Goal: Transaction & Acquisition: Purchase product/service

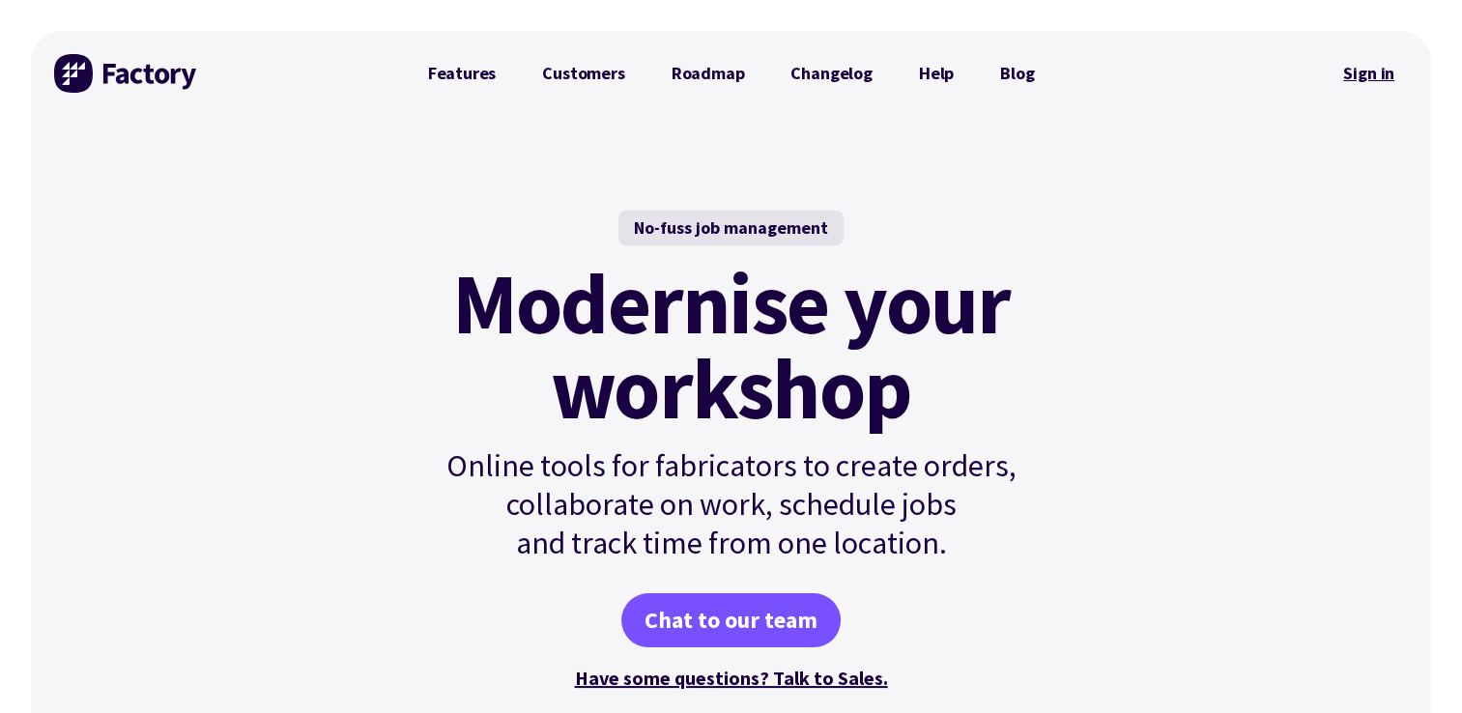
click at [1376, 73] on link "Sign in" at bounding box center [1369, 73] width 78 height 44
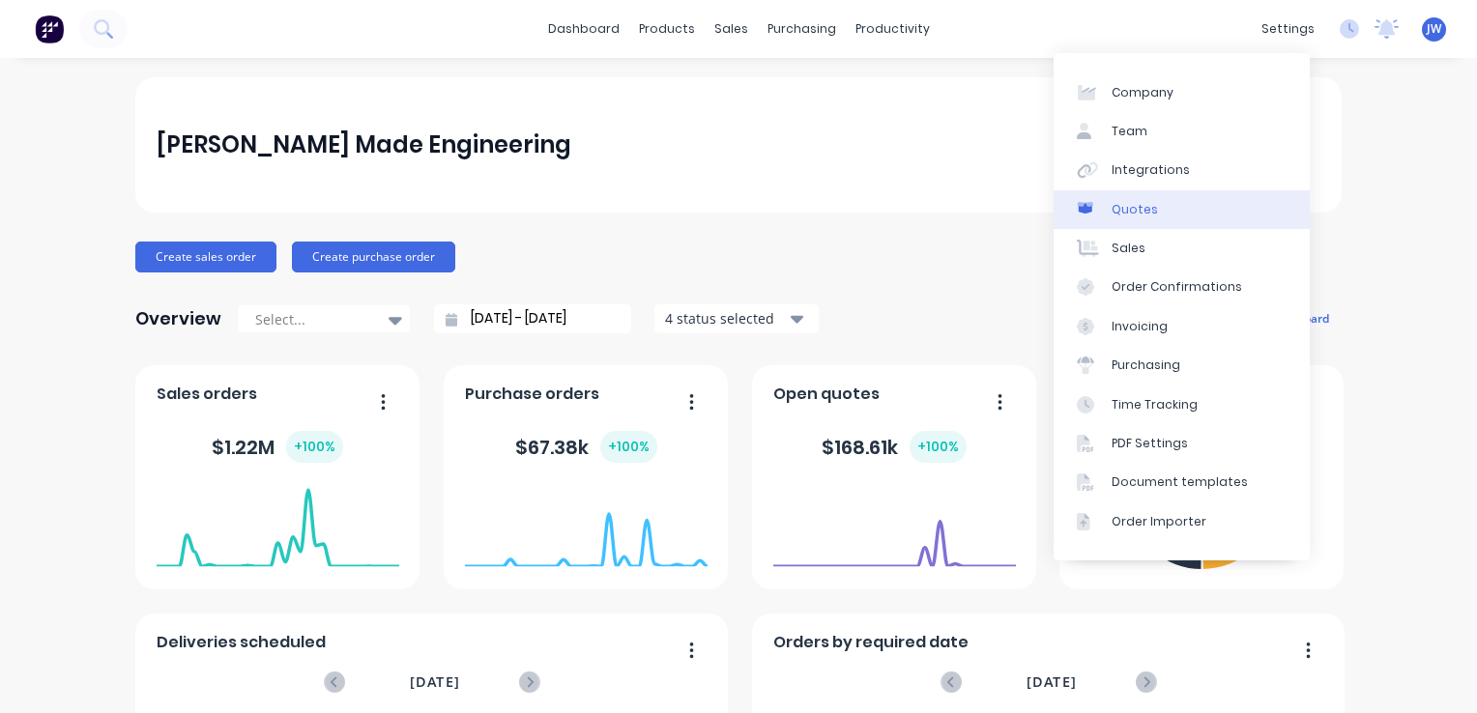
click at [1134, 214] on div "Quotes" at bounding box center [1135, 209] width 46 height 17
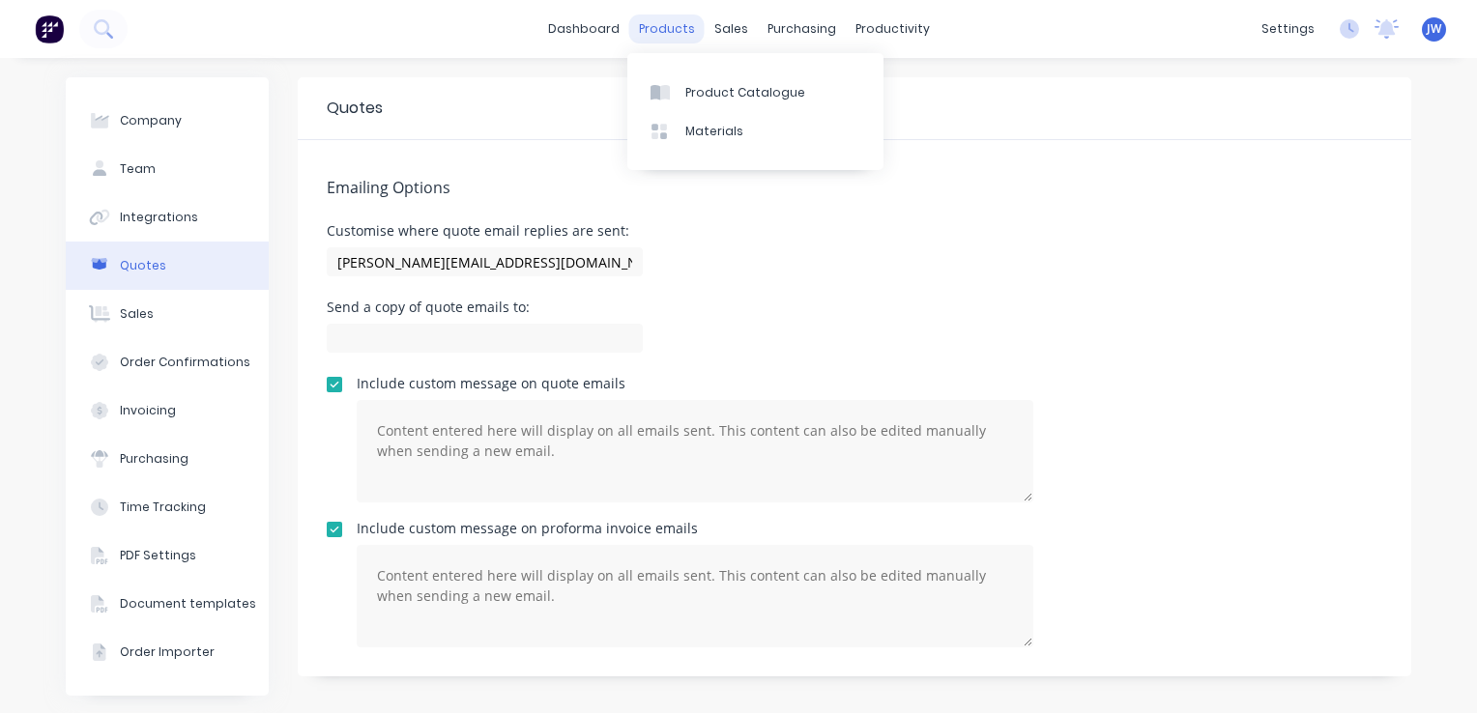
click at [655, 27] on div "products" at bounding box center [666, 28] width 75 height 29
click at [620, 31] on link "dashboard" at bounding box center [583, 28] width 91 height 29
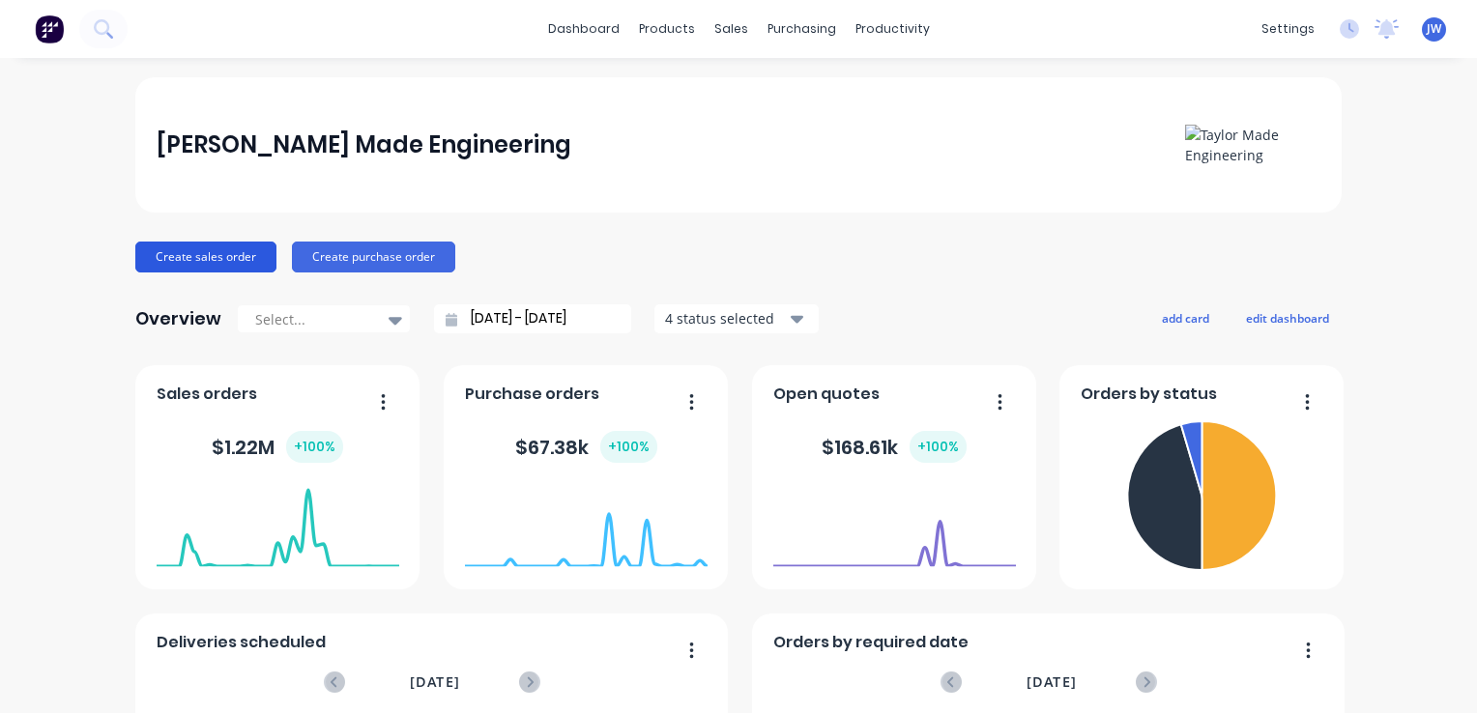
click at [182, 261] on button "Create sales order" at bounding box center [205, 257] width 141 height 31
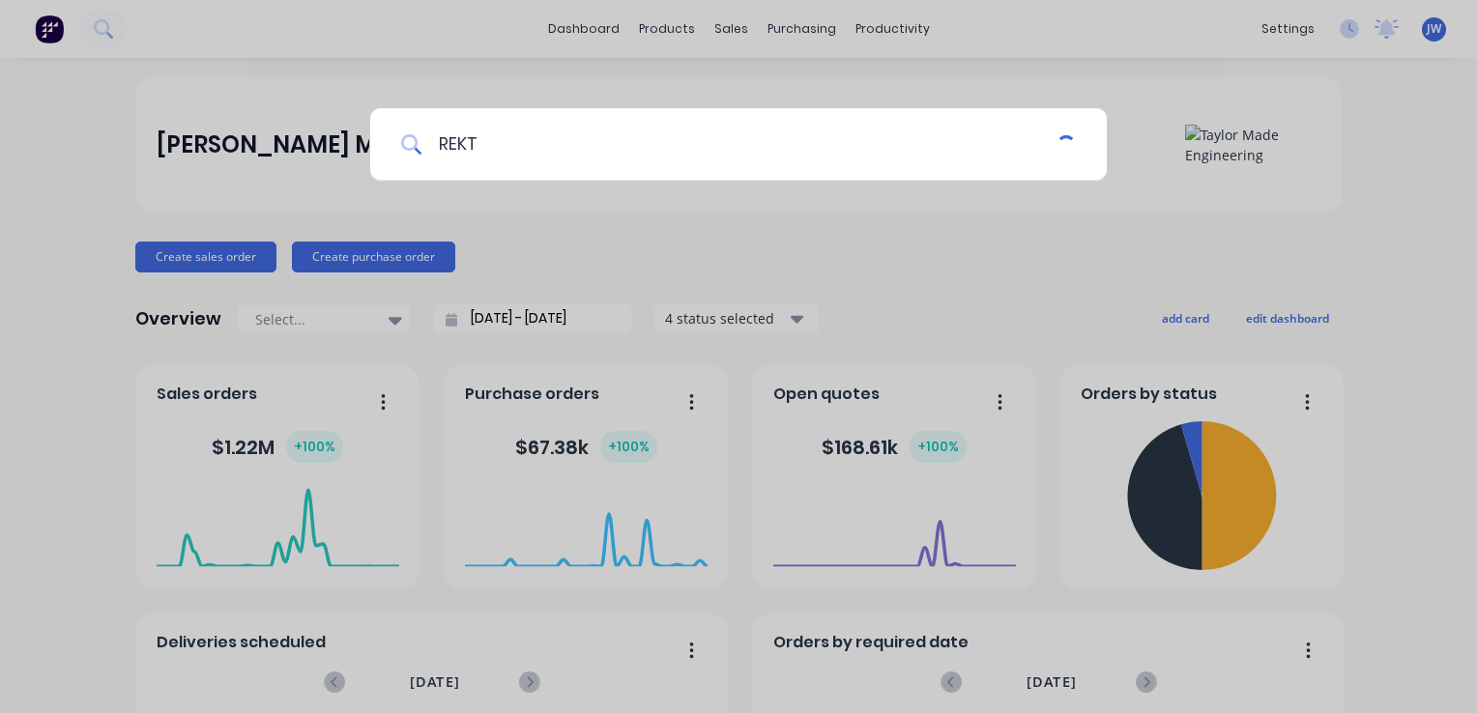
type input "REKT"
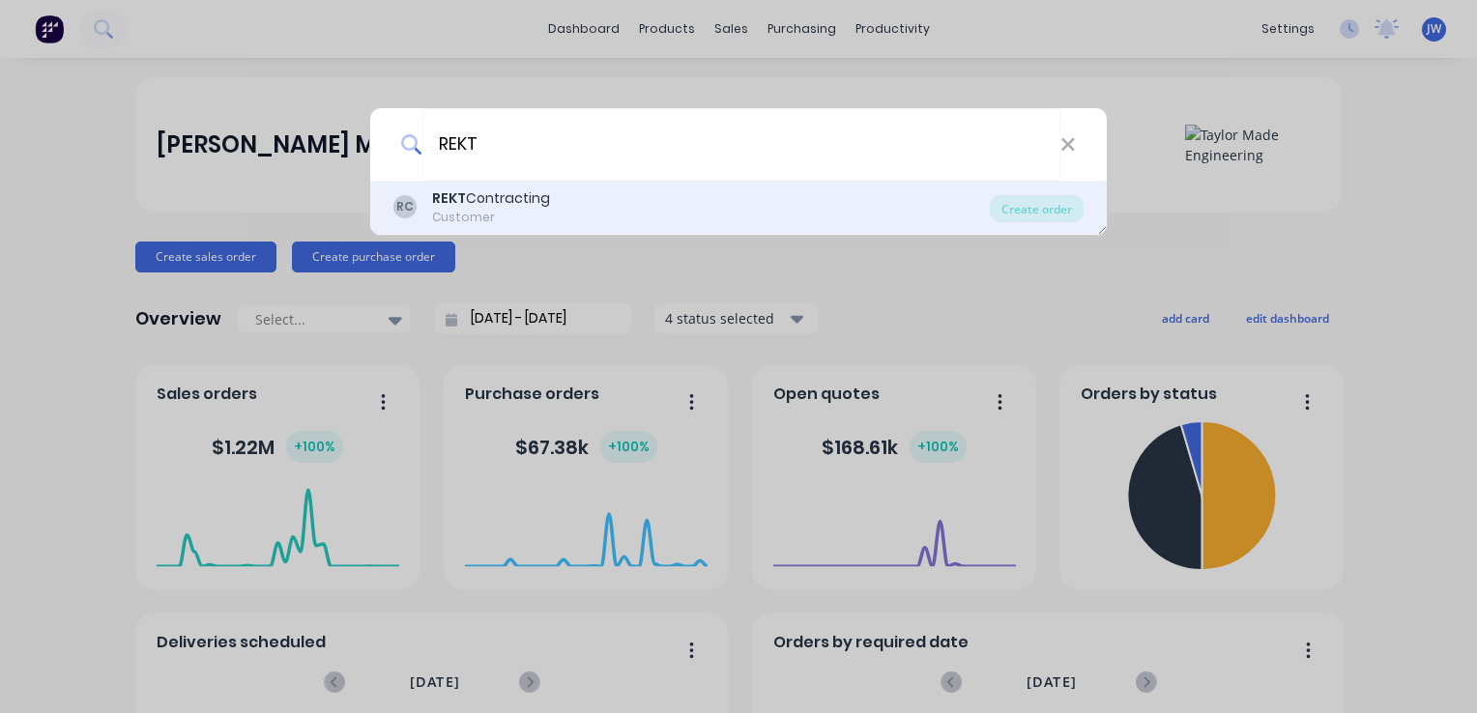
click at [517, 191] on div "REKT Contracting" at bounding box center [491, 198] width 118 height 20
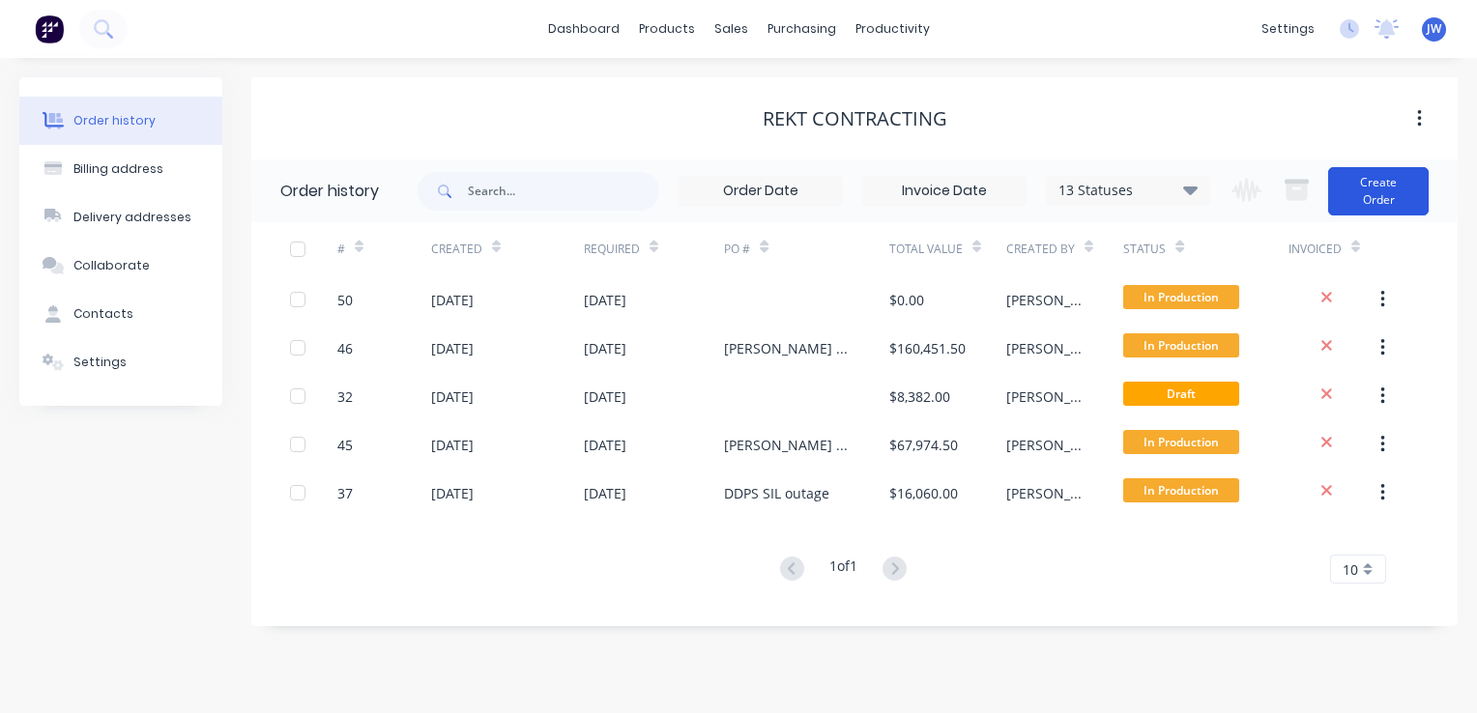
click at [1388, 187] on button "Create Order" at bounding box center [1378, 191] width 101 height 48
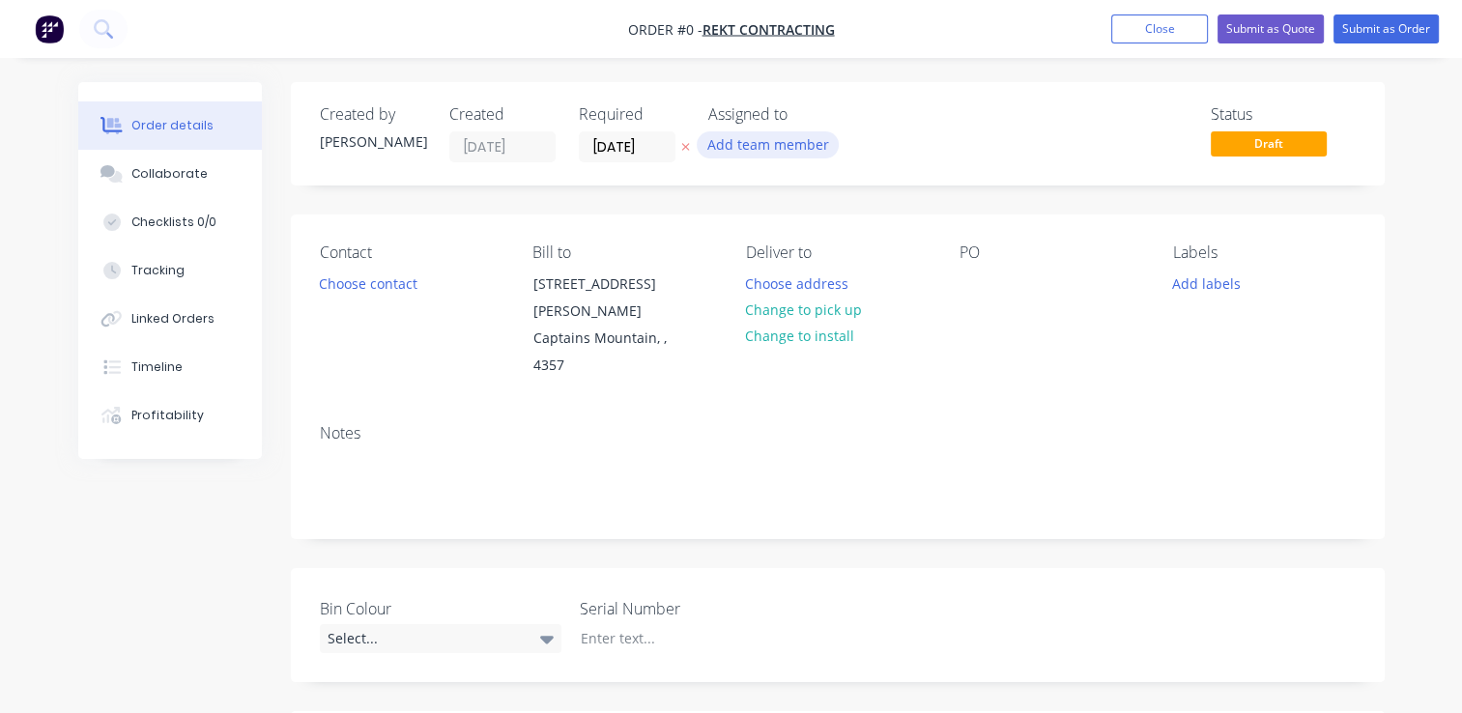
click at [737, 141] on button "Add team member" at bounding box center [768, 144] width 142 height 26
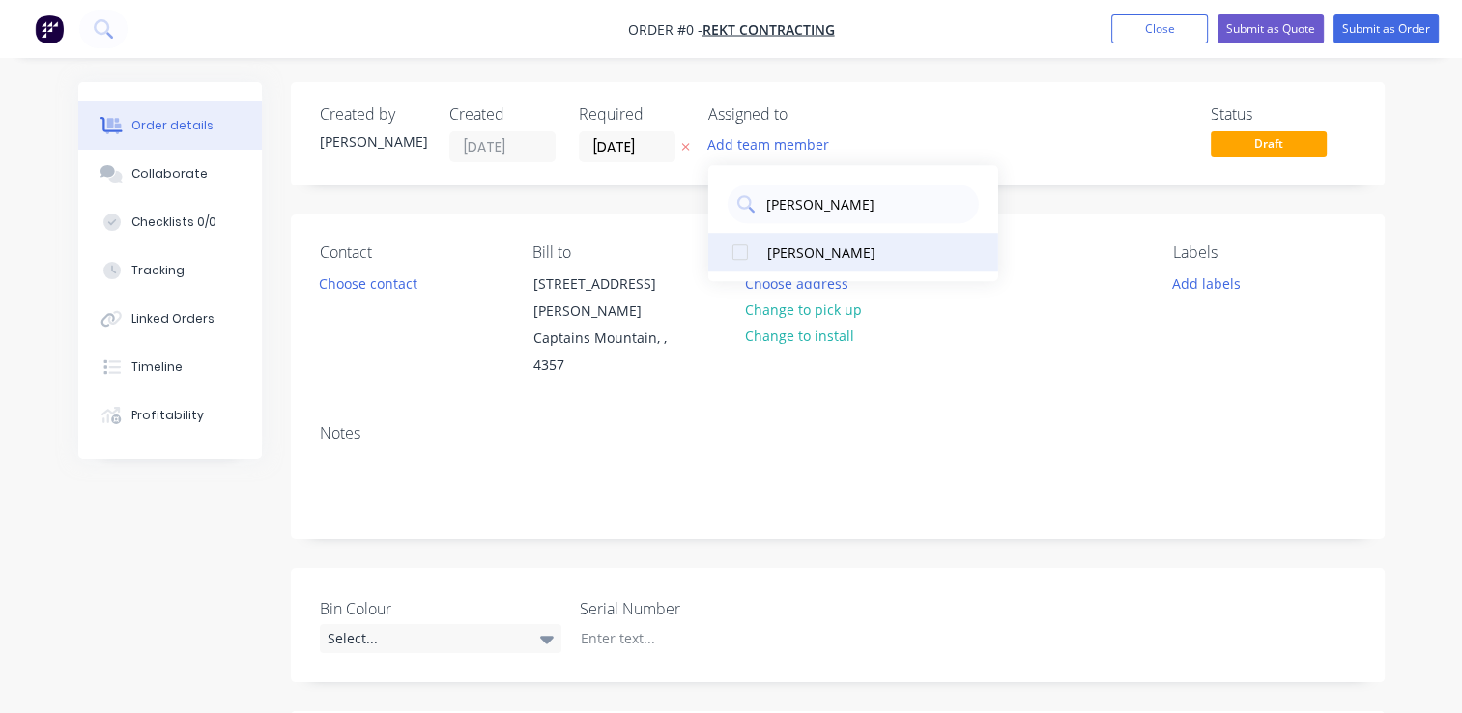
click at [872, 246] on div "[PERSON_NAME]" at bounding box center [863, 253] width 193 height 20
click at [821, 207] on input "[PERSON_NAME]" at bounding box center [867, 204] width 205 height 39
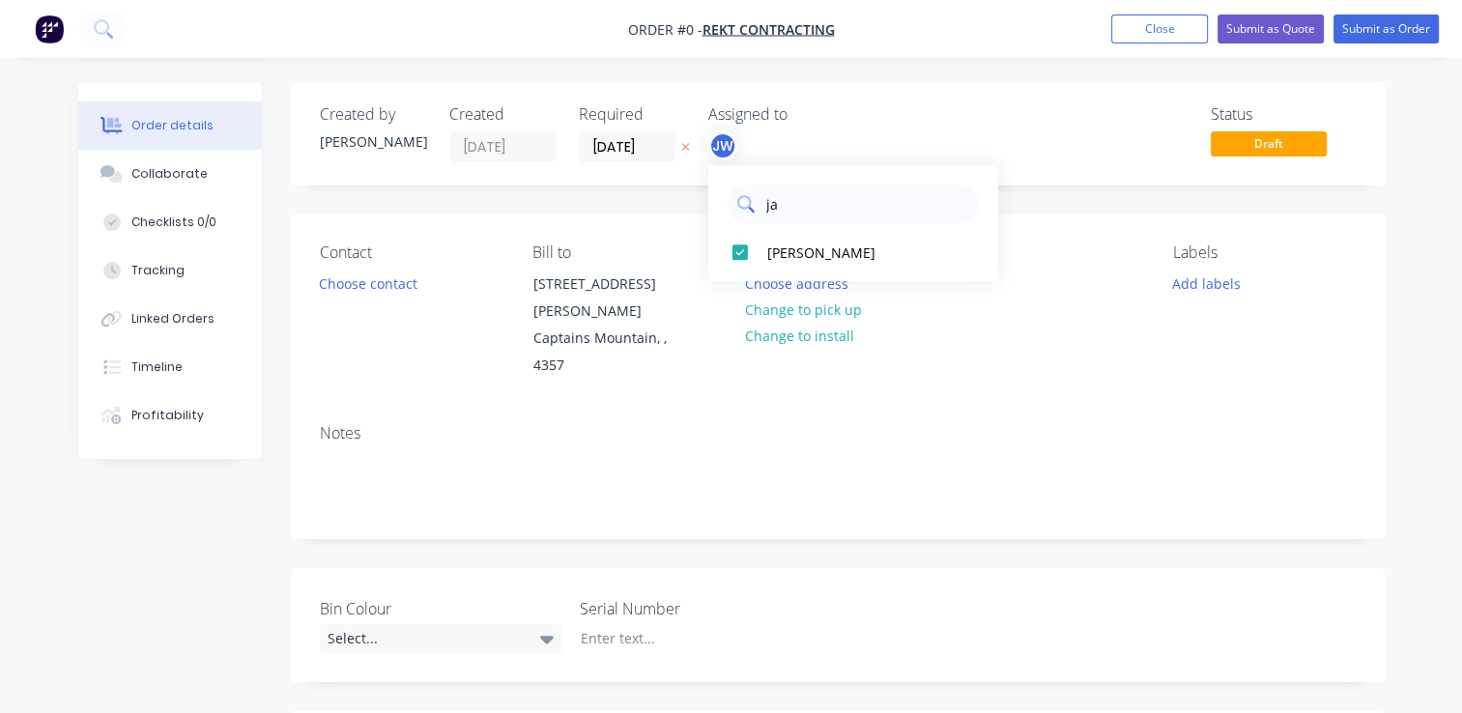
type input "j"
type input "Reg"
click at [838, 259] on div "[PERSON_NAME]" at bounding box center [863, 253] width 193 height 20
click at [826, 145] on div "JW RJ" at bounding box center [805, 145] width 193 height 29
click at [811, 145] on div "JW RJ" at bounding box center [805, 145] width 193 height 29
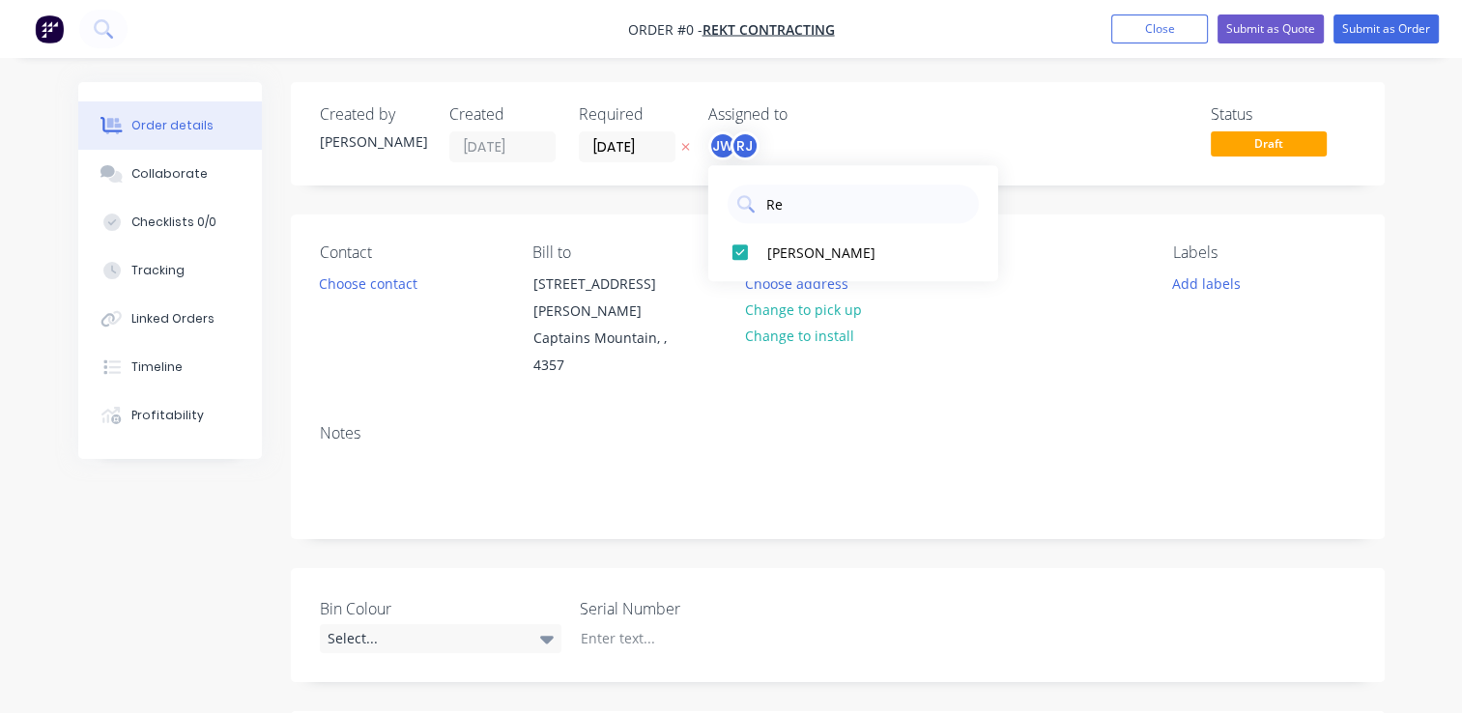
type input "R"
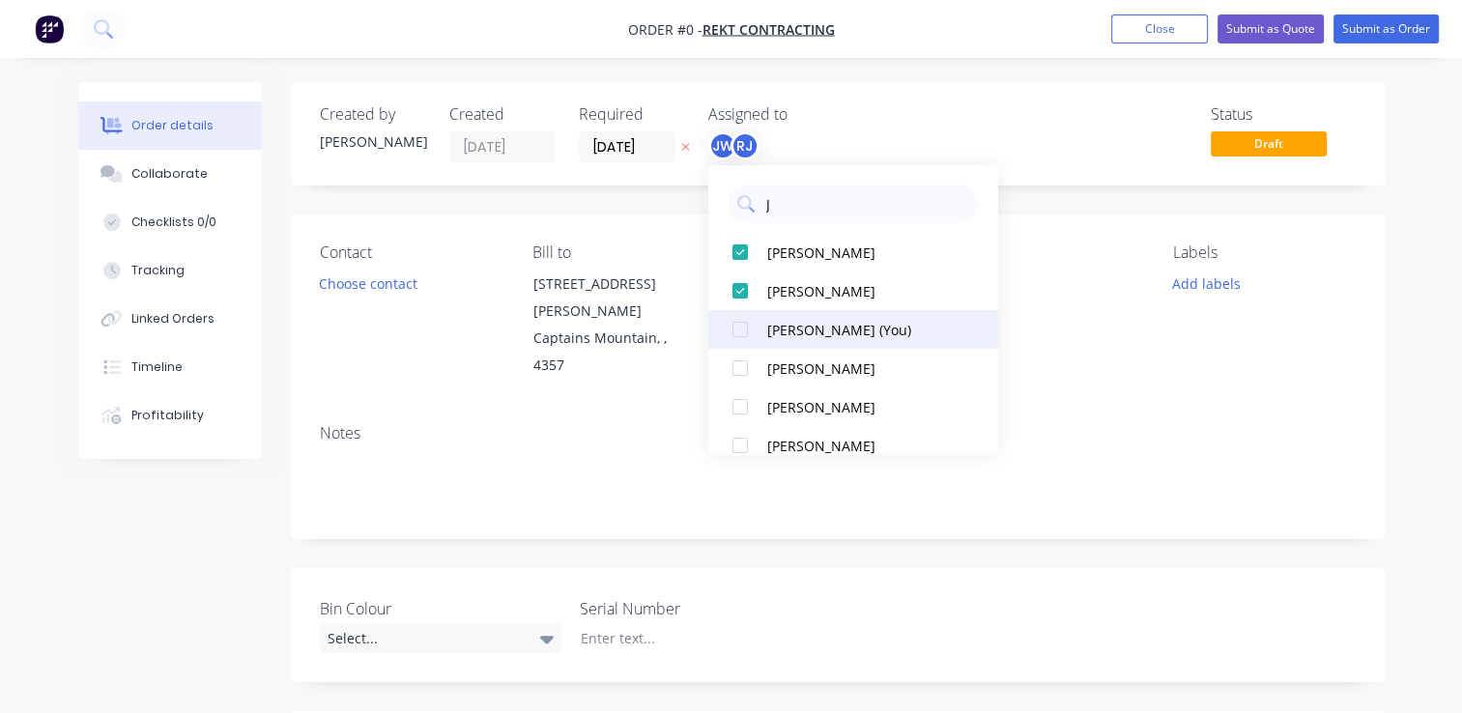
type input "J"
click at [847, 337] on div "[PERSON_NAME] (You)" at bounding box center [863, 330] width 193 height 20
click at [709, 310] on button "[PERSON_NAME] (You)" at bounding box center [854, 329] width 290 height 39
click at [808, 338] on div "[PERSON_NAME] (You)" at bounding box center [863, 330] width 193 height 20
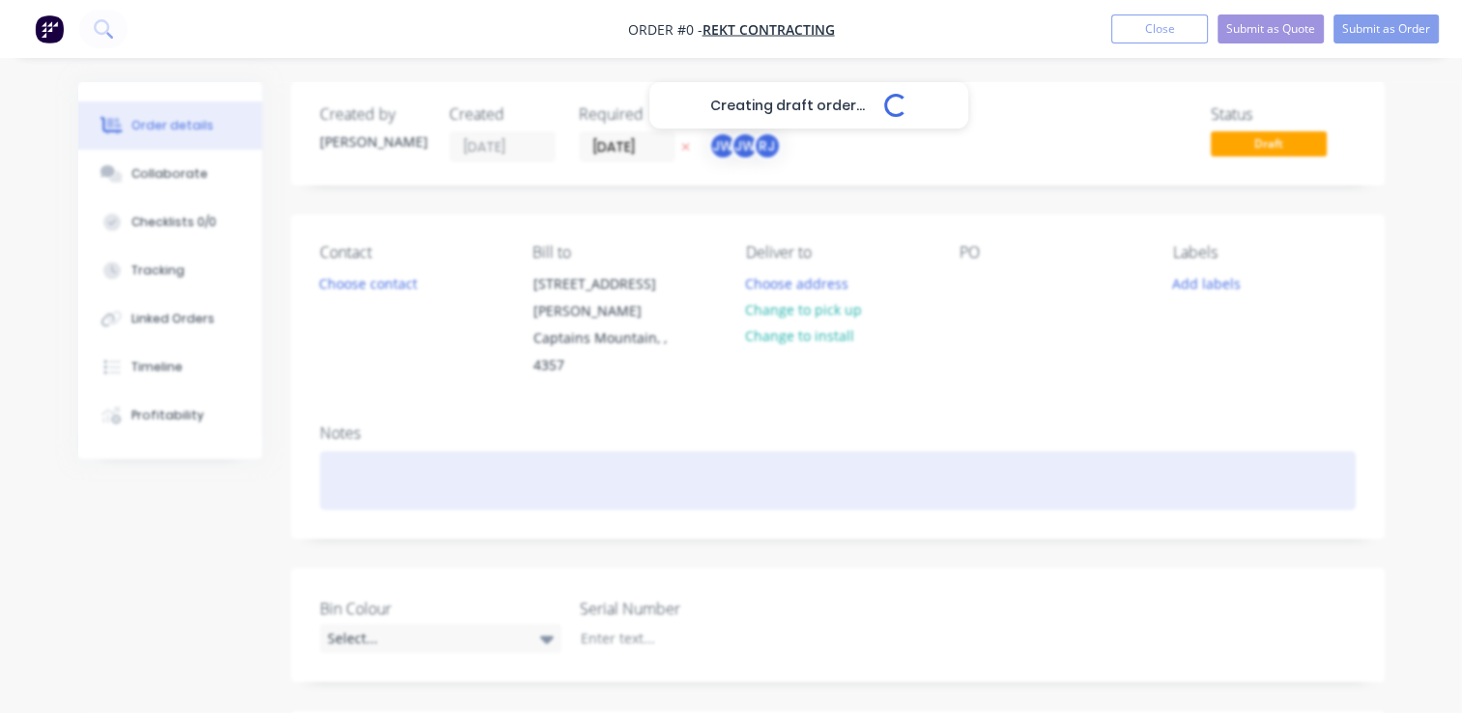
click at [1102, 437] on div "Creating draft order... Loading... Order details Collaborate Checklists 0/0 Tra…" at bounding box center [731, 710] width 1345 height 1257
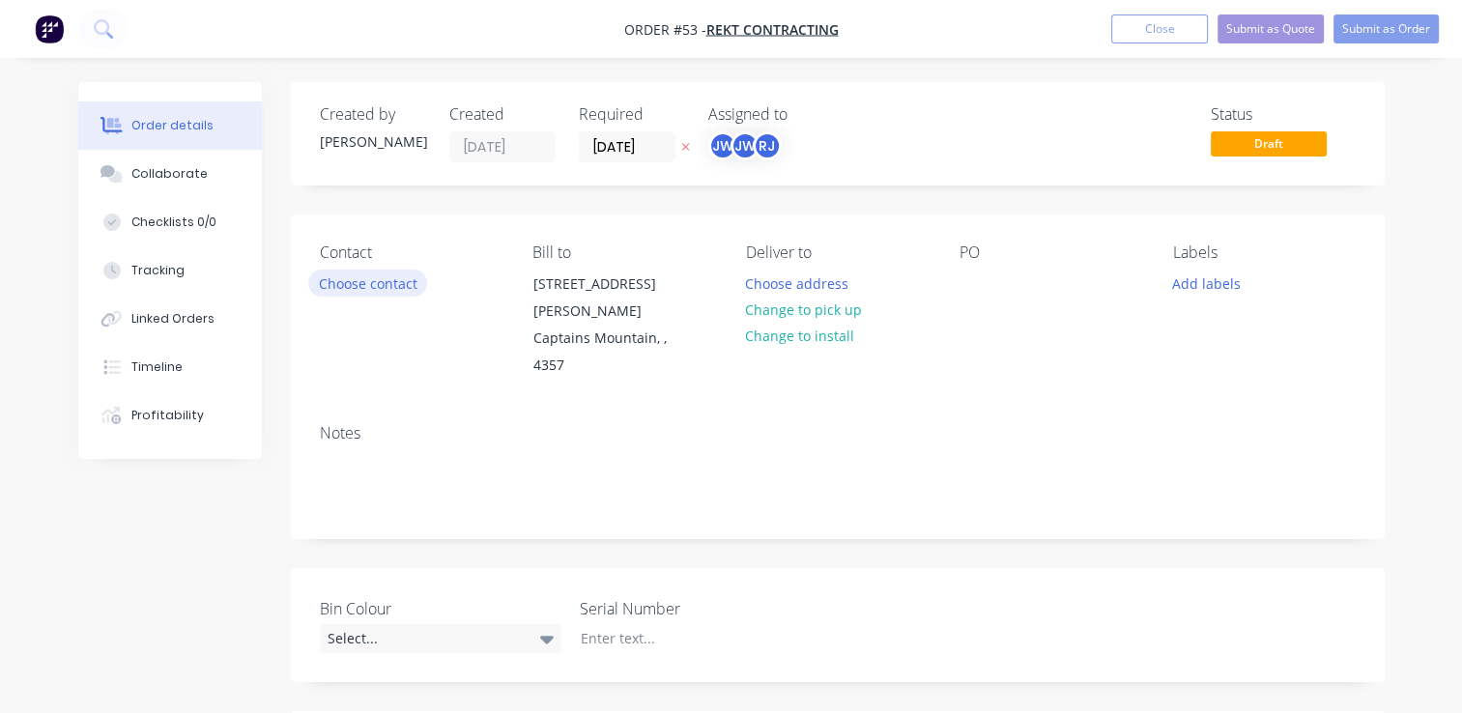
click at [385, 284] on button "Choose contact" at bounding box center [367, 283] width 119 height 26
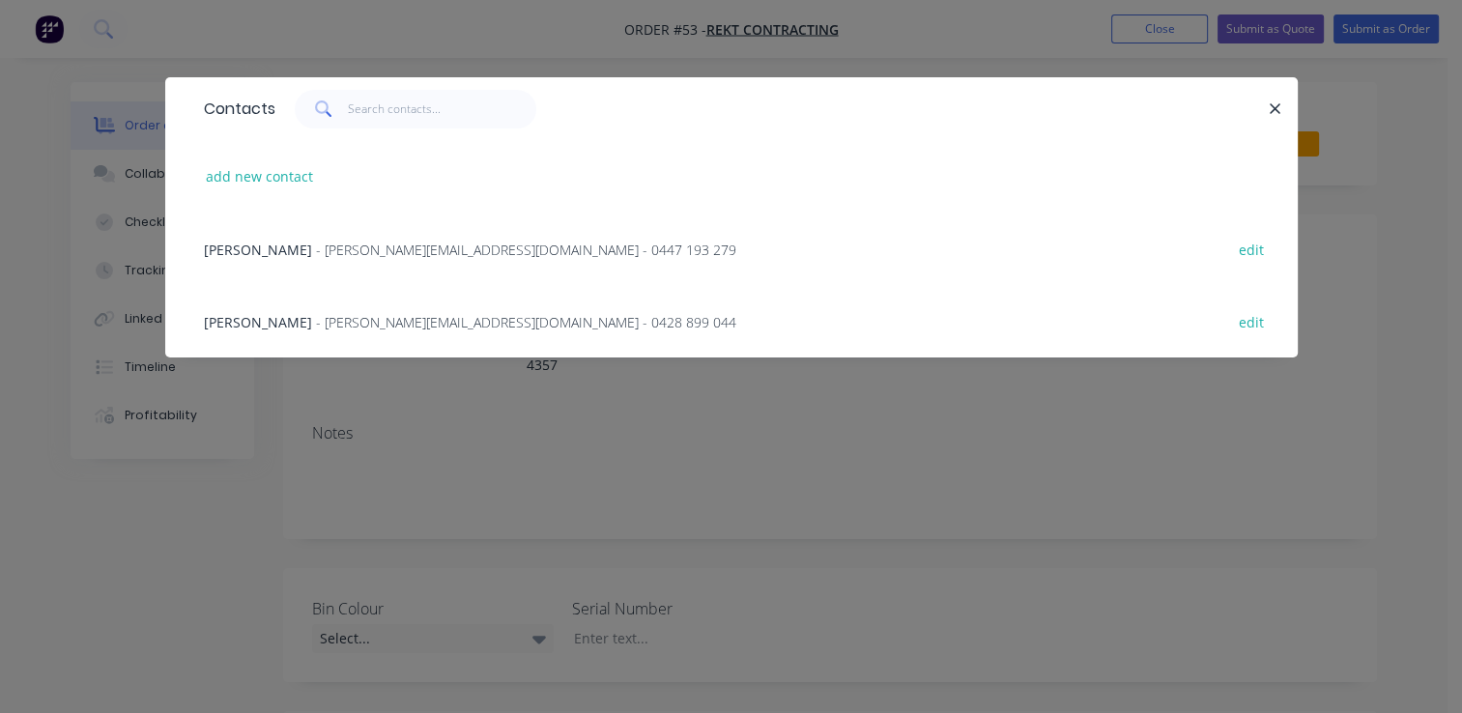
click at [251, 246] on span "[PERSON_NAME]" at bounding box center [258, 250] width 108 height 18
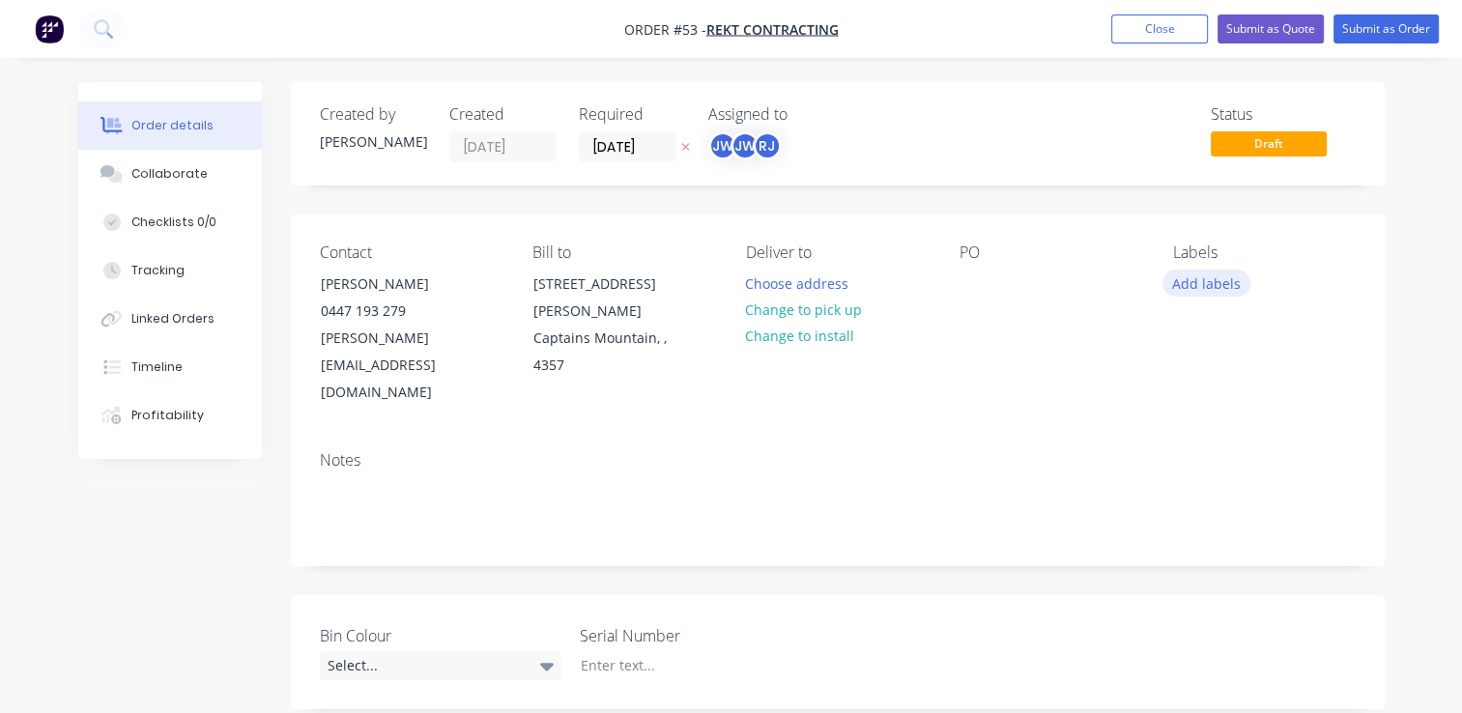
click at [1206, 288] on button "Add labels" at bounding box center [1207, 283] width 89 height 26
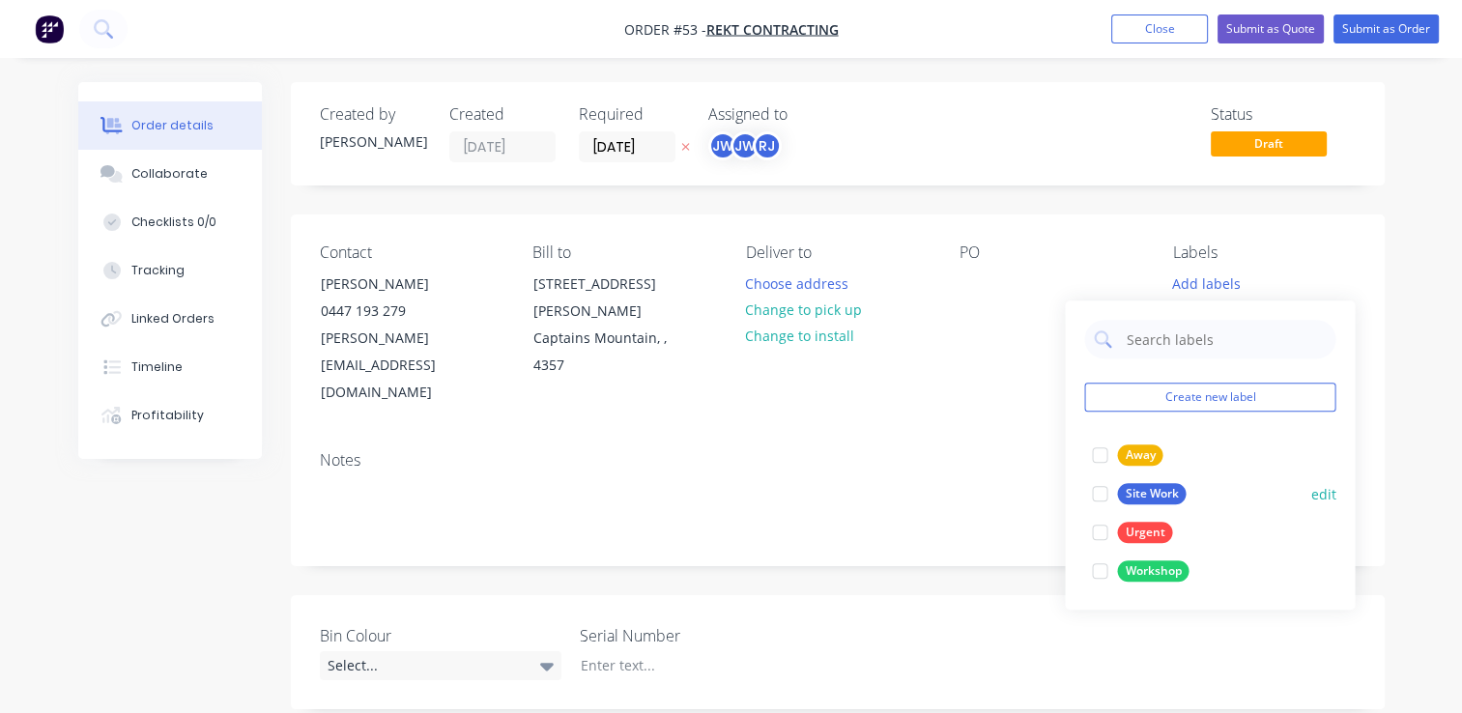
click at [1101, 493] on div at bounding box center [1100, 494] width 39 height 39
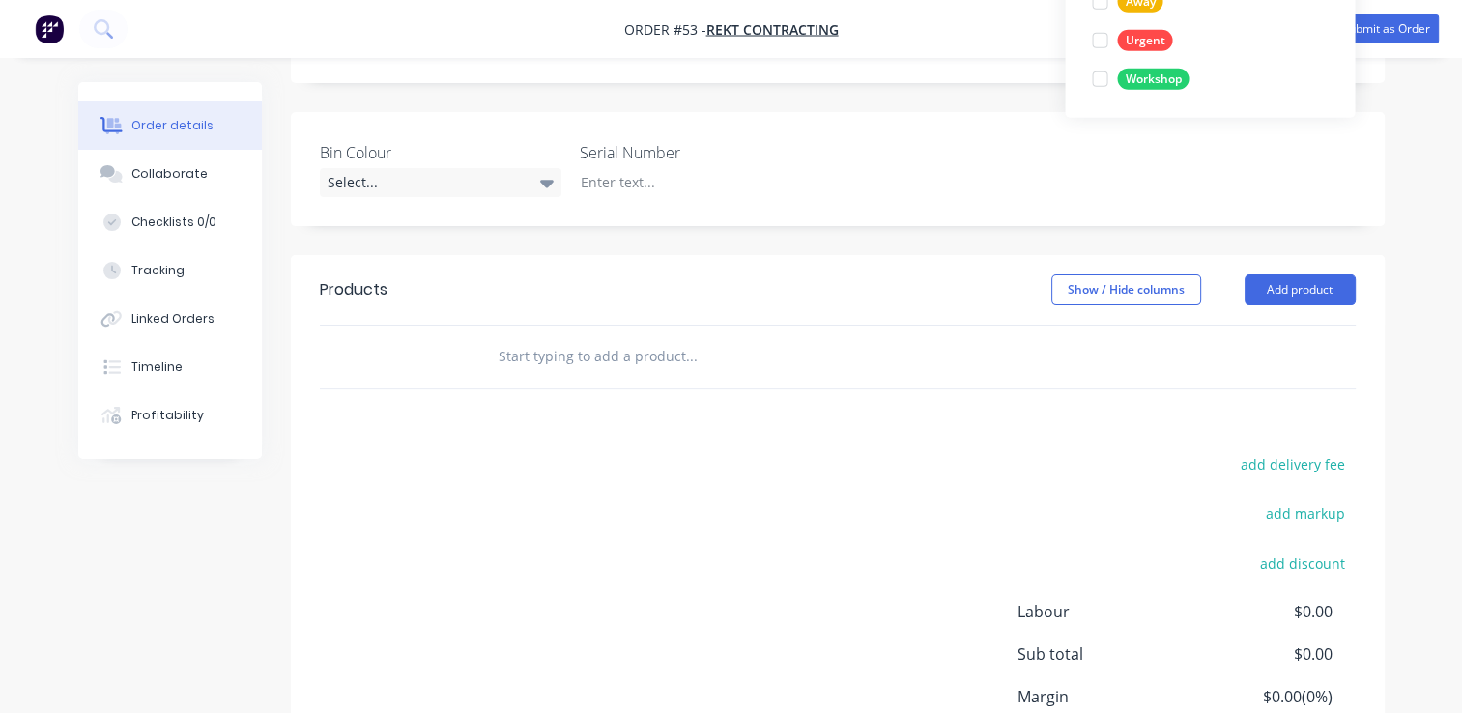
scroll to position [387, 0]
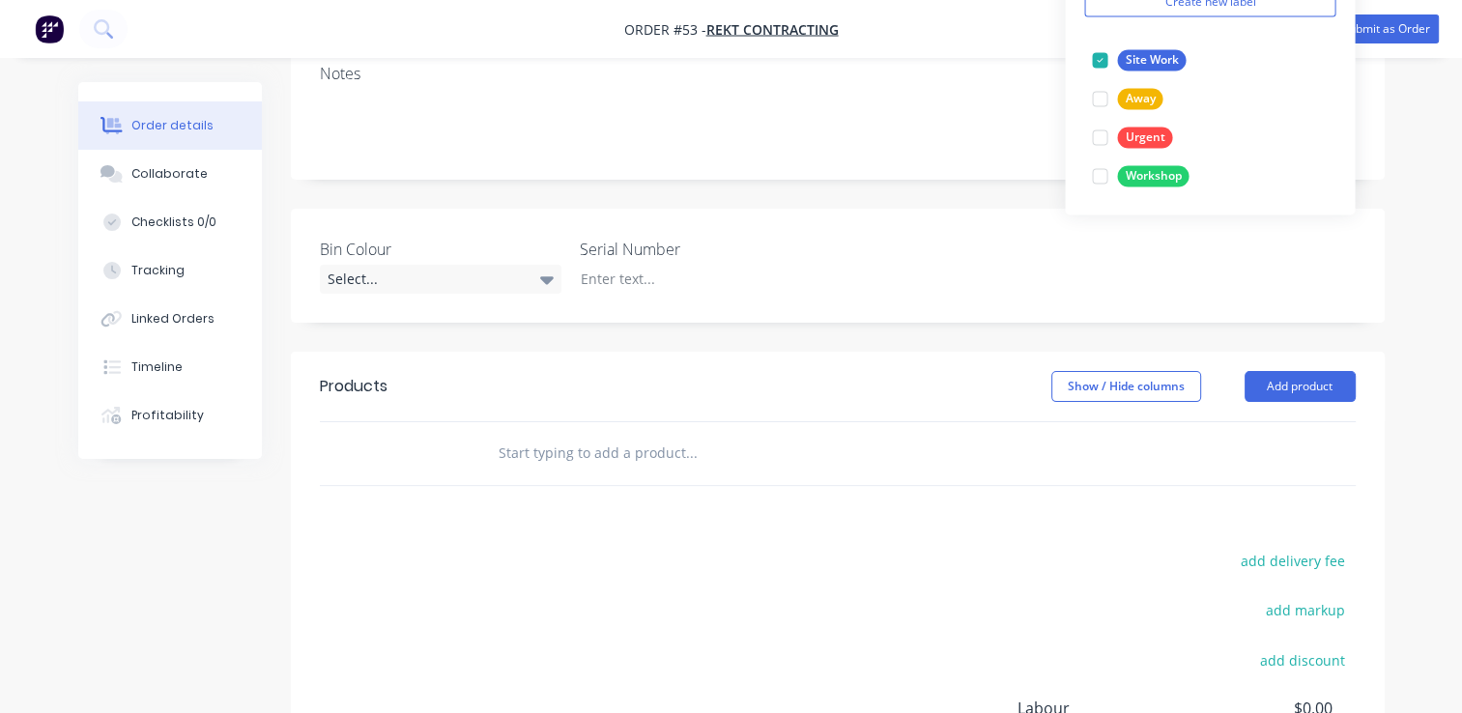
click at [516, 434] on input "text" at bounding box center [691, 453] width 387 height 39
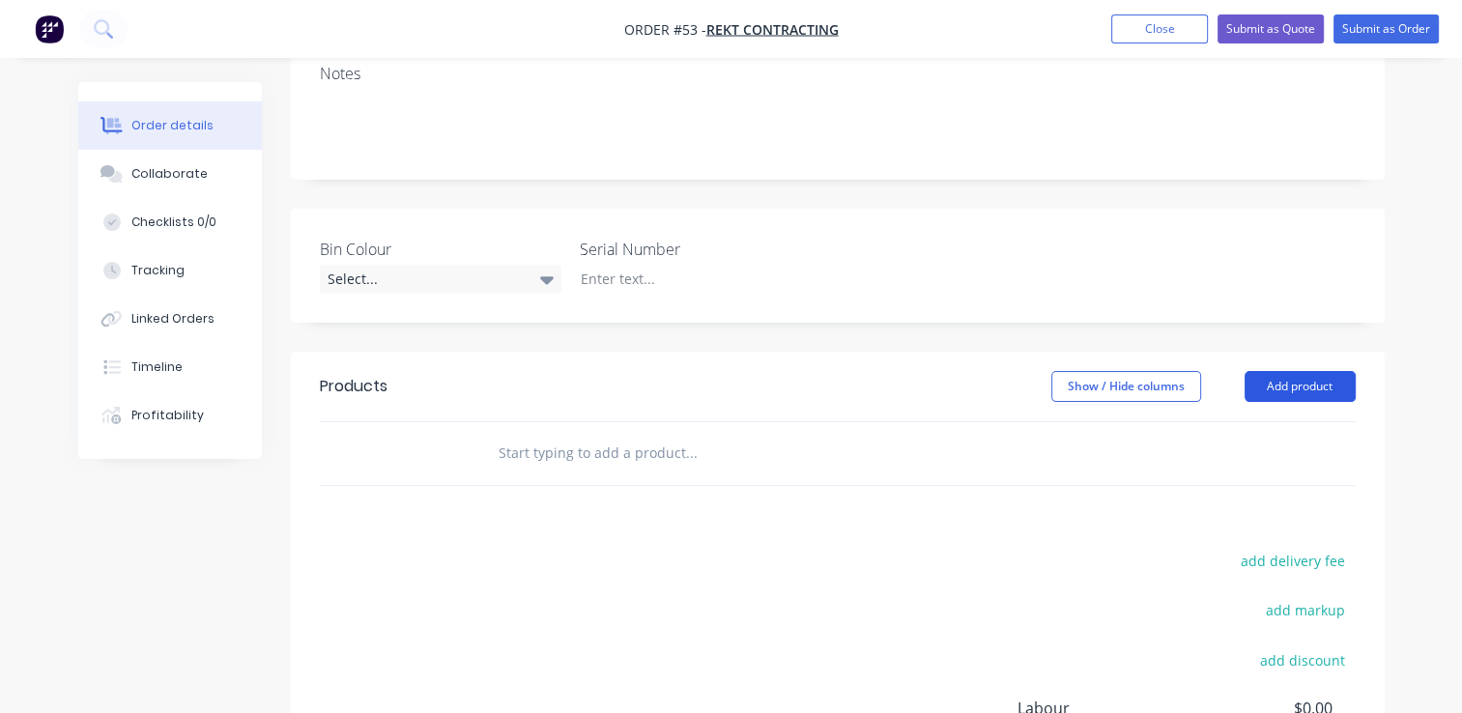
click at [1285, 371] on button "Add product" at bounding box center [1300, 386] width 111 height 31
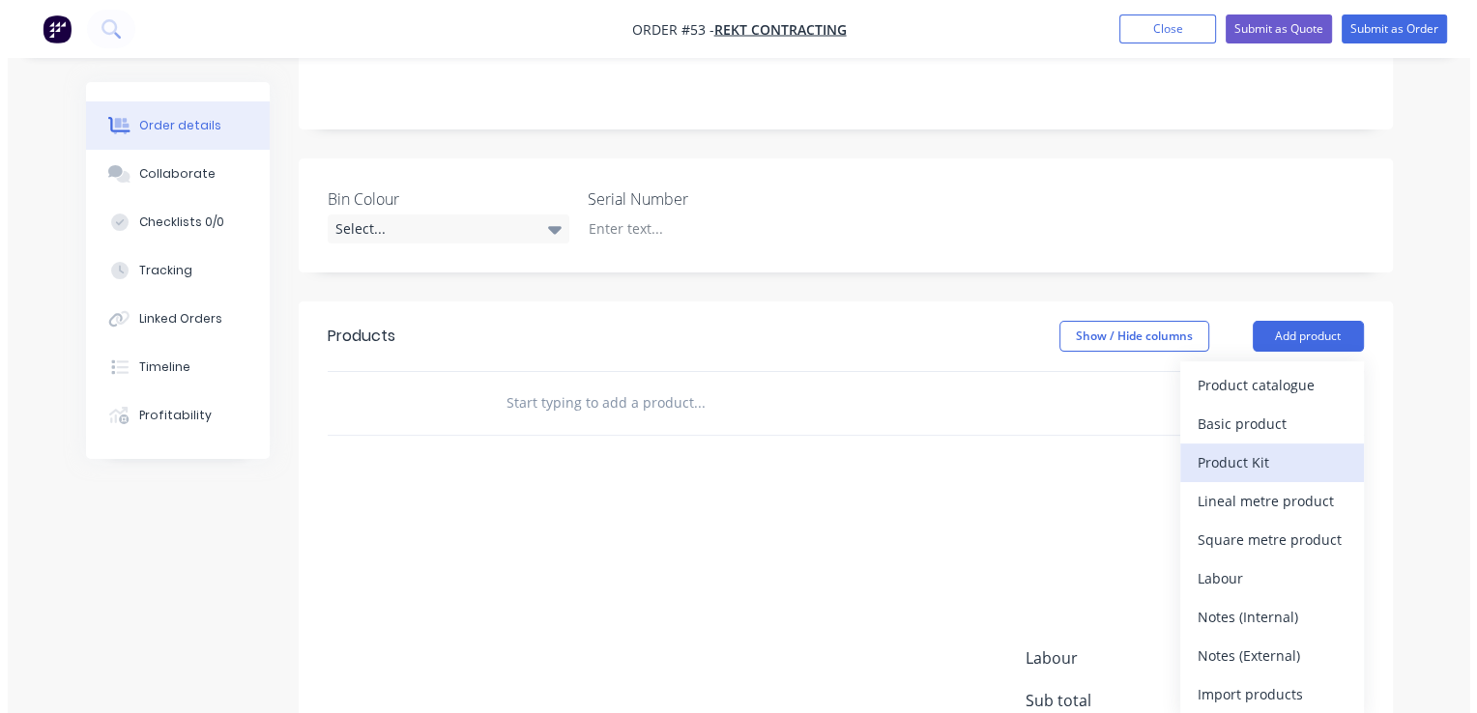
scroll to position [483, 0]
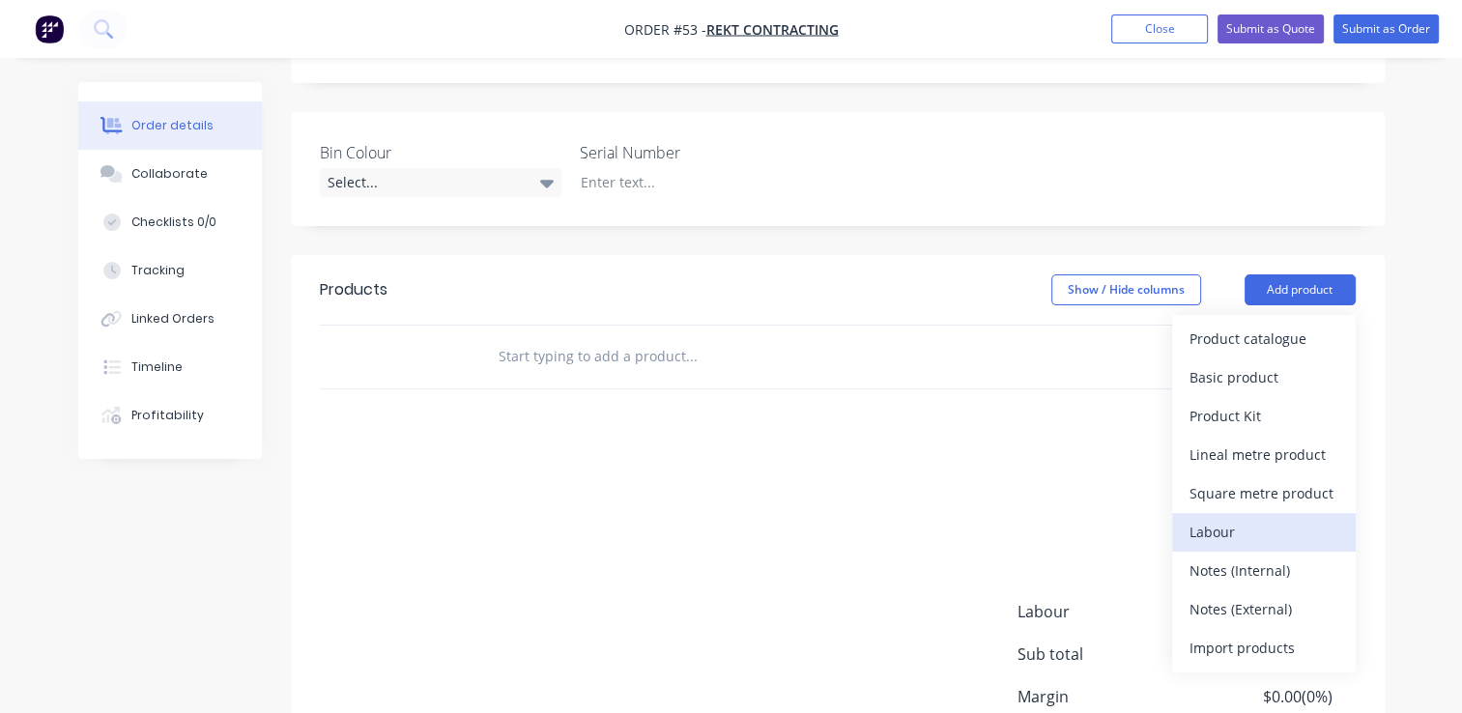
click at [1222, 518] on div "Labour" at bounding box center [1264, 532] width 149 height 28
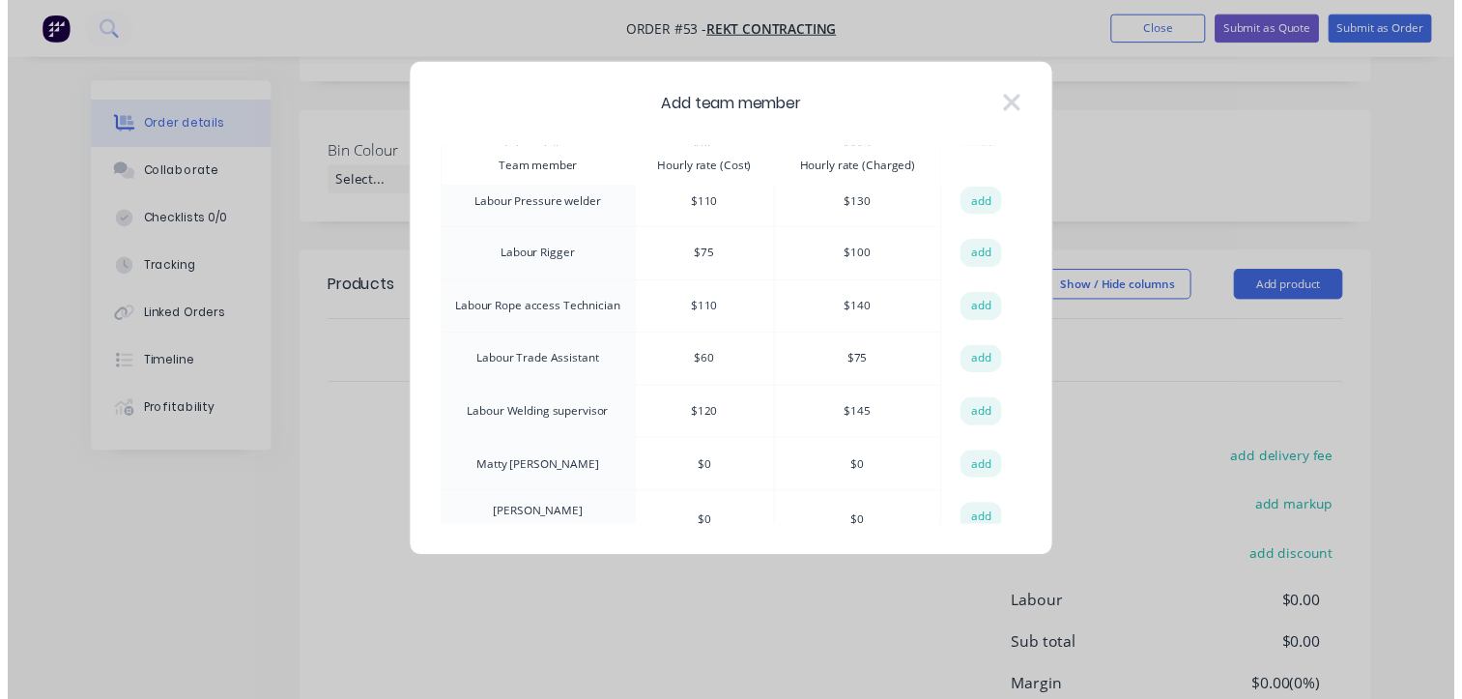
scroll to position [967, 0]
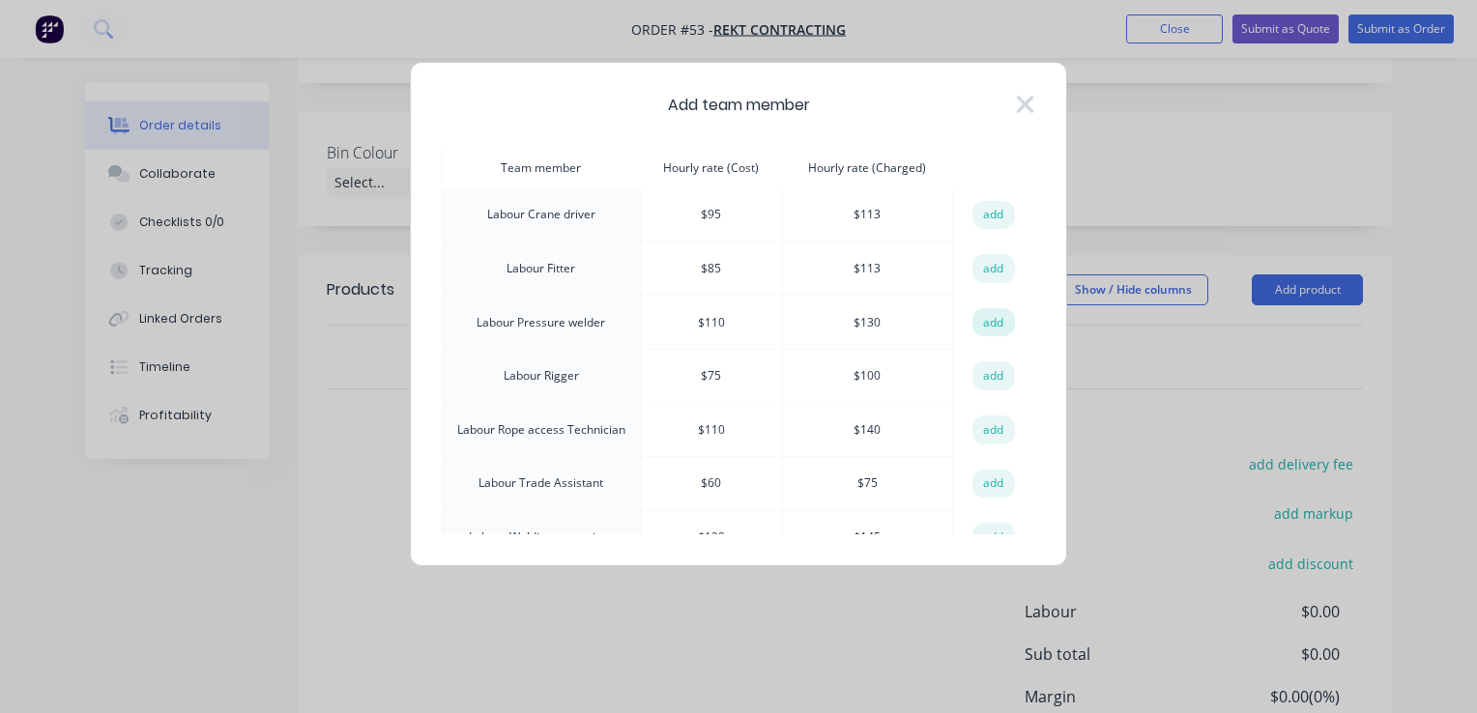
click at [990, 308] on button "add" at bounding box center [993, 322] width 43 height 29
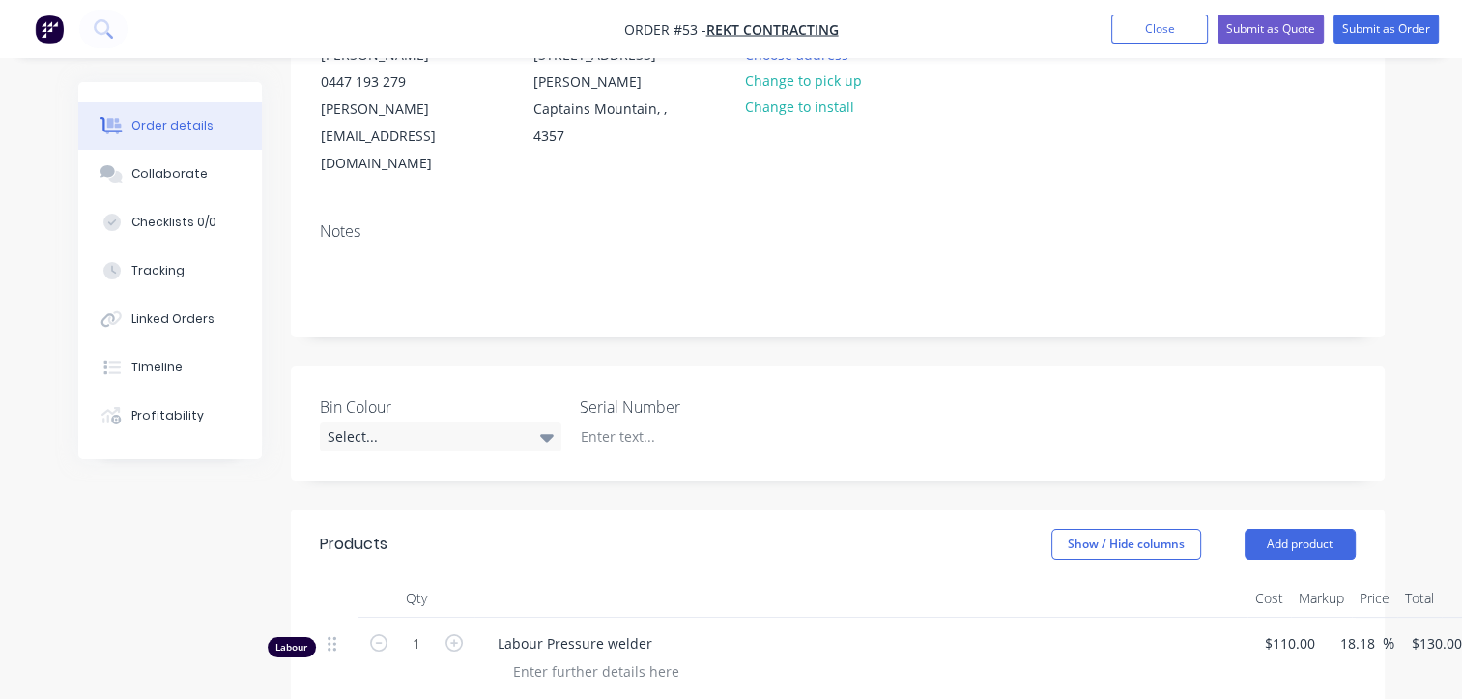
scroll to position [387, 0]
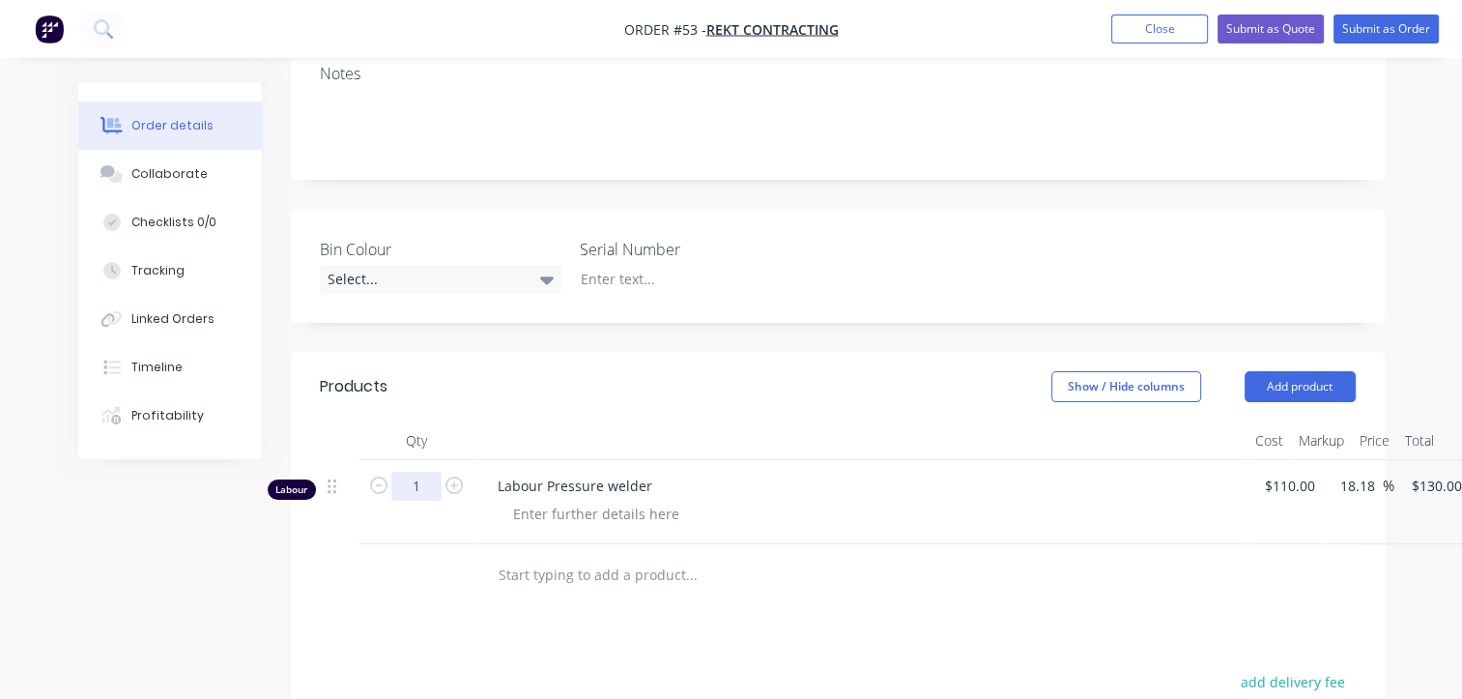
click at [420, 472] on input "1" at bounding box center [416, 486] width 50 height 29
type input "48"
type input "$6,240.00"
click at [427, 544] on div at bounding box center [417, 575] width 116 height 63
click at [1276, 371] on button "Add product" at bounding box center [1300, 386] width 111 height 31
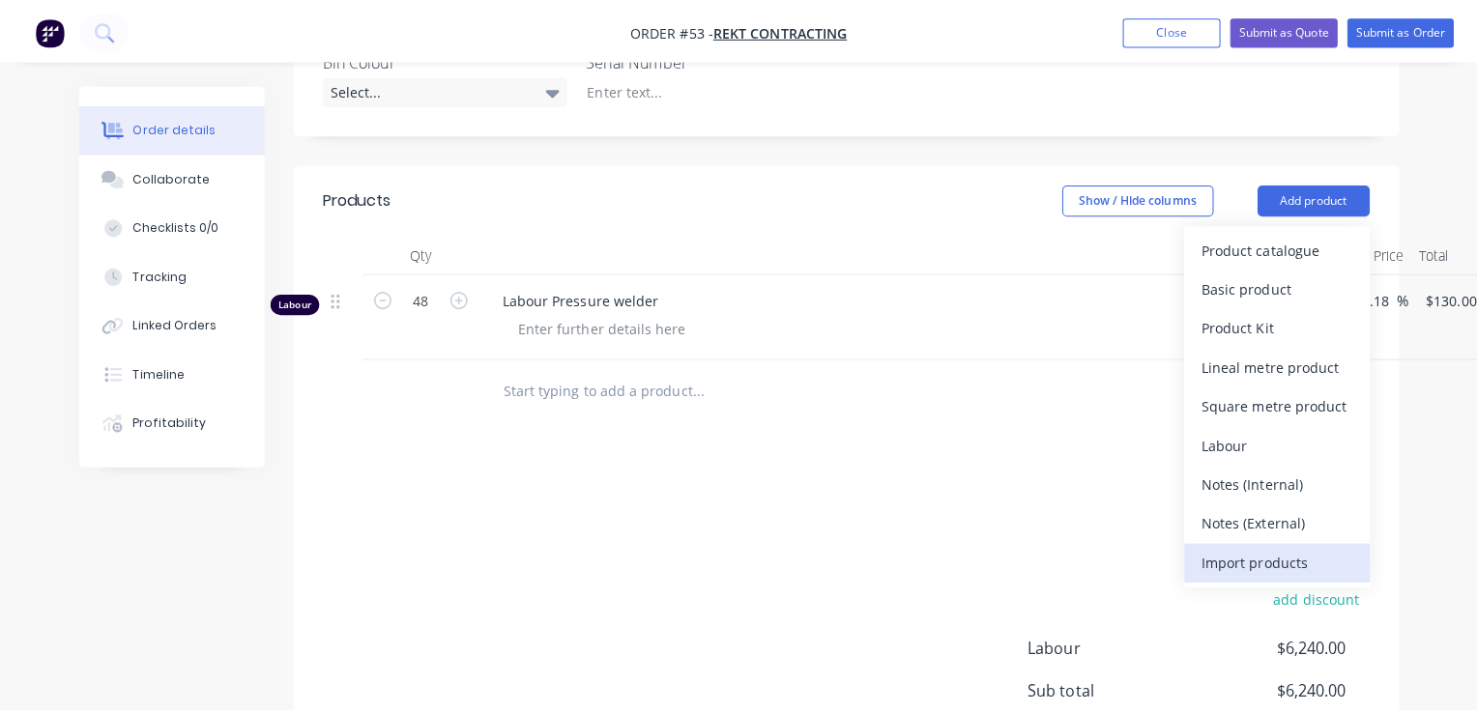
scroll to position [580, 0]
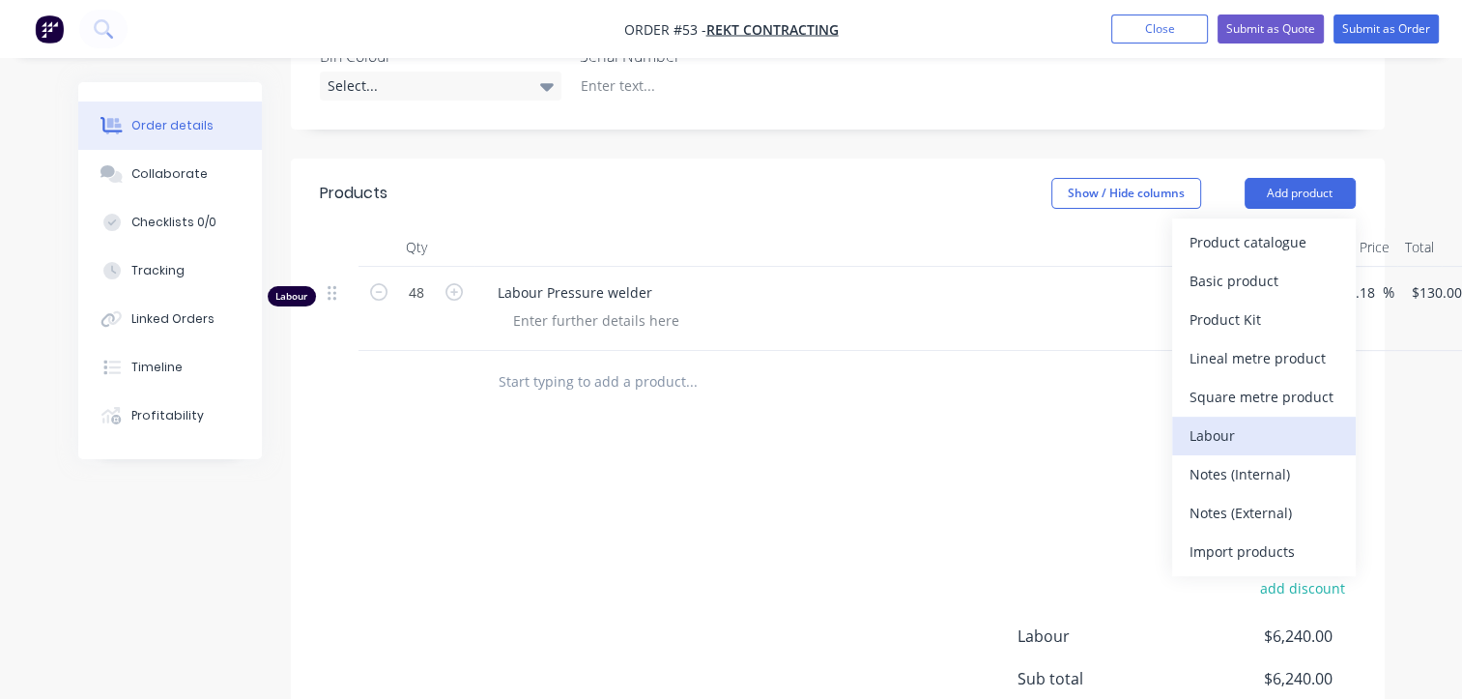
click at [1258, 421] on div "Labour" at bounding box center [1264, 435] width 149 height 28
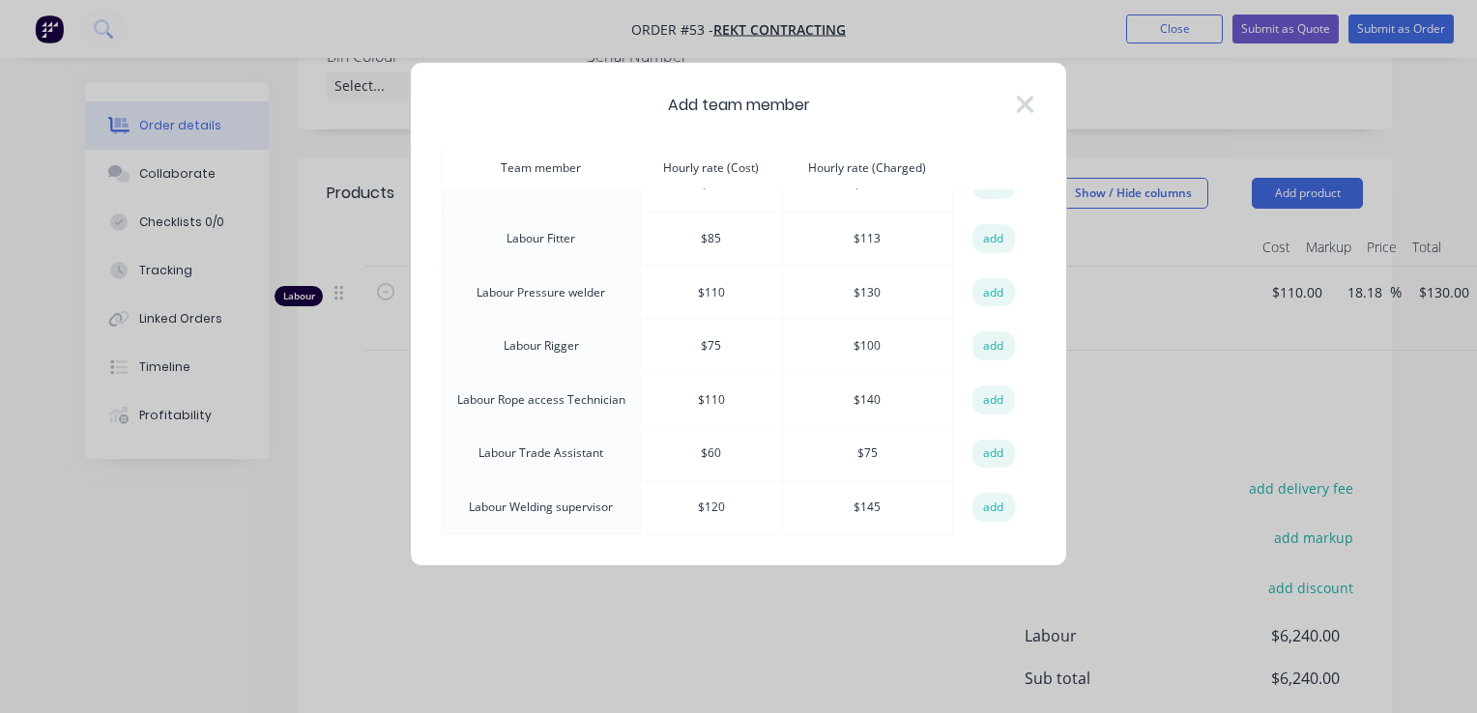
scroll to position [963, 0]
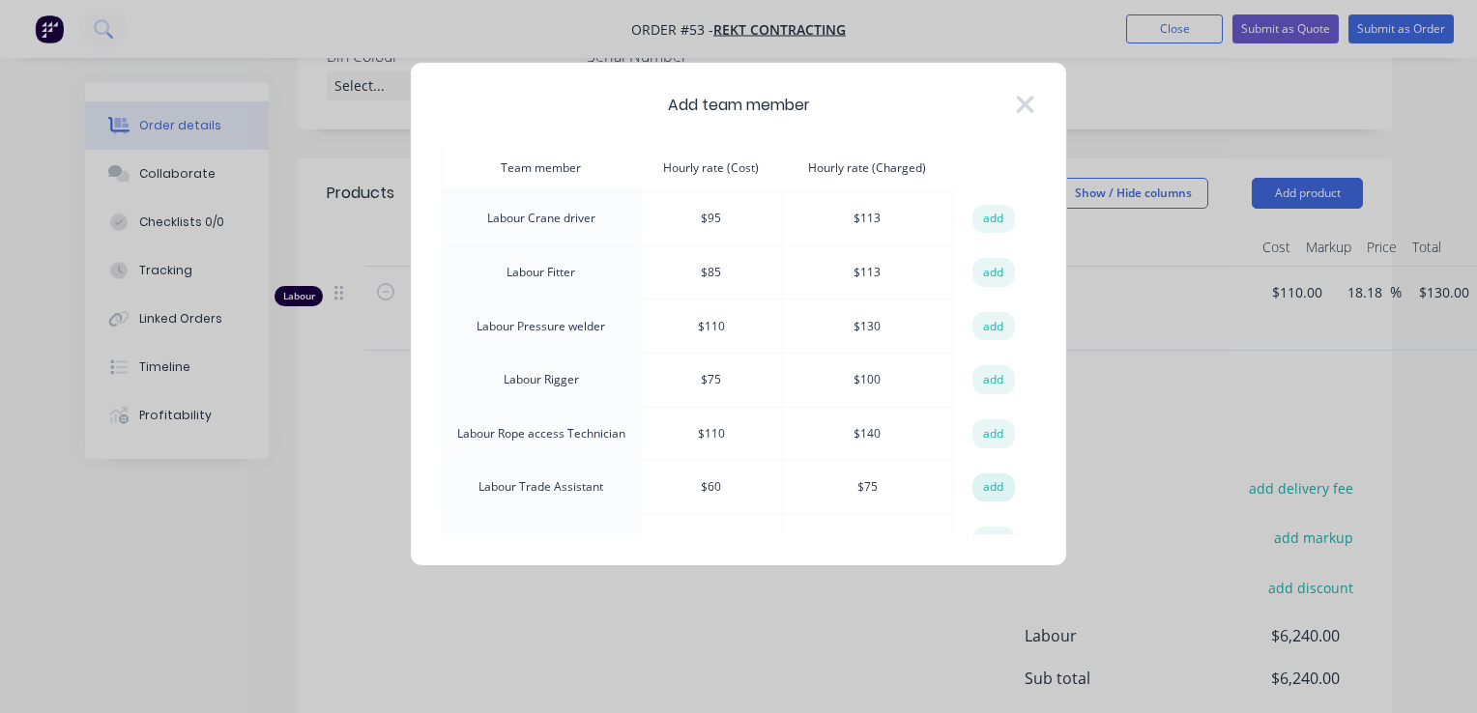
click at [986, 474] on button "add" at bounding box center [993, 488] width 43 height 29
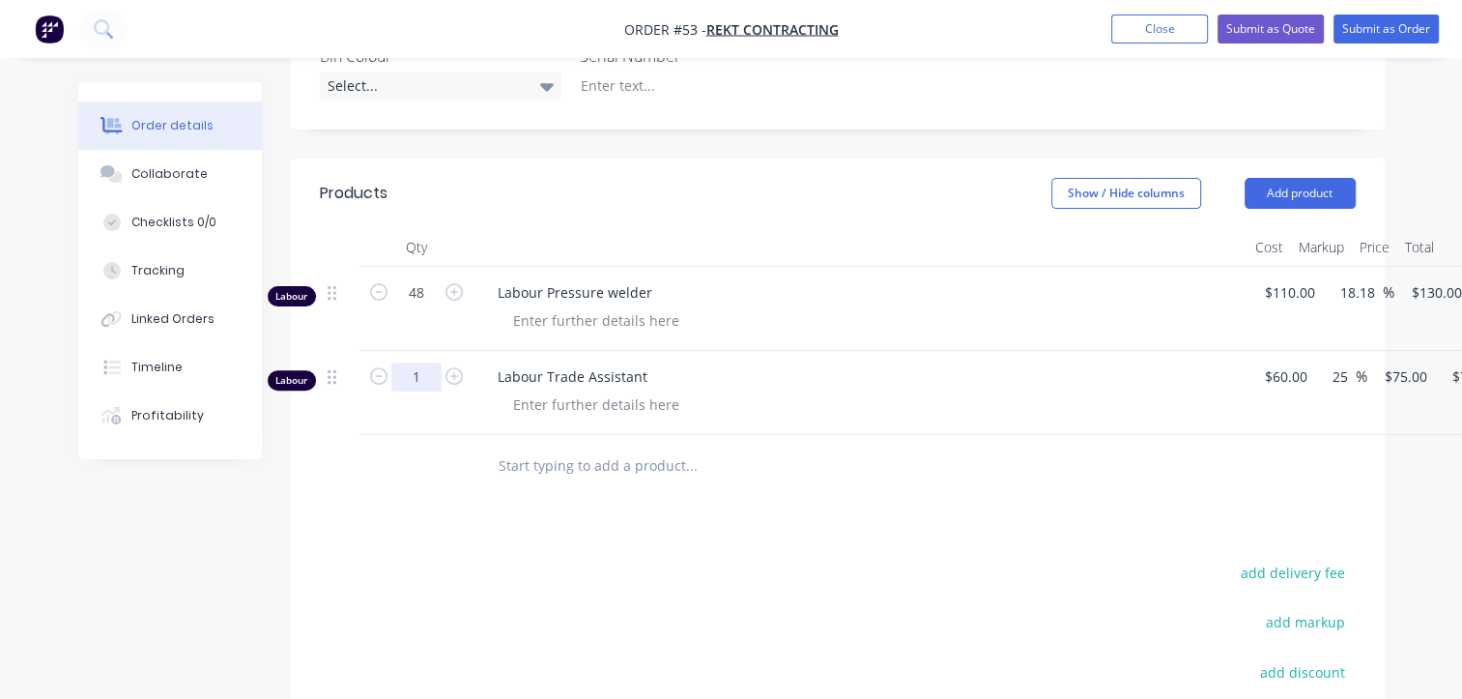
click at [432, 362] on input "1" at bounding box center [416, 376] width 50 height 29
type input "48"
type input "$3,600.00"
click at [1280, 178] on button "Add product" at bounding box center [1300, 193] width 111 height 31
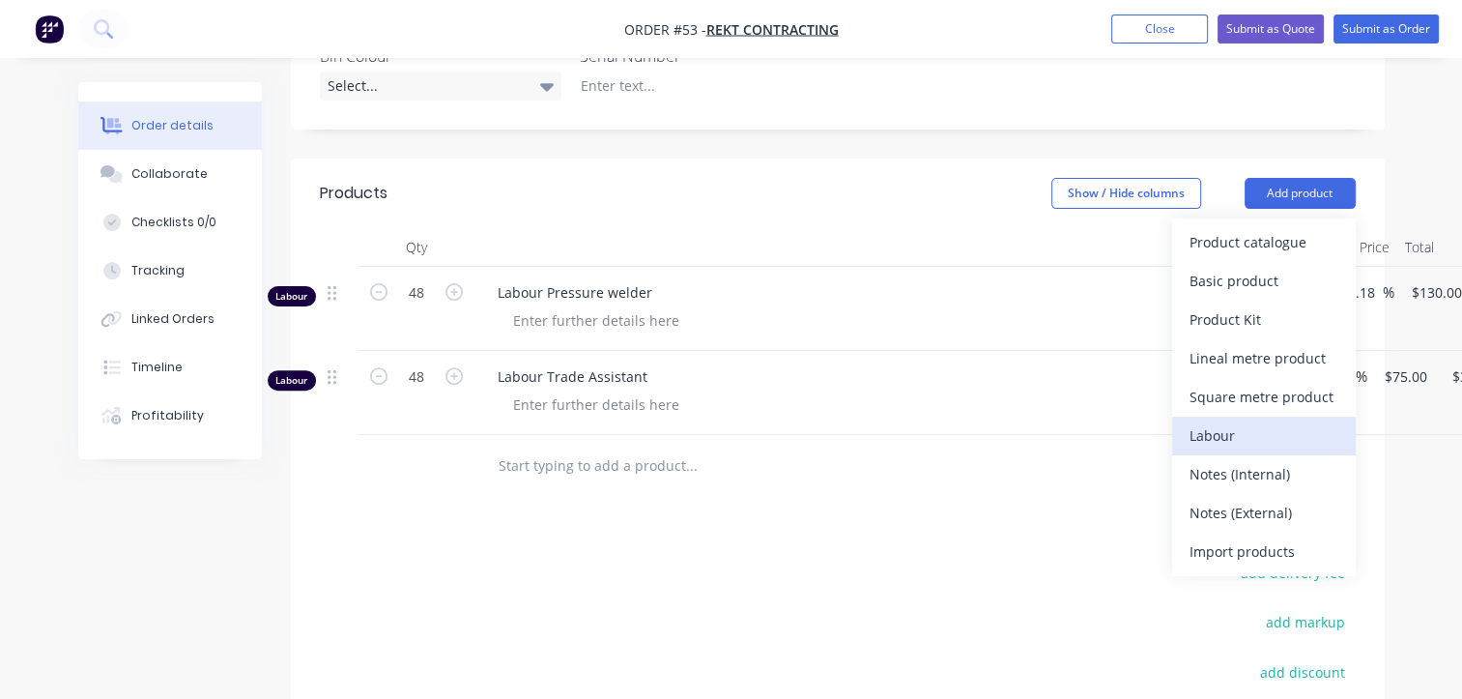
click at [1213, 421] on div "Labour" at bounding box center [1264, 435] width 149 height 28
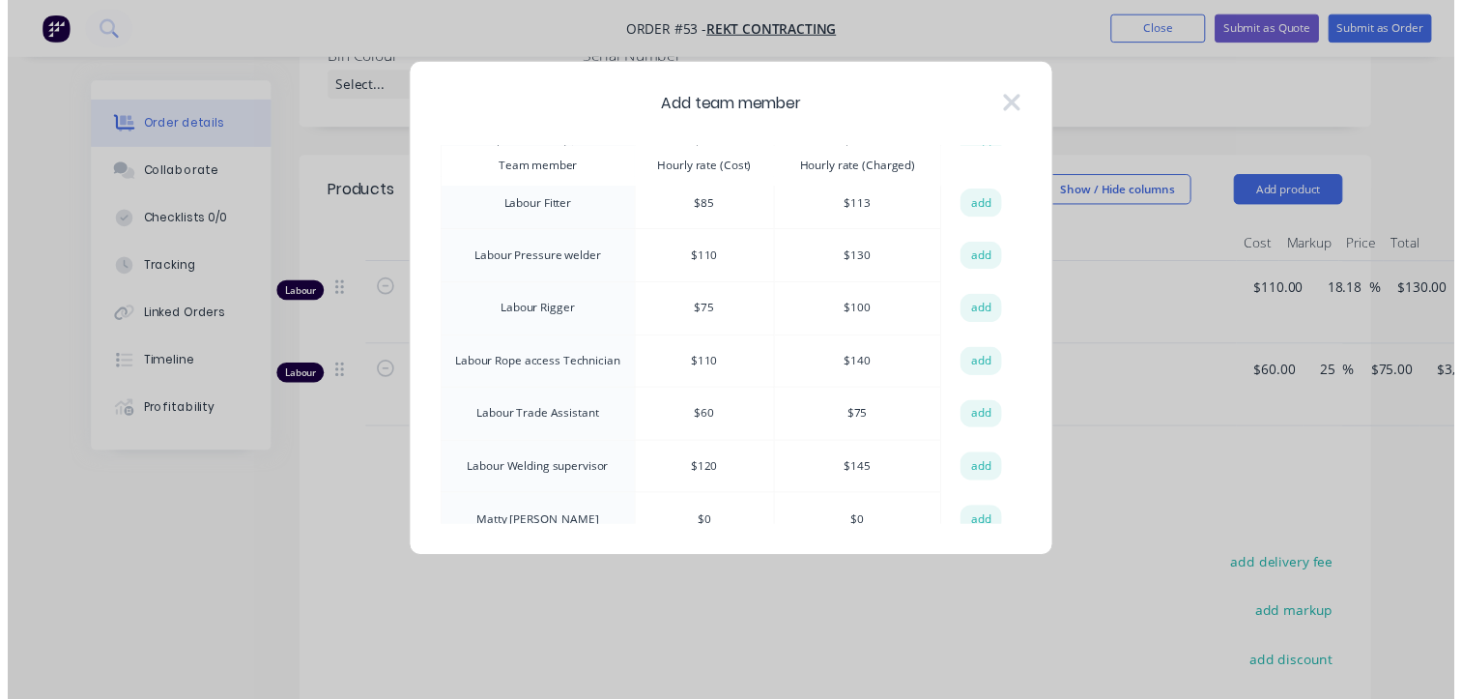
scroll to position [1063, 0]
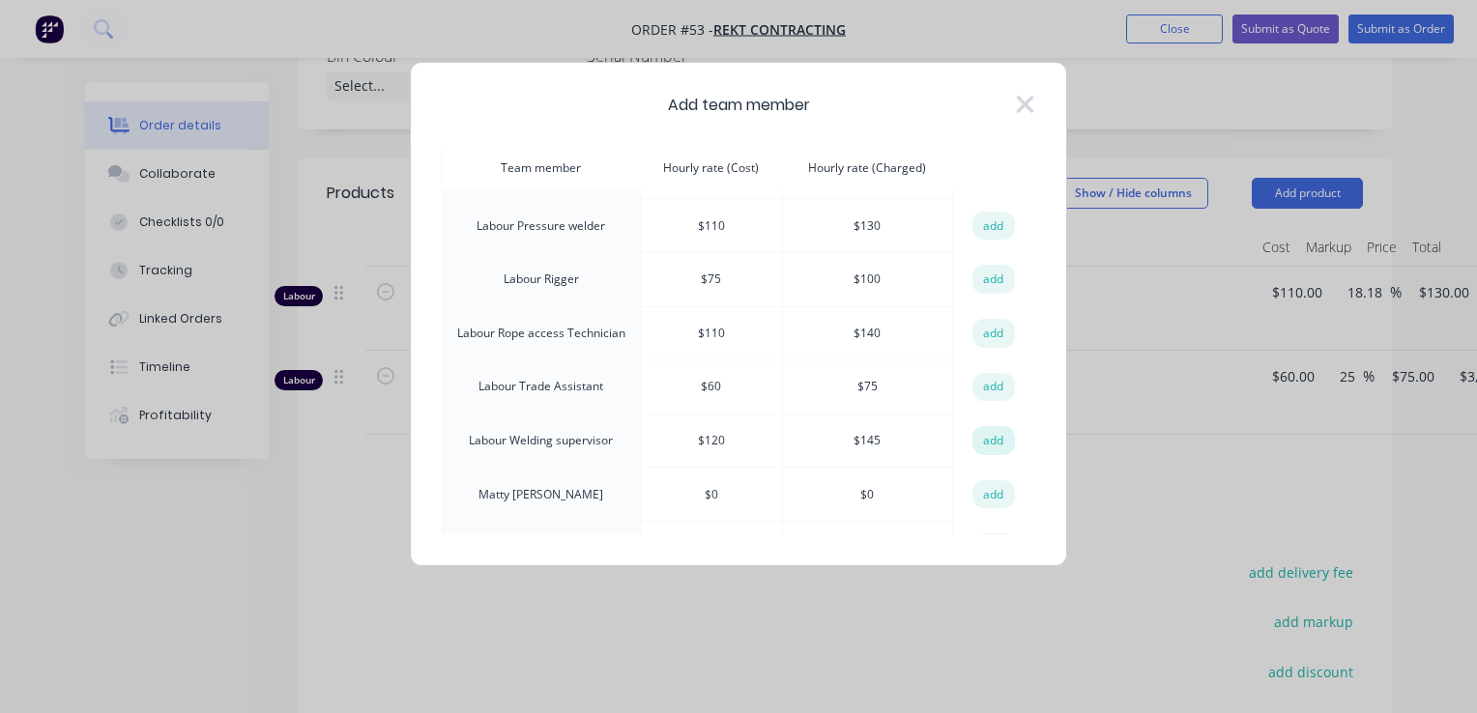
click at [985, 426] on button "add" at bounding box center [993, 440] width 43 height 29
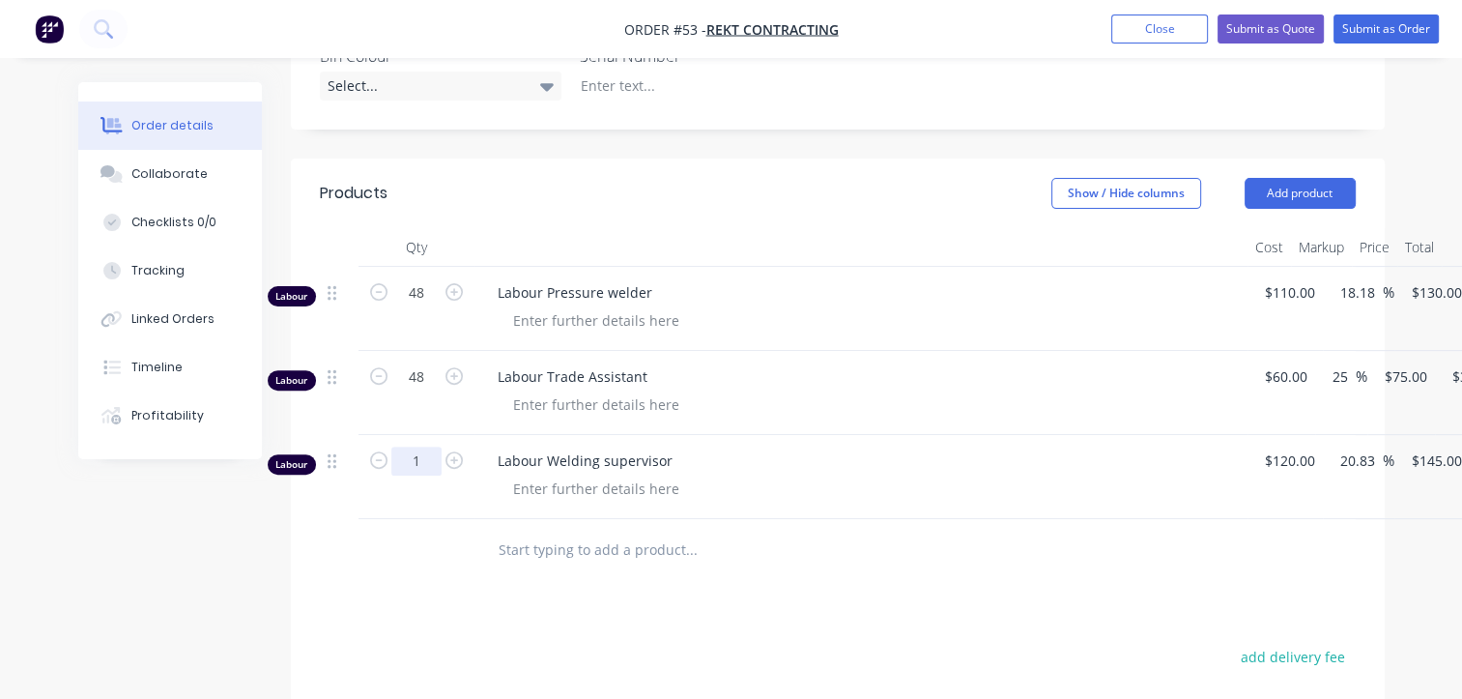
click at [422, 447] on input "1" at bounding box center [416, 461] width 50 height 29
type input "24"
type input "$3,480.00"
click at [737, 553] on div "Products Show / Hide columns Add product Qty Cost Markup Price Total Labour 48 …" at bounding box center [838, 602] width 1094 height 887
click at [1285, 178] on button "Add product" at bounding box center [1300, 193] width 111 height 31
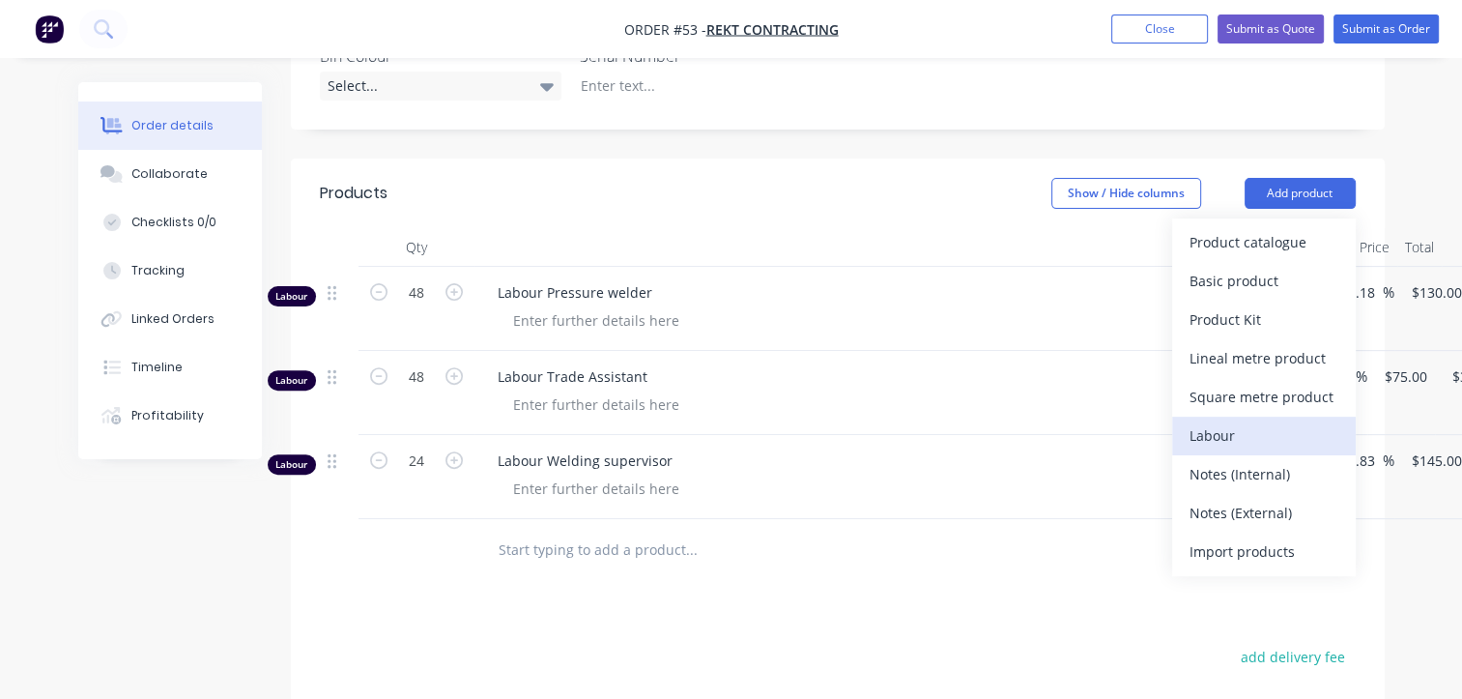
scroll to position [677, 0]
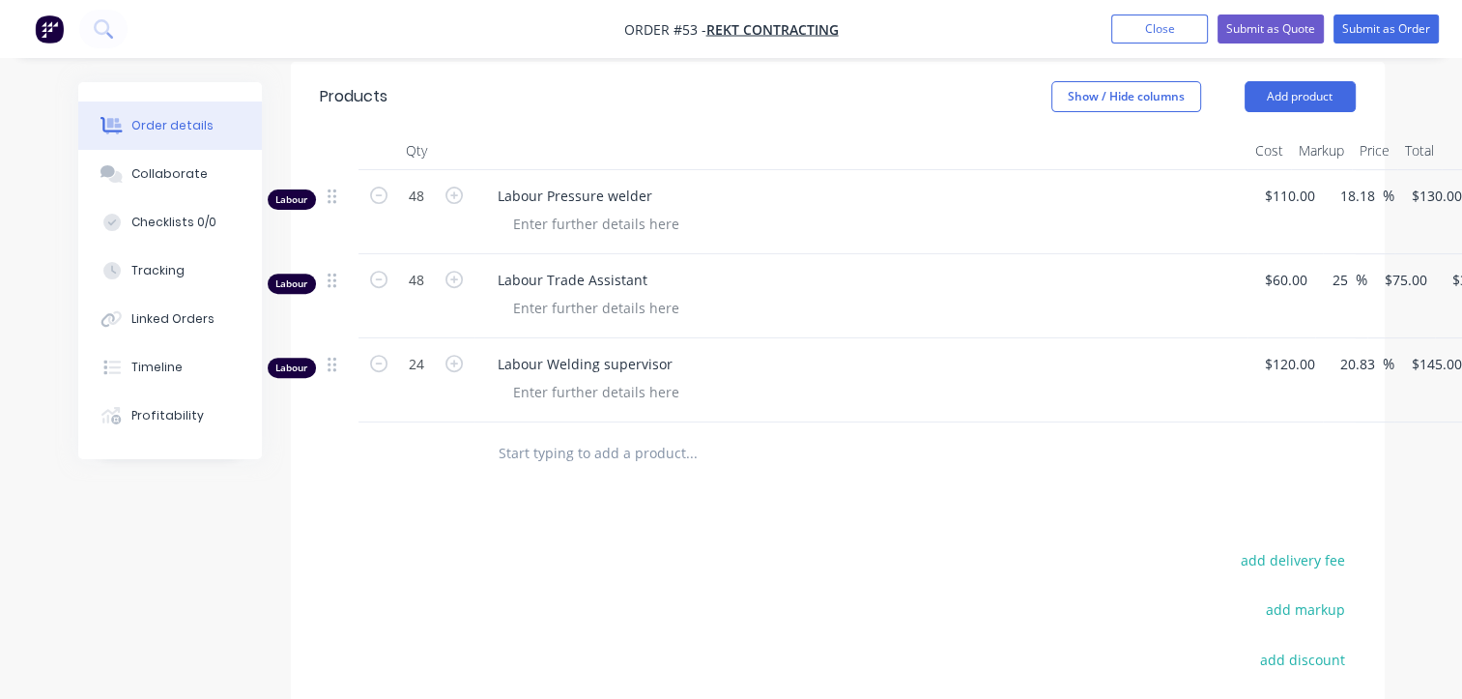
click at [567, 434] on input "text" at bounding box center [691, 453] width 387 height 39
type input "H"
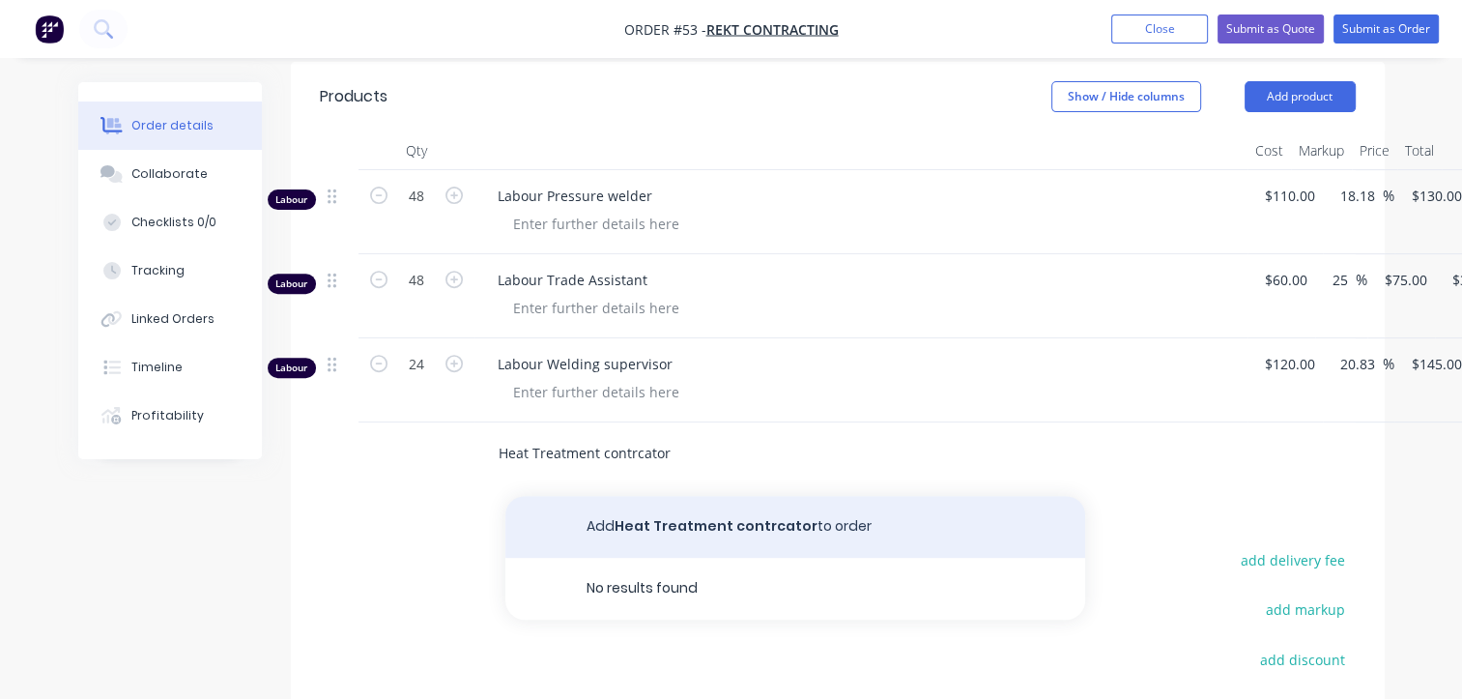
type input "Heat Treatment contrcator"
click at [705, 496] on button "Add Heat Treatment contrcator to order" at bounding box center [796, 527] width 580 height 62
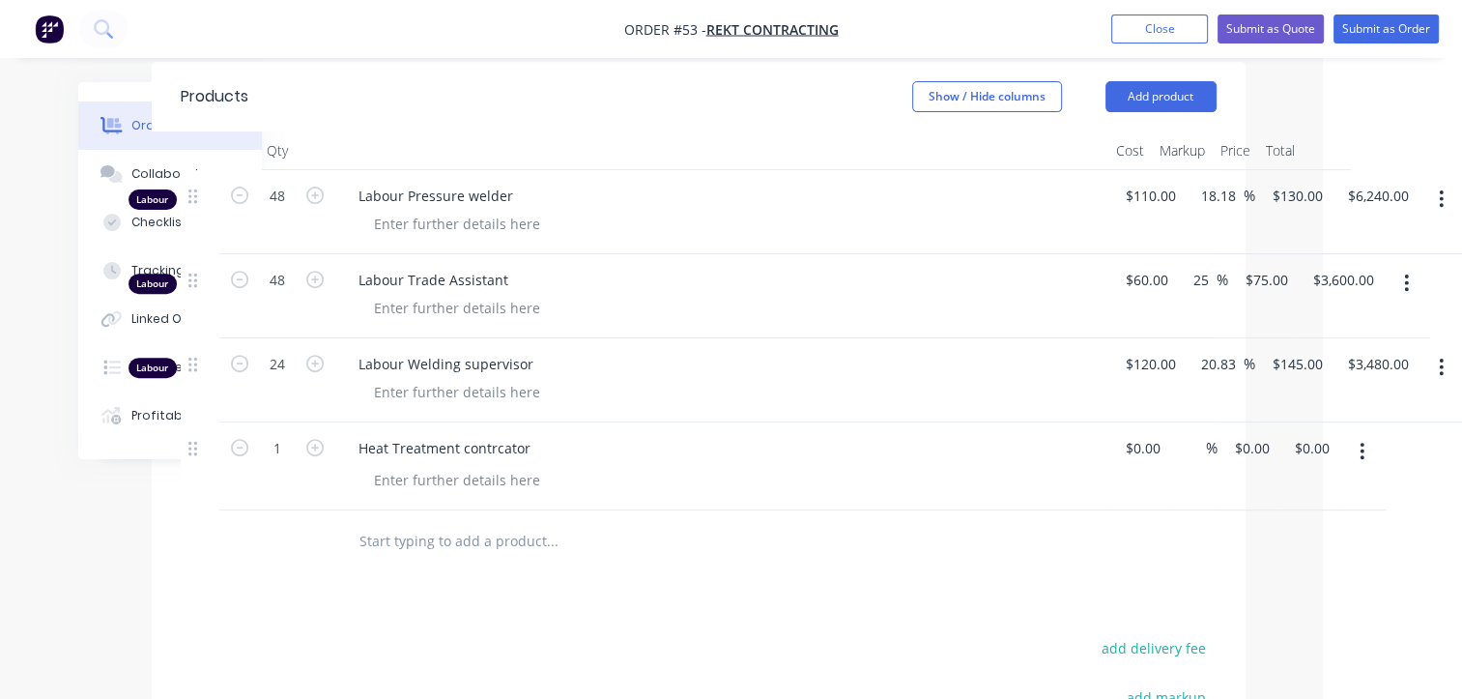
scroll to position [677, 140]
click at [1315, 434] on input "0.00" at bounding box center [1310, 448] width 37 height 28
type input "13829"
type input "$13,829.00"
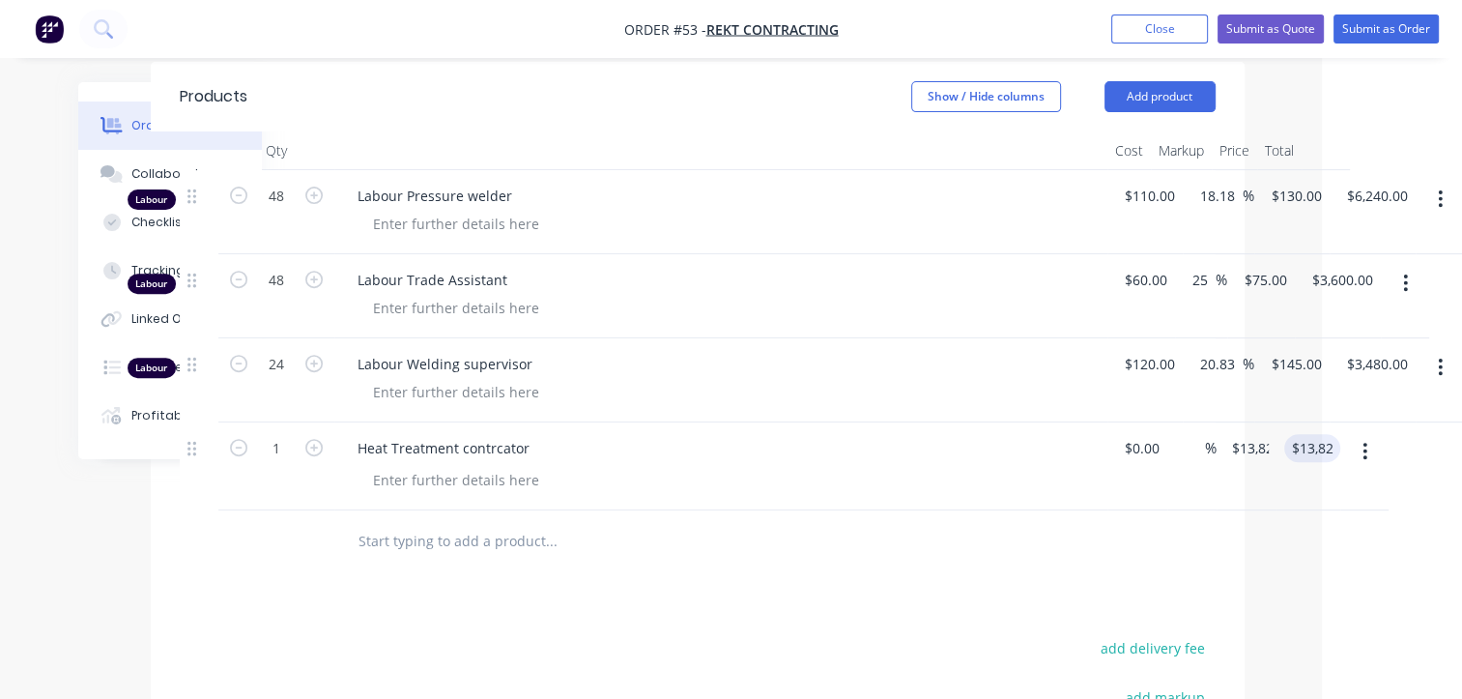
click at [1186, 547] on div "Products Show / Hide columns Add product Qty Cost Markup Price Total Labour 48 …" at bounding box center [698, 549] width 1094 height 975
click at [1143, 422] on div "1 Heat Treatment contrcator $0.00 % $13,829.00 $13,829.00 $13,829.00 $13,829.00" at bounding box center [698, 466] width 1036 height 88
type input "$0.00"
click at [1241, 443] on div "$0.00 $13,829.00" at bounding box center [1242, 466] width 94 height 88
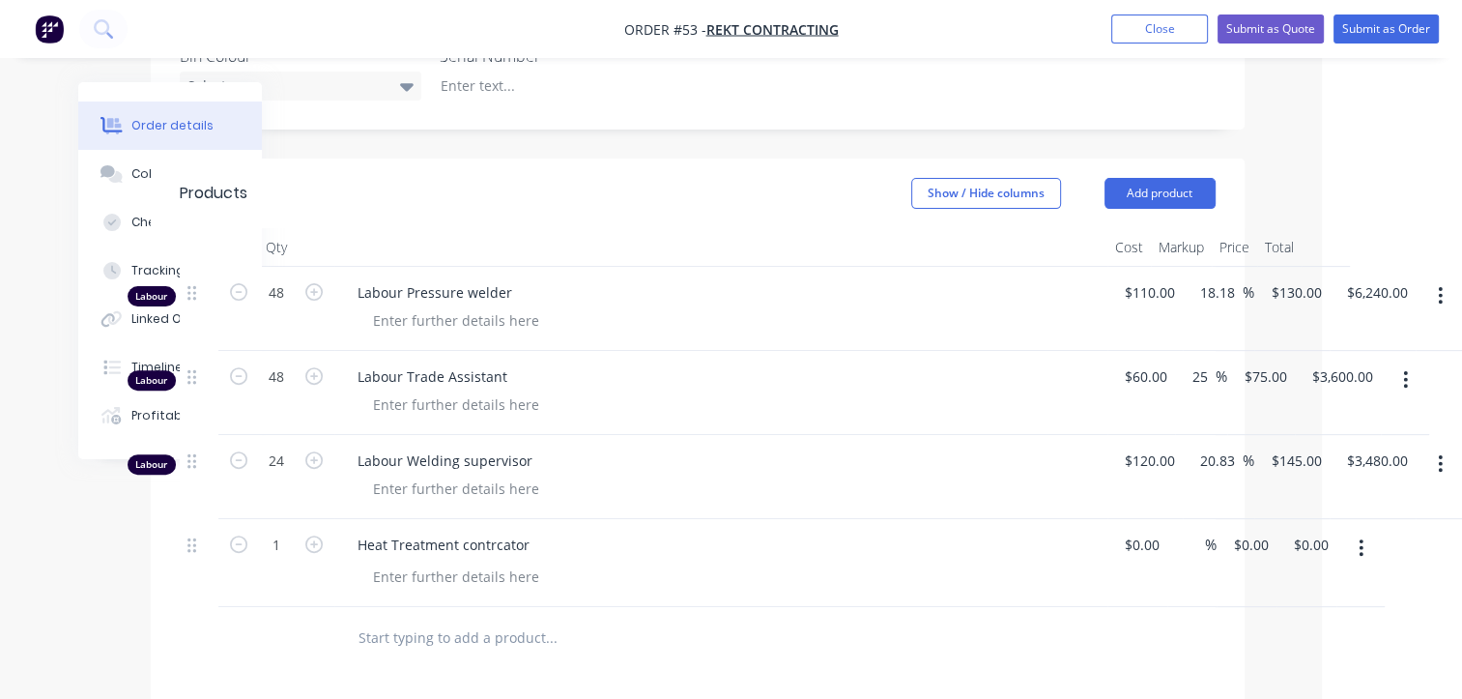
scroll to position [580, 142]
click at [1305, 531] on input "0.00" at bounding box center [1308, 545] width 37 height 28
type input "13829"
type input "$13,829.00"
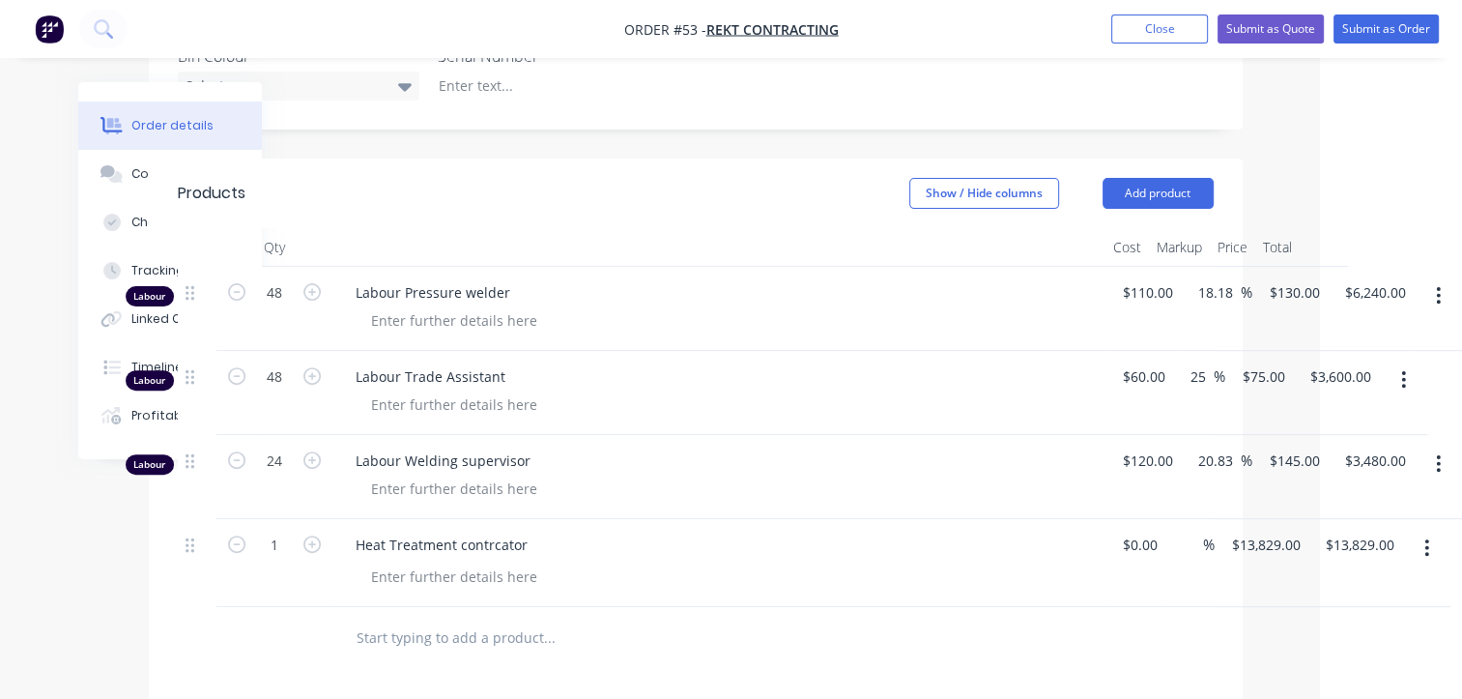
click at [995, 619] on div at bounding box center [680, 638] width 680 height 39
click at [456, 563] on div at bounding box center [454, 577] width 197 height 28
click at [429, 475] on div at bounding box center [454, 489] width 197 height 28
click at [403, 475] on div "QA" at bounding box center [381, 489] width 50 height 28
click at [233, 451] on icon "button" at bounding box center [236, 459] width 17 height 17
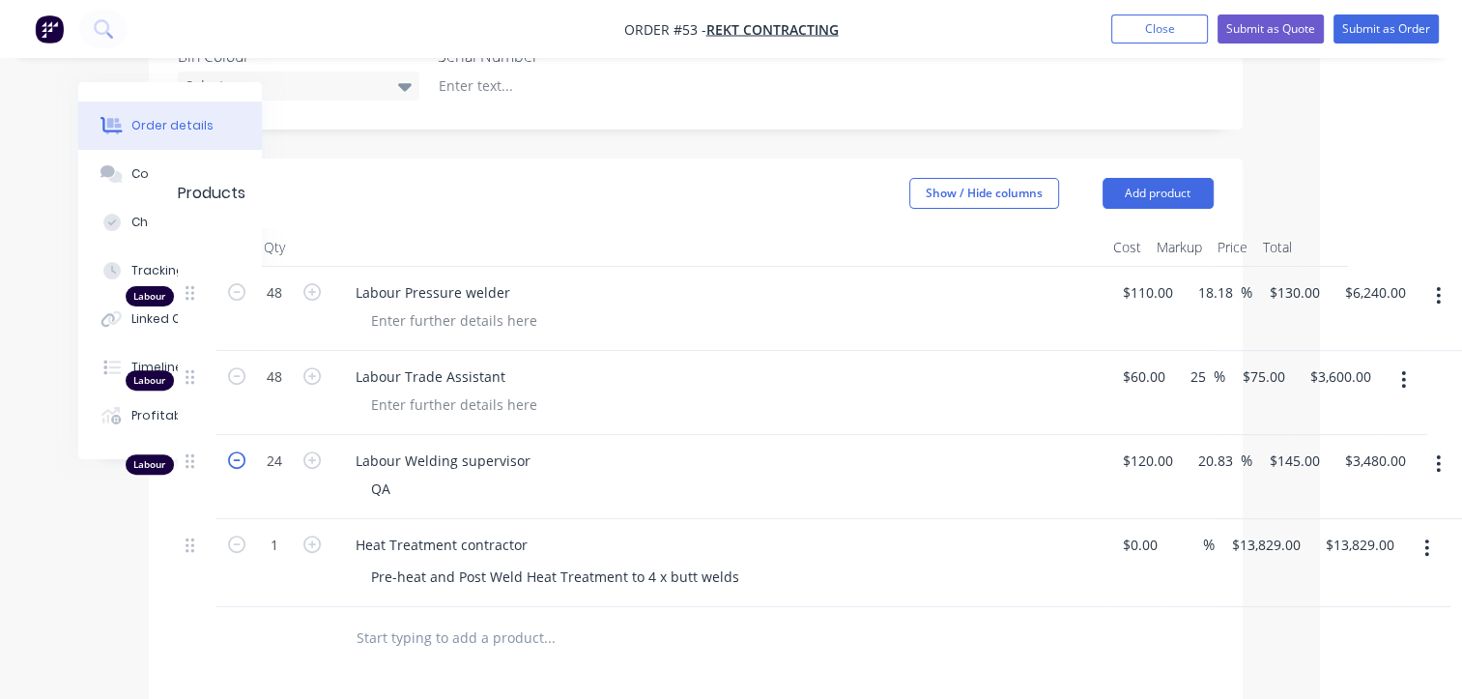
type input "23"
type input "$3,335.00"
click at [233, 451] on icon "button" at bounding box center [236, 459] width 17 height 17
type input "22"
type input "$3,190.00"
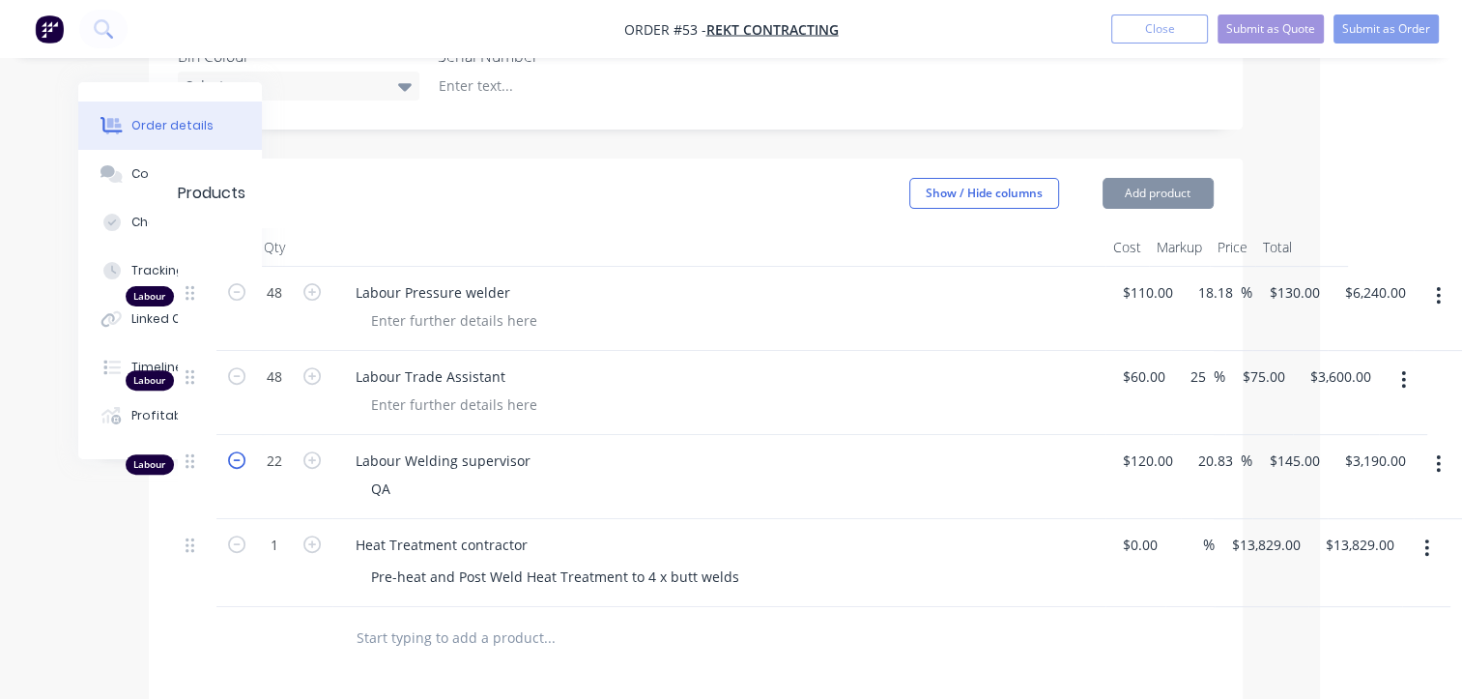
click at [233, 451] on icon "button" at bounding box center [236, 459] width 17 height 17
type input "21"
type input "$3,045.00"
click at [233, 451] on icon "button" at bounding box center [236, 459] width 17 height 17
type input "20"
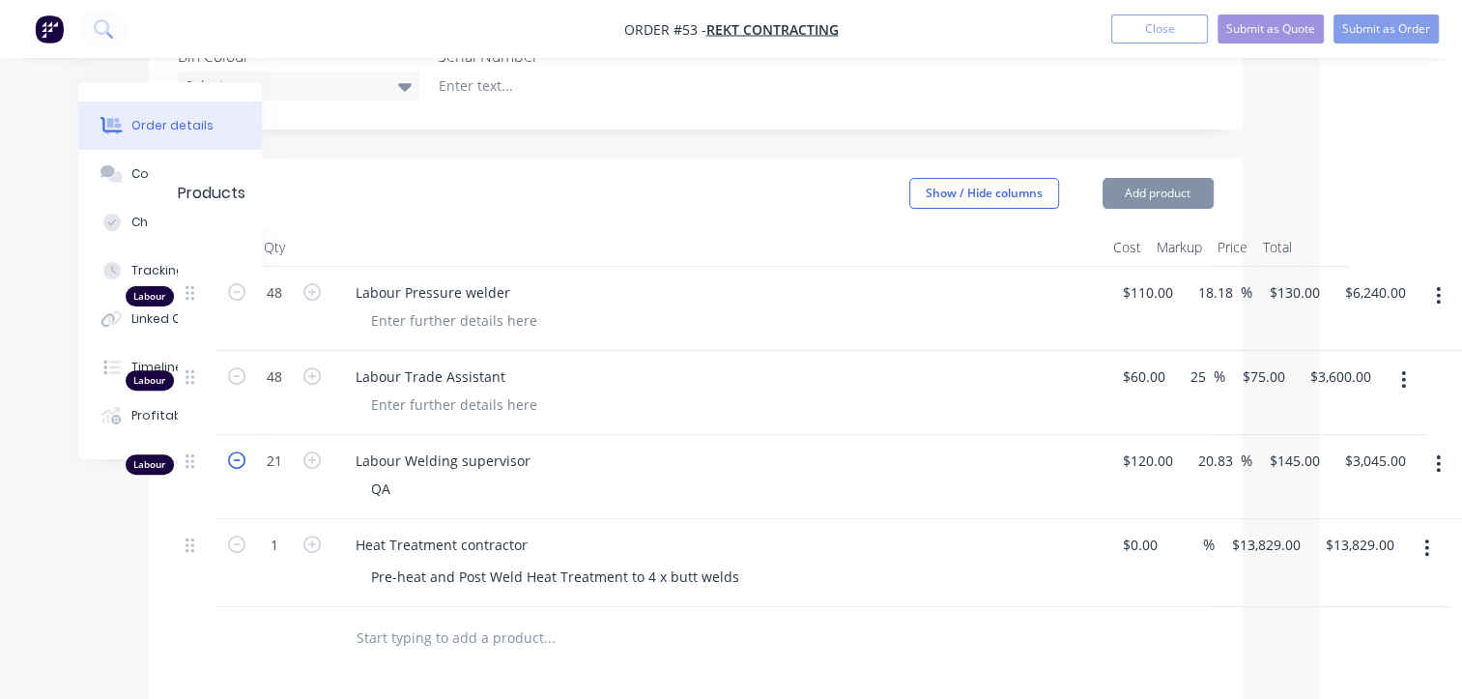
type input "$2,900.00"
click at [233, 451] on icon "button" at bounding box center [236, 459] width 17 height 17
type input "19"
type input "$2,755.00"
click at [233, 451] on icon "button" at bounding box center [236, 459] width 17 height 17
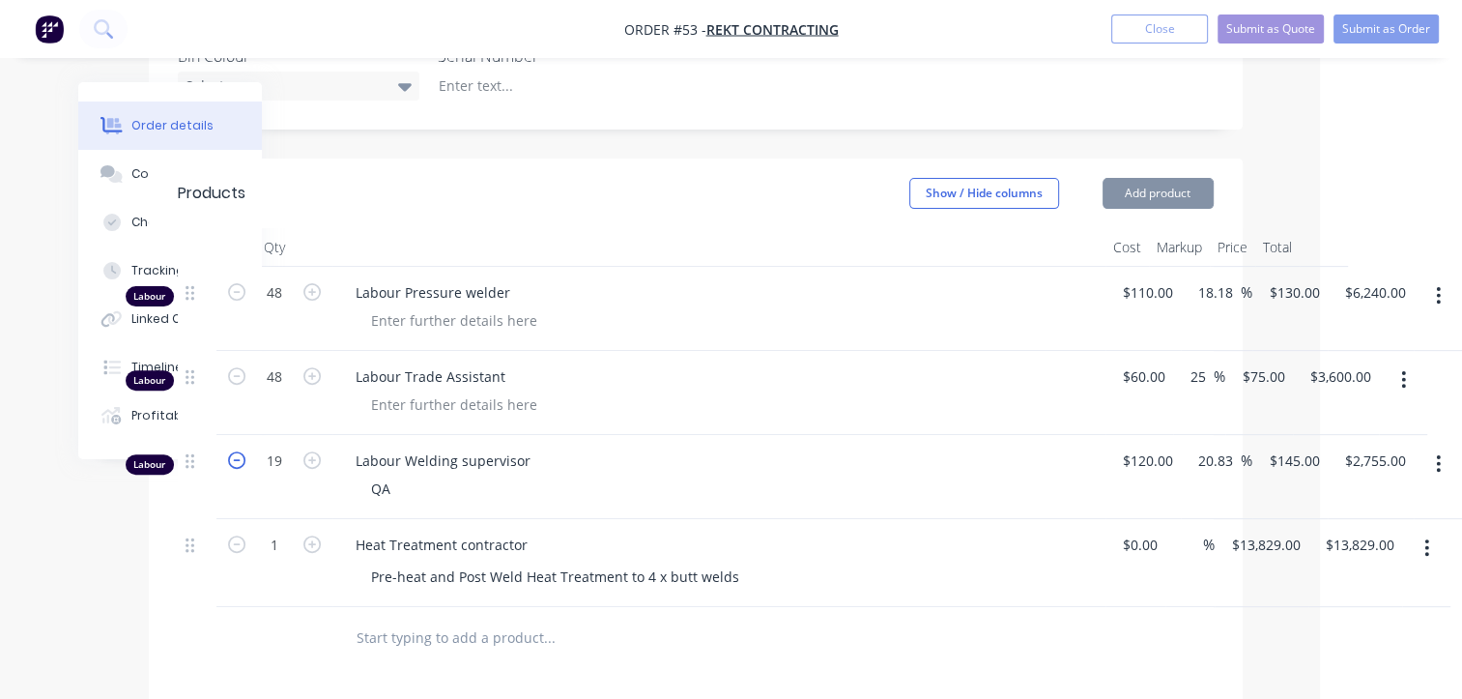
type input "18"
type input "$2,610.00"
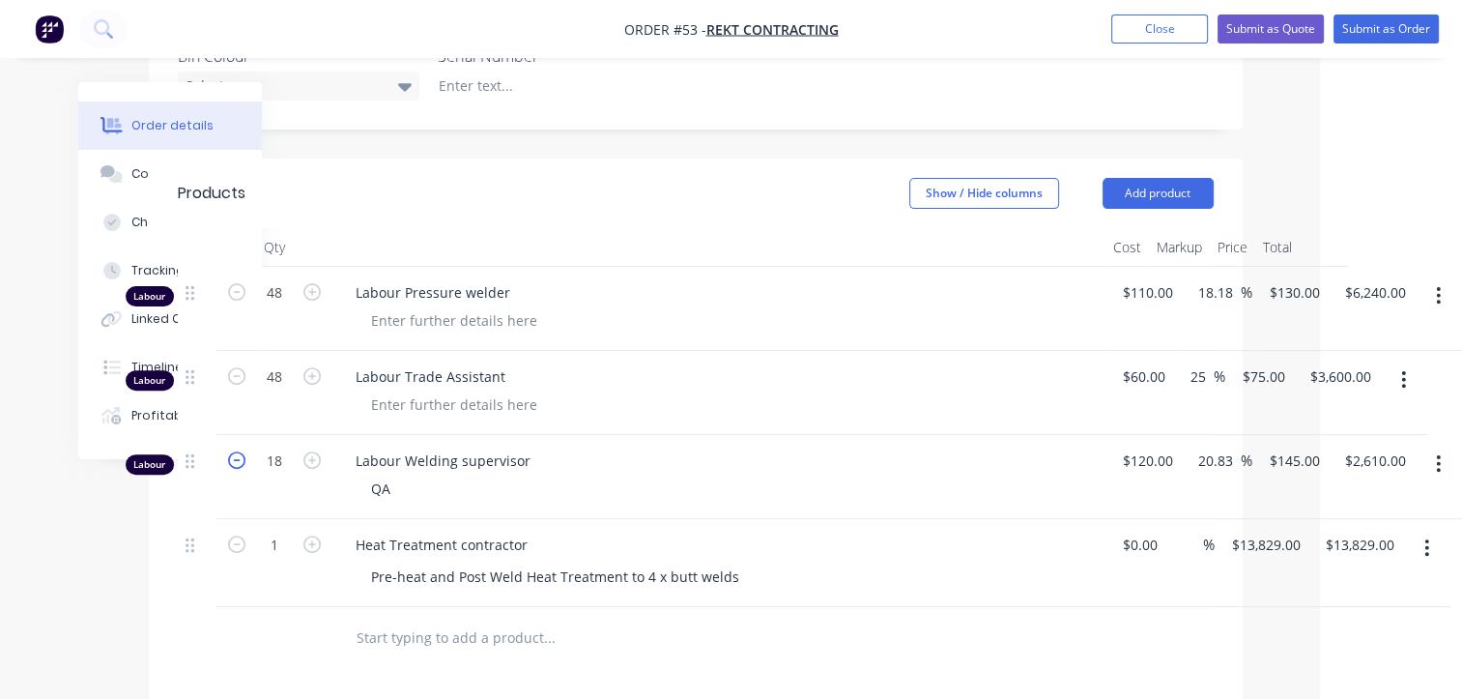
click at [233, 451] on icon "button" at bounding box center [236, 459] width 17 height 17
type input "17"
type input "$2,465.00"
click at [233, 451] on icon "button" at bounding box center [236, 459] width 17 height 17
type input "16"
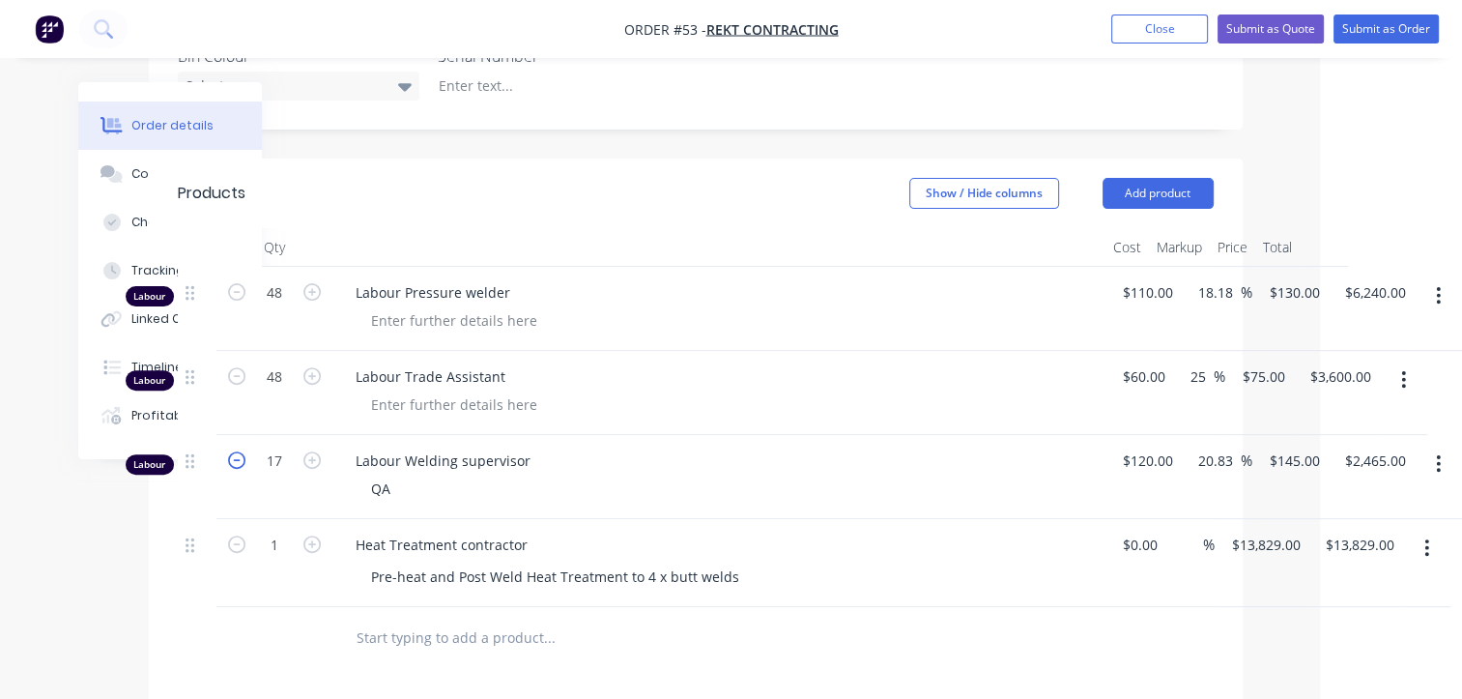
type input "$2,320.00"
click at [233, 451] on icon "button" at bounding box center [236, 459] width 17 height 17
type input "15"
type input "$2,175.00"
click at [233, 451] on icon "button" at bounding box center [236, 459] width 17 height 17
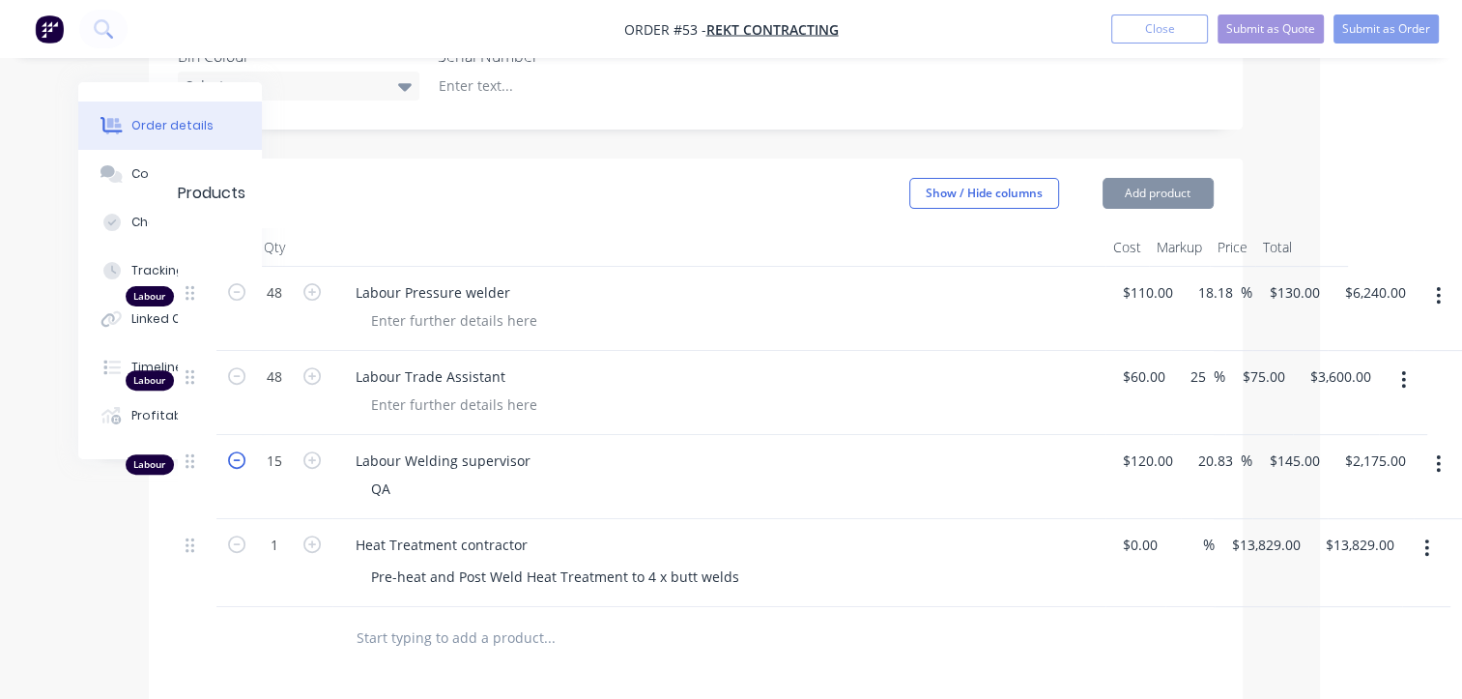
type input "14"
type input "$2,030.00"
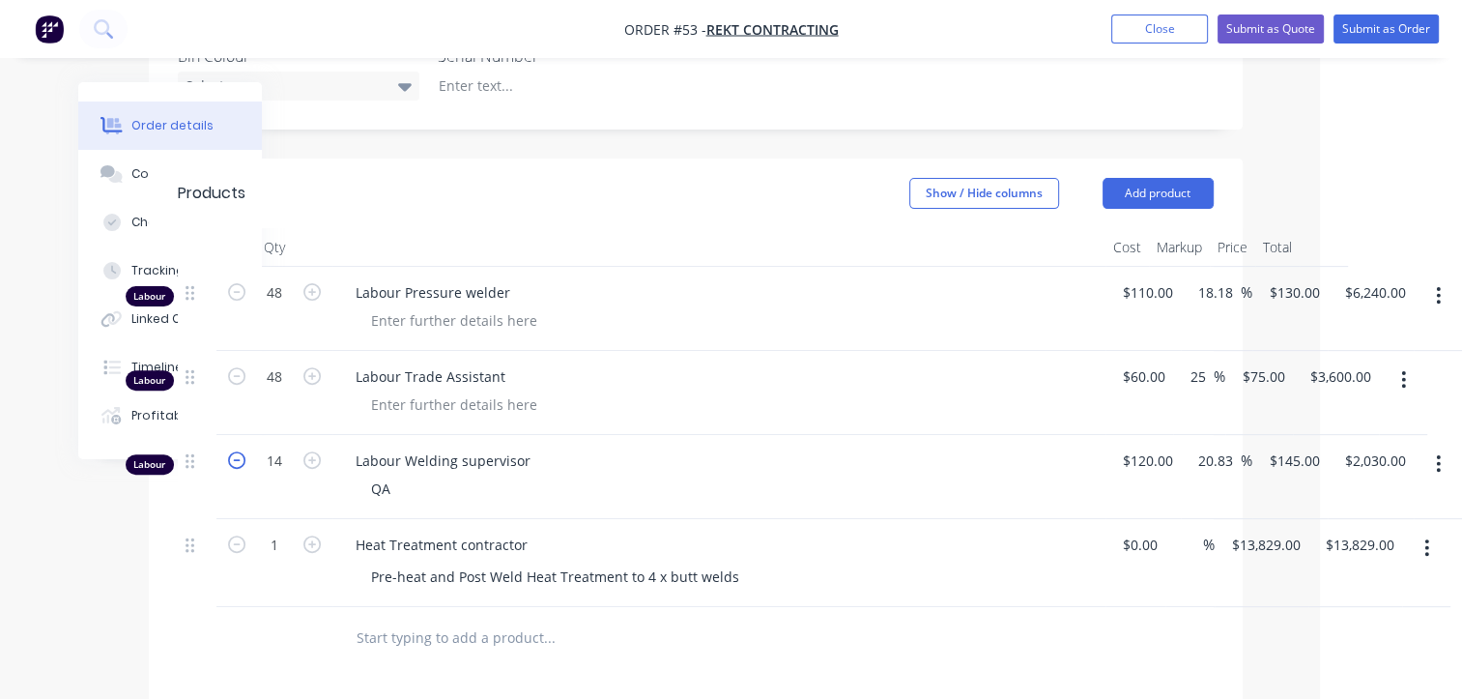
click at [233, 451] on icon "button" at bounding box center [236, 459] width 17 height 17
type input "13"
type input "$1,885.00"
click at [233, 451] on icon "button" at bounding box center [236, 459] width 17 height 17
type input "12"
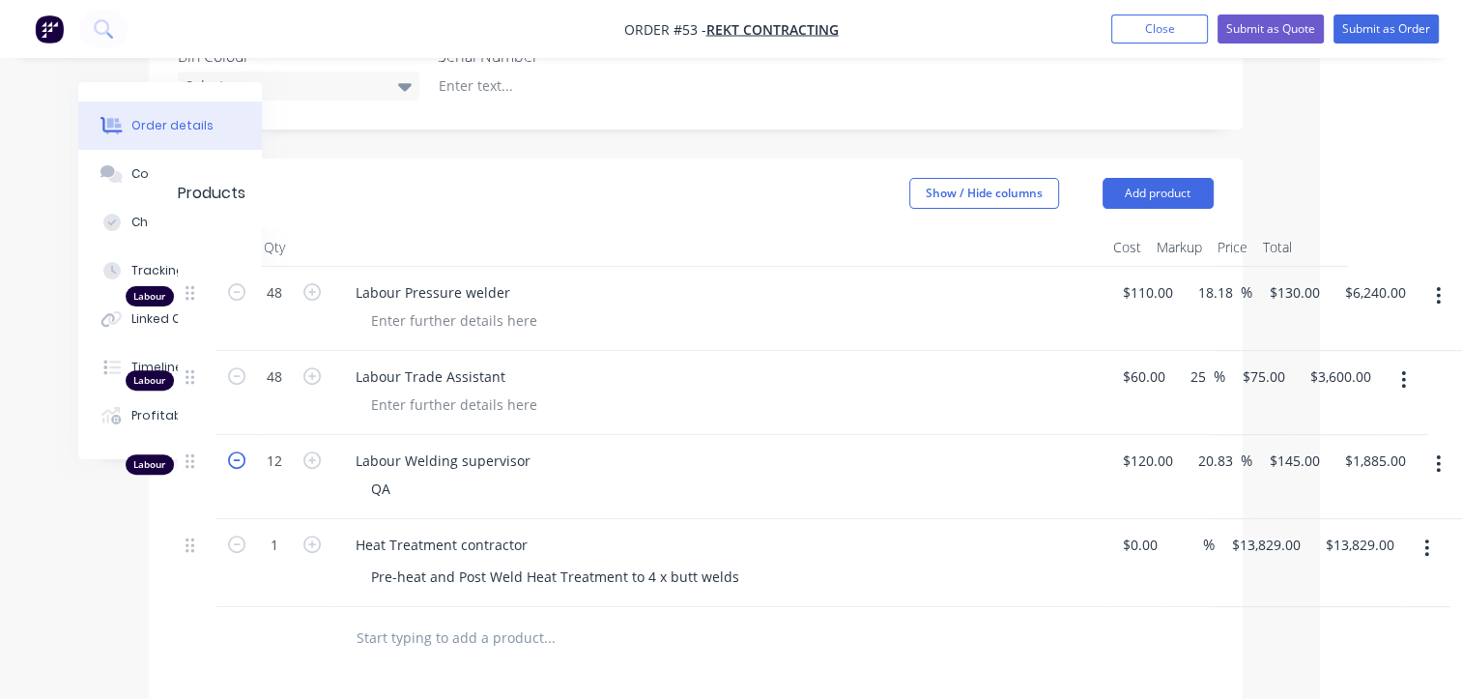
type input "$1,740.00"
click at [993, 659] on div "Products Show / Hide columns Add product Qty Cost Markup Price Total Labour 48 …" at bounding box center [696, 646] width 1094 height 975
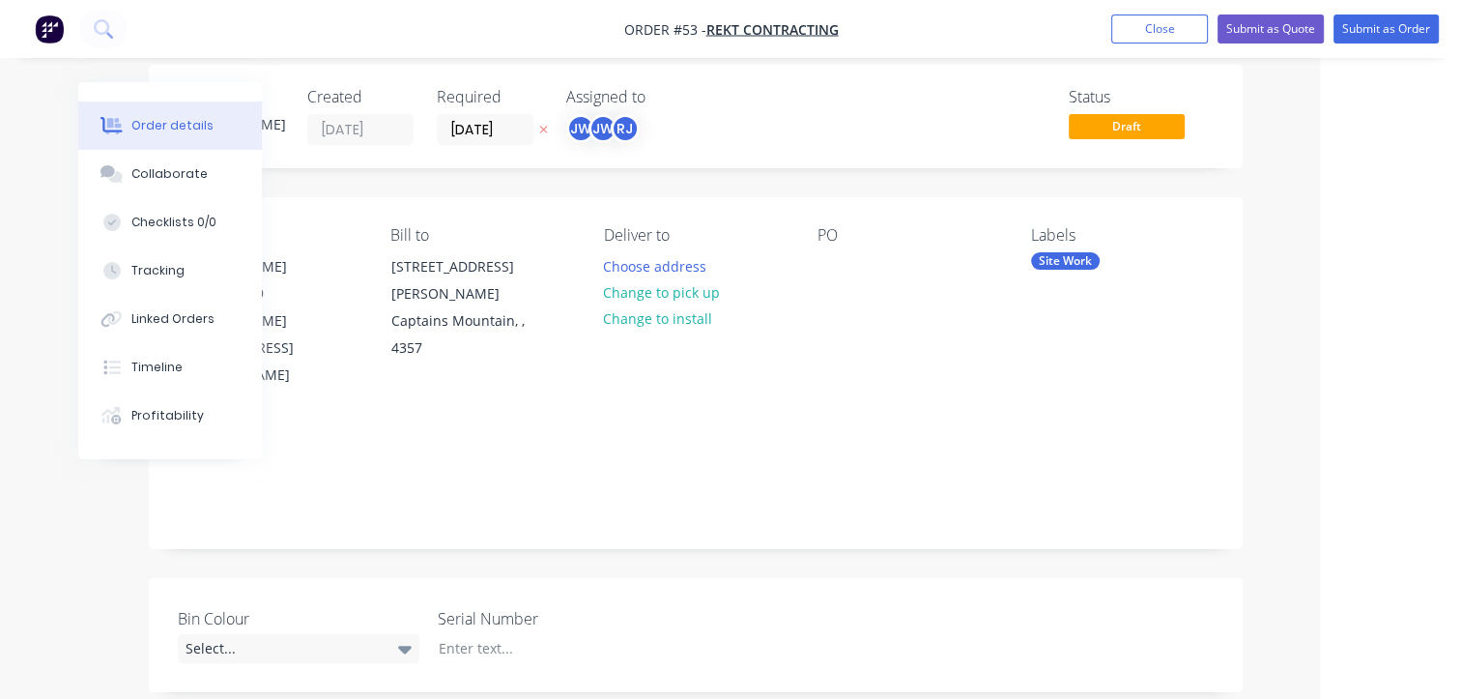
scroll to position [0, 142]
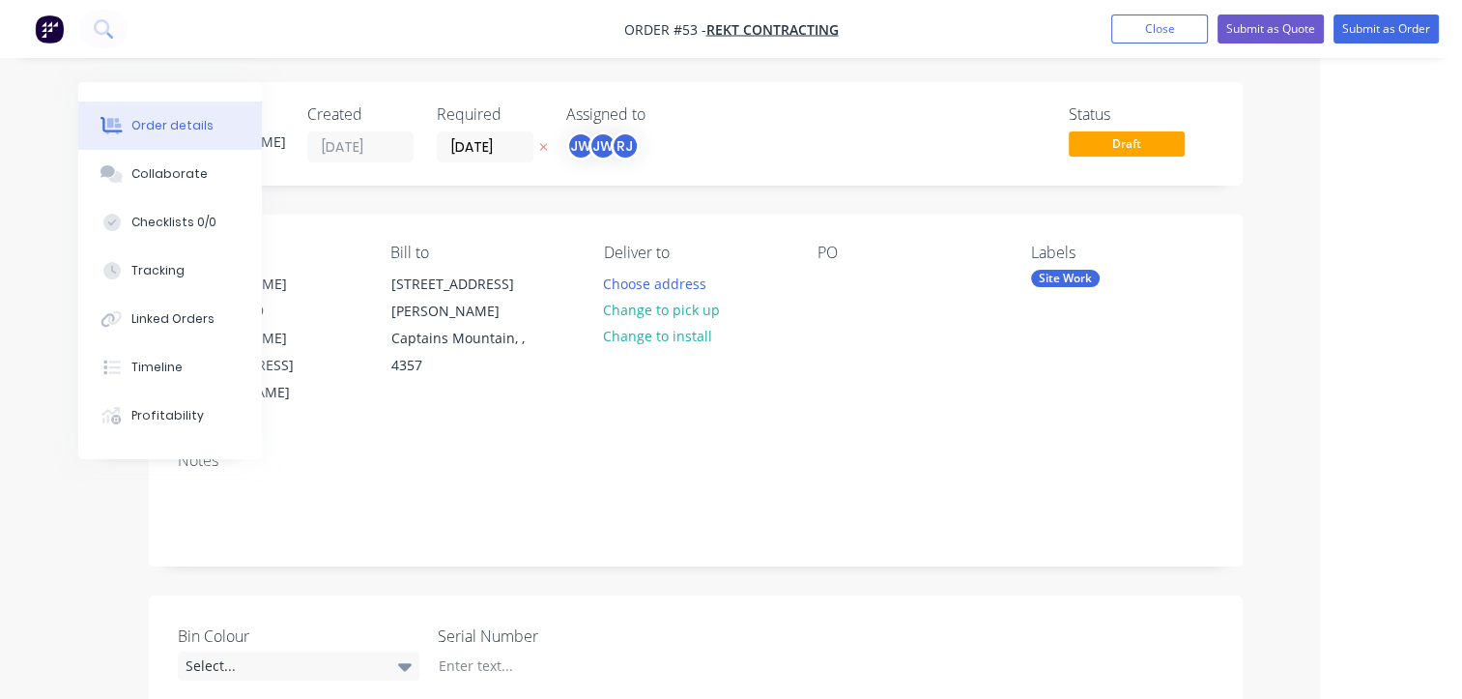
click at [1084, 364] on div "Contact [PERSON_NAME] 0447 193 279 [PERSON_NAME][EMAIL_ADDRESS][DOMAIN_NAME] [P…" at bounding box center [696, 325] width 1094 height 221
click at [877, 321] on div "PO" at bounding box center [909, 325] width 183 height 163
click at [163, 363] on div "Timeline" at bounding box center [156, 367] width 51 height 17
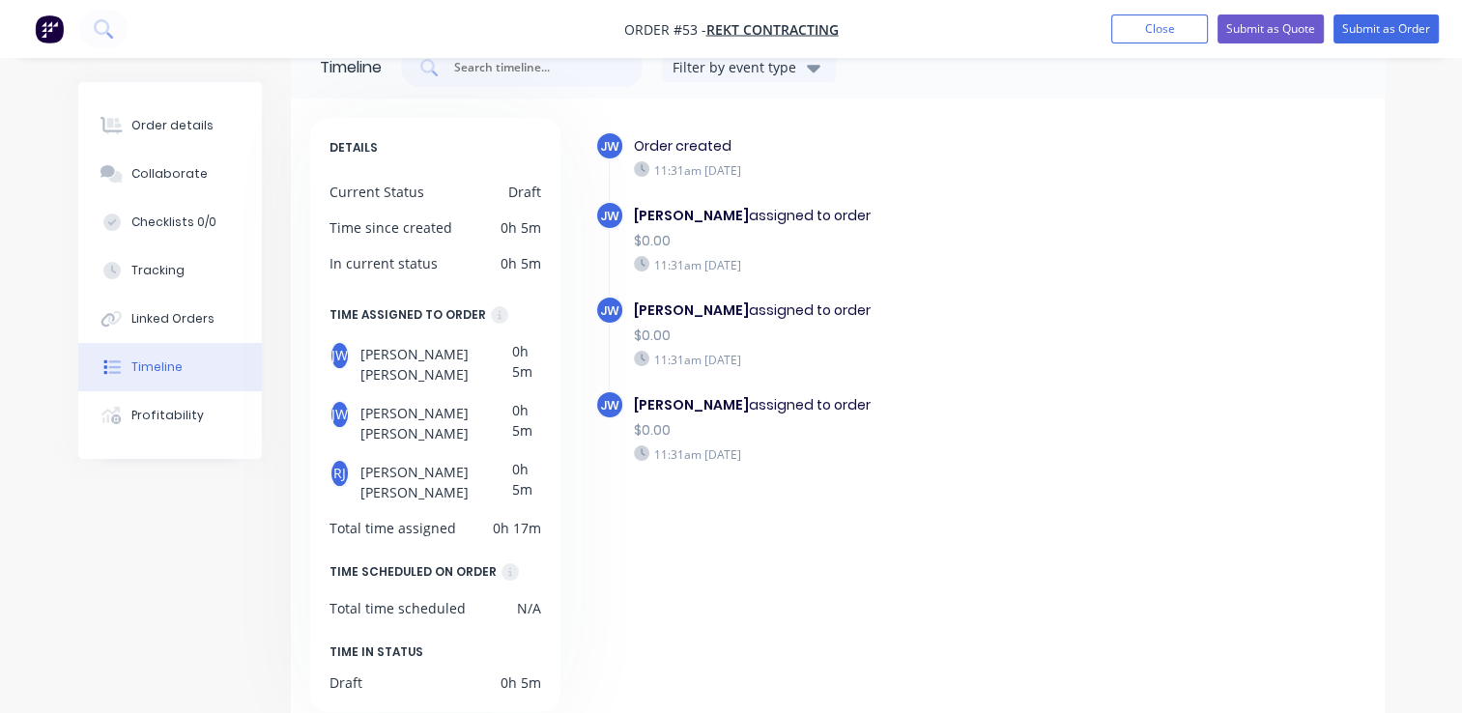
scroll to position [69, 0]
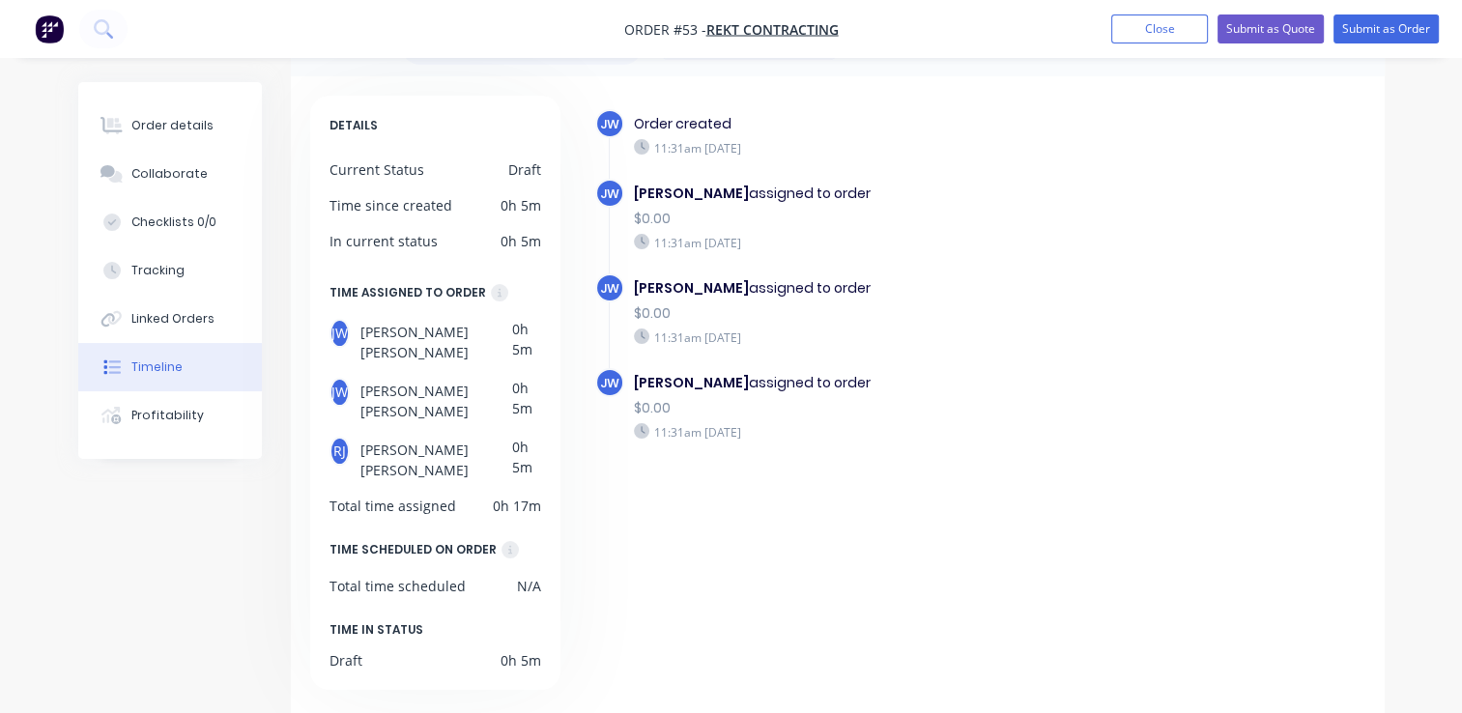
click at [537, 576] on div "N/A" at bounding box center [529, 586] width 24 height 20
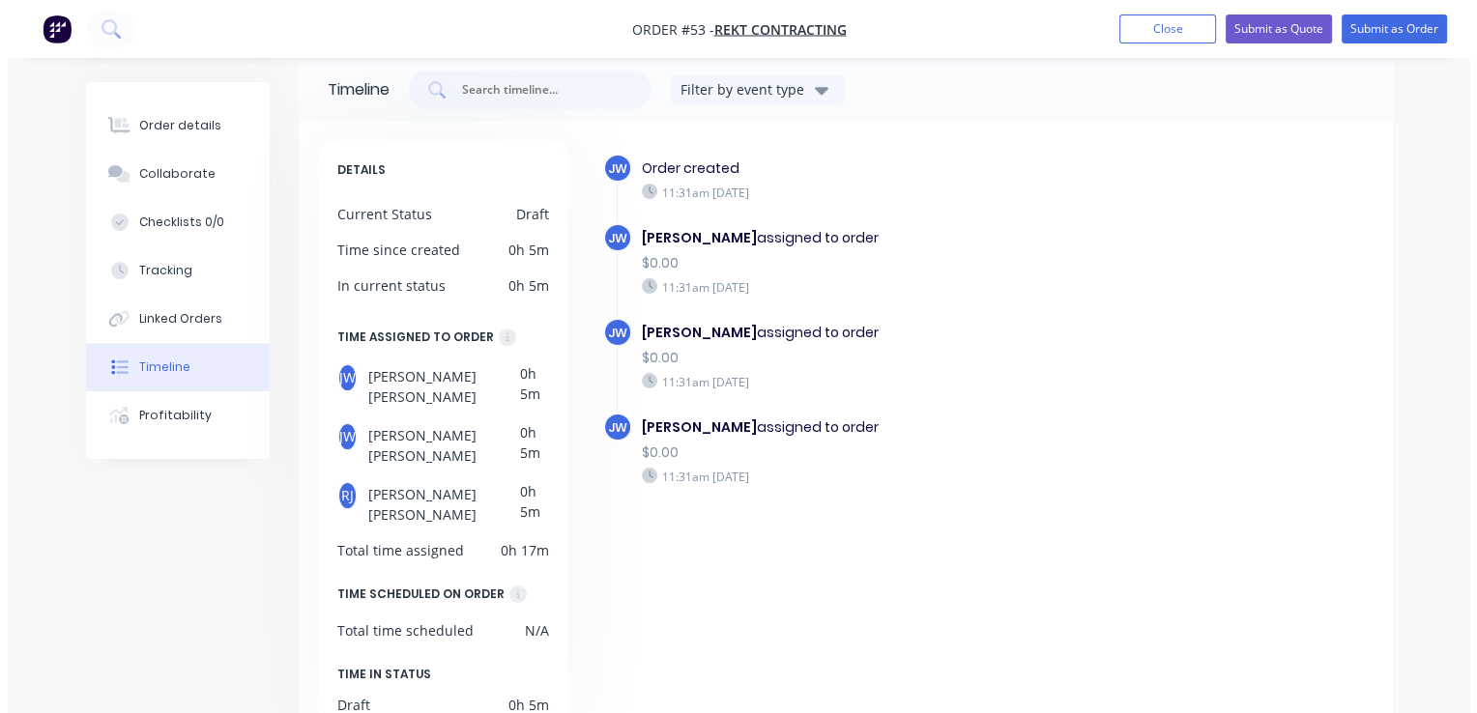
scroll to position [0, 0]
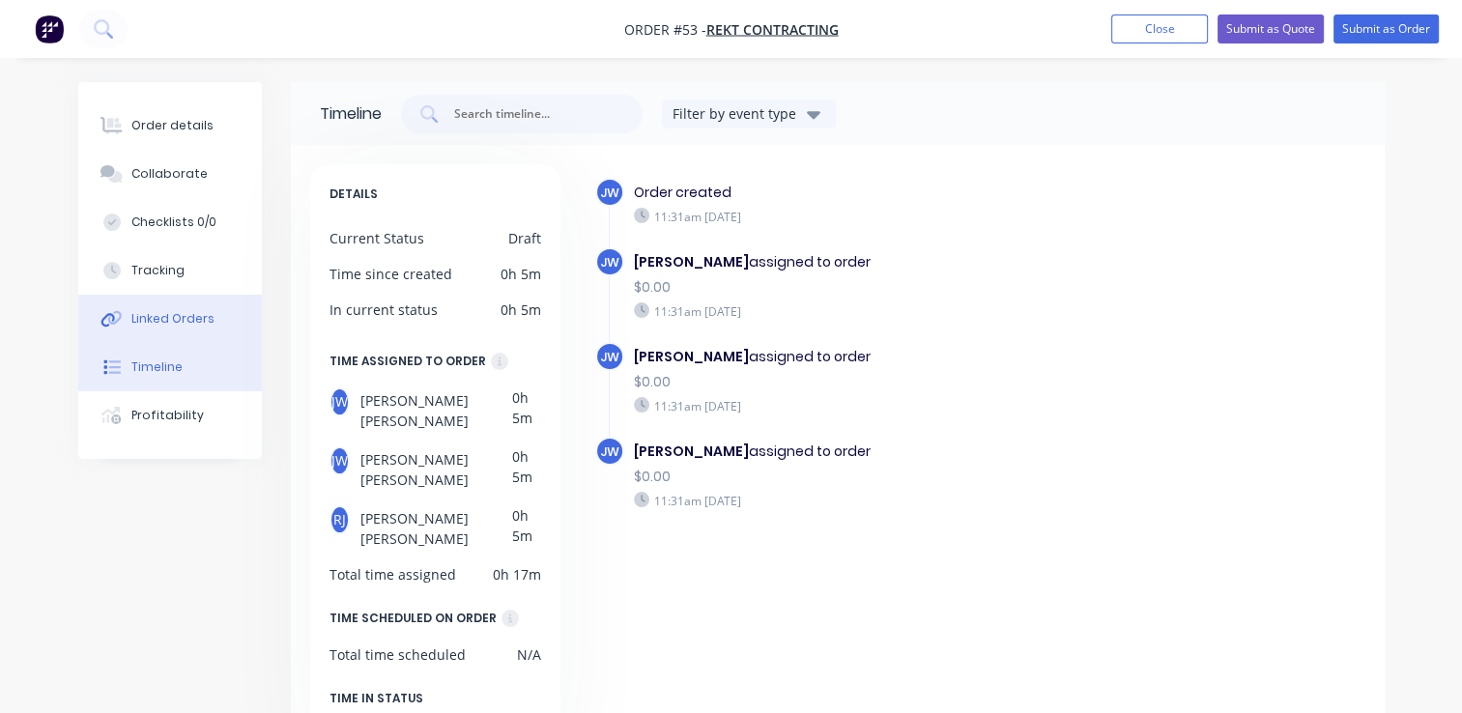
click at [166, 317] on div "Linked Orders" at bounding box center [172, 318] width 83 height 17
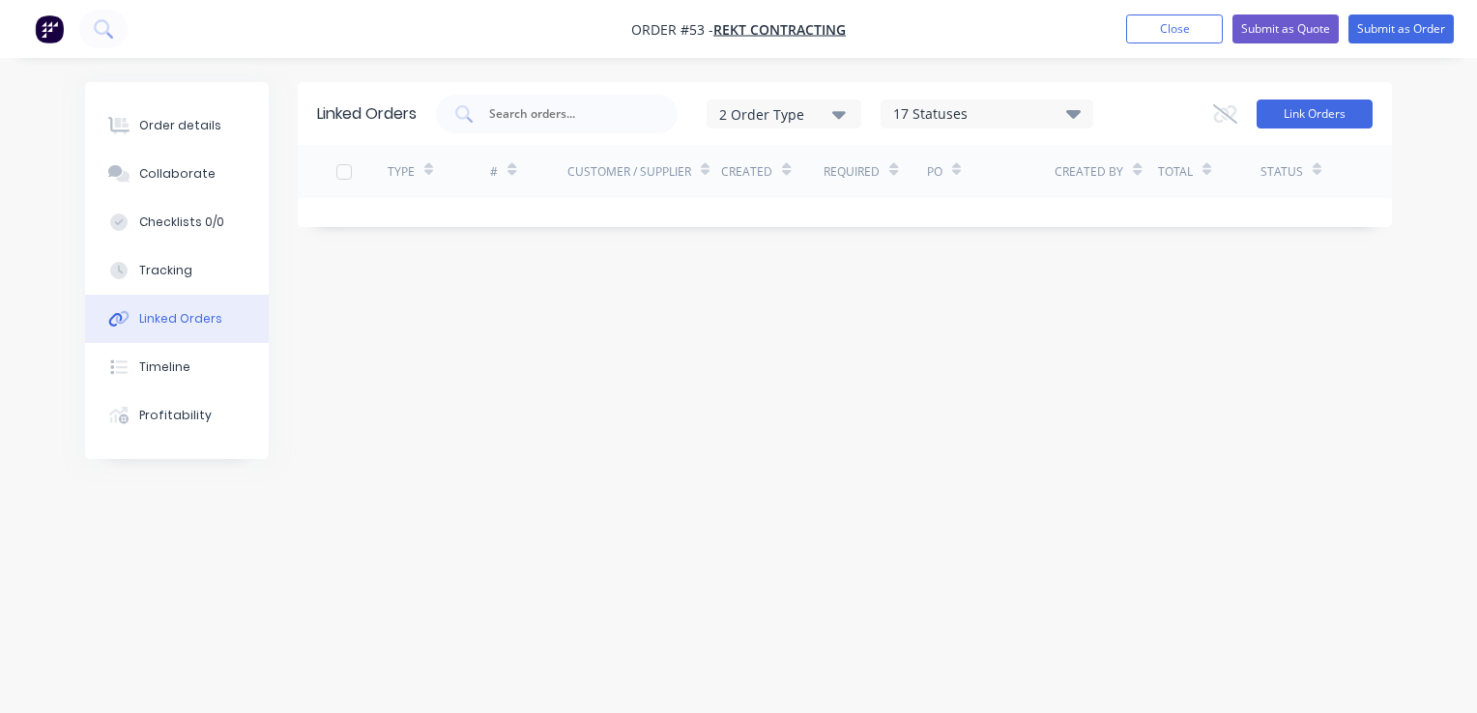
click at [1315, 114] on button "Link Orders" at bounding box center [1315, 114] width 116 height 29
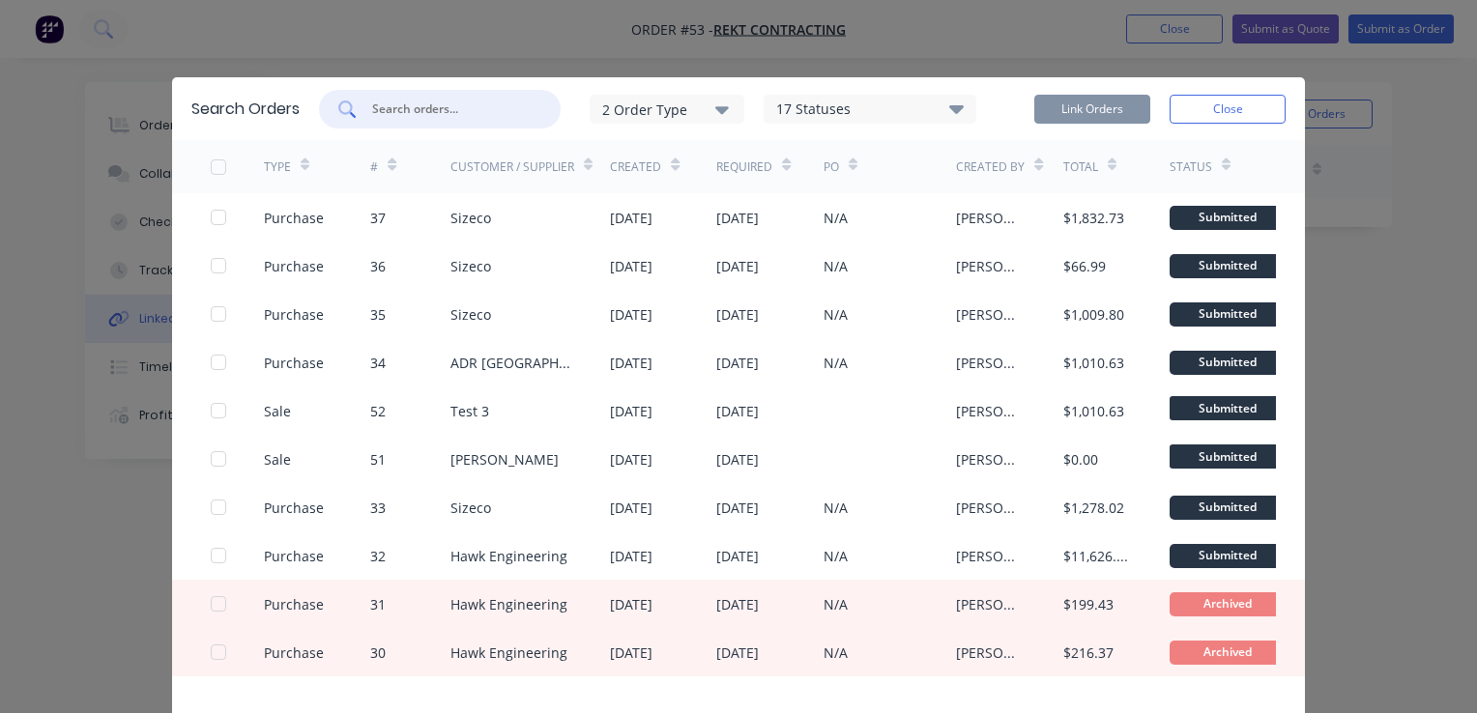
click at [418, 111] on input "text" at bounding box center [450, 109] width 160 height 19
type input "[PERSON_NAME]"
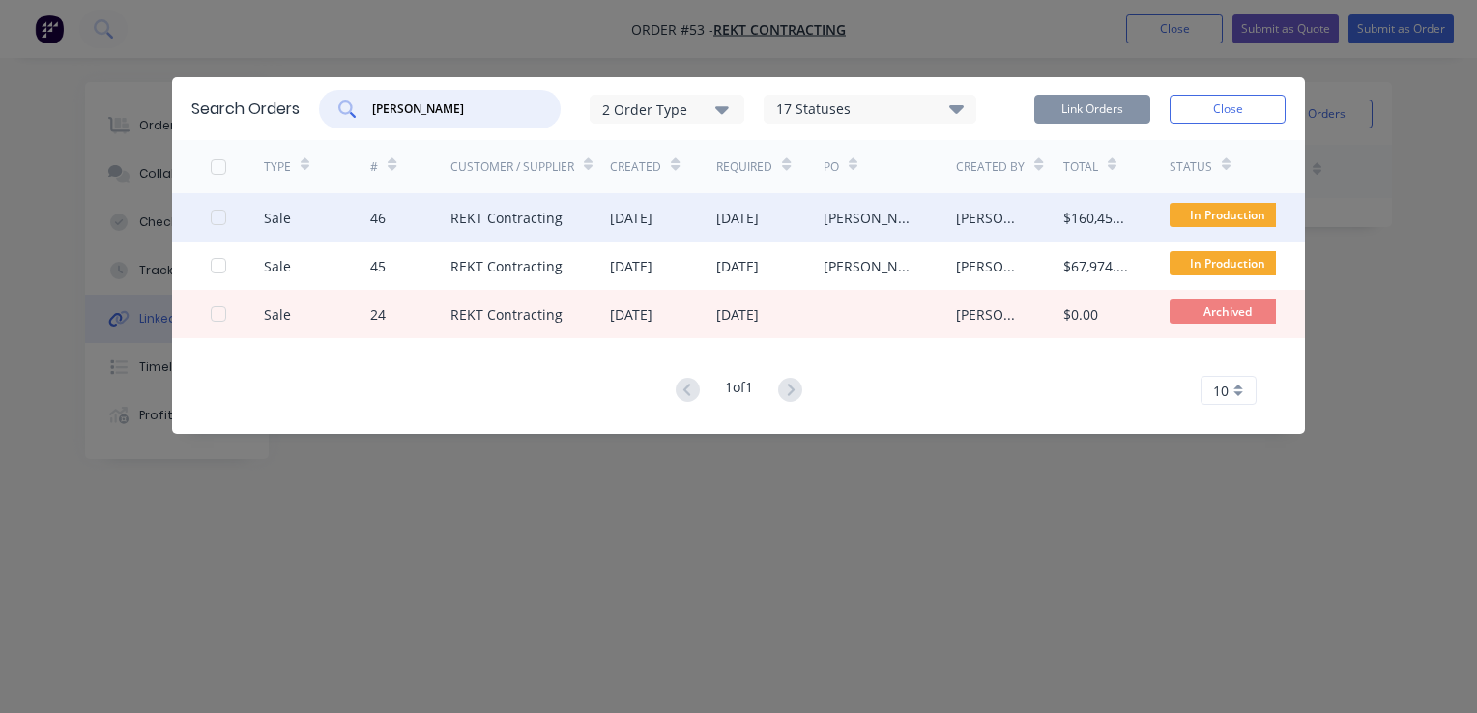
click at [622, 218] on div "[DATE]" at bounding box center [631, 218] width 43 height 20
click at [963, 215] on div "[PERSON_NAME]" at bounding box center [990, 218] width 68 height 20
click at [375, 211] on div "46" at bounding box center [377, 218] width 15 height 20
click at [218, 216] on div at bounding box center [218, 217] width 39 height 39
click at [1090, 101] on button "Link Orders" at bounding box center [1092, 109] width 116 height 29
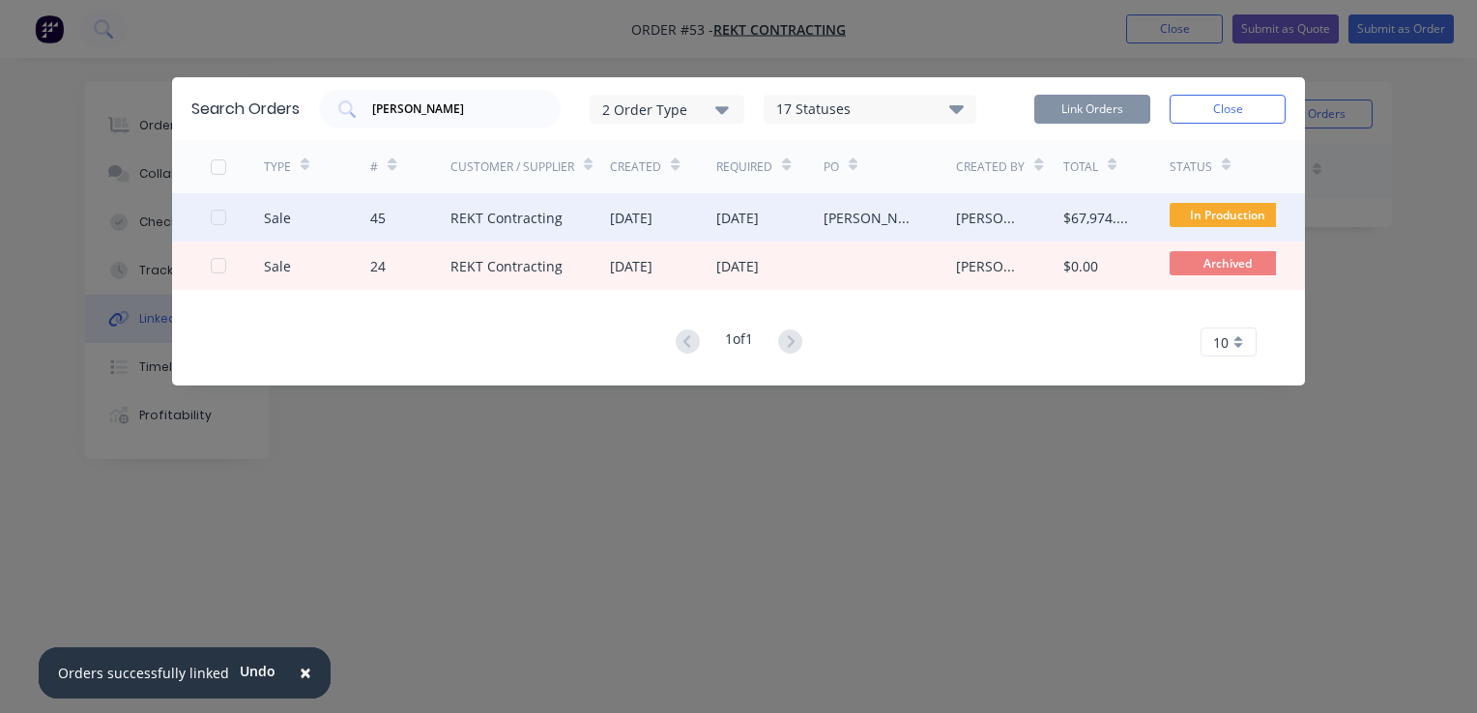
click at [870, 219] on div "[PERSON_NAME] Nov outage Rope access work." at bounding box center [871, 218] width 95 height 20
click at [230, 221] on div at bounding box center [237, 217] width 53 height 48
click at [217, 214] on div at bounding box center [218, 217] width 39 height 39
click at [1056, 101] on button "Link Orders" at bounding box center [1092, 109] width 116 height 29
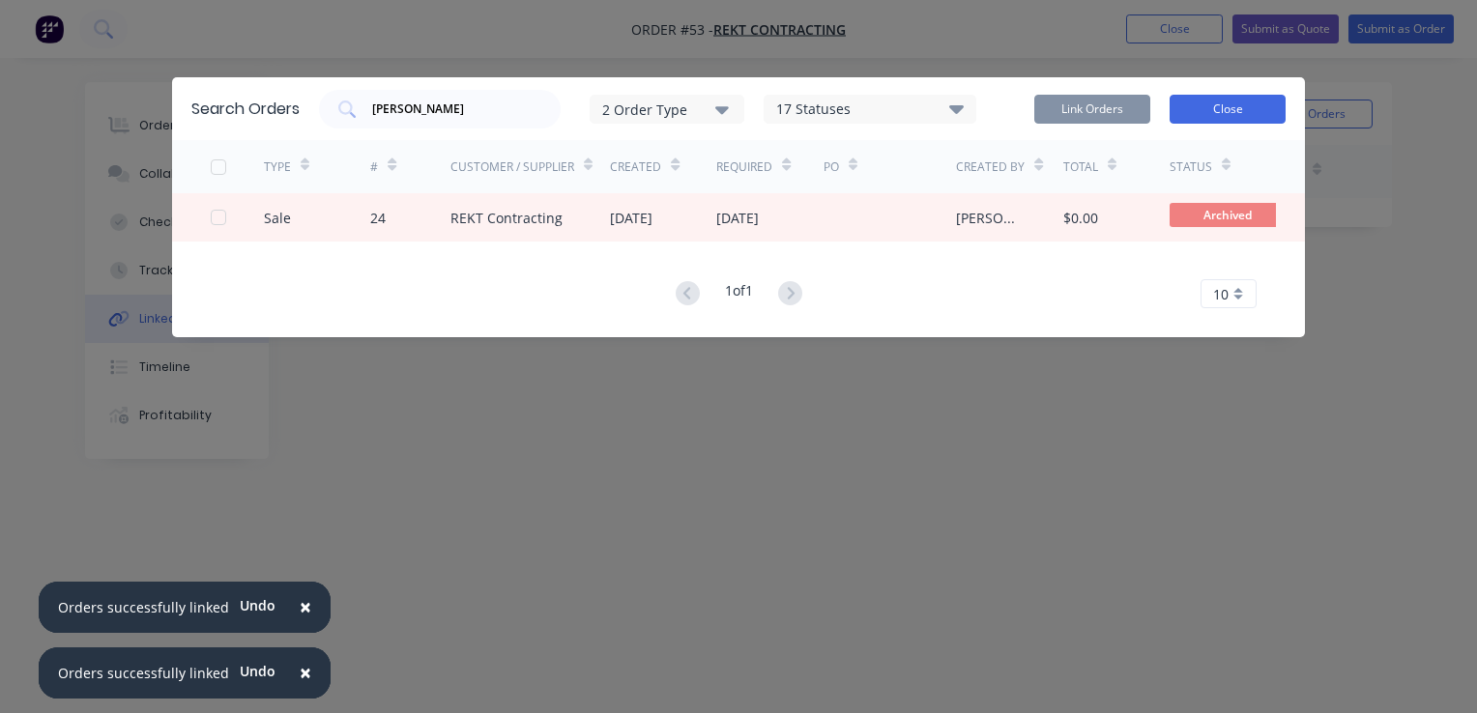
click at [1207, 108] on button "Close" at bounding box center [1228, 109] width 116 height 29
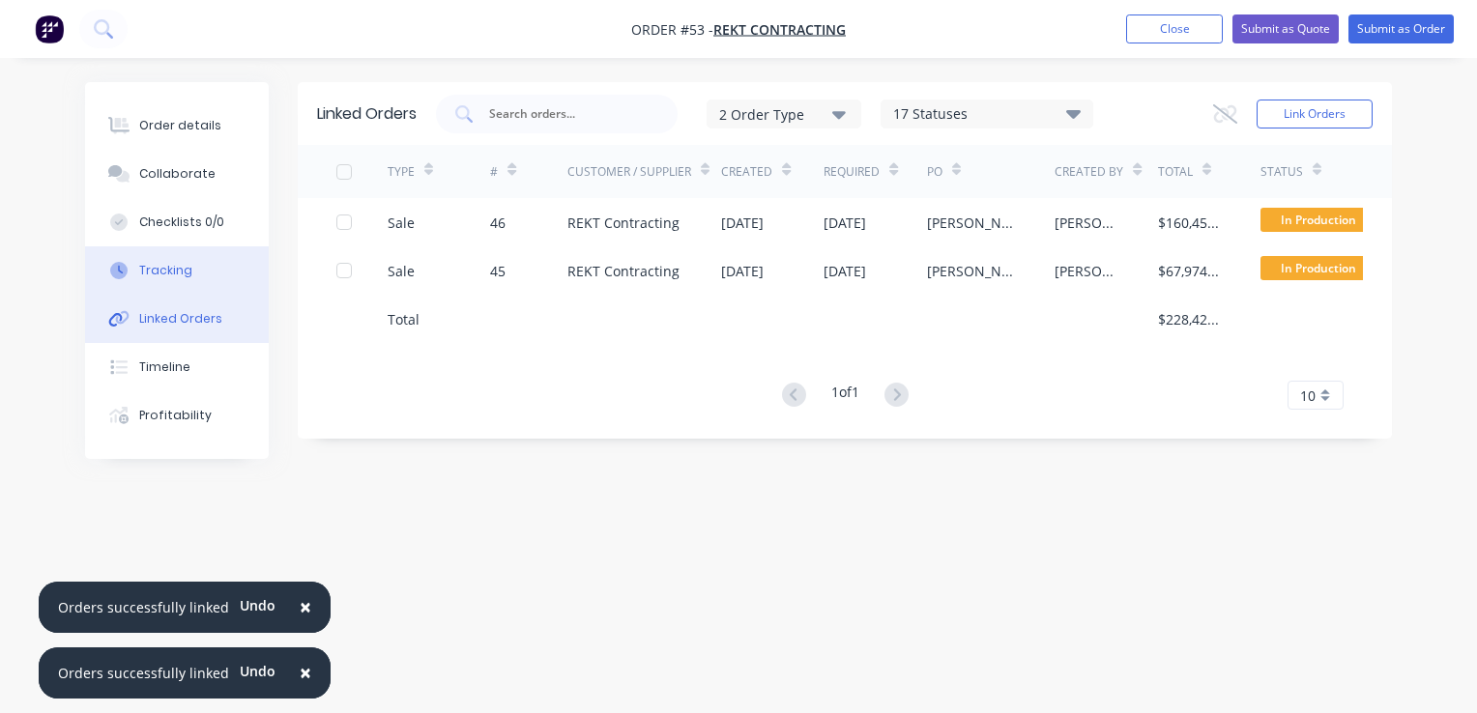
click at [186, 271] on div "Tracking" at bounding box center [165, 270] width 53 height 17
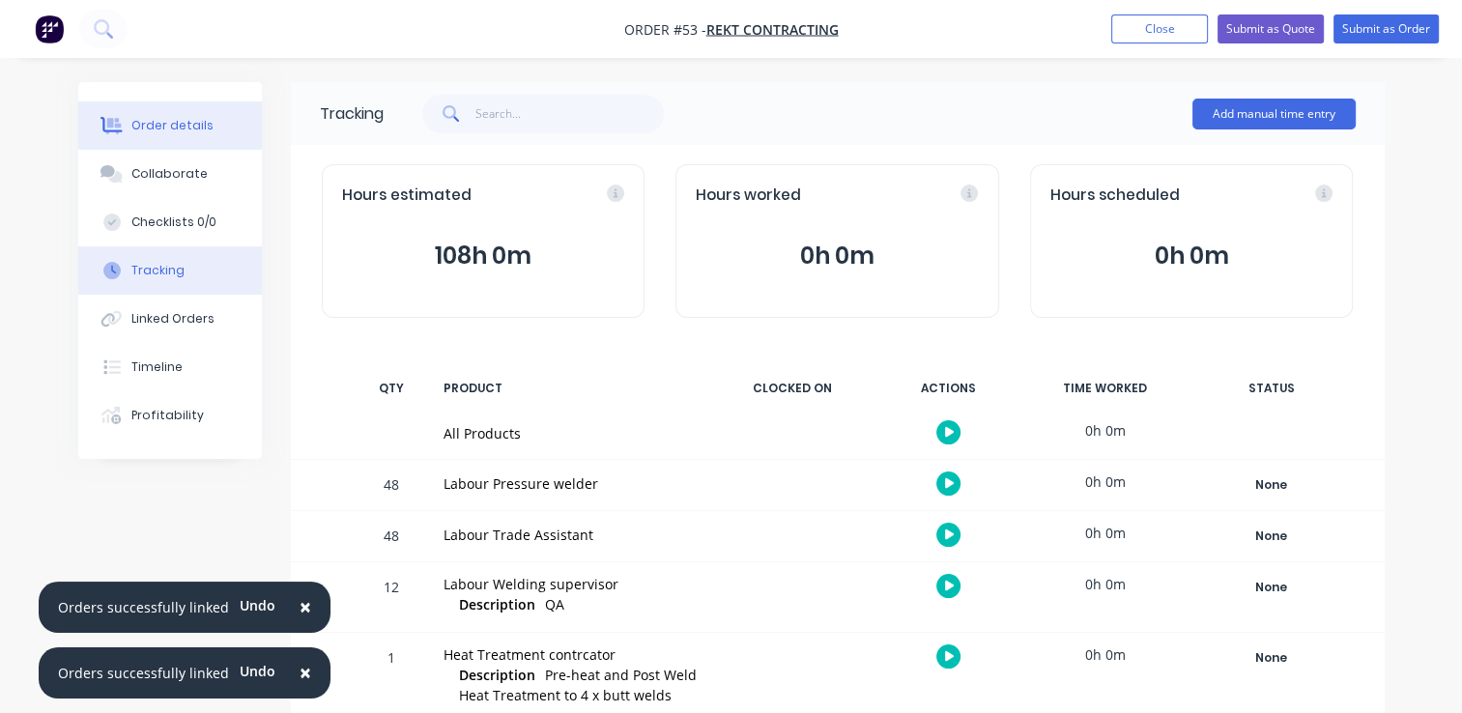
click at [166, 129] on div "Order details" at bounding box center [172, 125] width 82 height 17
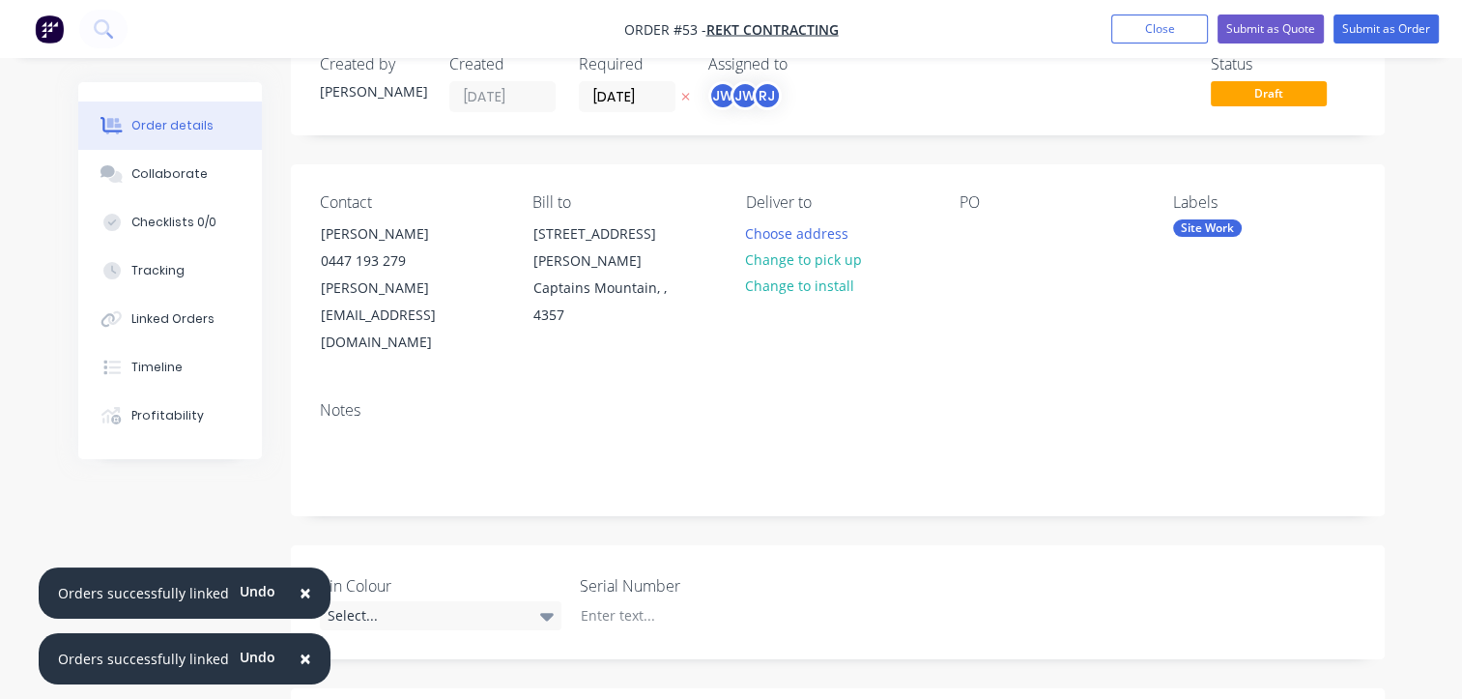
scroll to position [97, 0]
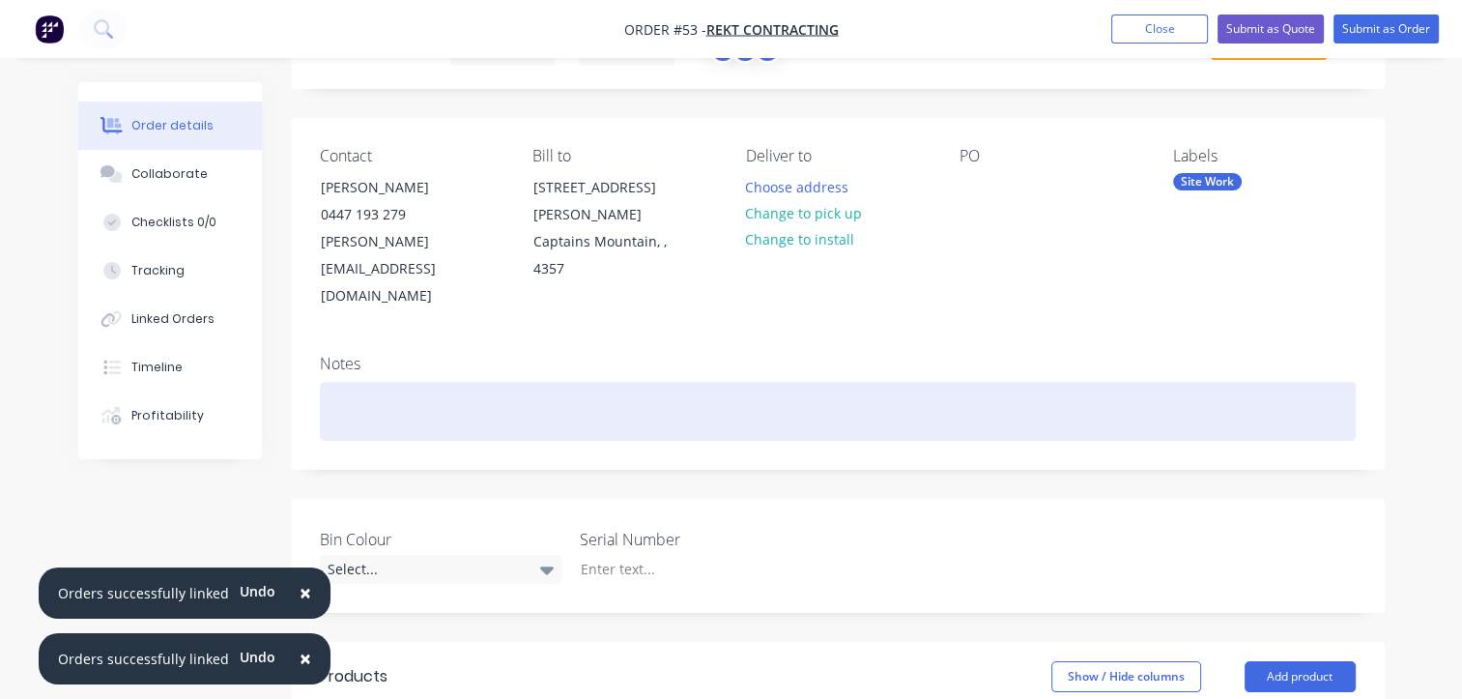
click at [431, 382] on div at bounding box center [838, 411] width 1036 height 59
click at [441, 382] on div at bounding box center [838, 411] width 1036 height 59
click at [342, 382] on div at bounding box center [838, 411] width 1036 height 59
click at [329, 382] on div "UNIT 1 HP TURBINE MAIN STEAM GOVERNOR VALVE B INLET DRAIN VALVE" at bounding box center [838, 411] width 1036 height 59
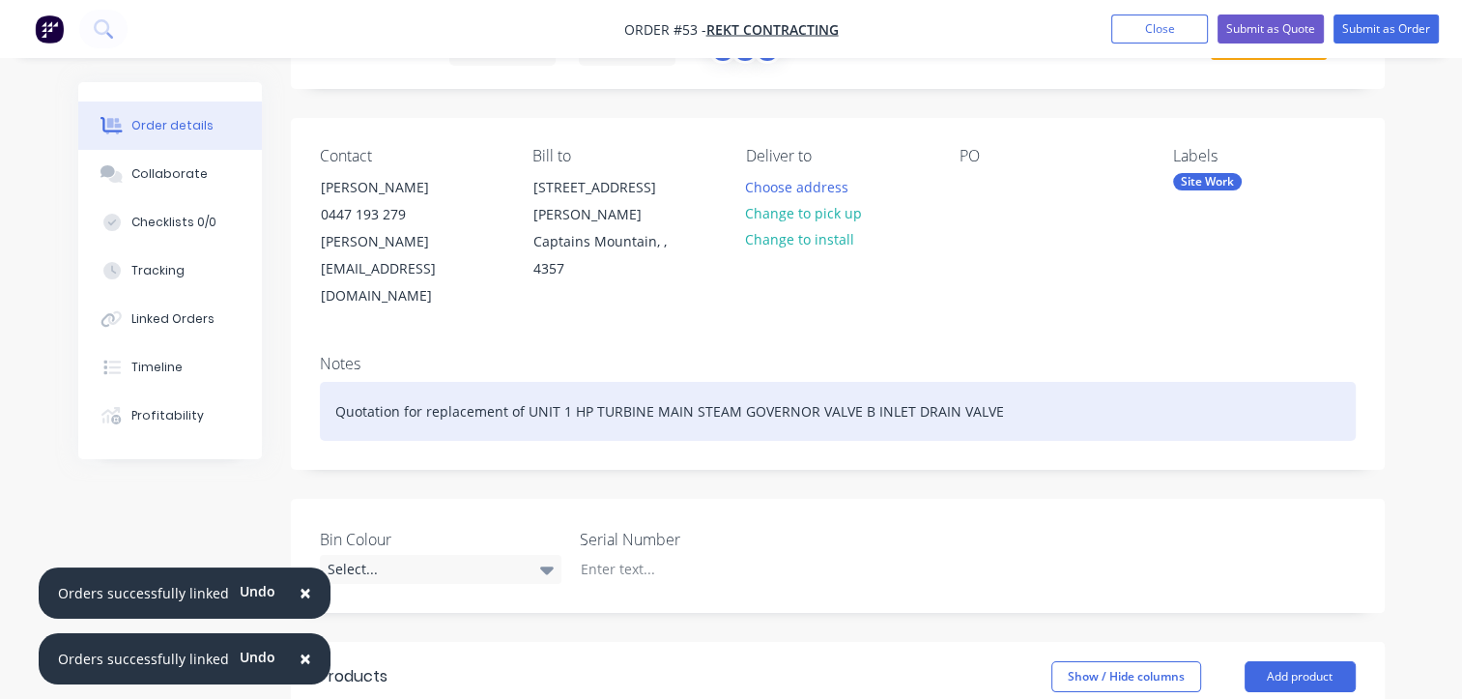
click at [1005, 382] on div "Quotation for replacement of UNIT 1 HP TURBINE MAIN STEAM GOVERNOR VALVE B INLE…" at bounding box center [838, 411] width 1036 height 59
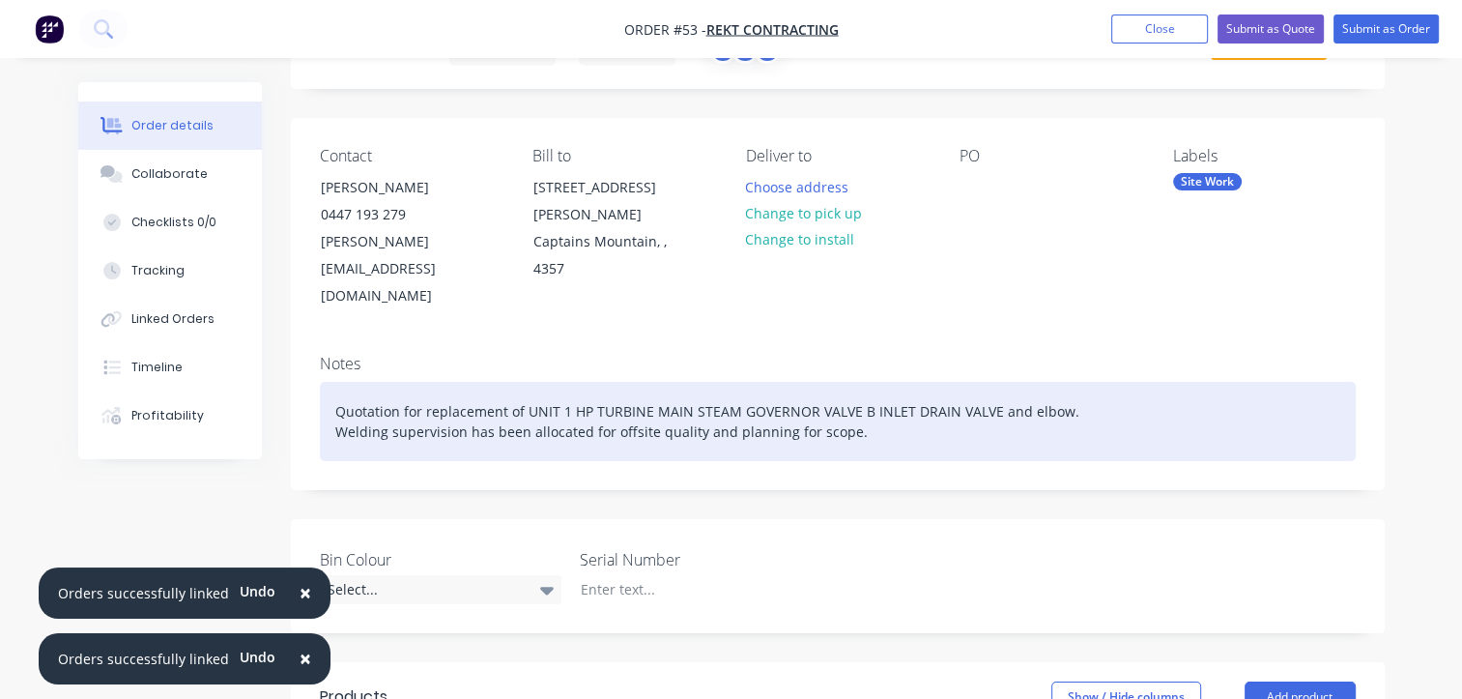
click at [697, 382] on div "Quotation for replacement of UNIT 1 HP TURBINE MAIN STEAM GOVERNOR VALVE B INLE…" at bounding box center [838, 421] width 1036 height 79
drag, startPoint x: 820, startPoint y: 378, endPoint x: 869, endPoint y: 370, distance: 49.9
click at [826, 382] on div "Quotation for replacement of UNIT 1 HP TURBINE MAIN STEAM GOVERNOR VALVE B INLE…" at bounding box center [838, 421] width 1036 height 79
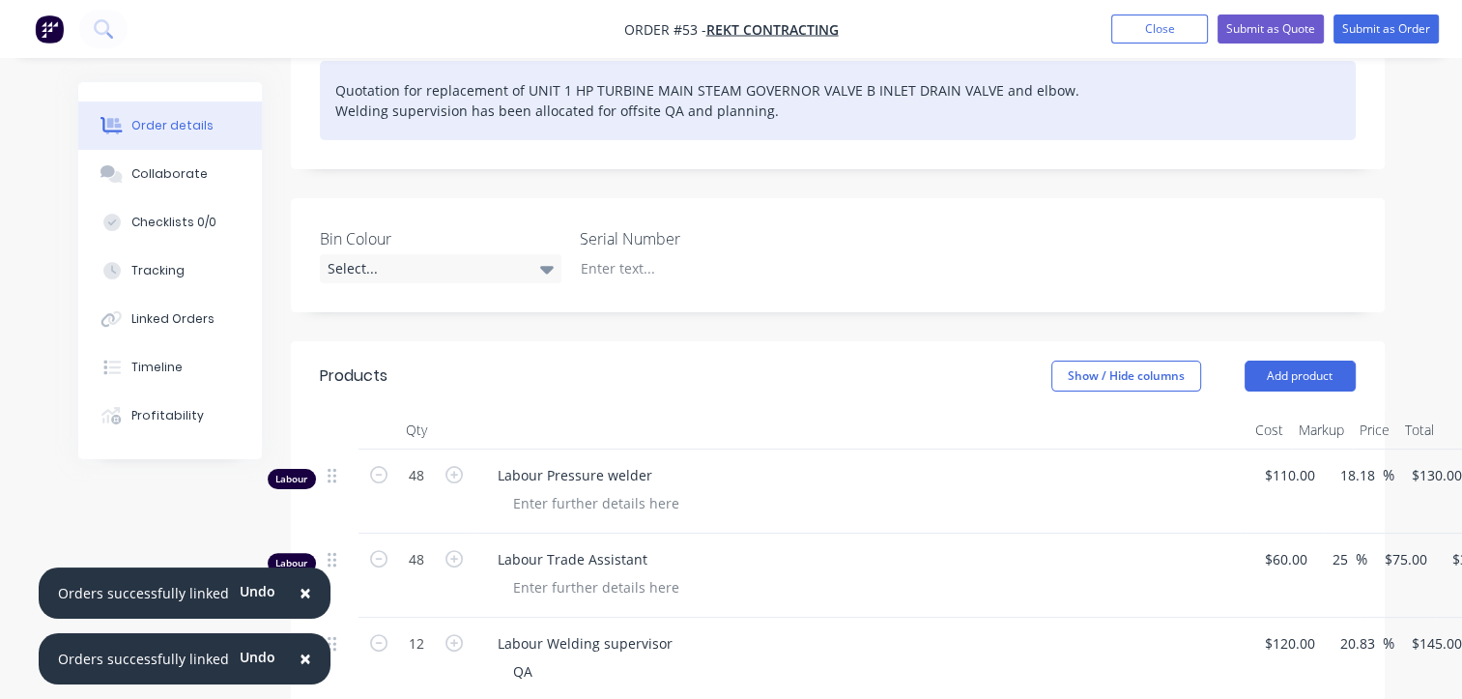
scroll to position [525, 0]
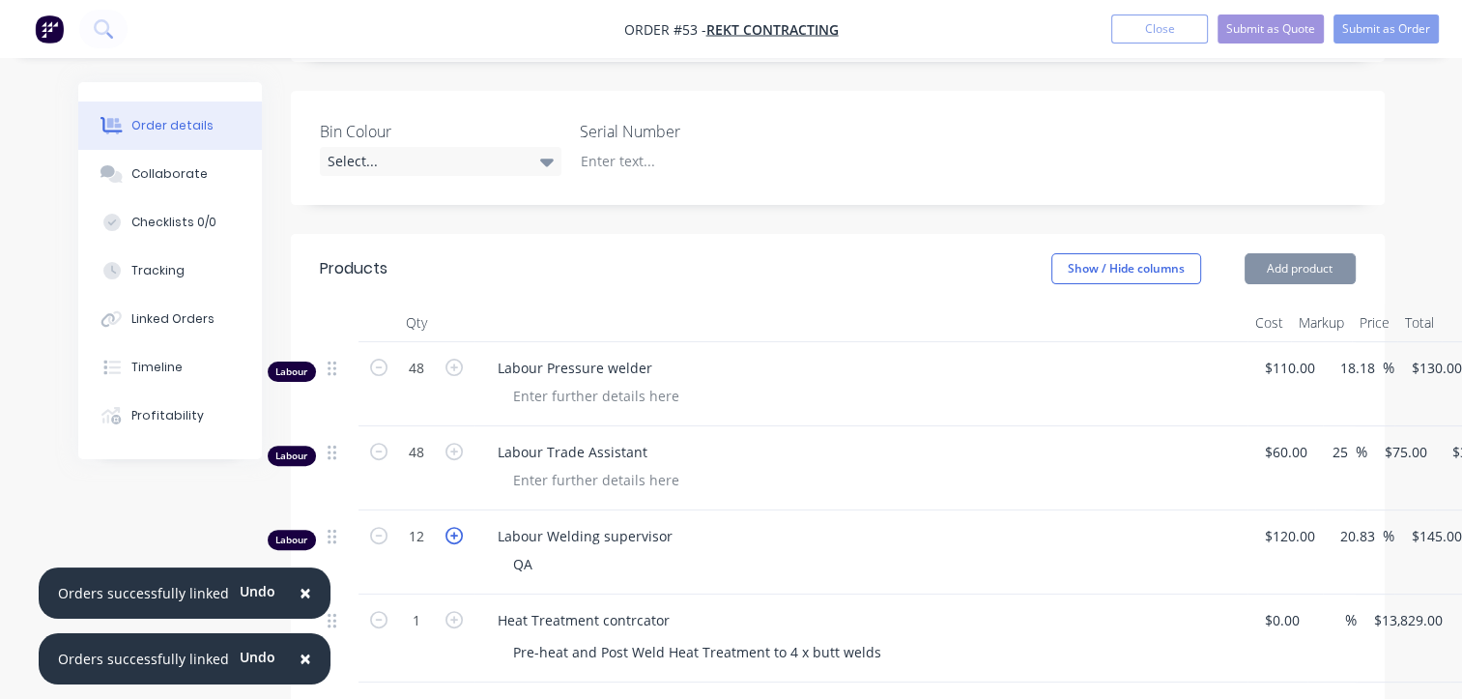
click at [451, 527] on icon "button" at bounding box center [454, 535] width 17 height 17
type input "13"
type input "$1,885.00"
click at [451, 527] on icon "button" at bounding box center [454, 535] width 17 height 17
type input "14"
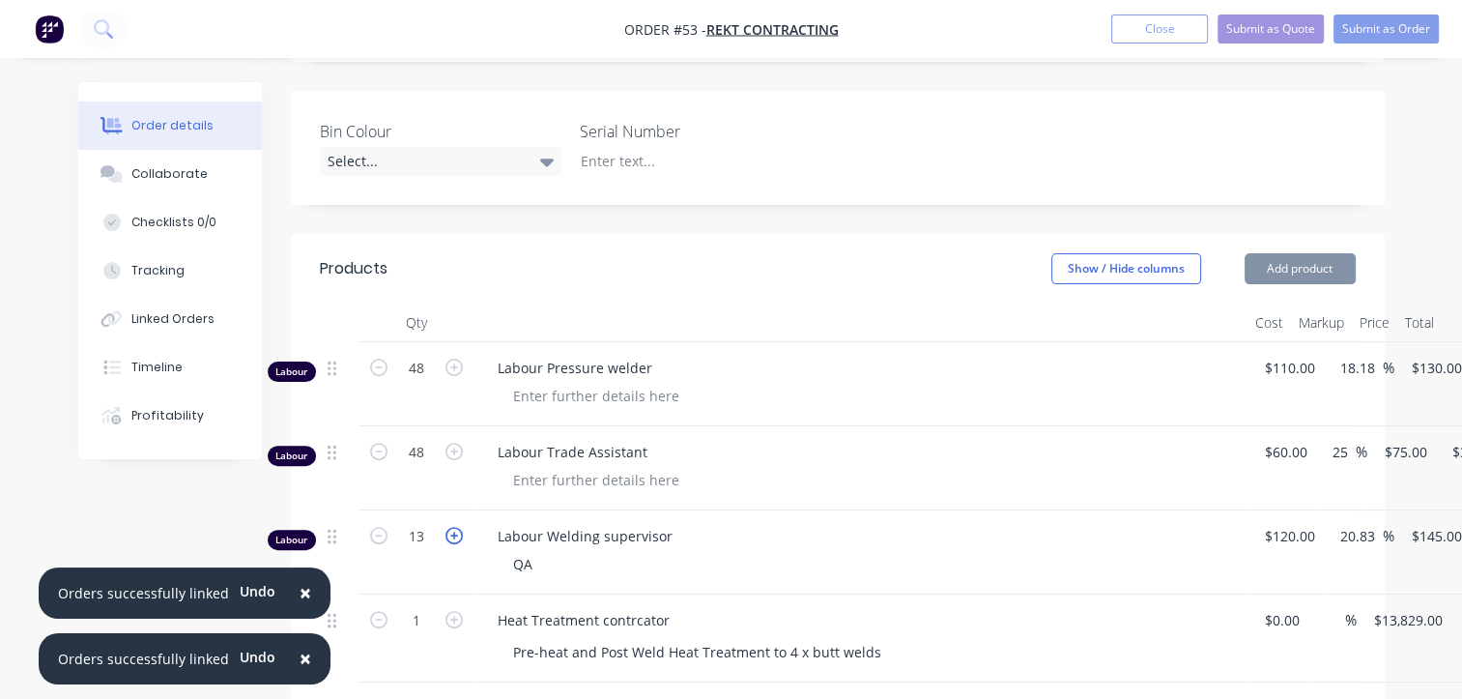
type input "$2,030.00"
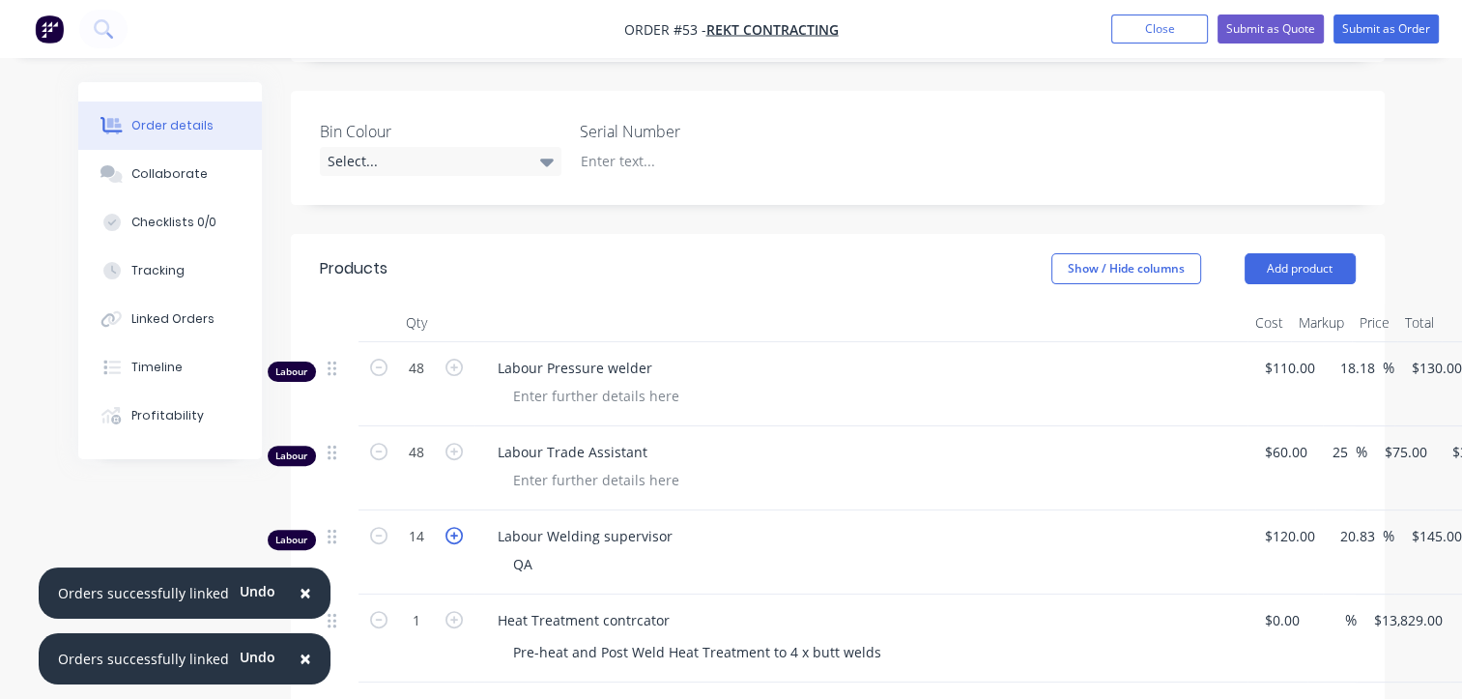
click at [451, 527] on icon "button" at bounding box center [454, 535] width 17 height 17
type input "15"
type input "$2,175.00"
click at [375, 527] on icon "button" at bounding box center [378, 535] width 17 height 17
type input "14"
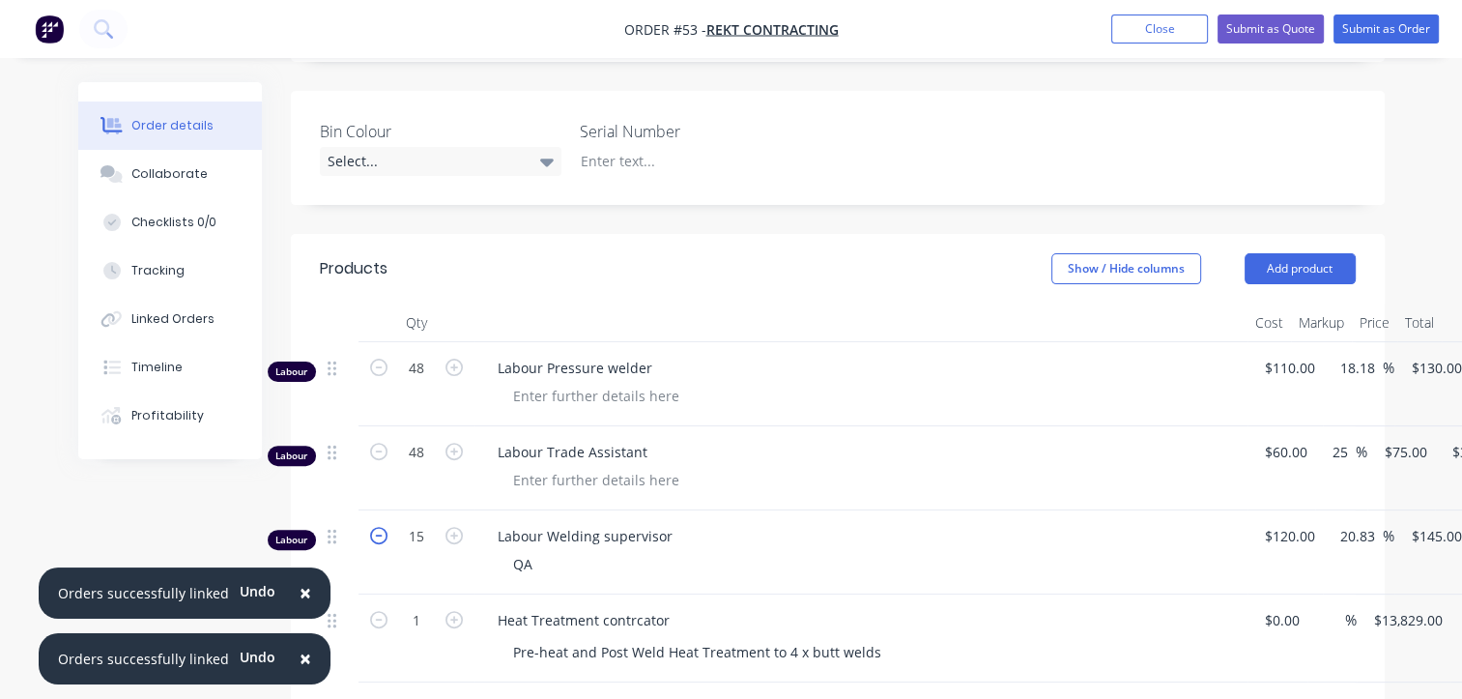
type input "$2,030.00"
click at [375, 527] on icon "button" at bounding box center [378, 535] width 17 height 17
type input "13"
type input "$1,885.00"
click at [375, 527] on icon "button" at bounding box center [378, 535] width 17 height 17
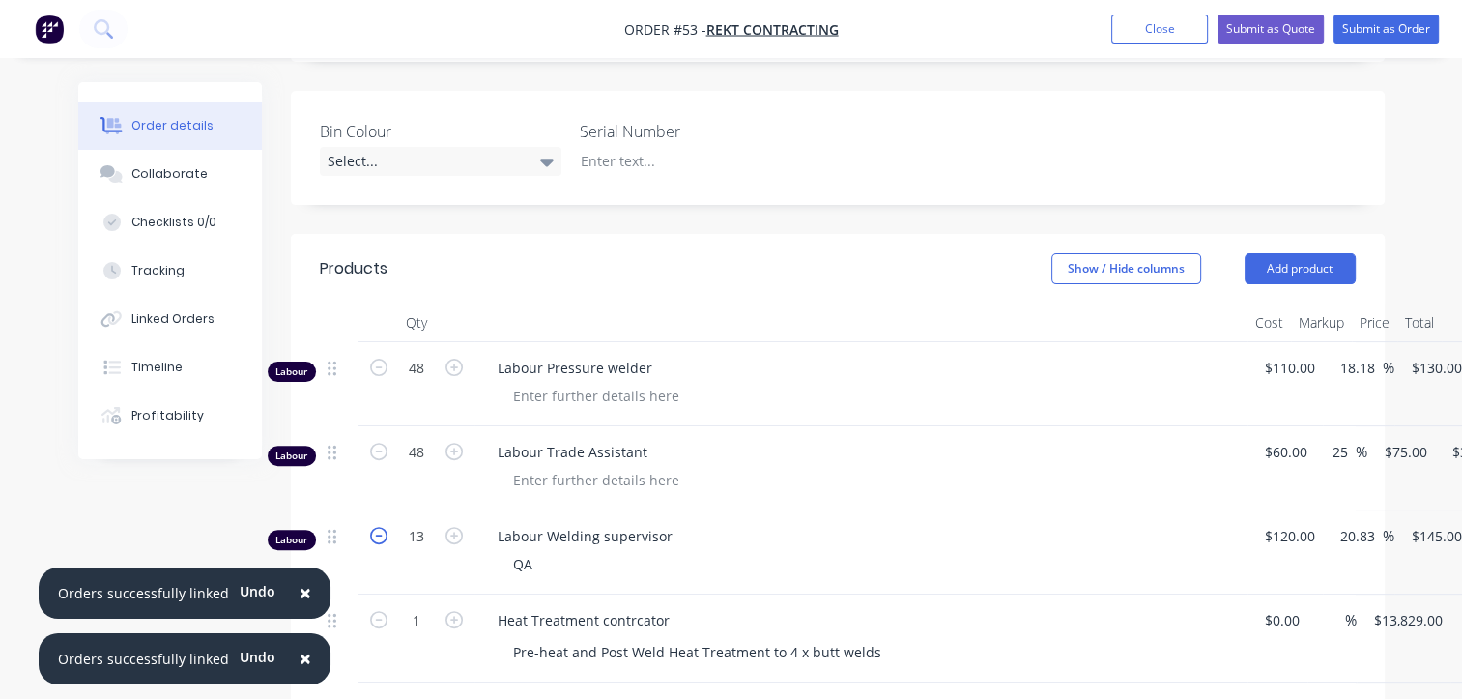
type input "12"
type input "$1,740.00"
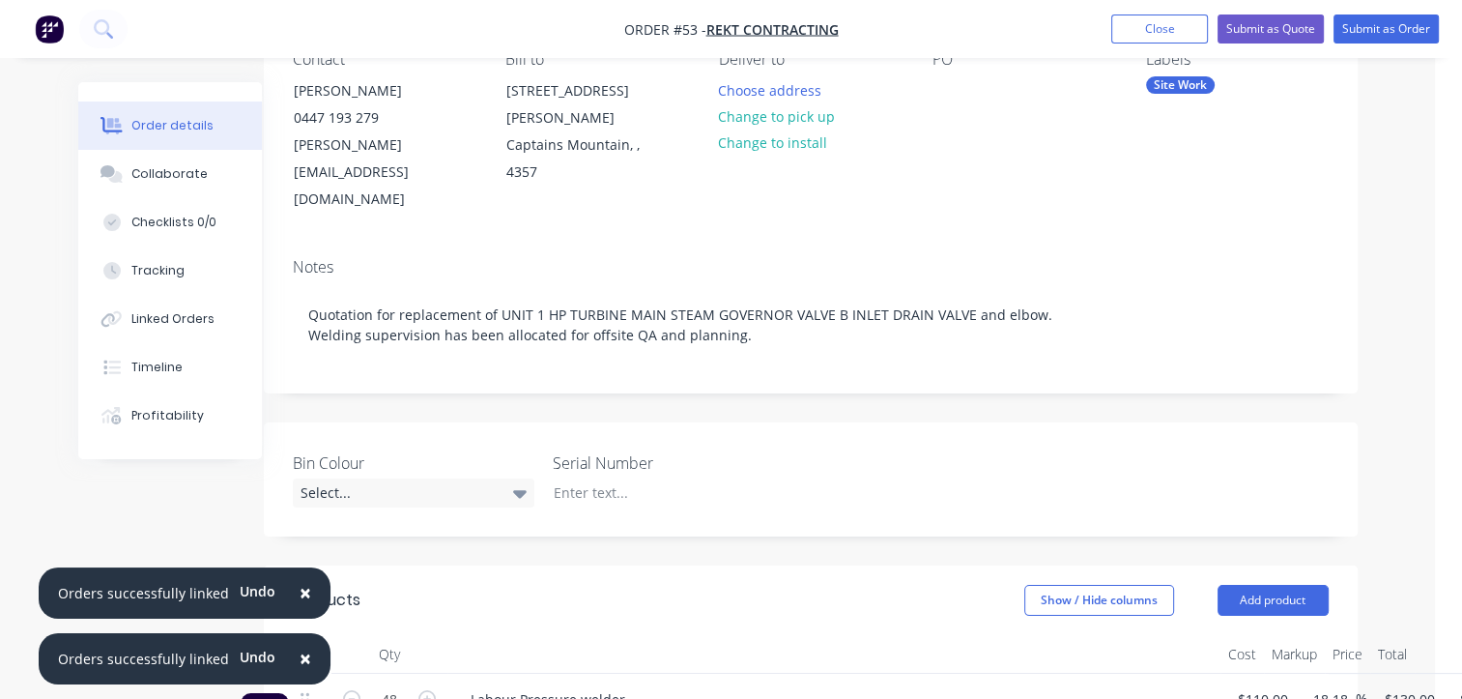
scroll to position [193, 0]
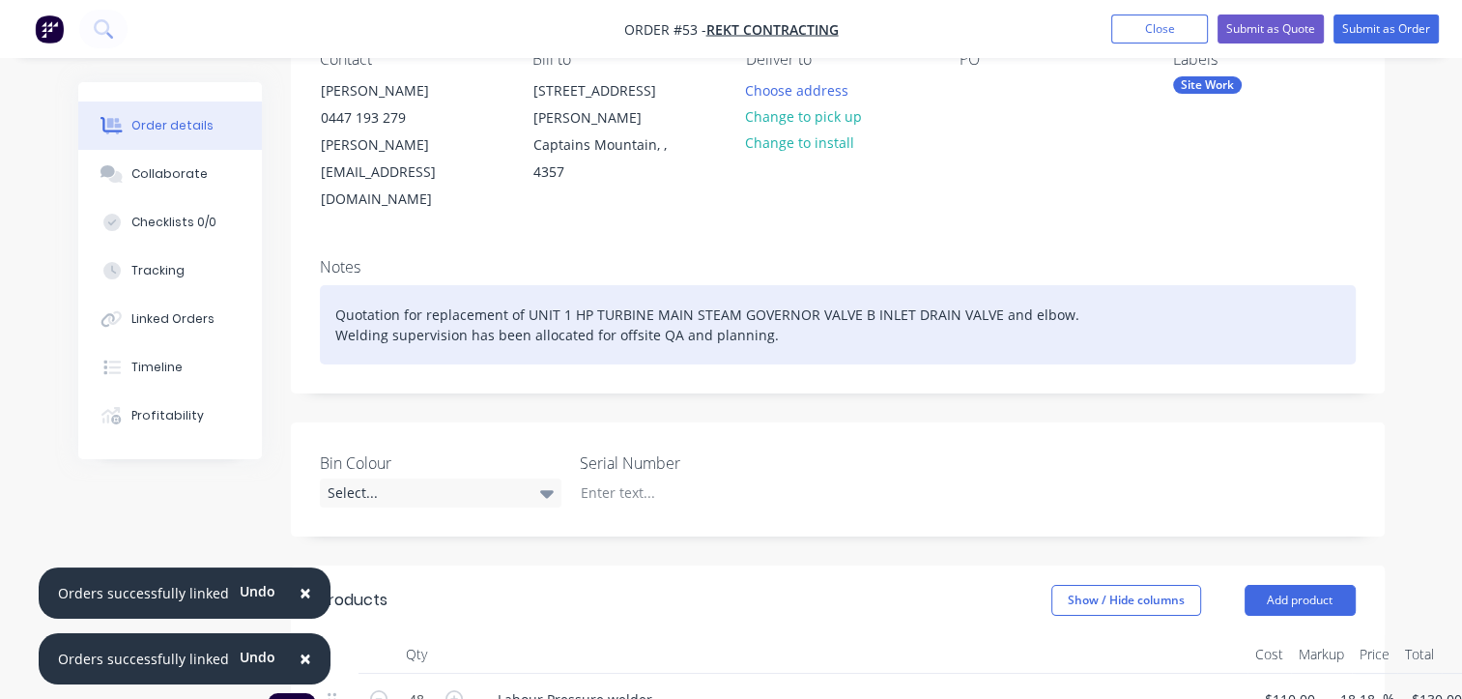
click at [524, 285] on div "Quotation for replacement of UNIT 1 HP TURBINE MAIN STEAM GOVERNOR VALVE B INLE…" at bounding box center [838, 324] width 1036 height 79
click at [1059, 285] on div "Quotation for replacement of UNIT 1 HP TURBINE MAIN STEAM GOVERNOR VALVE B INLE…" at bounding box center [838, 324] width 1036 height 79
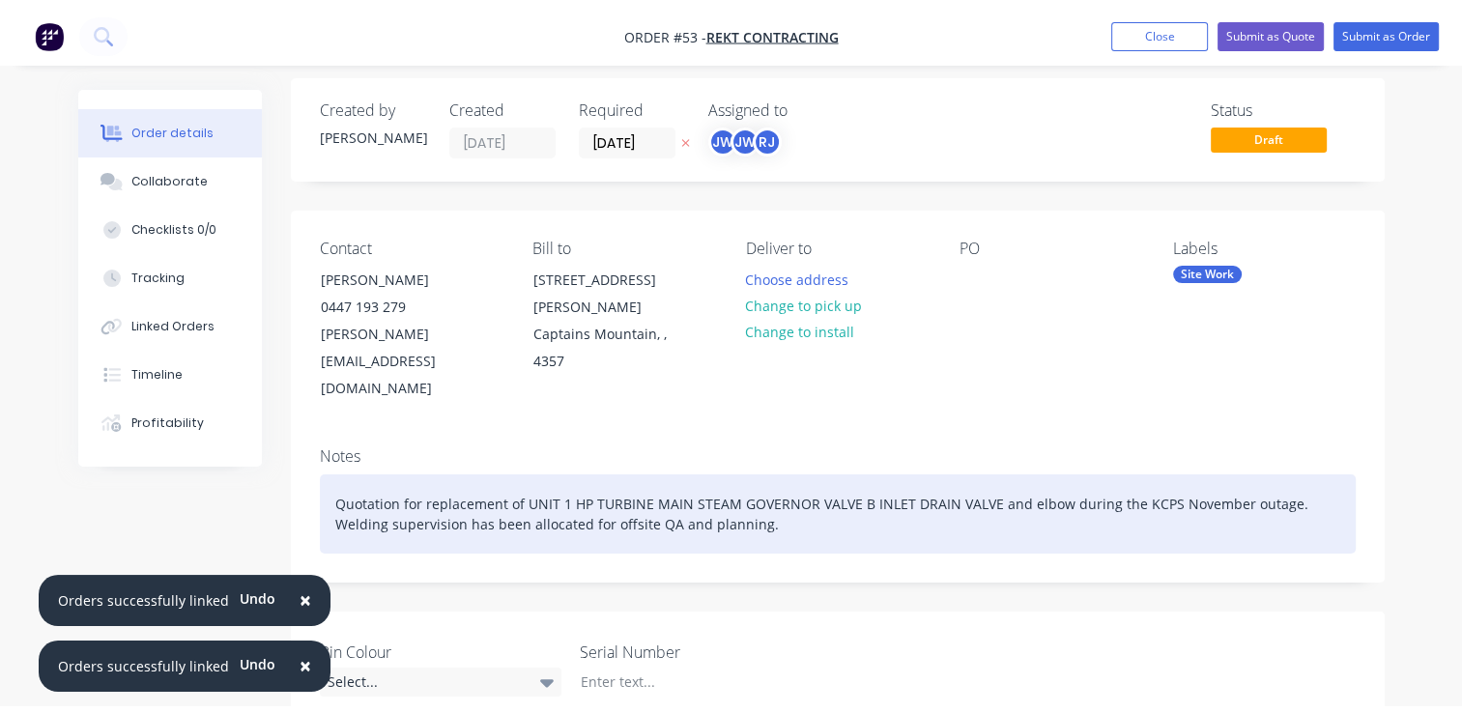
scroll to position [0, 0]
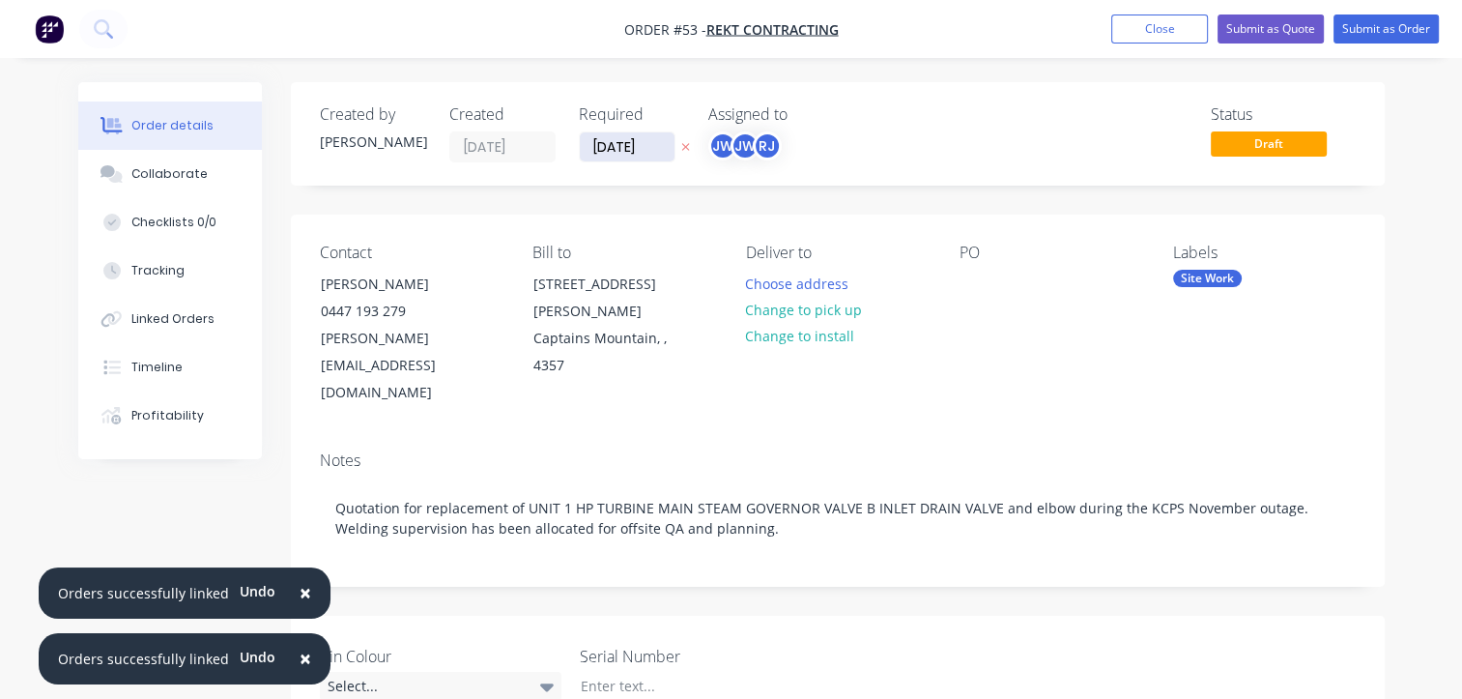
click at [615, 151] on input "[DATE]" at bounding box center [627, 146] width 95 height 29
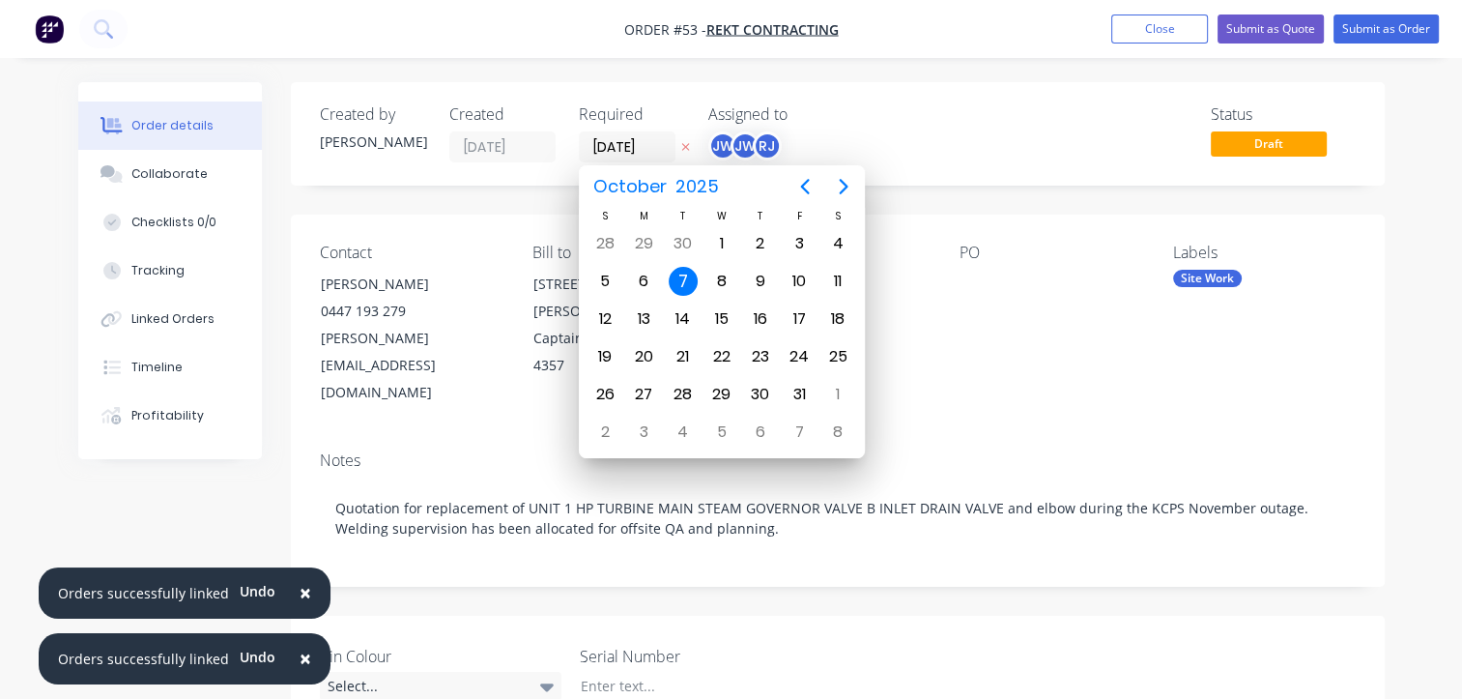
click at [1002, 346] on div "PO" at bounding box center [1051, 325] width 183 height 163
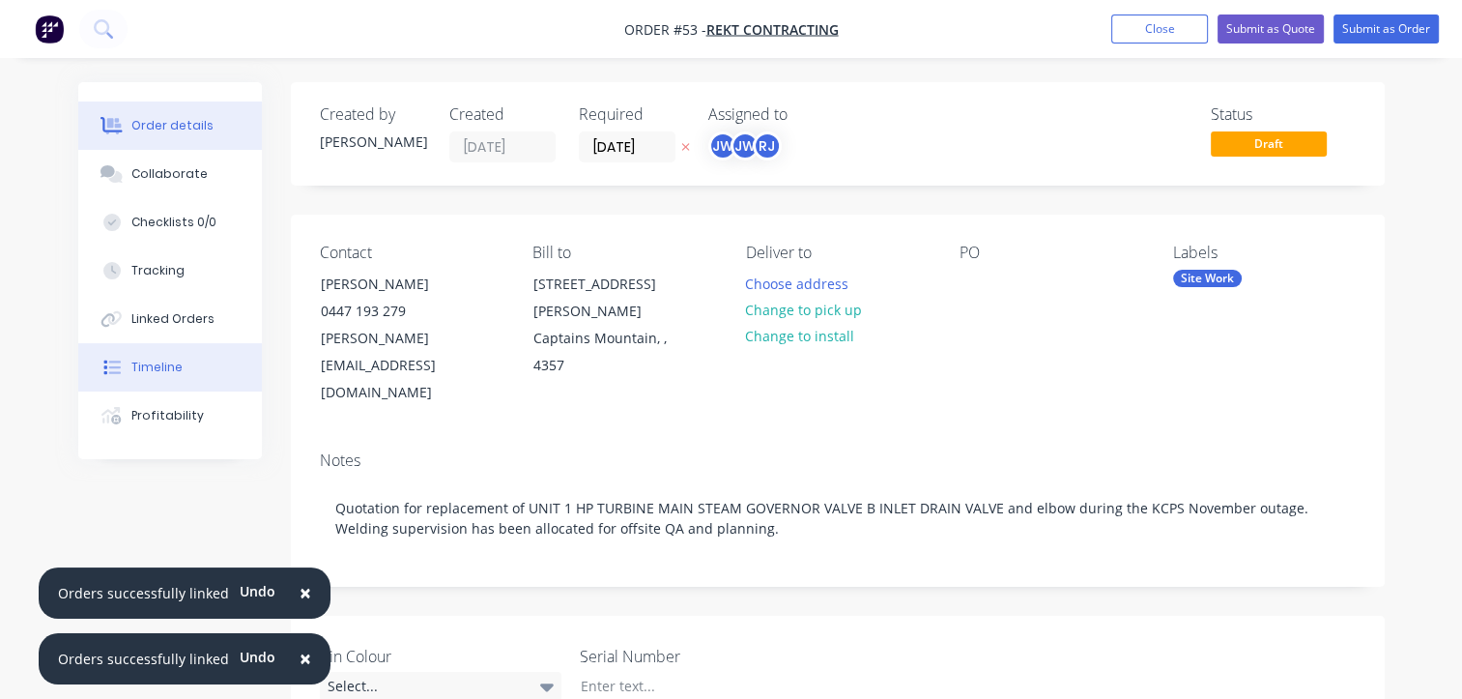
click at [172, 369] on div "Timeline" at bounding box center [156, 367] width 51 height 17
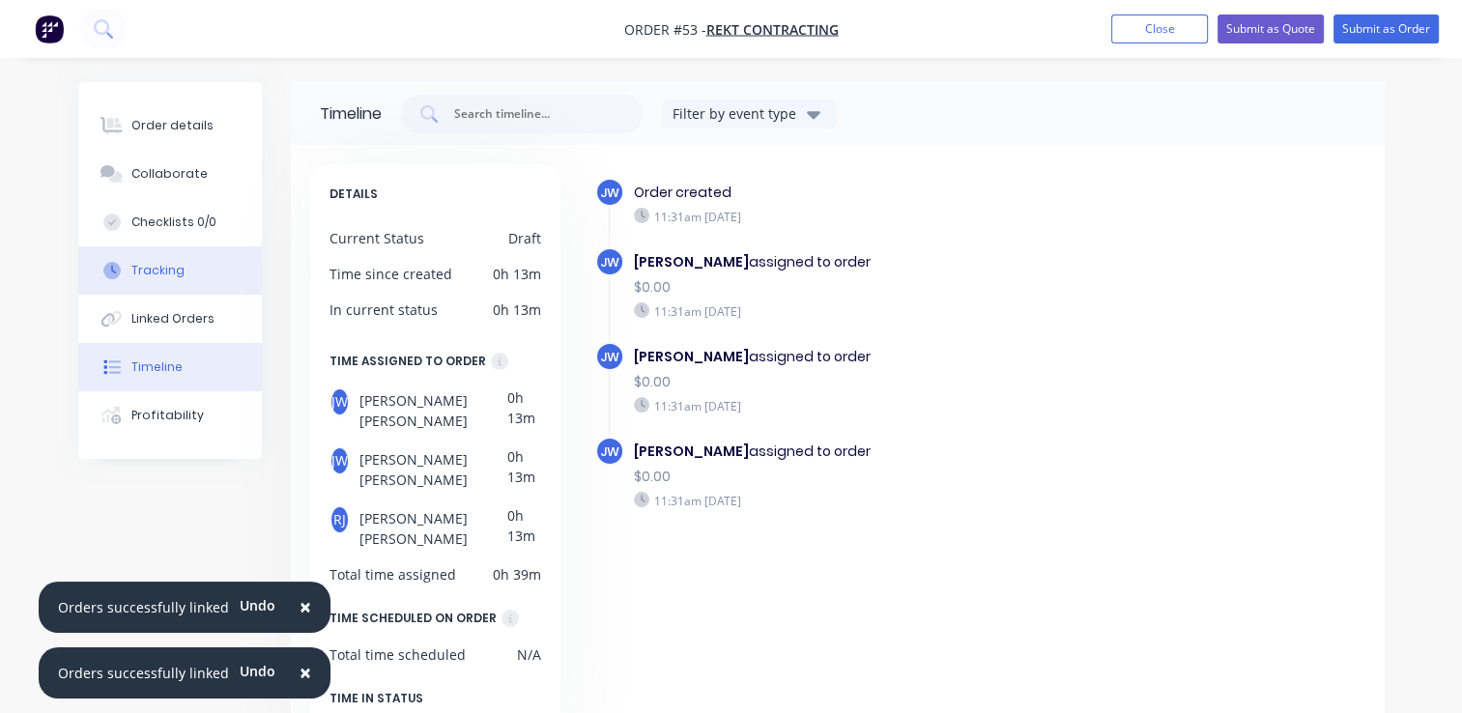
click at [161, 265] on div "Tracking" at bounding box center [157, 270] width 53 height 17
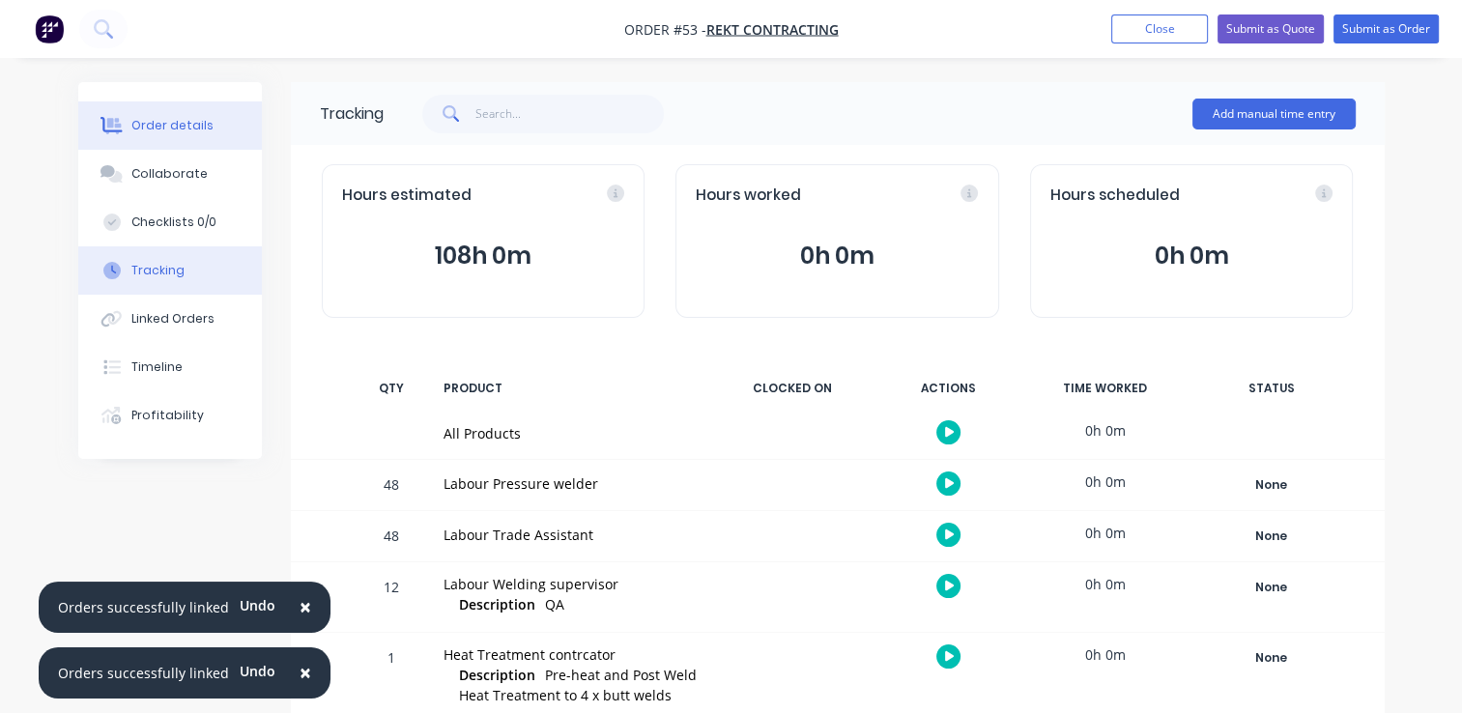
click at [156, 137] on button "Order details" at bounding box center [170, 125] width 184 height 48
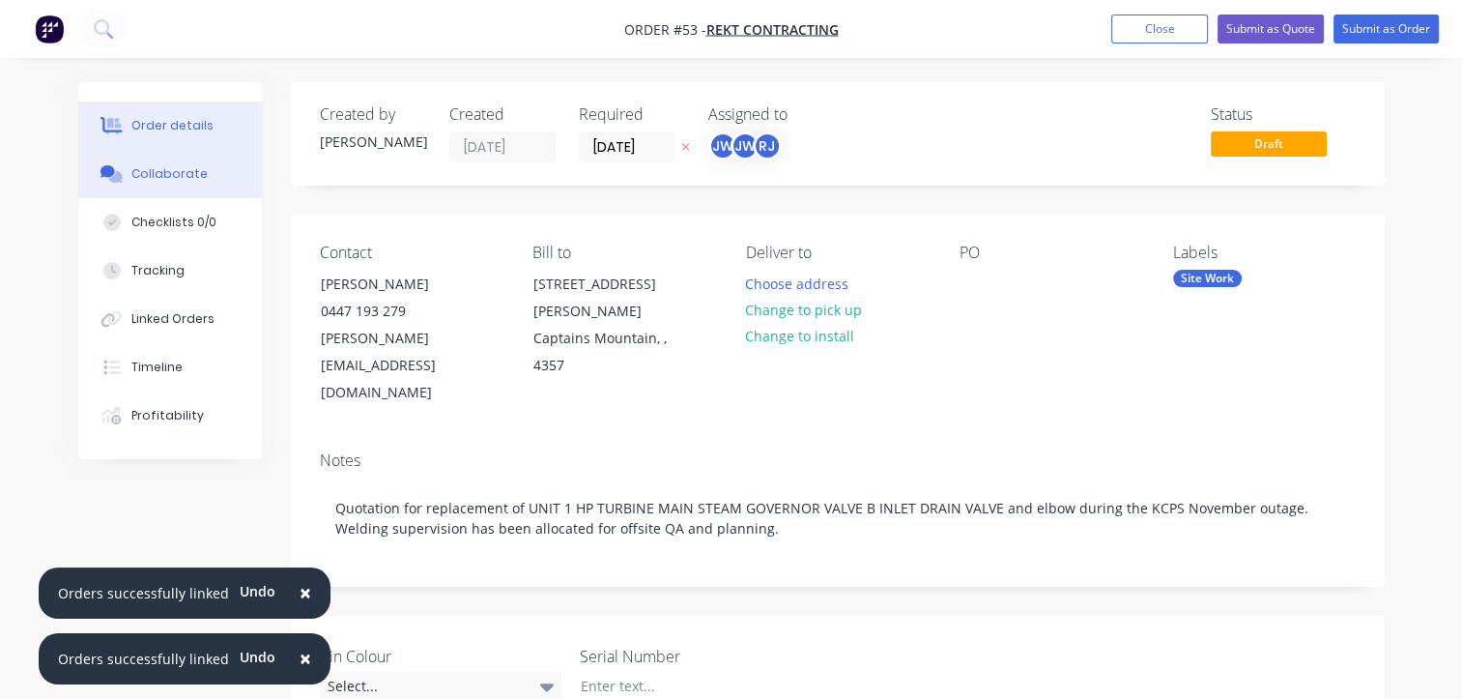
click at [171, 174] on div "Collaborate" at bounding box center [169, 173] width 76 height 17
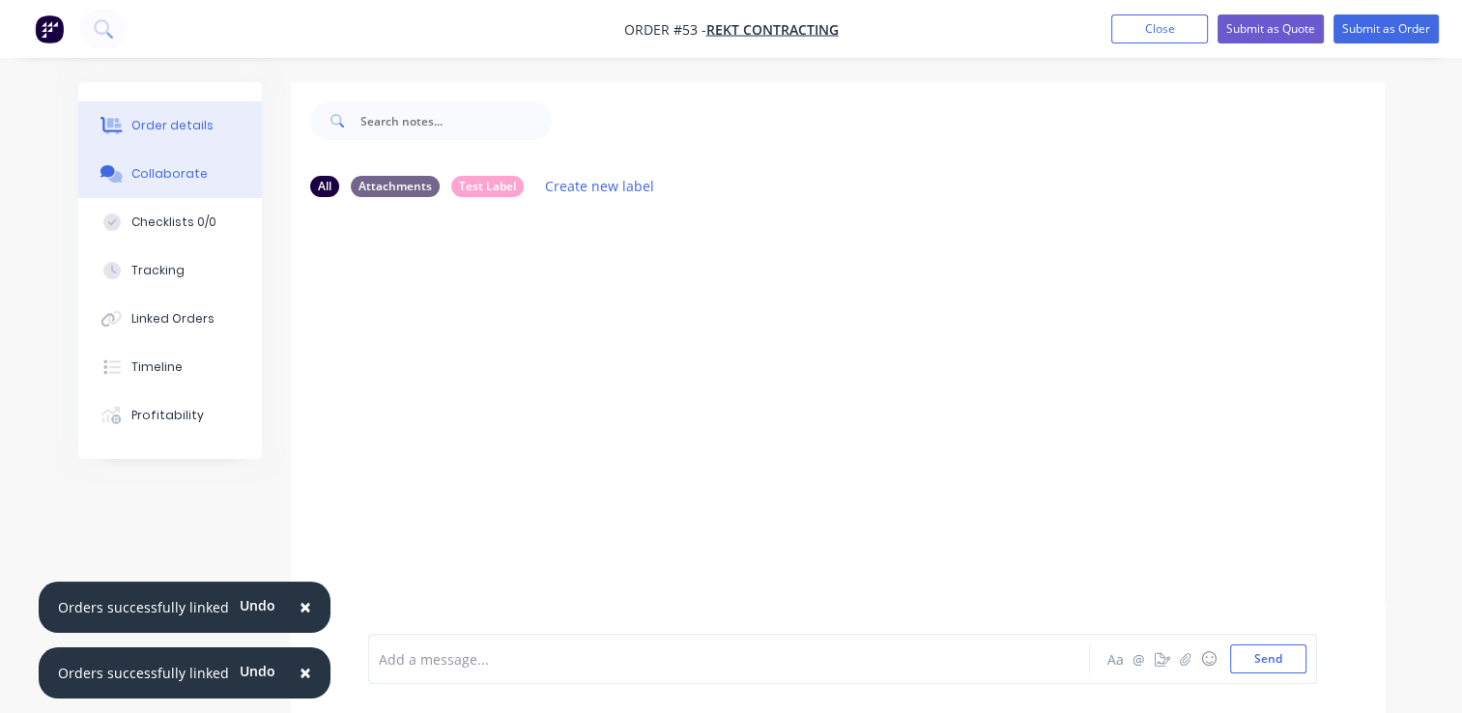
click at [155, 126] on div "Order details" at bounding box center [172, 125] width 82 height 17
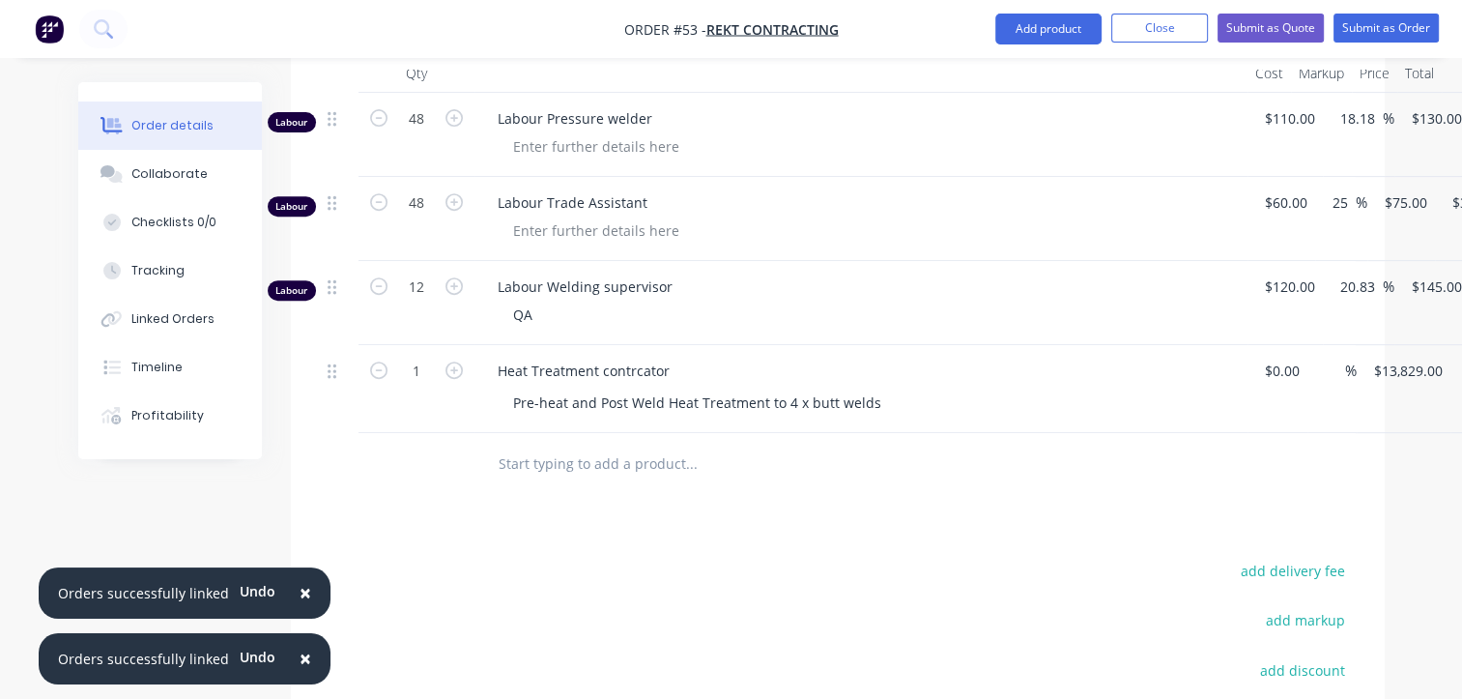
scroll to position [773, 0]
click at [331, 363] on icon at bounding box center [332, 371] width 9 height 17
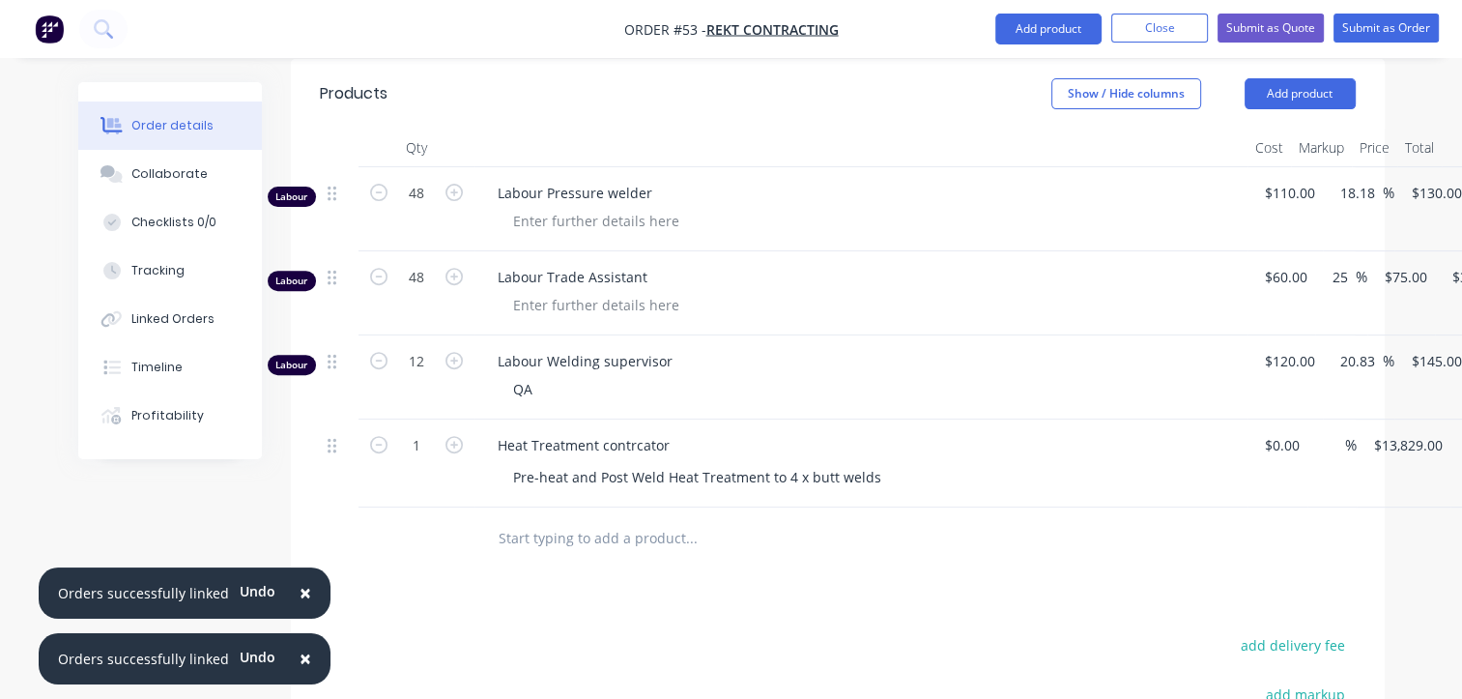
scroll to position [815, 0]
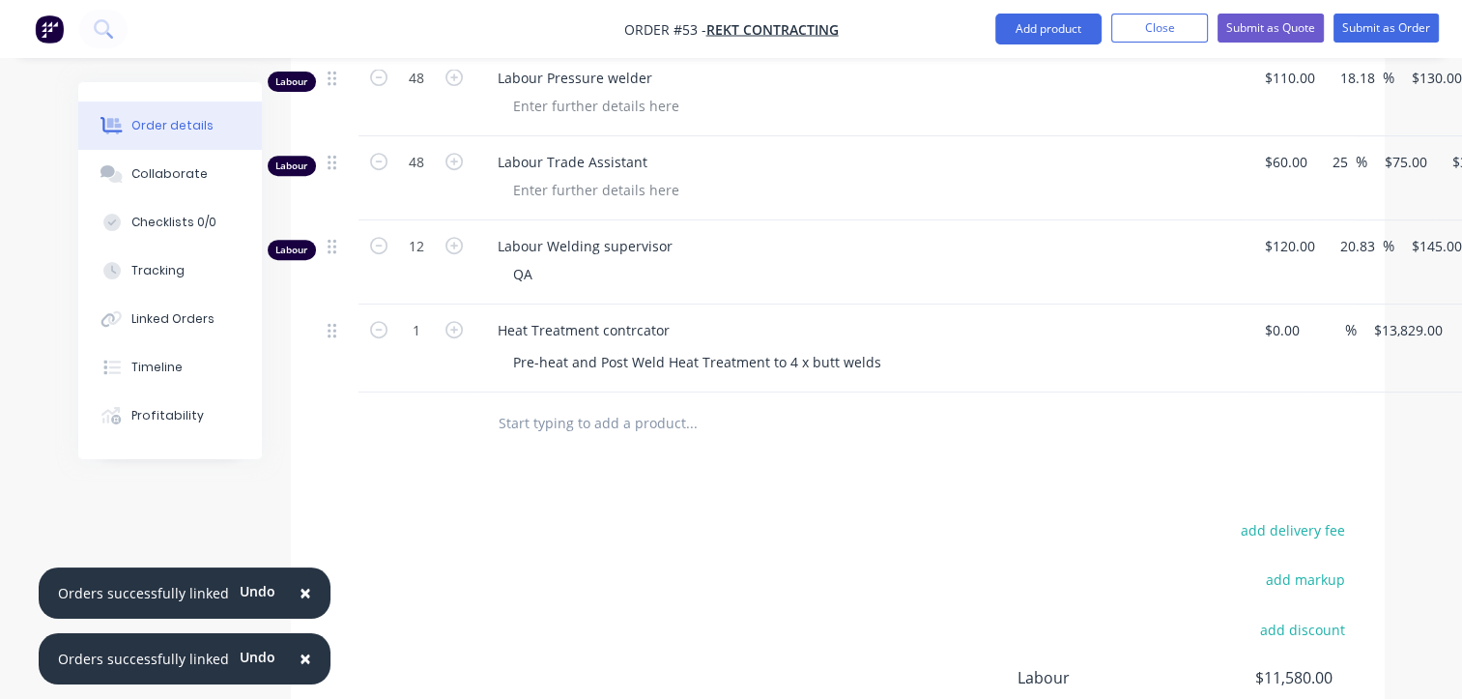
click at [543, 404] on input "text" at bounding box center [691, 423] width 387 height 39
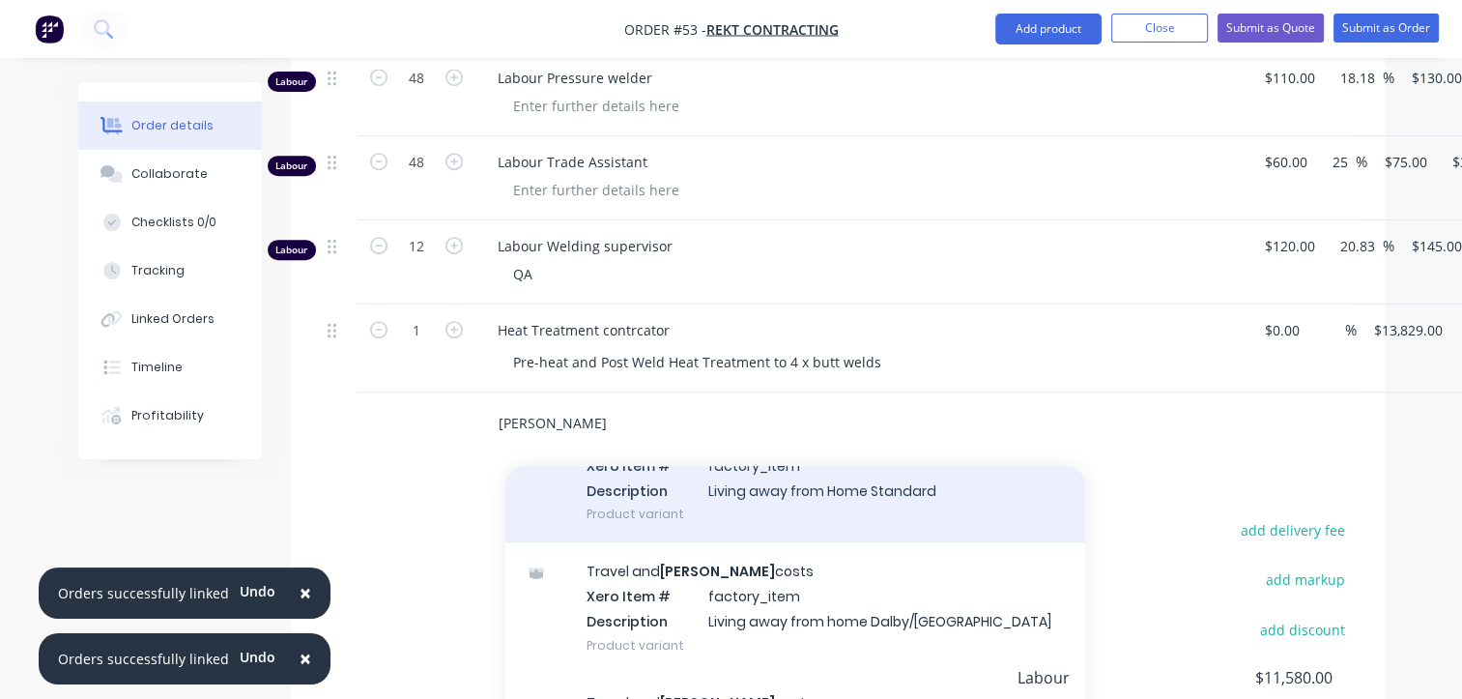
scroll to position [290, 0]
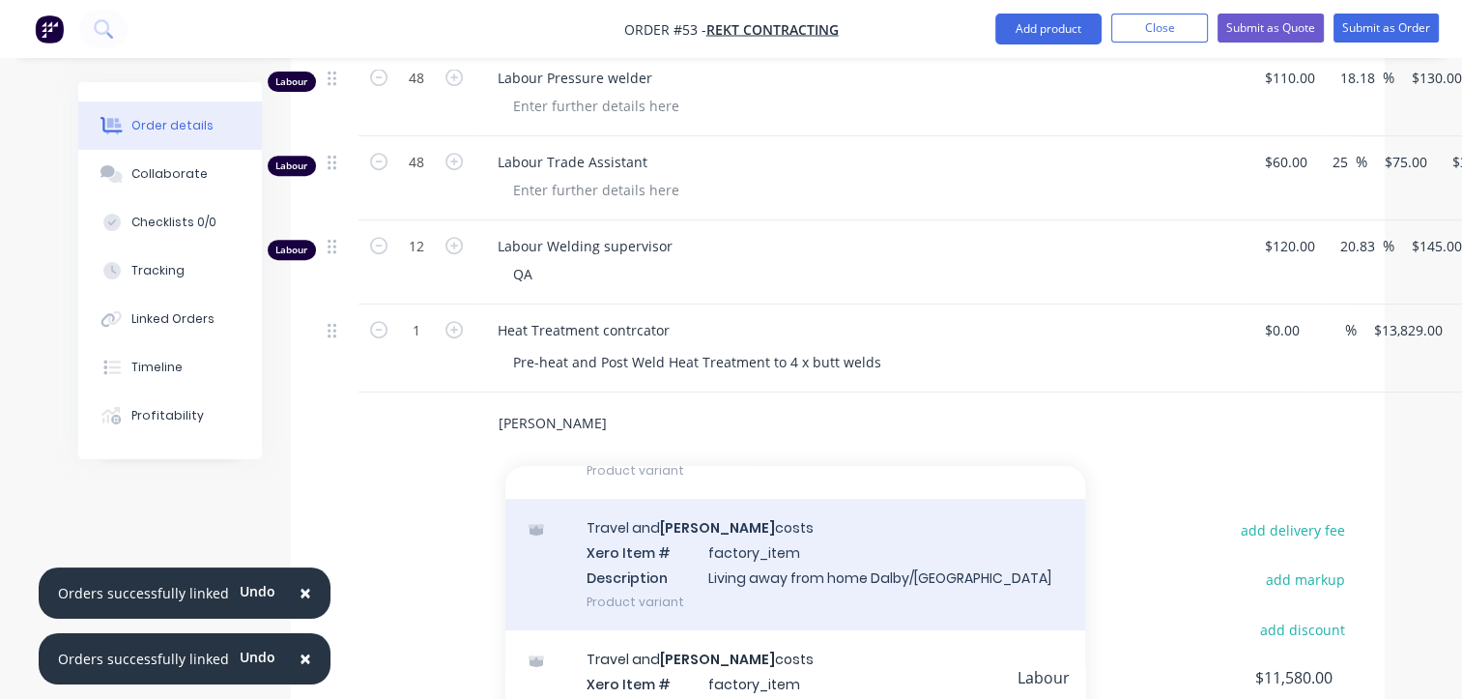
type input "[PERSON_NAME]"
click at [750, 512] on div "Travel and [PERSON_NAME] costs Xero Item # factory_item Description Living away…" at bounding box center [796, 564] width 580 height 130
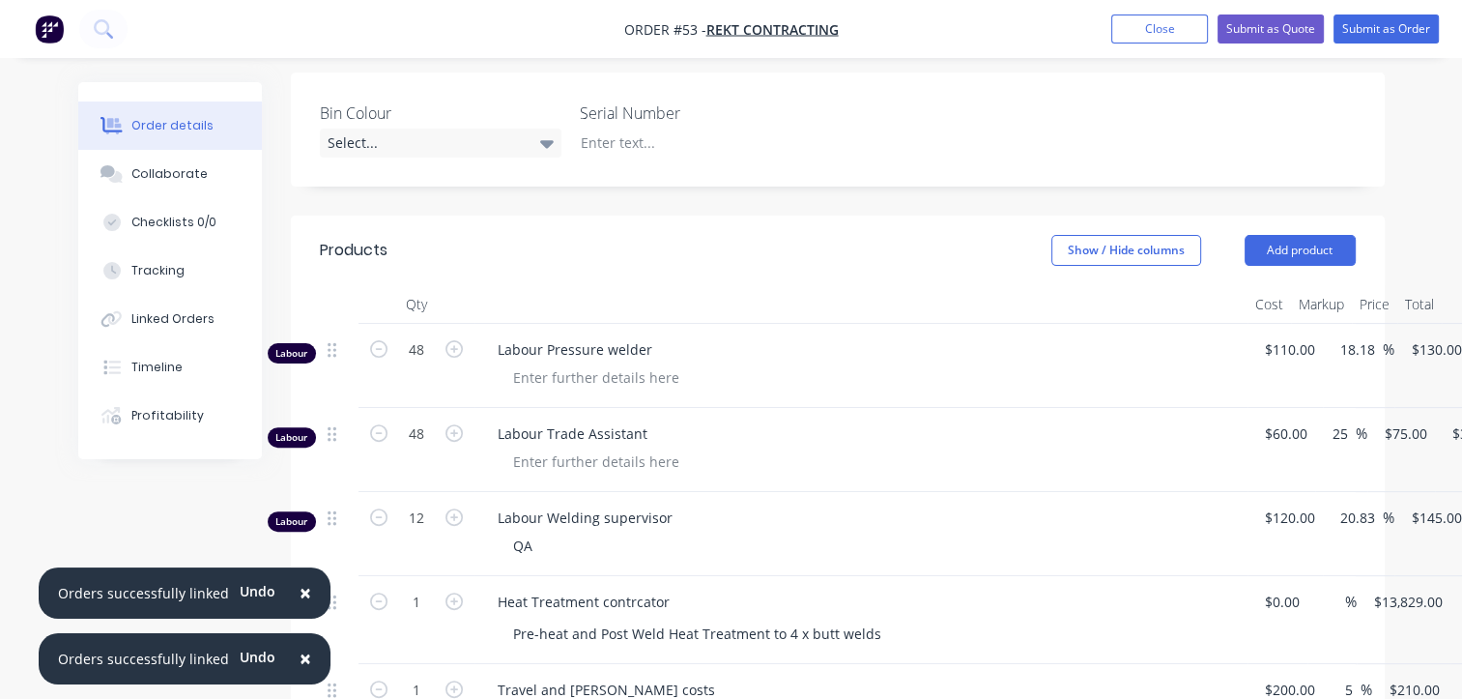
scroll to position [805, 0]
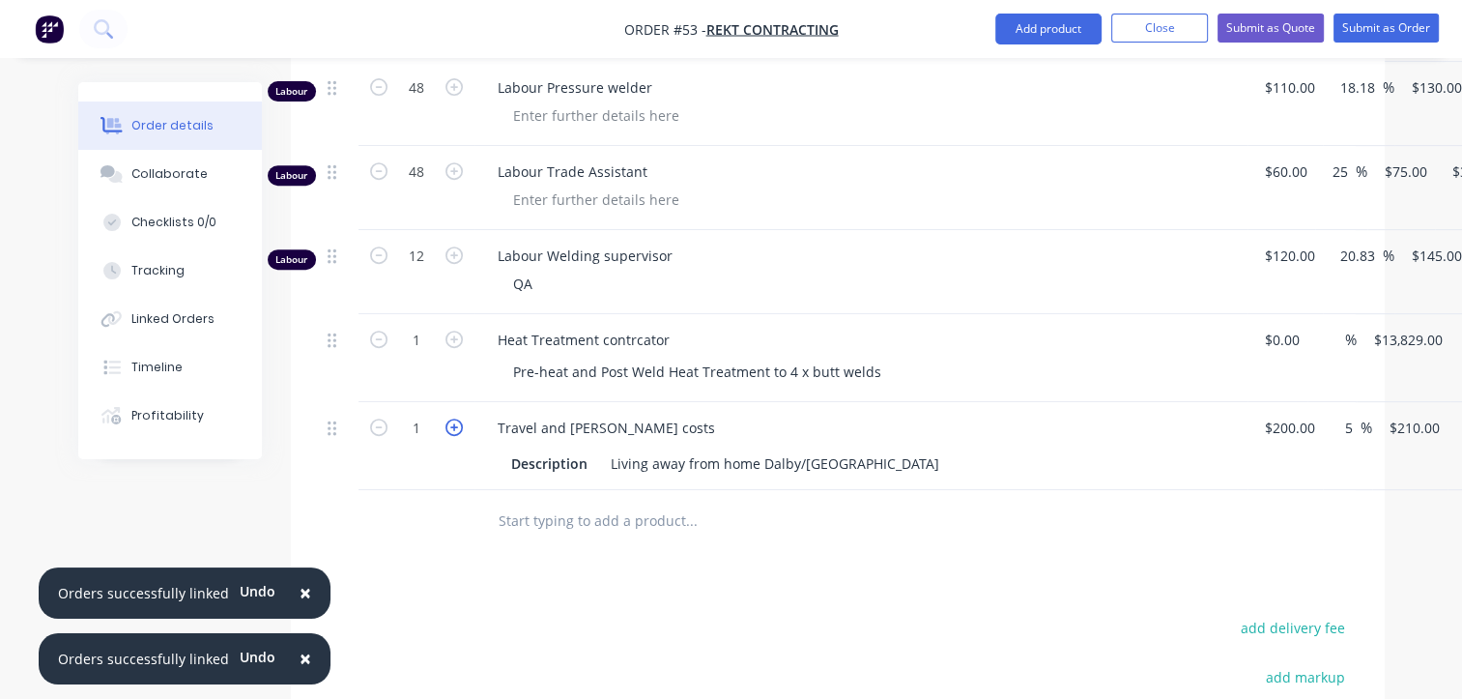
click at [456, 419] on icon "button" at bounding box center [454, 427] width 17 height 17
type input "2"
type input "$420.00"
click at [456, 419] on icon "button" at bounding box center [454, 427] width 17 height 17
type input "3"
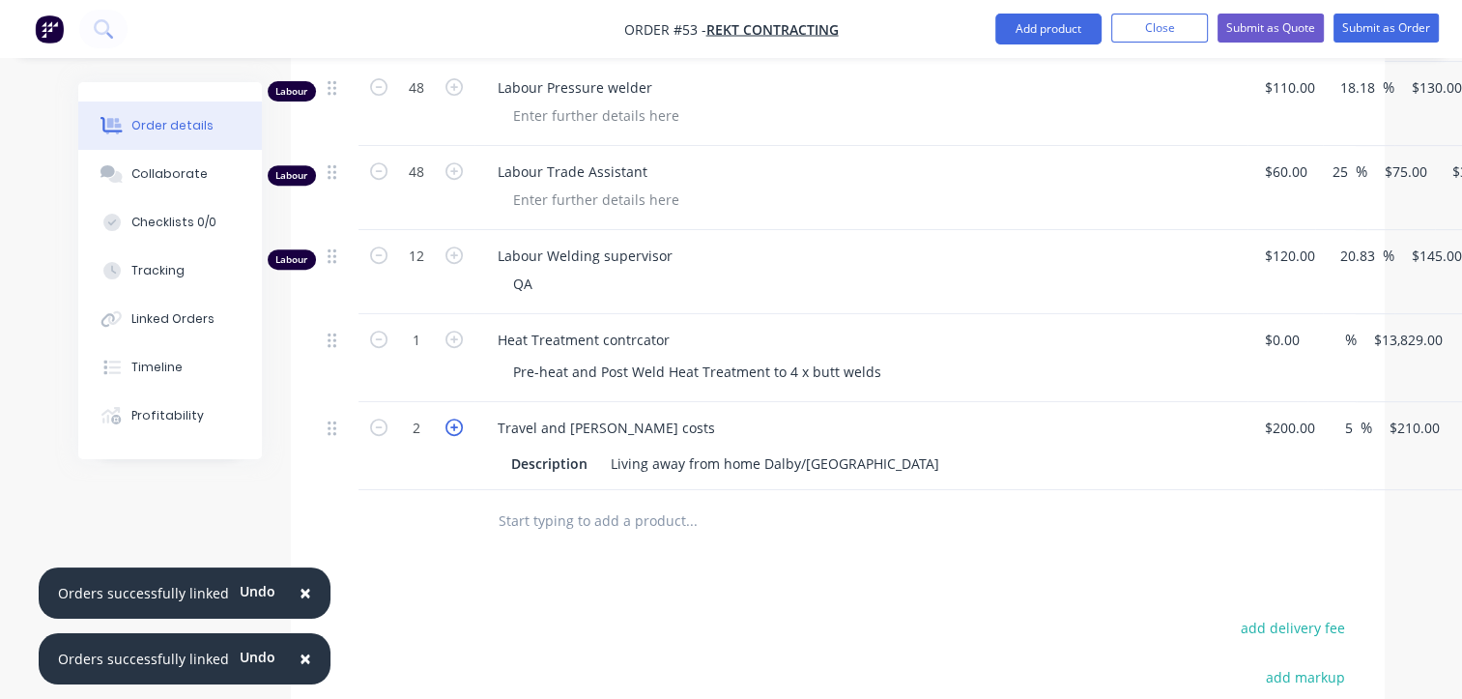
type input "$630.00"
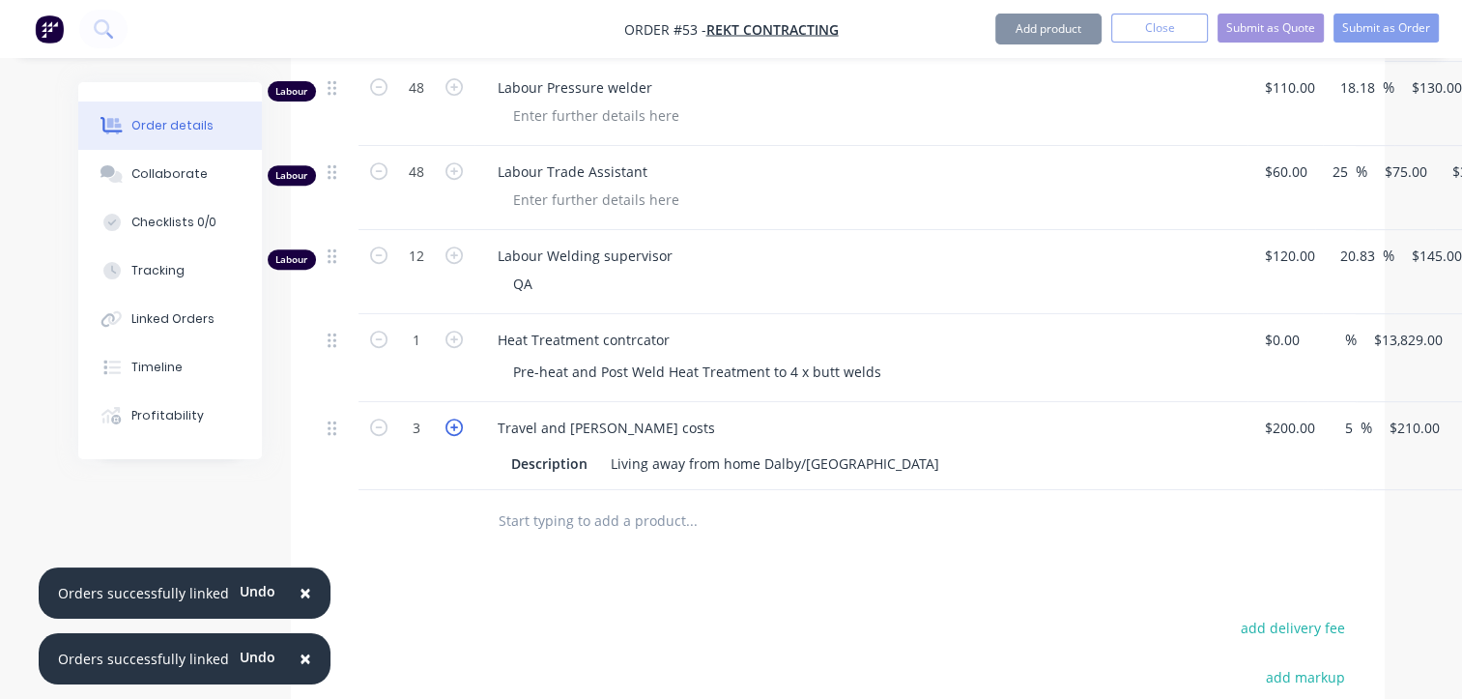
click at [456, 419] on icon "button" at bounding box center [454, 427] width 17 height 17
type input "4"
type input "$840.00"
click at [456, 419] on icon "button" at bounding box center [454, 427] width 17 height 17
type input "5"
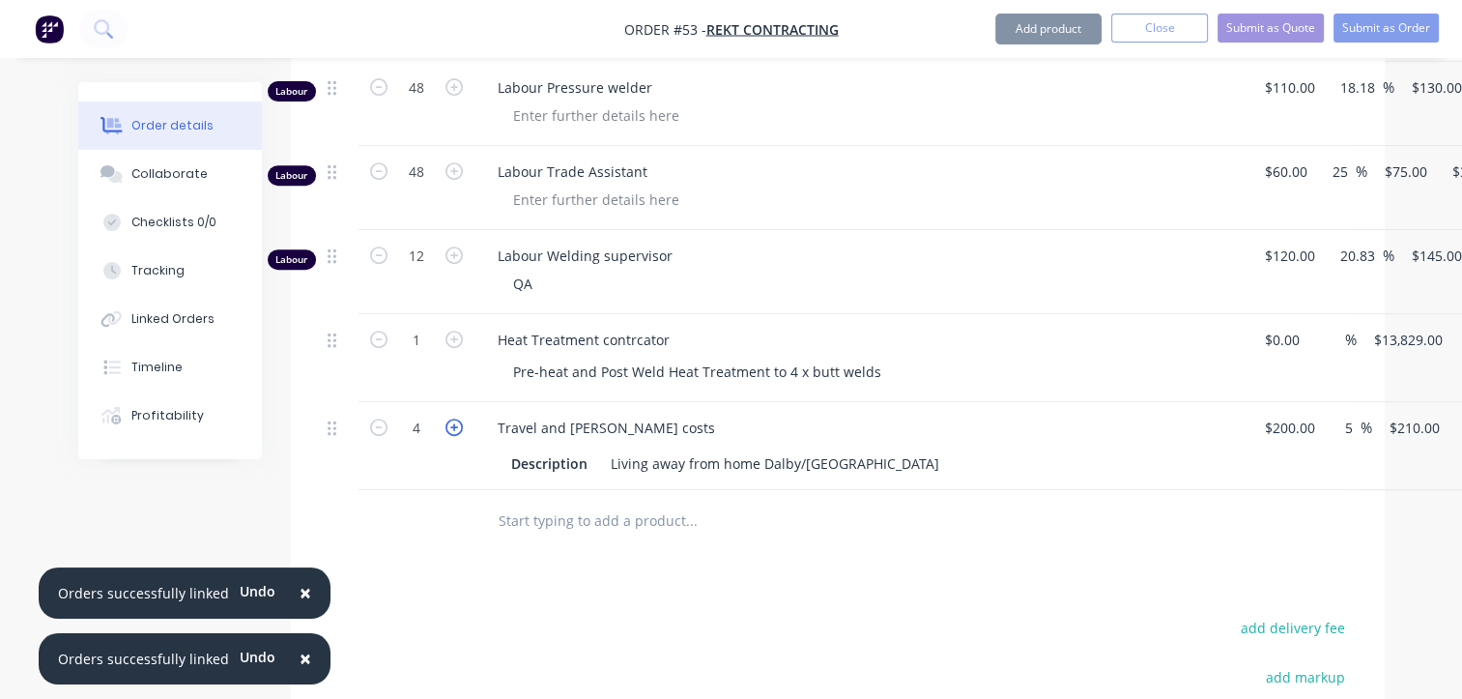
type input "$1,050.00"
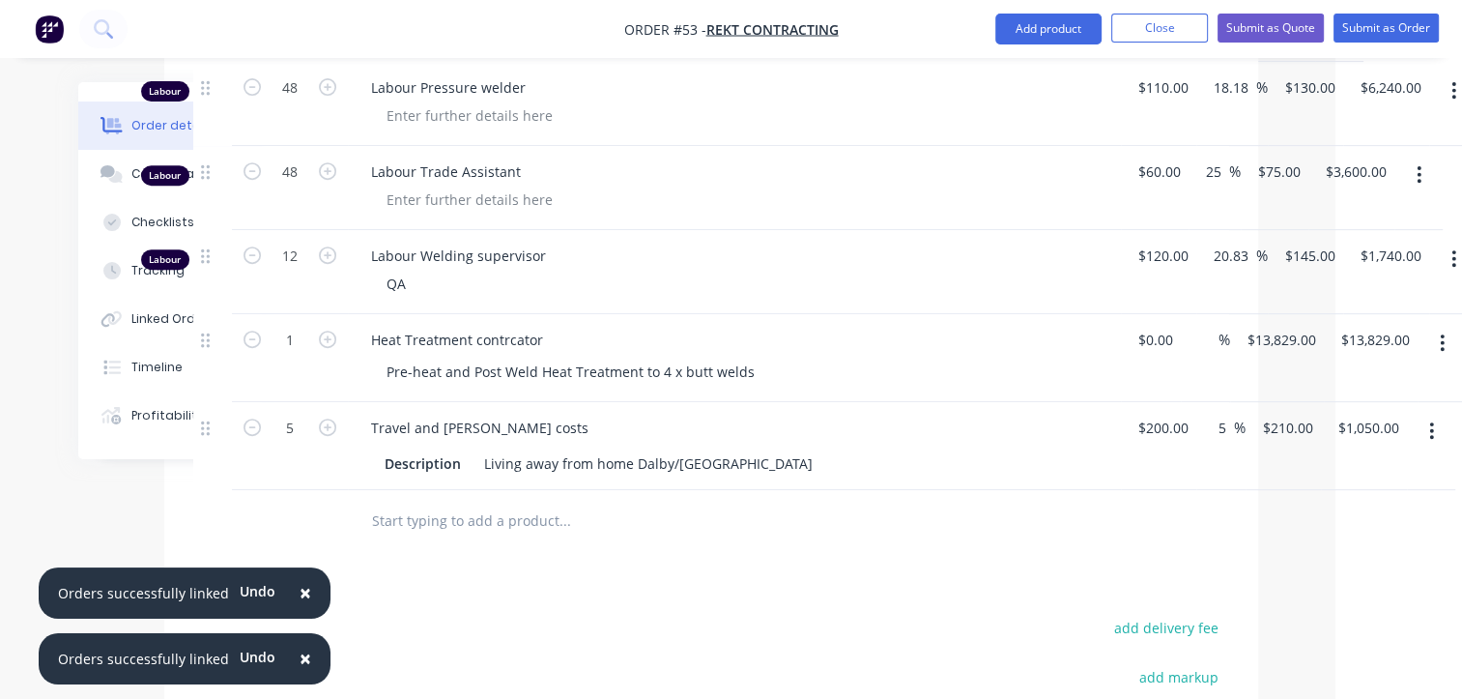
scroll to position [805, 142]
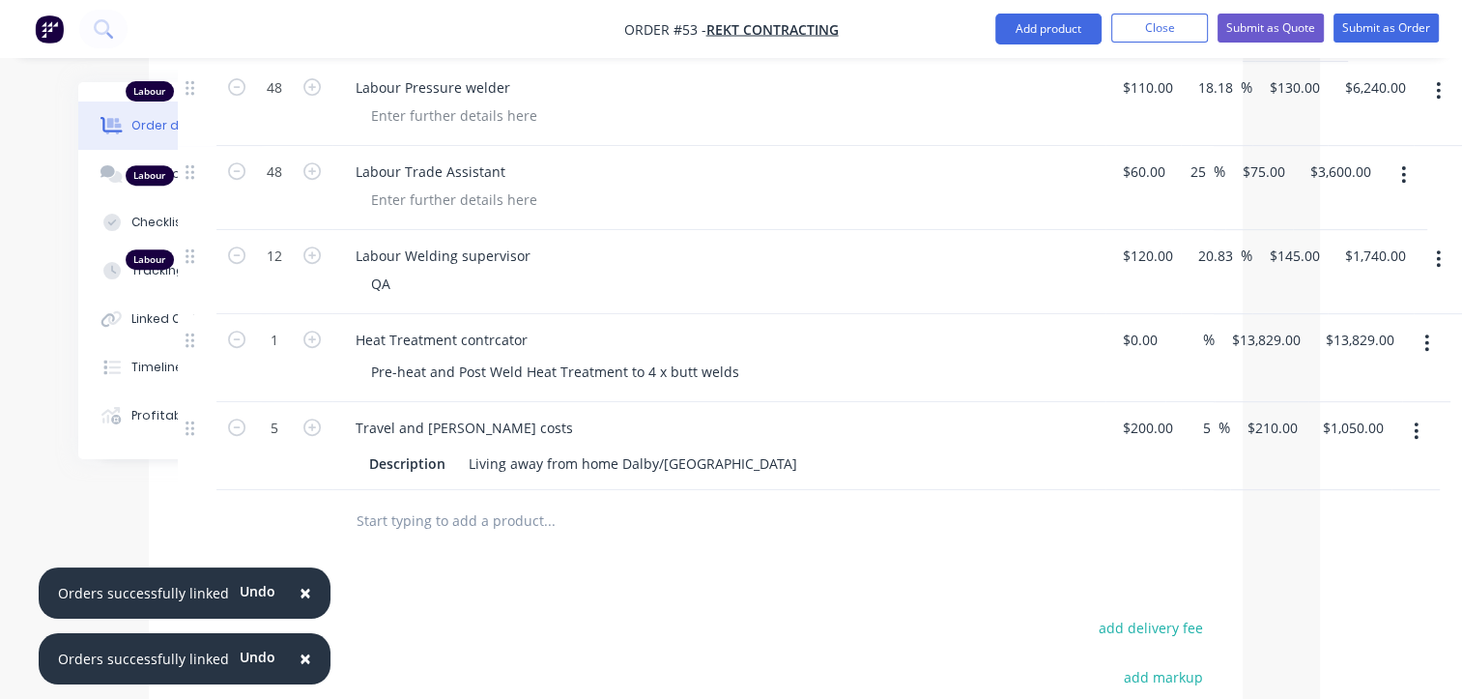
click at [450, 516] on div "Products Show / Hide columns Add product Qty Cost Markup Price Total Labour 48 …" at bounding box center [696, 485] width 1094 height 1063
click at [305, 419] on icon "button" at bounding box center [312, 427] width 17 height 17
type input "6"
type input "$1,260.00"
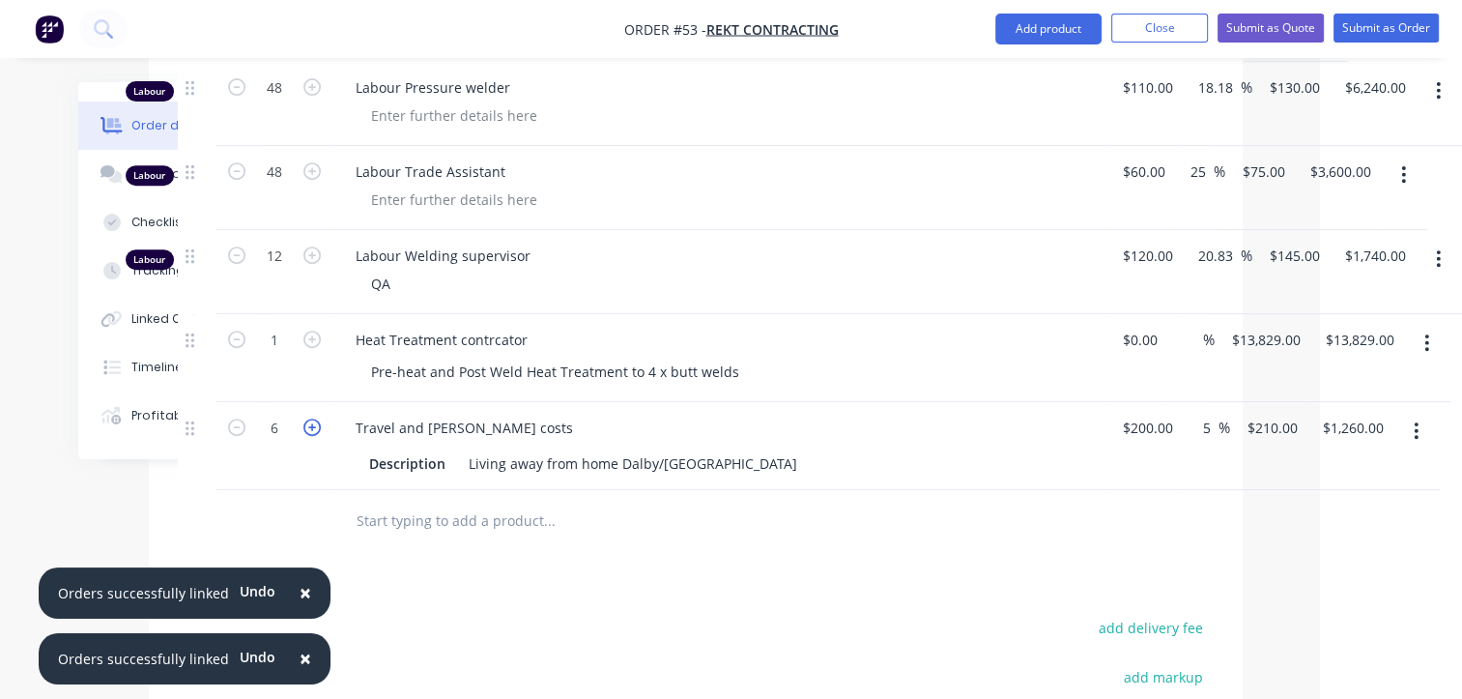
click at [305, 419] on icon "button" at bounding box center [312, 427] width 17 height 17
type input "7"
type input "$1,470.00"
click at [305, 419] on icon "button" at bounding box center [312, 427] width 17 height 17
type input "8"
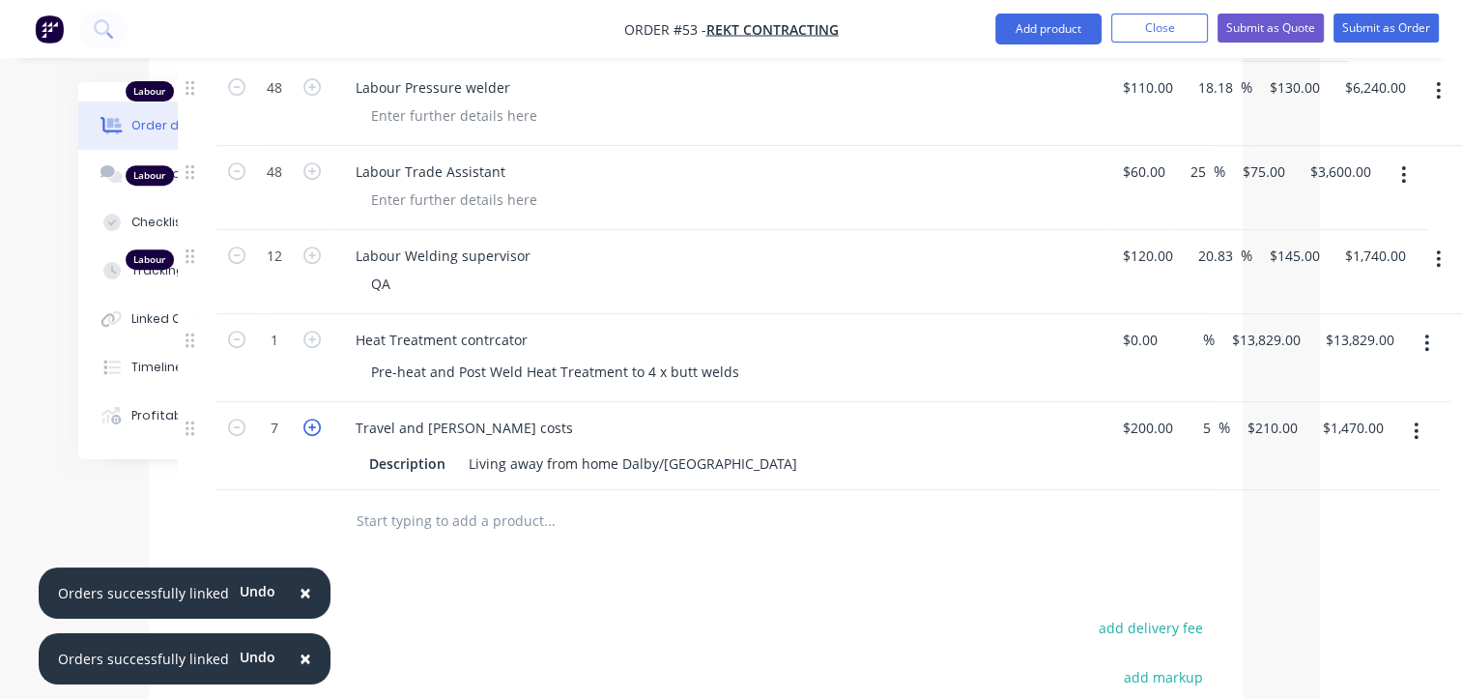
type input "$1,680.00"
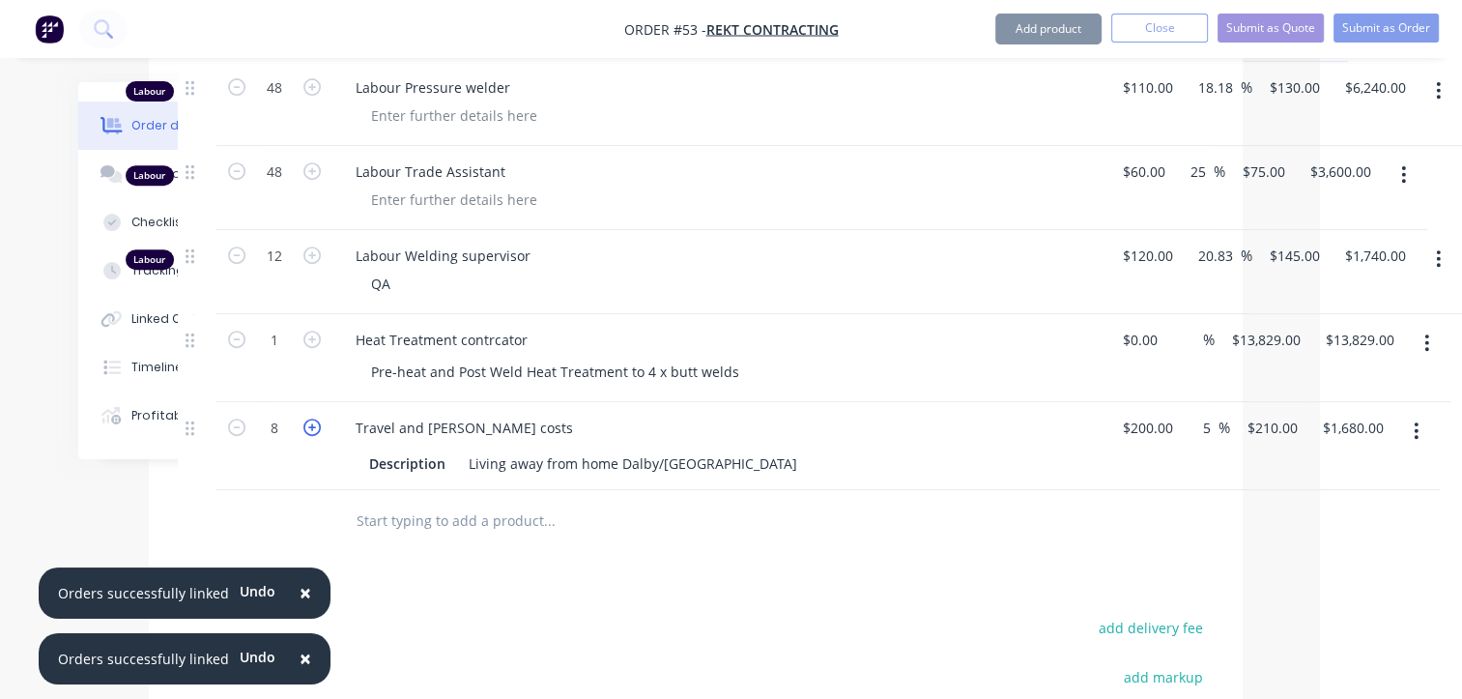
click at [305, 419] on icon "button" at bounding box center [312, 427] width 17 height 17
type input "9"
type input "$1,890.00"
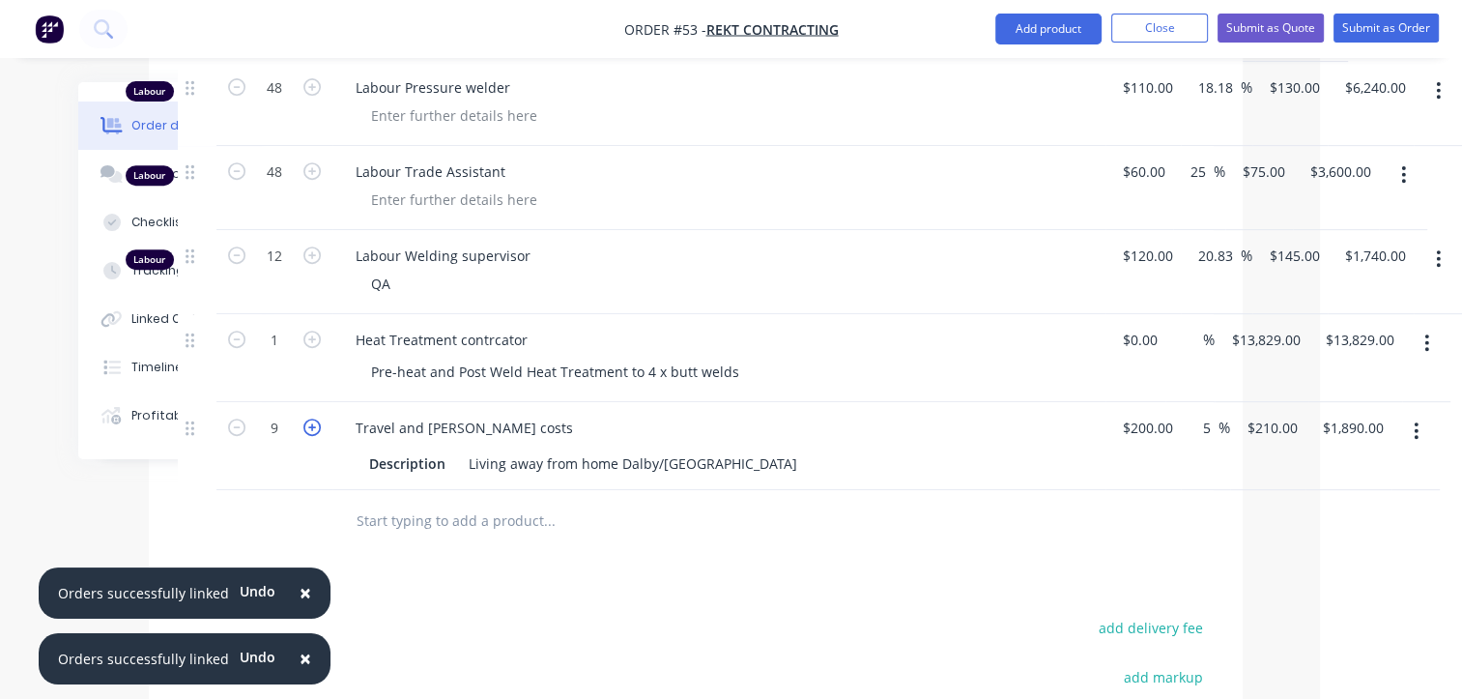
click at [305, 419] on icon "button" at bounding box center [312, 427] width 17 height 17
type input "10"
type input "$2,100.00"
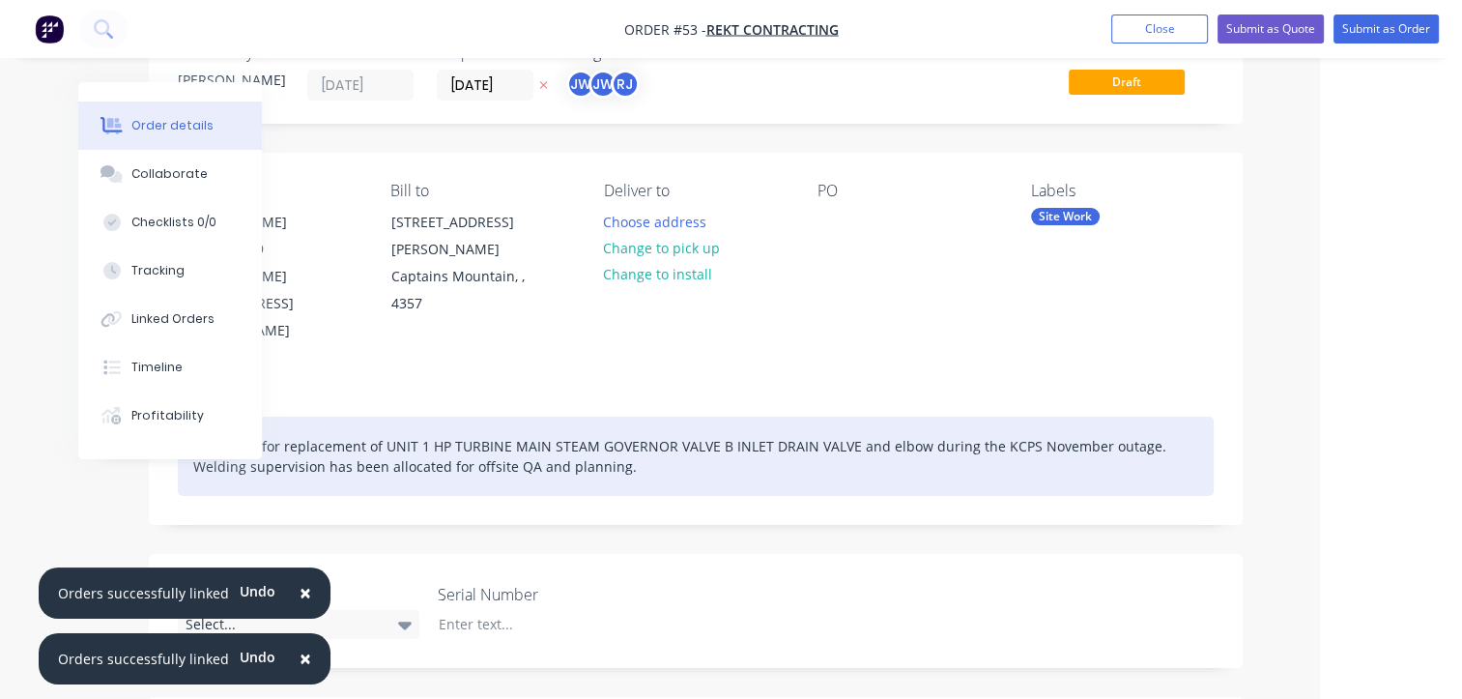
scroll to position [0, 142]
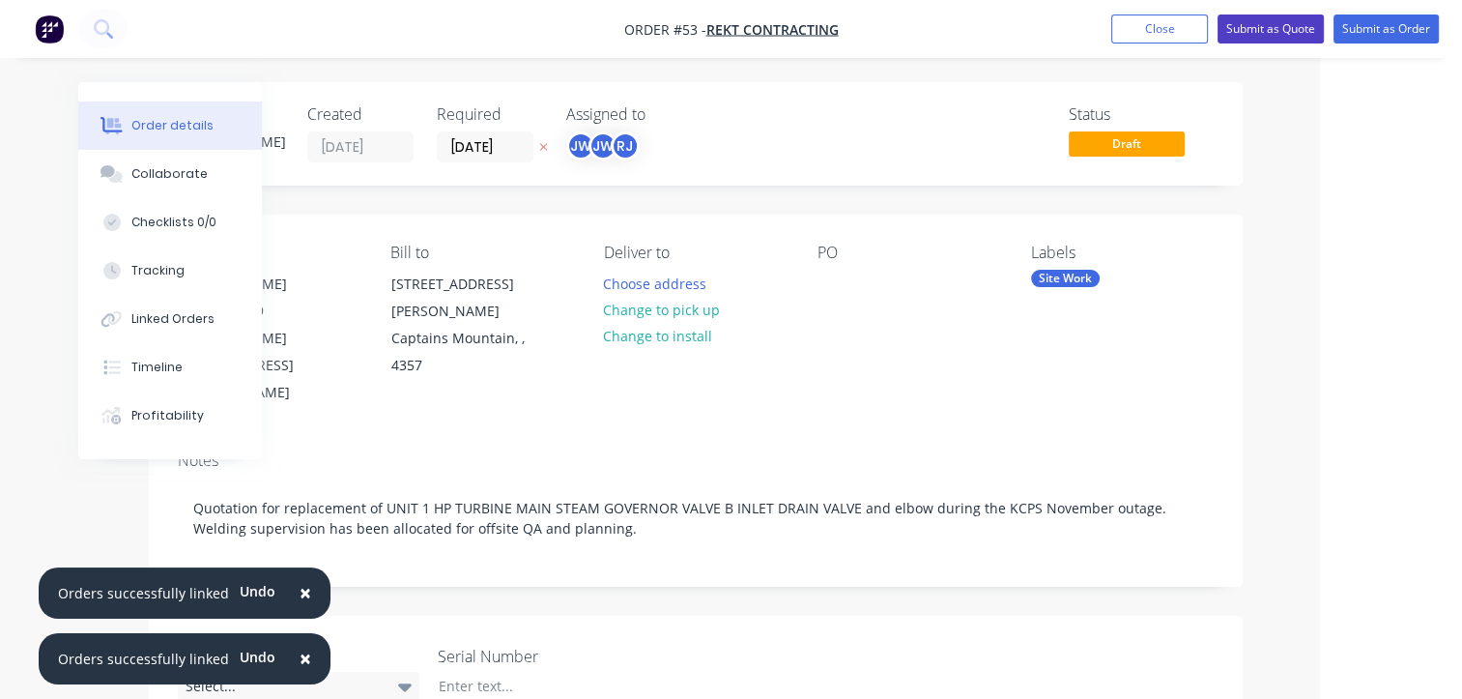
click at [1253, 33] on button "Submit as Quote" at bounding box center [1271, 28] width 106 height 29
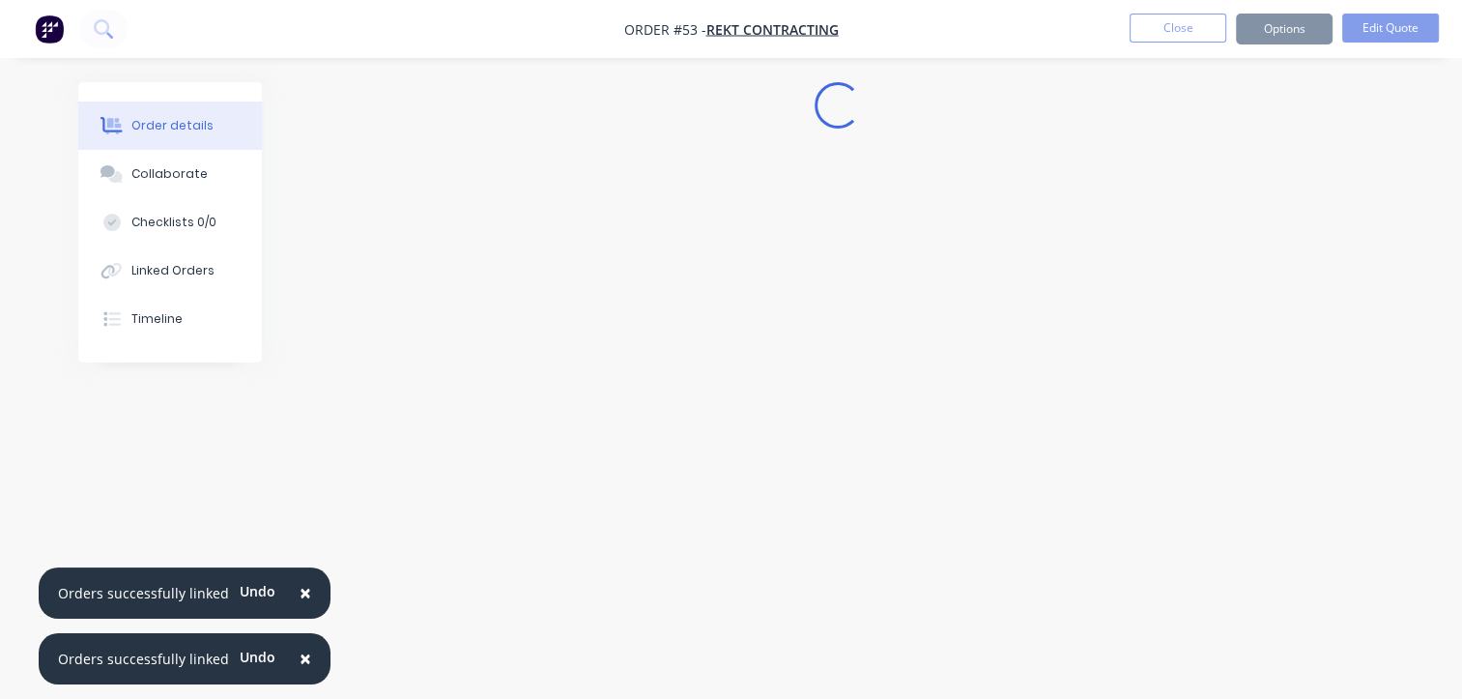
scroll to position [0, 0]
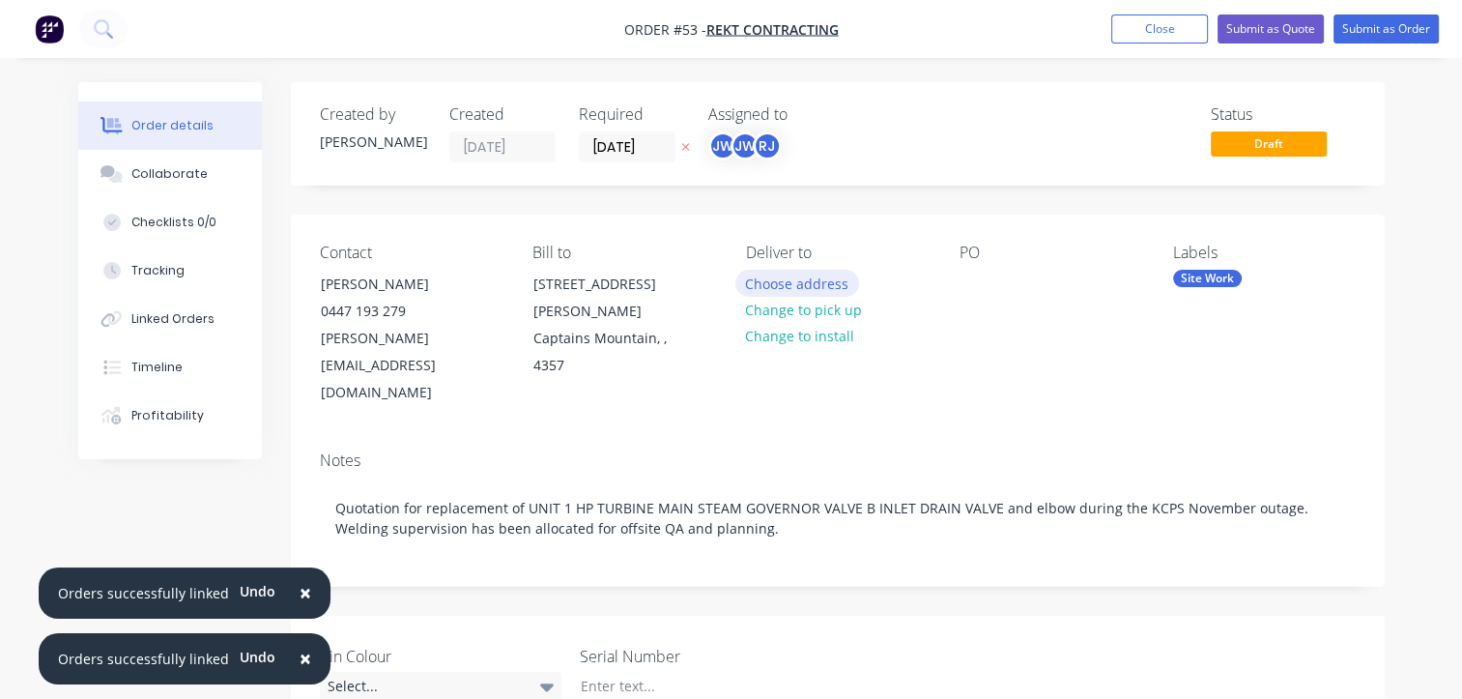
click at [802, 282] on button "Choose address" at bounding box center [798, 283] width 124 height 26
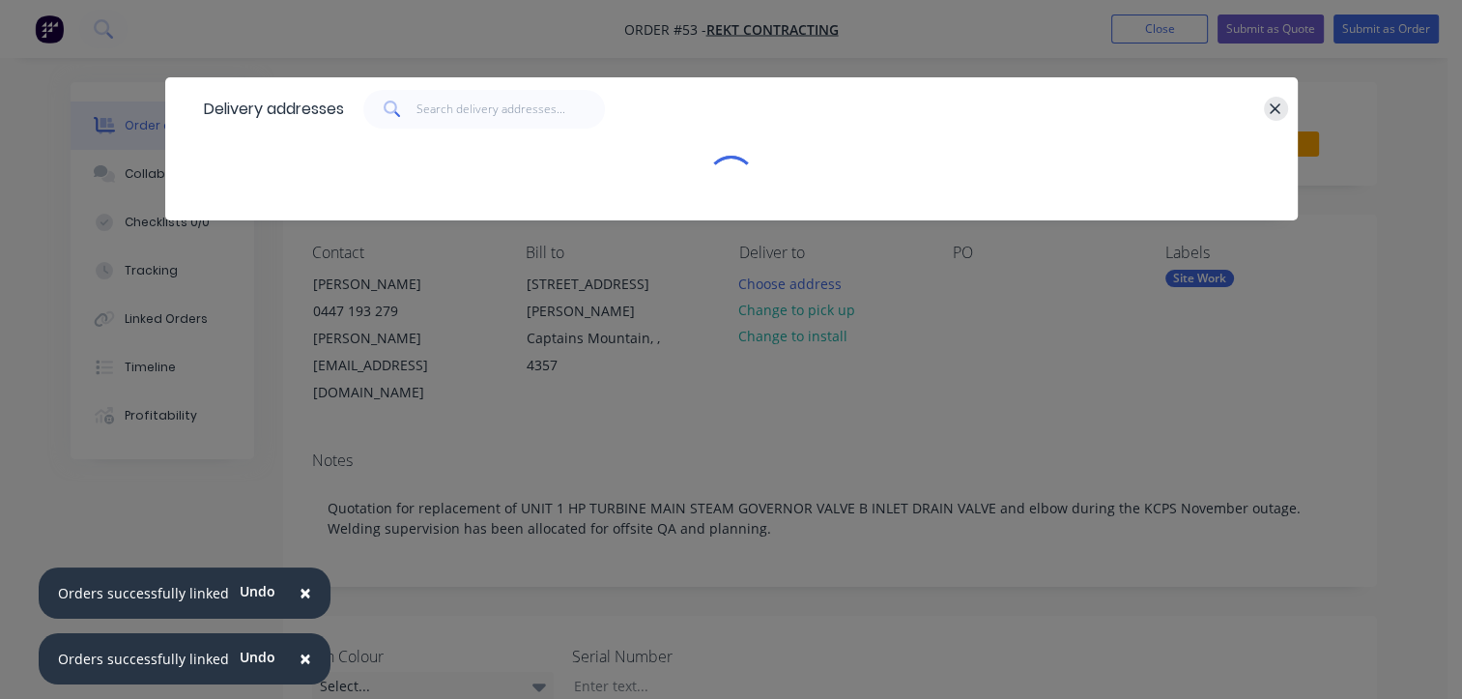
click at [1276, 103] on icon "button" at bounding box center [1275, 109] width 13 height 17
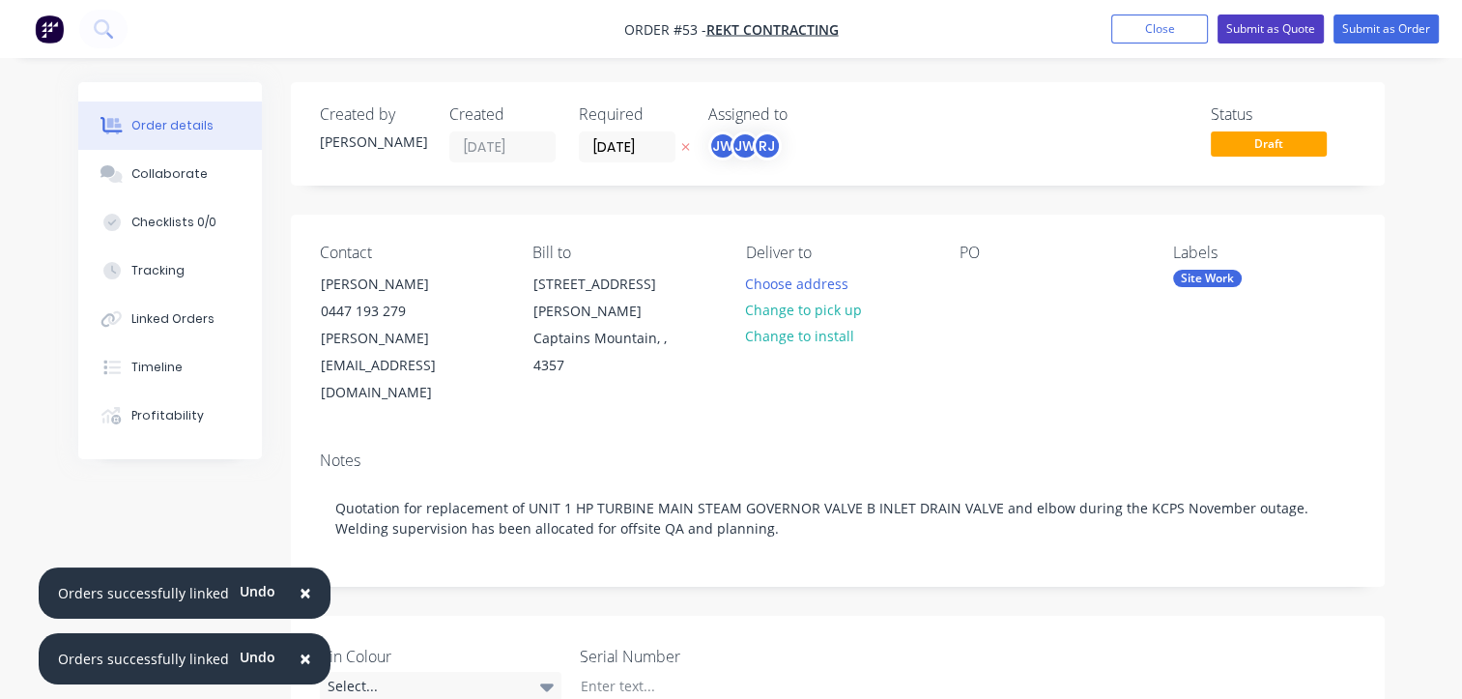
click at [1286, 27] on button "Submit as Quote" at bounding box center [1271, 28] width 106 height 29
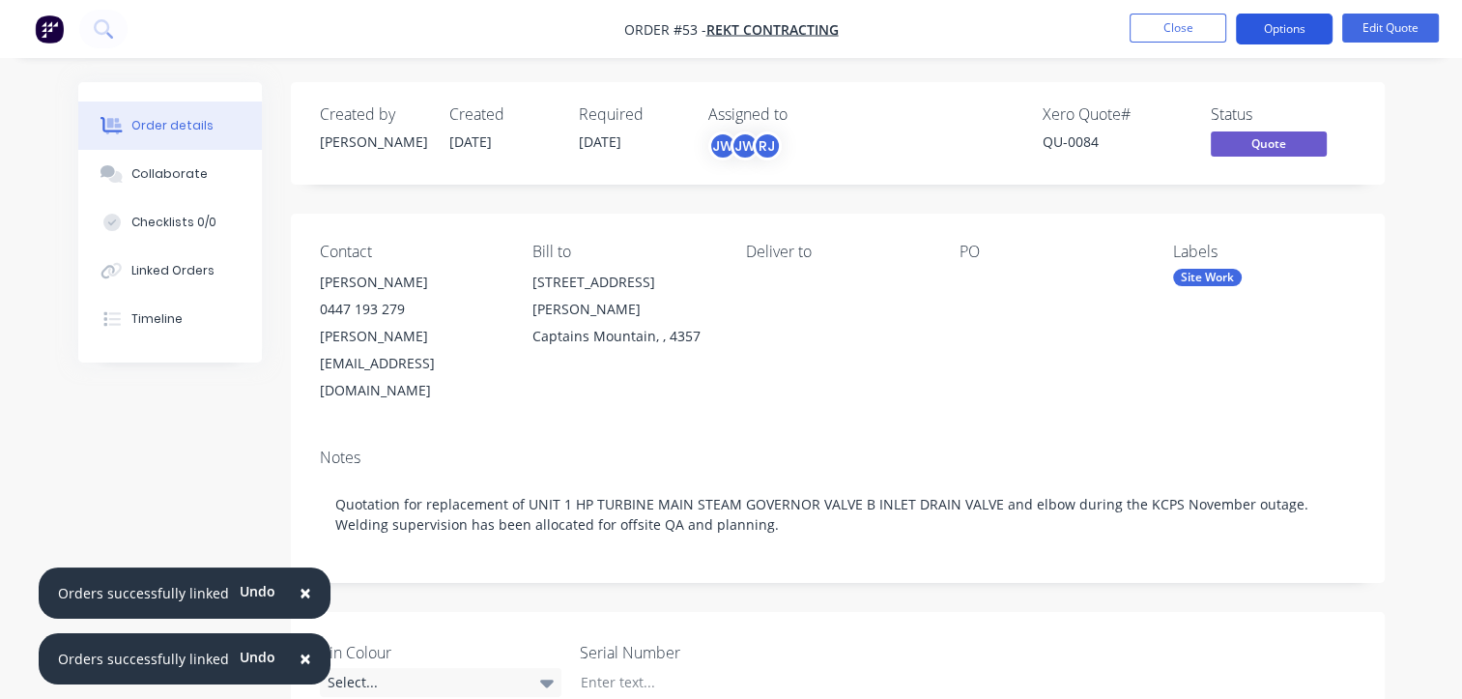
click at [1293, 26] on button "Options" at bounding box center [1284, 29] width 97 height 31
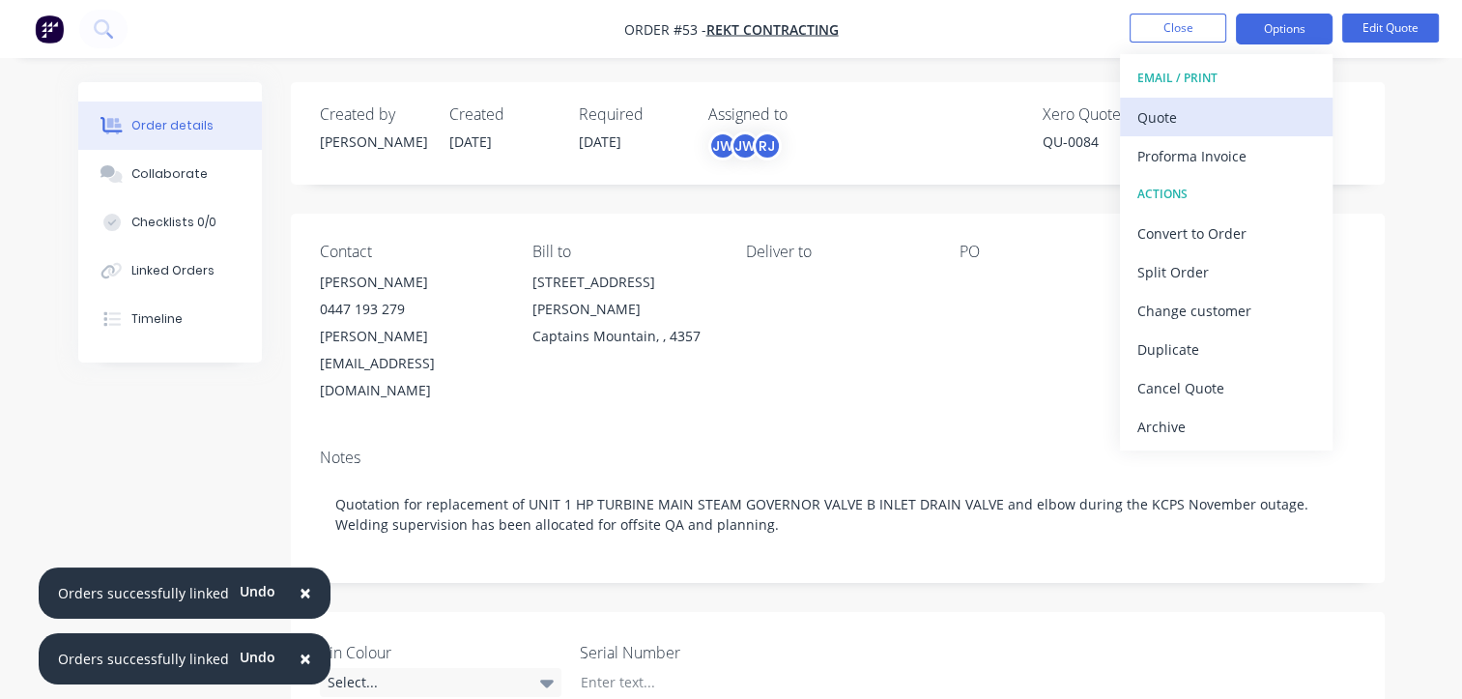
click at [1171, 122] on div "Quote" at bounding box center [1227, 117] width 178 height 28
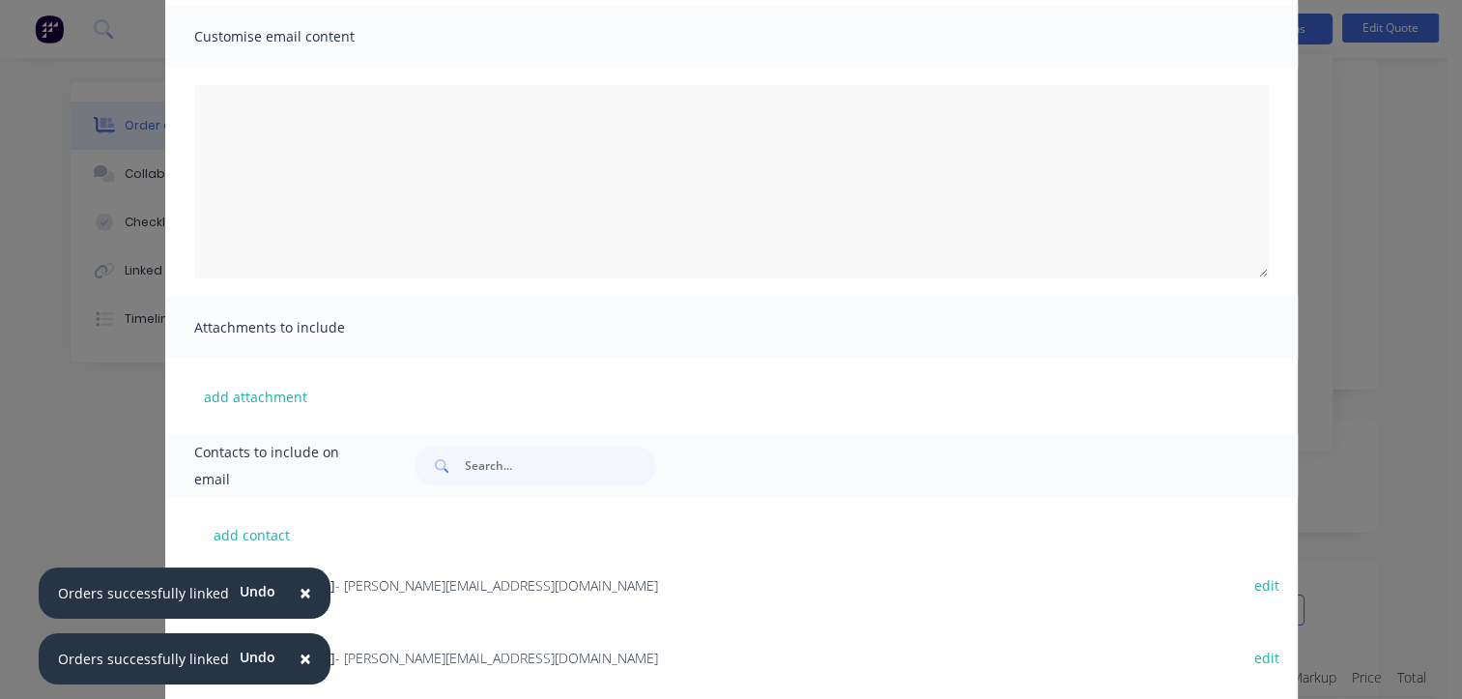
scroll to position [181, 0]
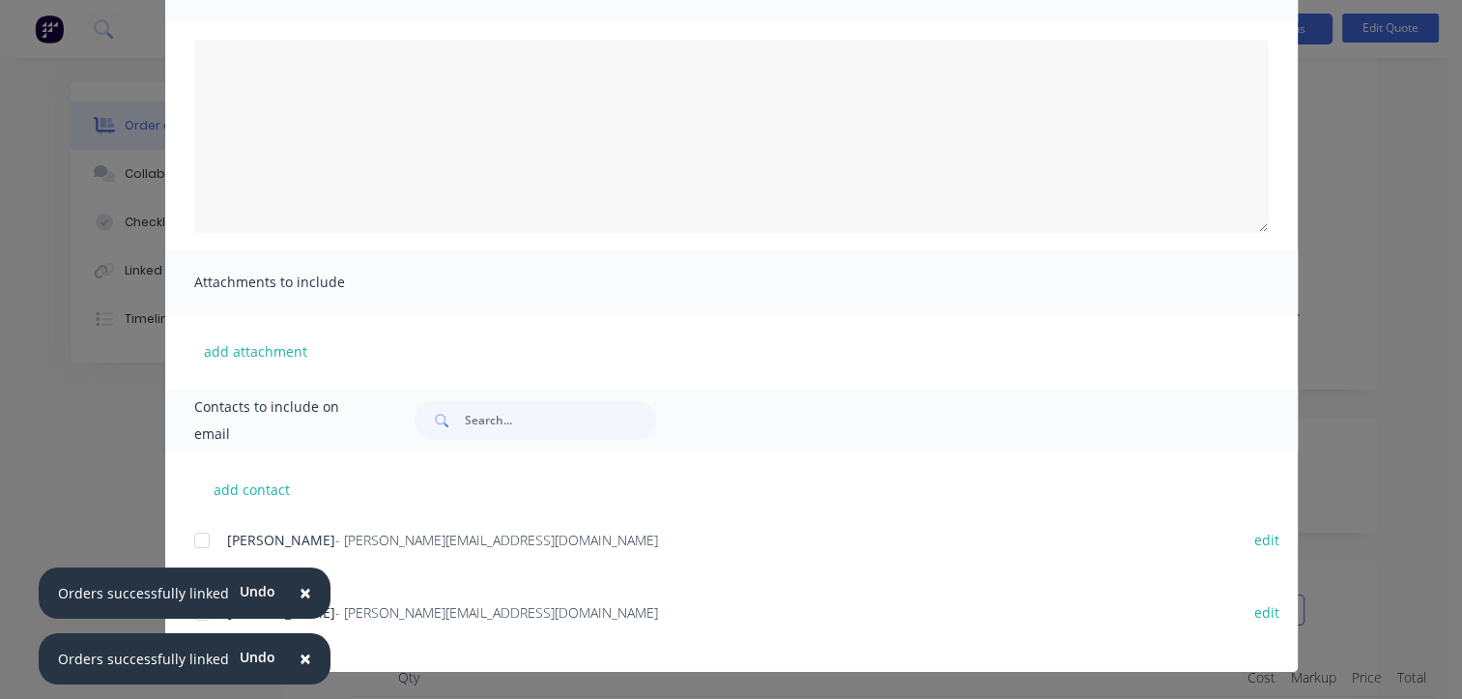
click at [308, 535] on span "[PERSON_NAME]" at bounding box center [281, 540] width 108 height 18
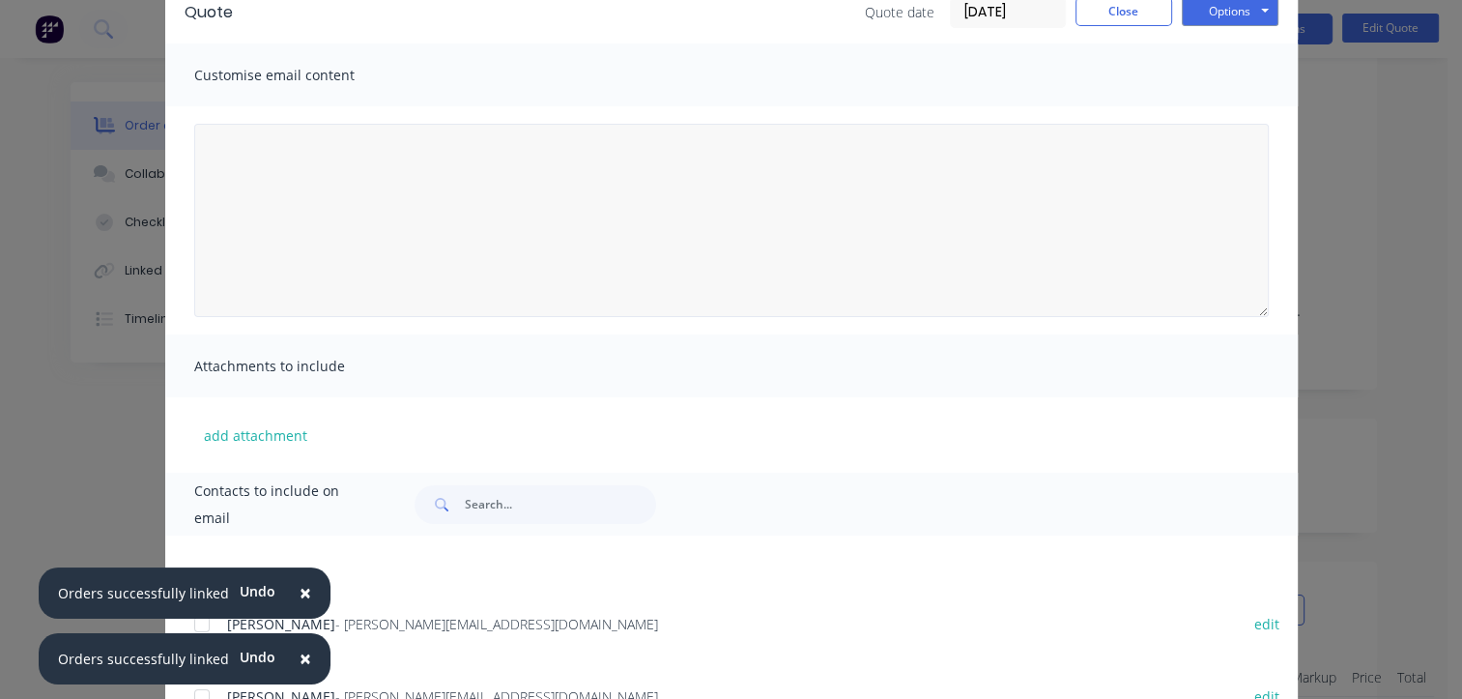
scroll to position [0, 0]
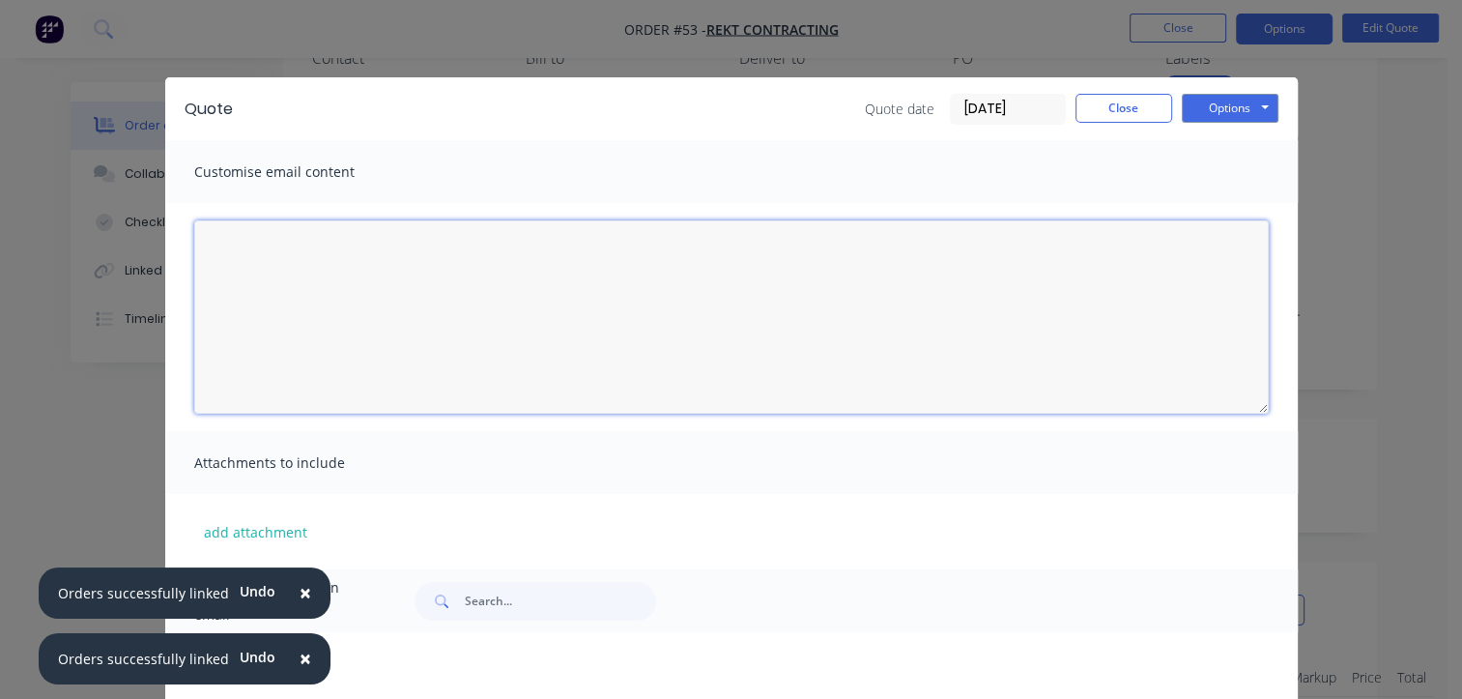
click at [323, 282] on textarea at bounding box center [731, 316] width 1075 height 193
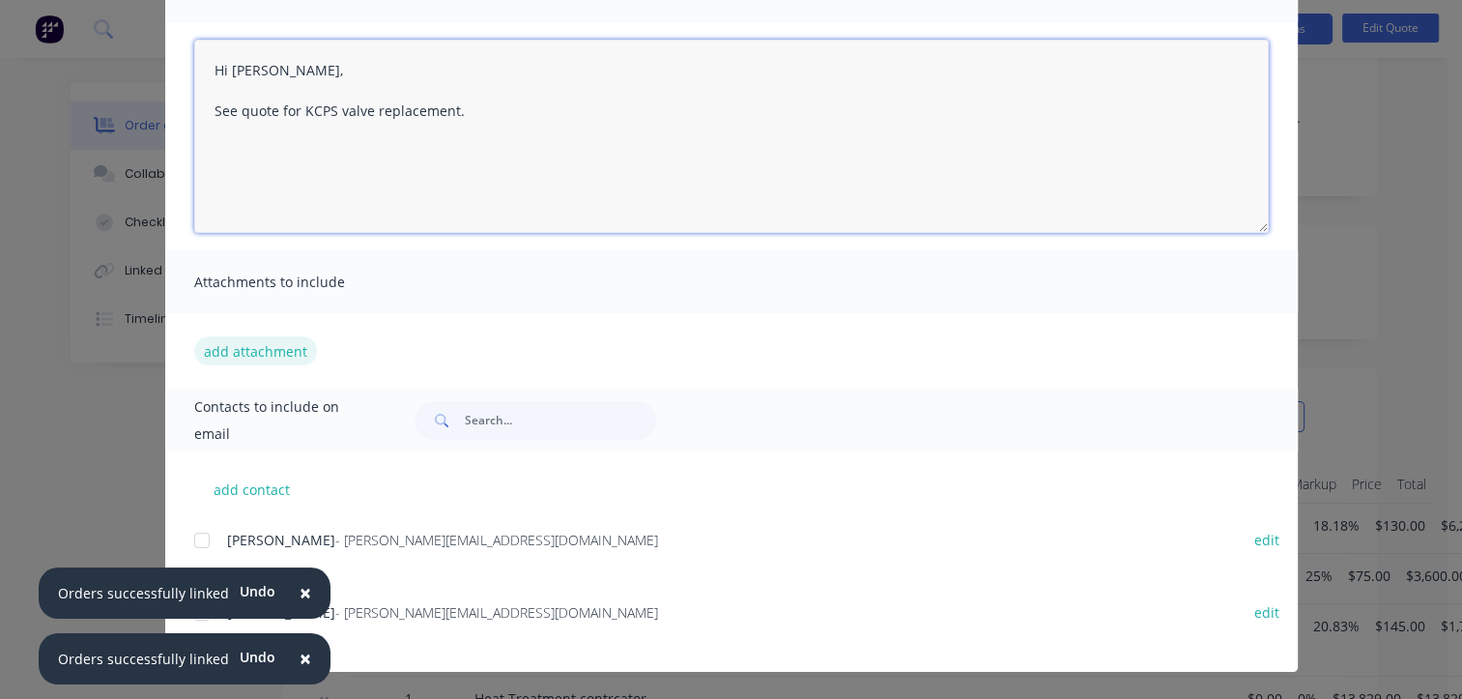
scroll to position [677, 0]
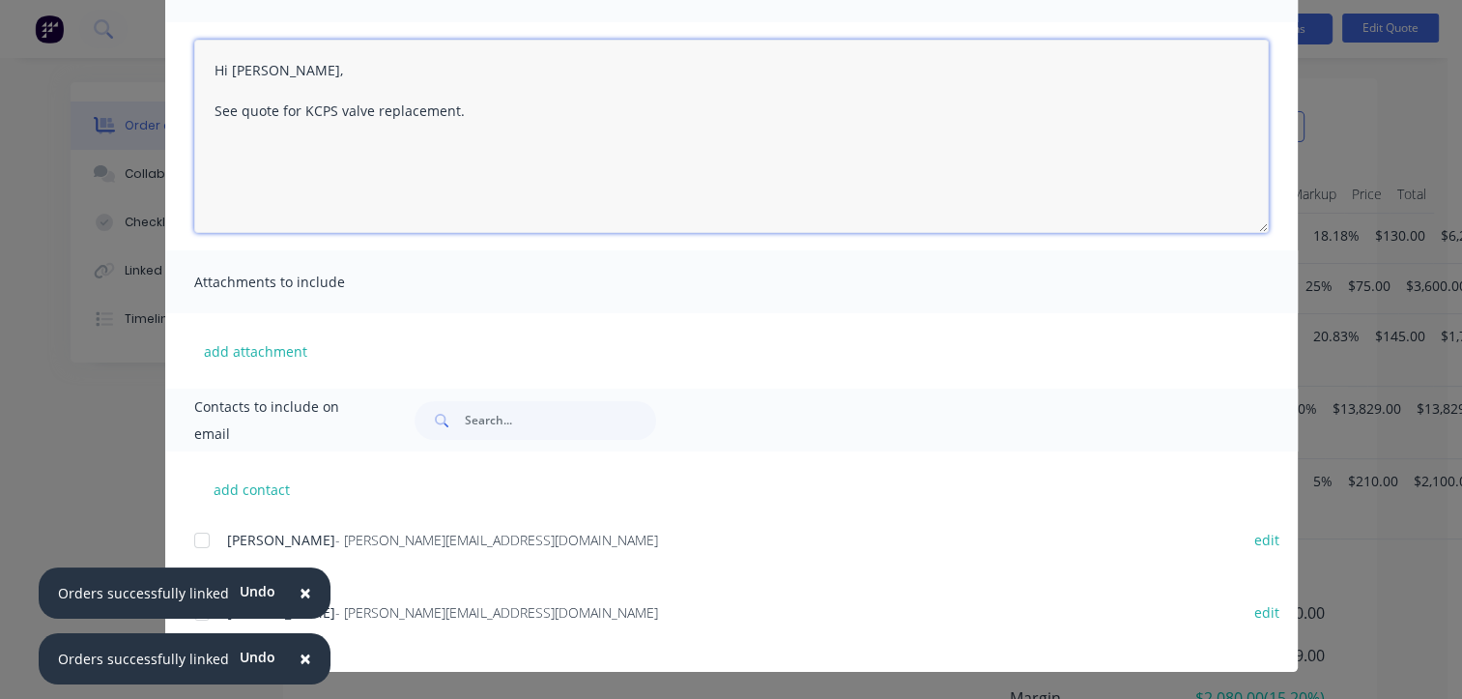
click at [197, 540] on div at bounding box center [202, 540] width 39 height 39
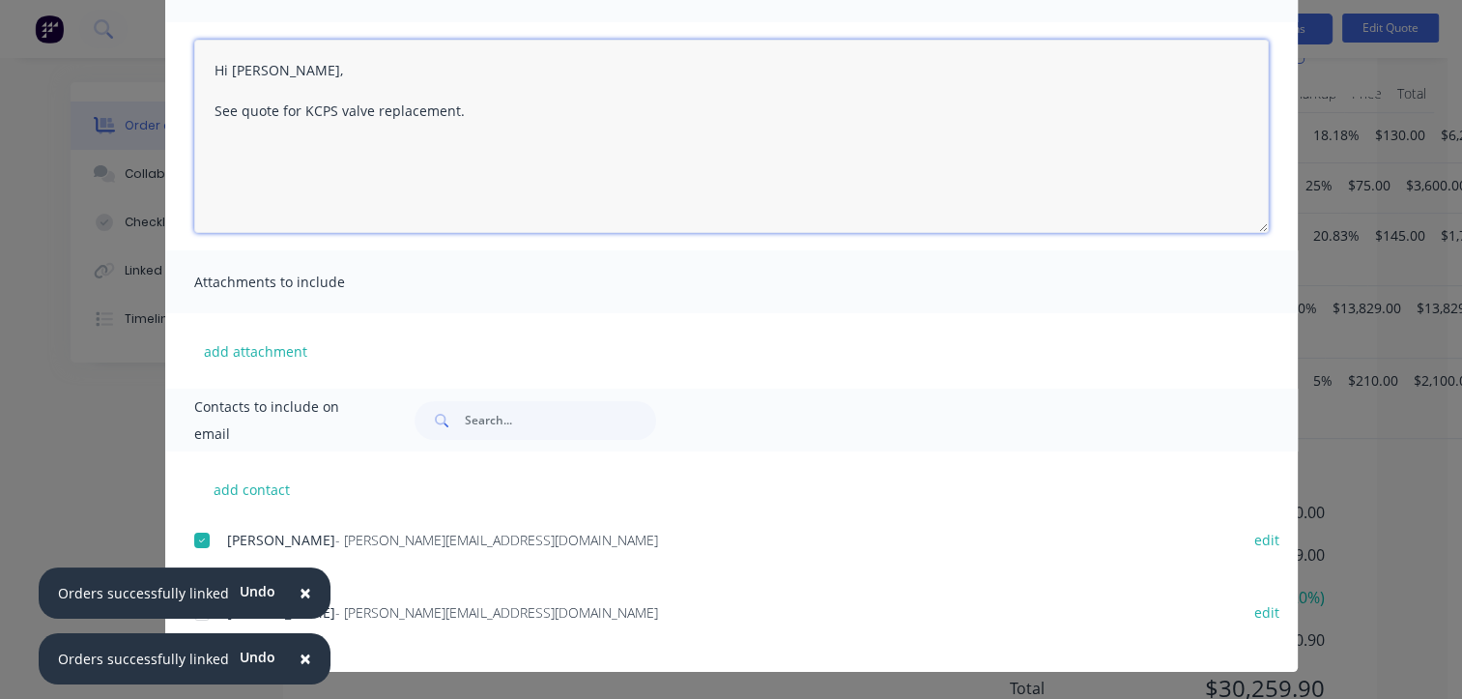
scroll to position [779, 0]
type textarea "Hi [PERSON_NAME], See quote for KCPS valve replacement."
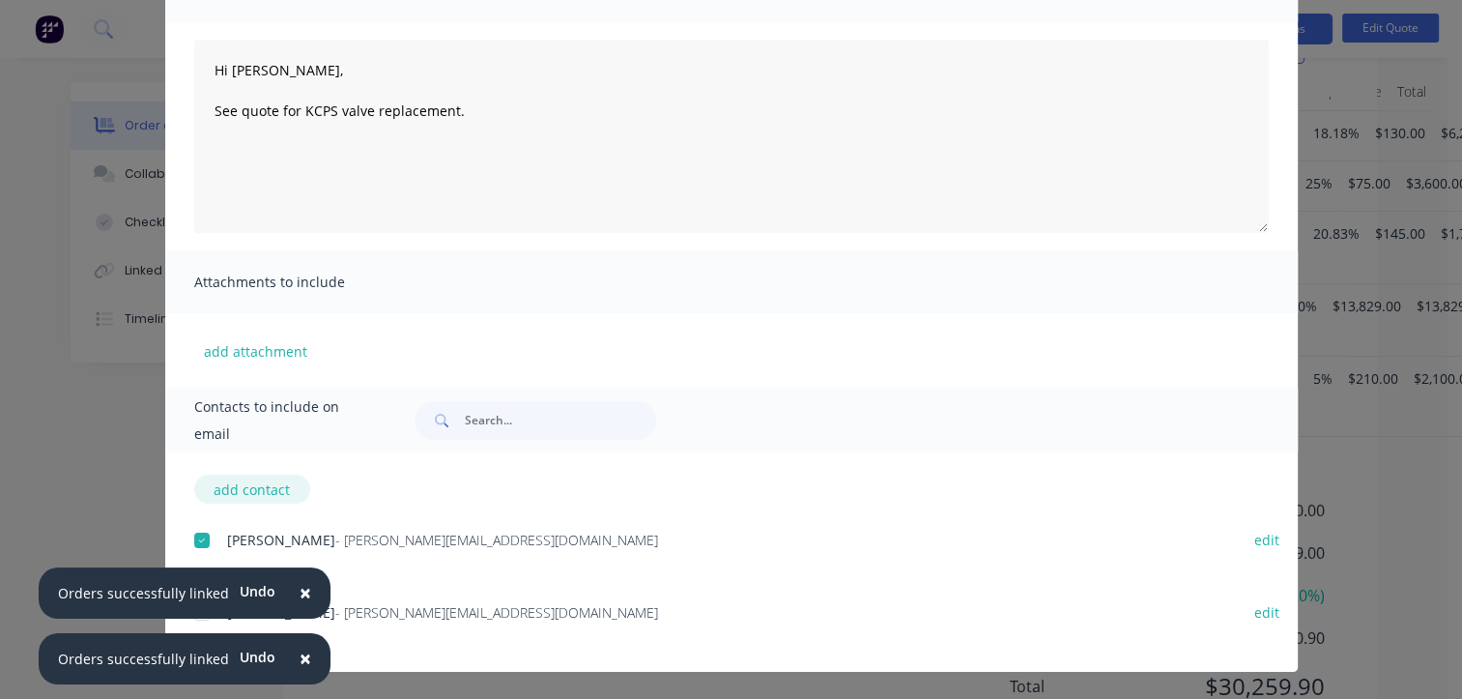
click at [245, 489] on button "add contact" at bounding box center [252, 489] width 116 height 29
select select "AU"
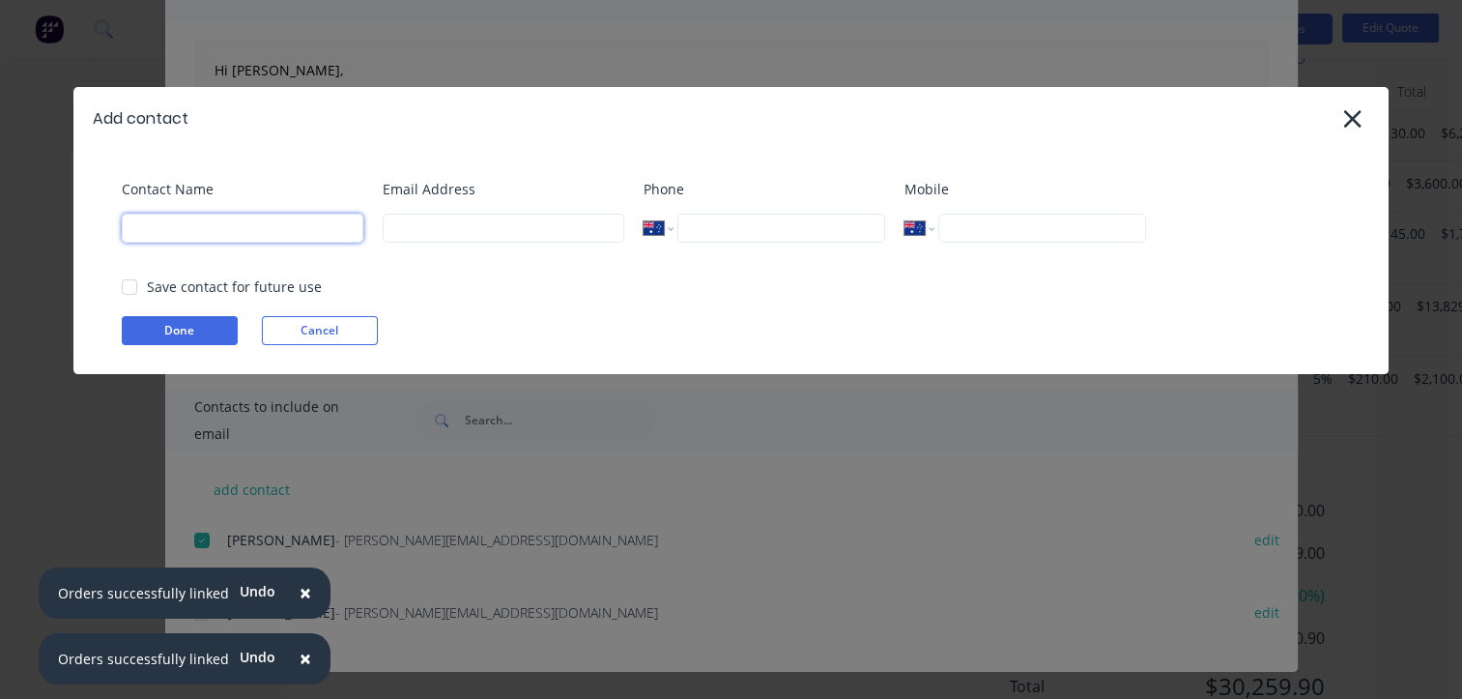
click at [220, 238] on input at bounding box center [243, 228] width 242 height 29
type input "[PERSON_NAME]"
type input "[PERSON_NAME][EMAIL_ADDRESS][DOMAIN_NAME]"
type input "0427 952 318"
click at [130, 285] on div at bounding box center [129, 287] width 39 height 39
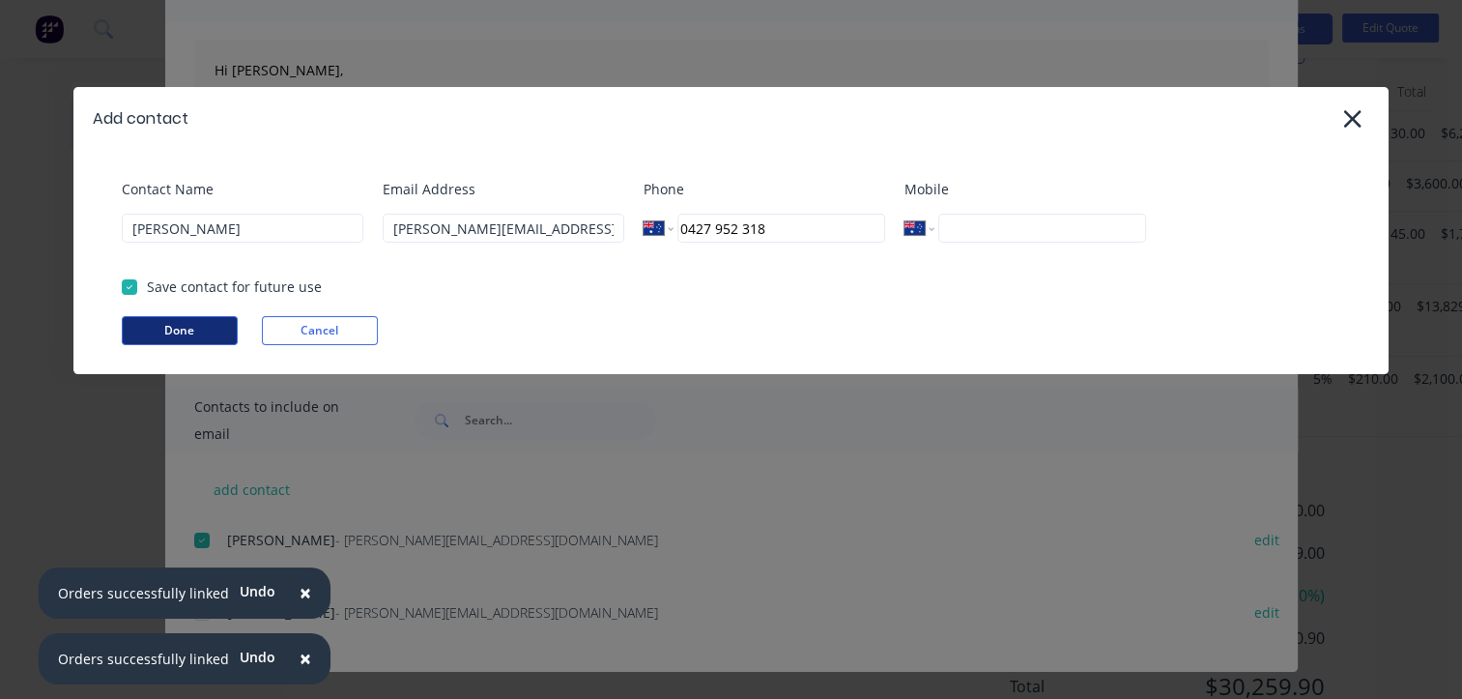
click at [186, 331] on button "Done" at bounding box center [180, 330] width 116 height 29
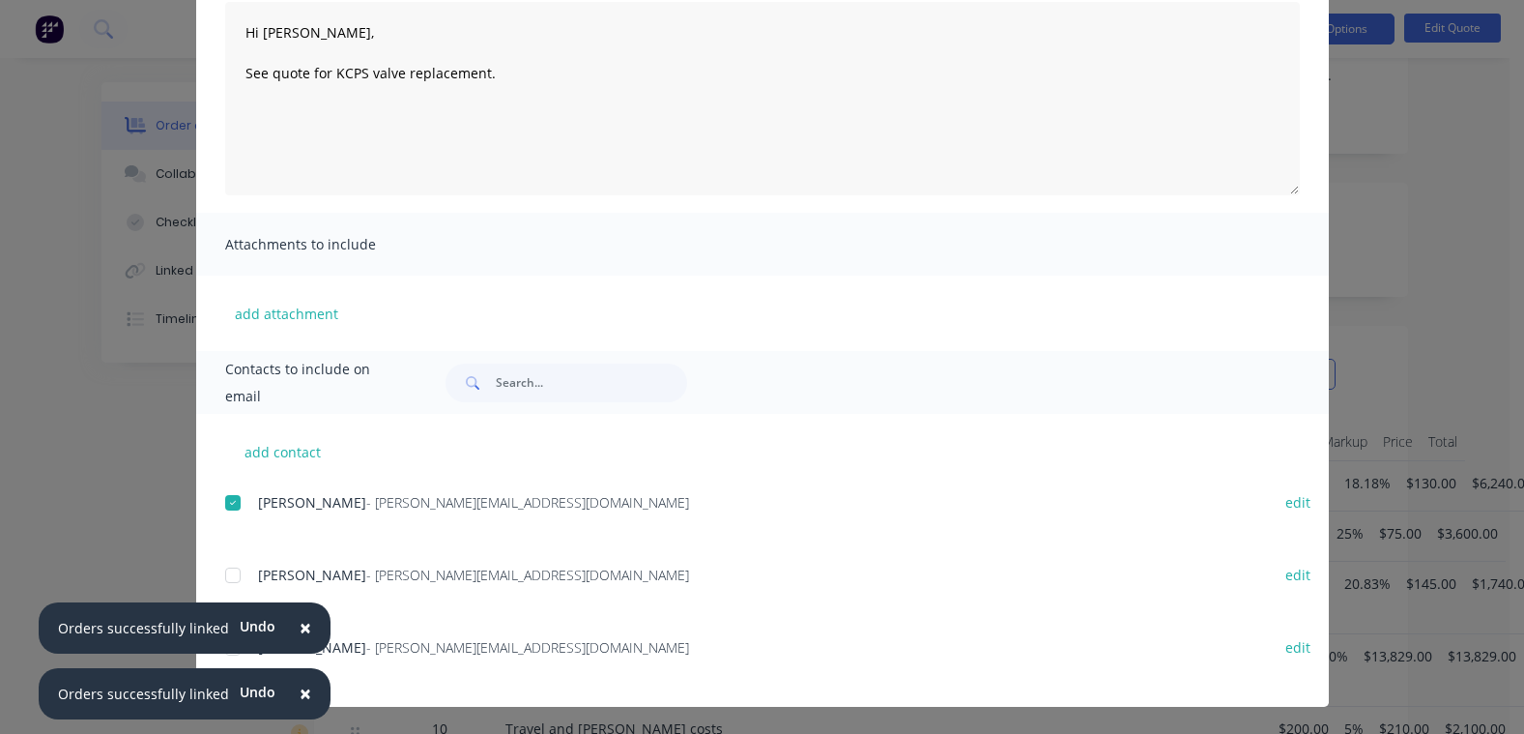
scroll to position [682, 0]
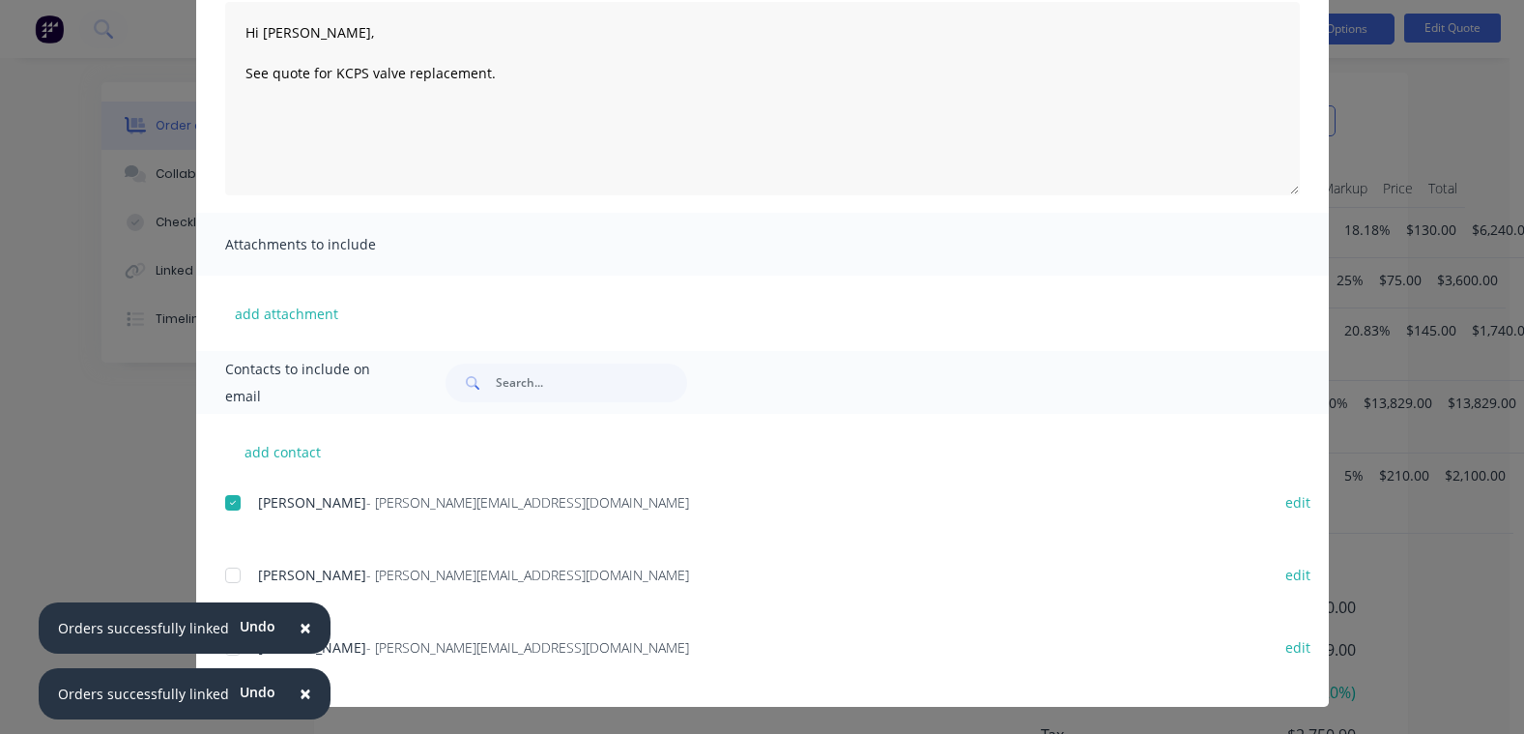
click at [224, 655] on div "× Orders successfully linked Undo × Orders successfully linked Undo" at bounding box center [185, 667] width 292 height 131
click at [224, 653] on div "× Orders successfully linked Undo × Orders successfully linked Undo" at bounding box center [185, 667] width 292 height 131
click at [223, 577] on div at bounding box center [233, 575] width 39 height 39
click at [224, 576] on div at bounding box center [233, 575] width 39 height 39
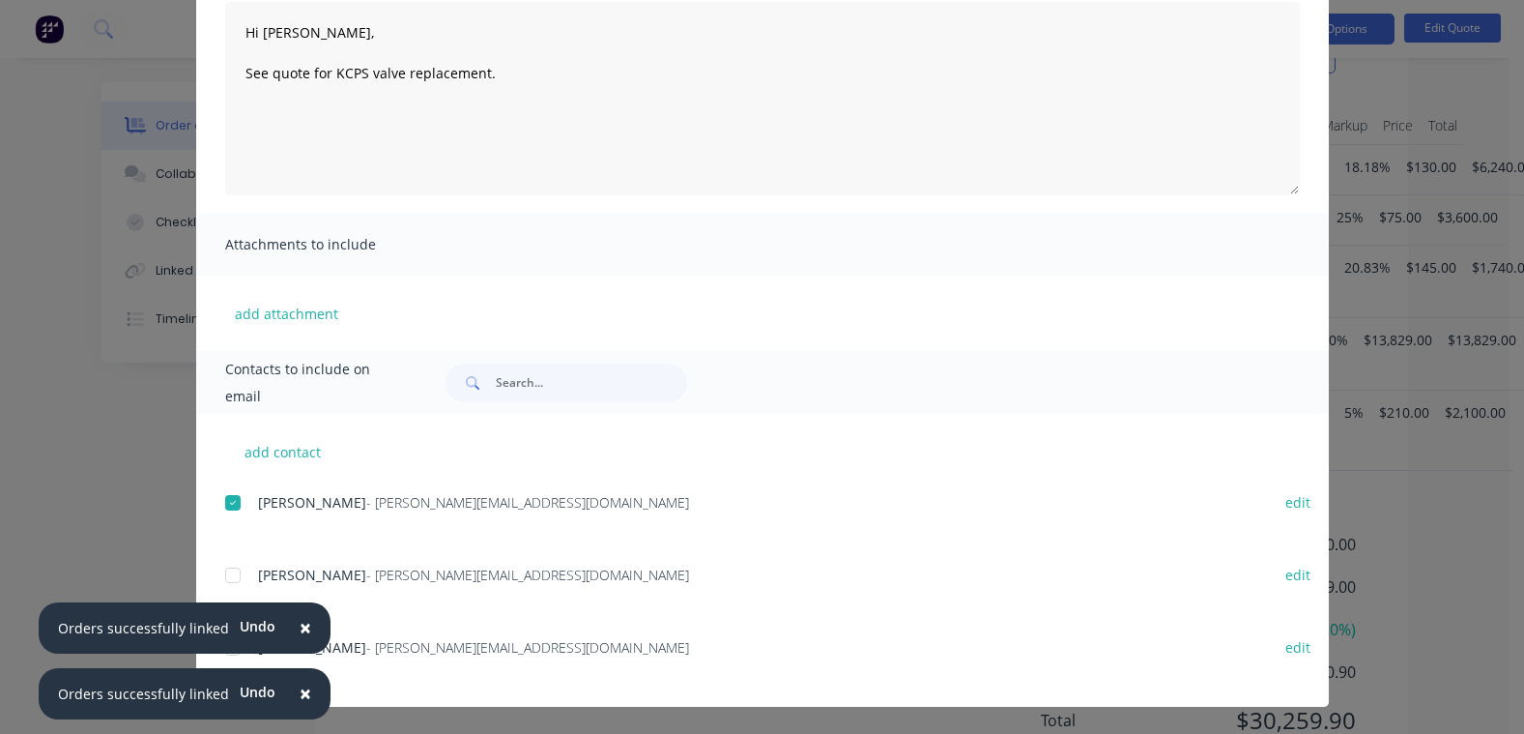
scroll to position [122, 0]
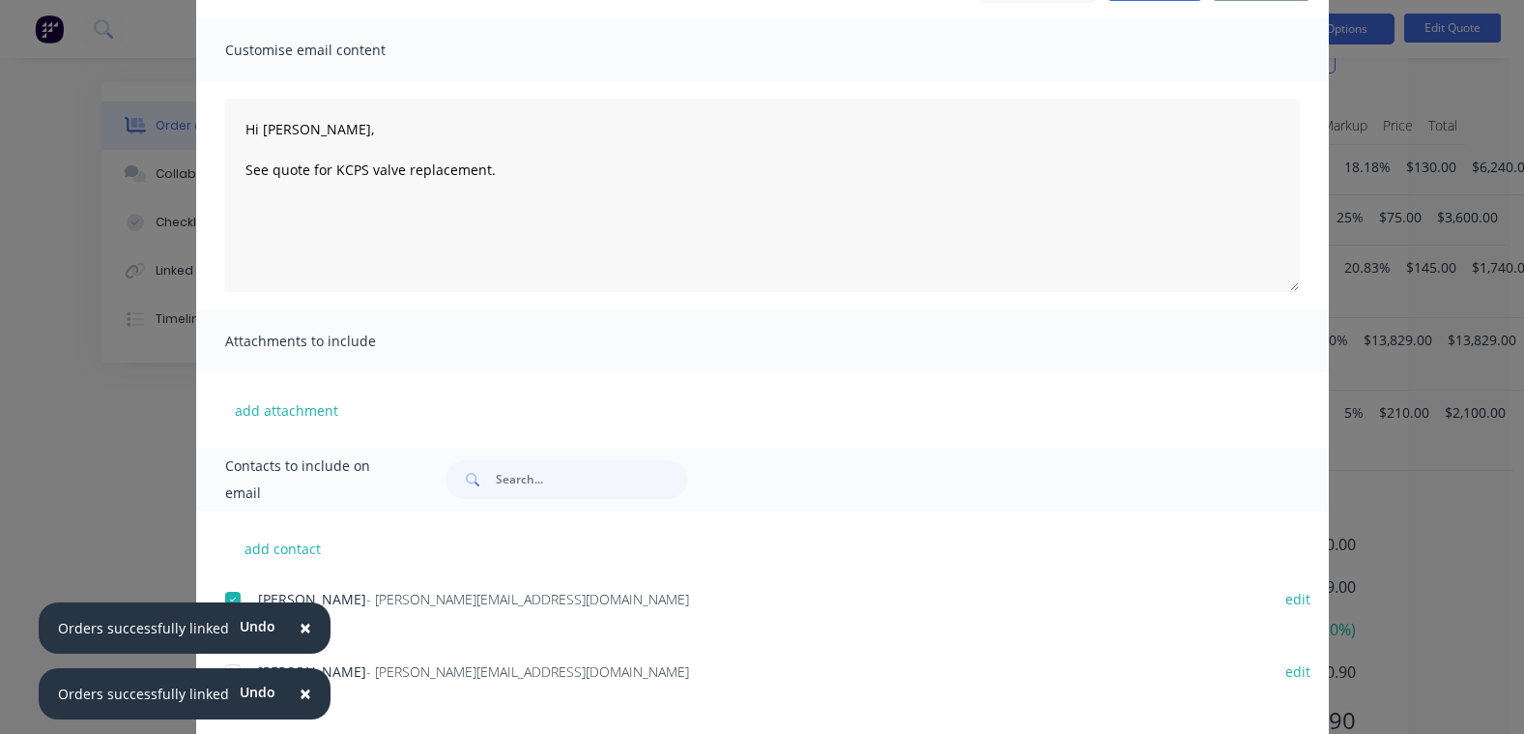
click at [300, 685] on span "×" at bounding box center [306, 693] width 12 height 27
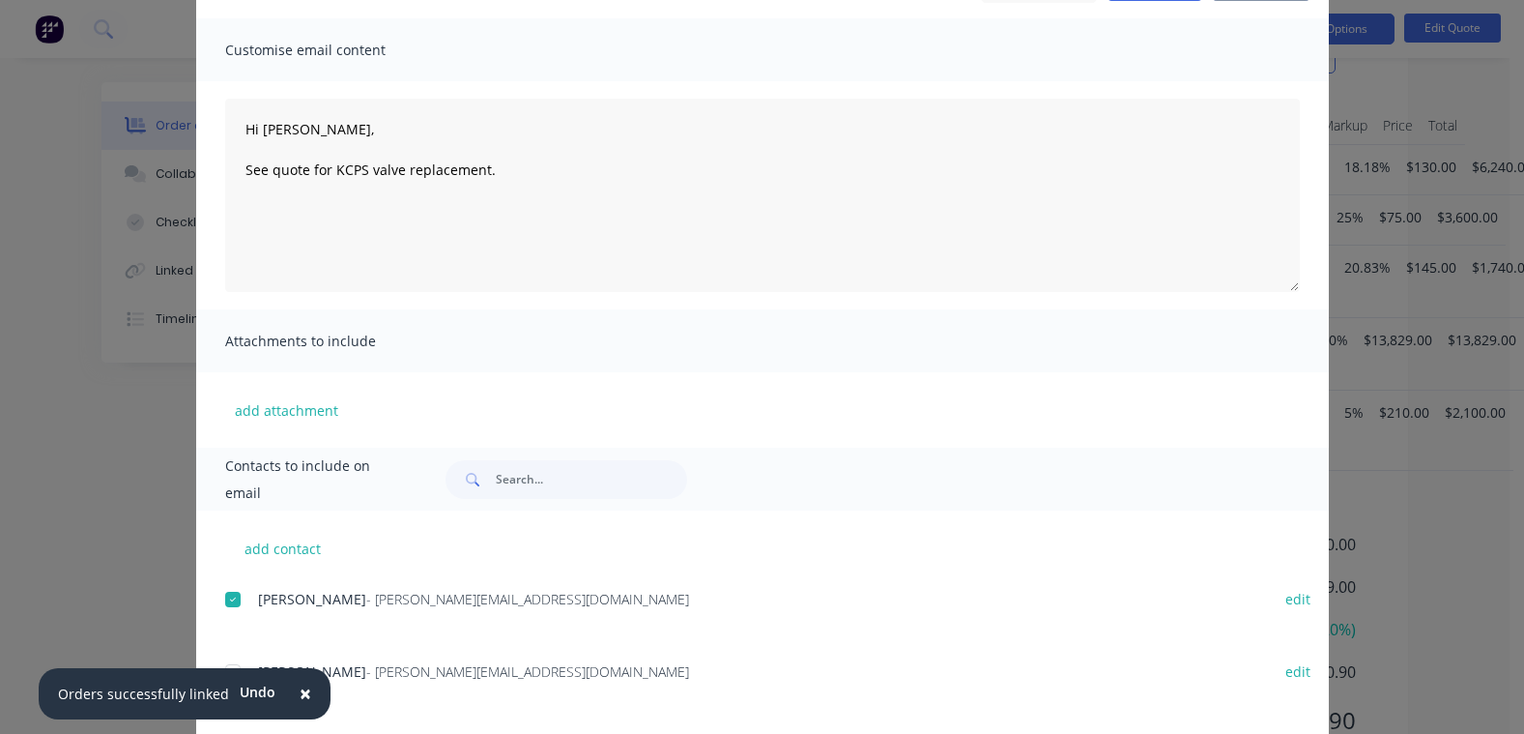
click at [300, 681] on span "×" at bounding box center [306, 693] width 12 height 27
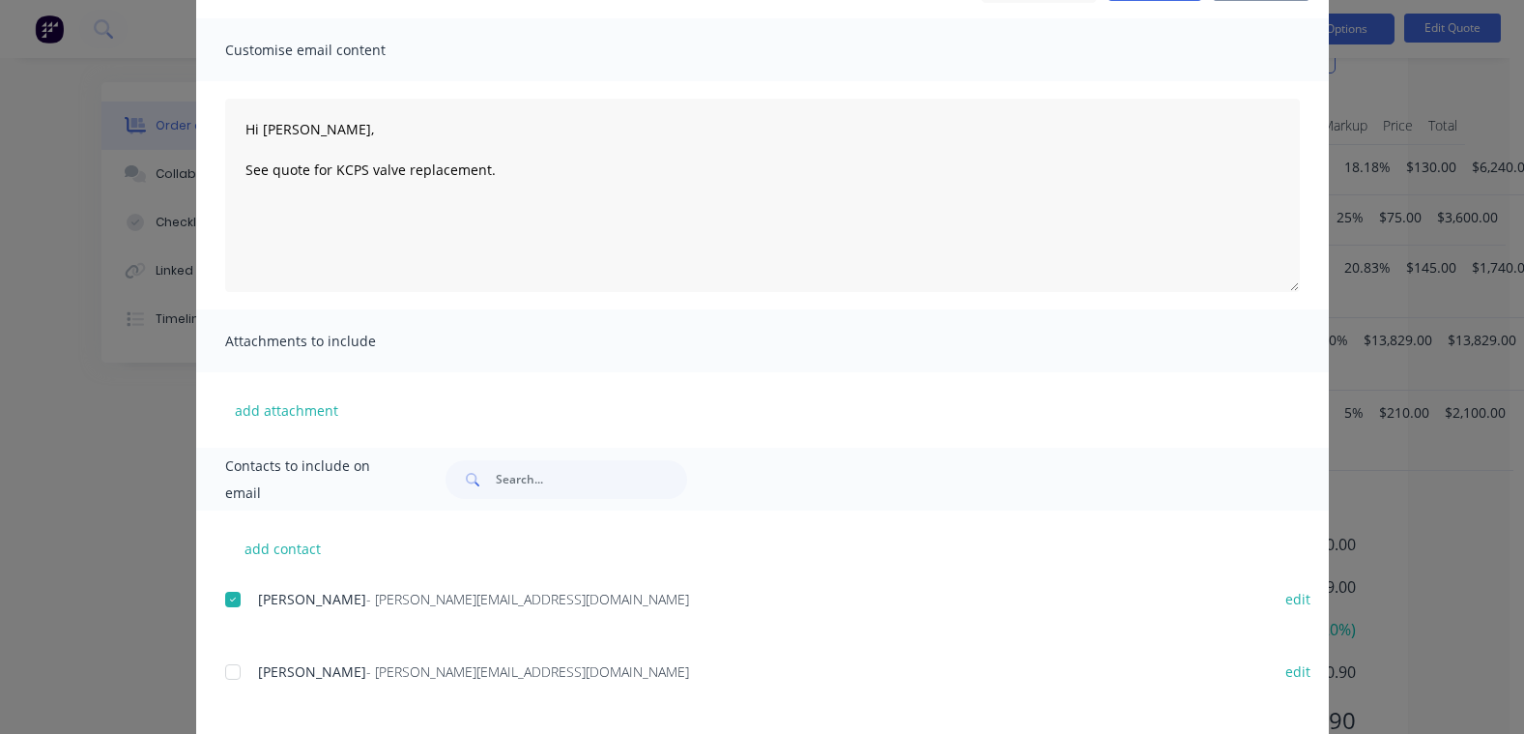
click at [226, 670] on div at bounding box center [233, 671] width 39 height 39
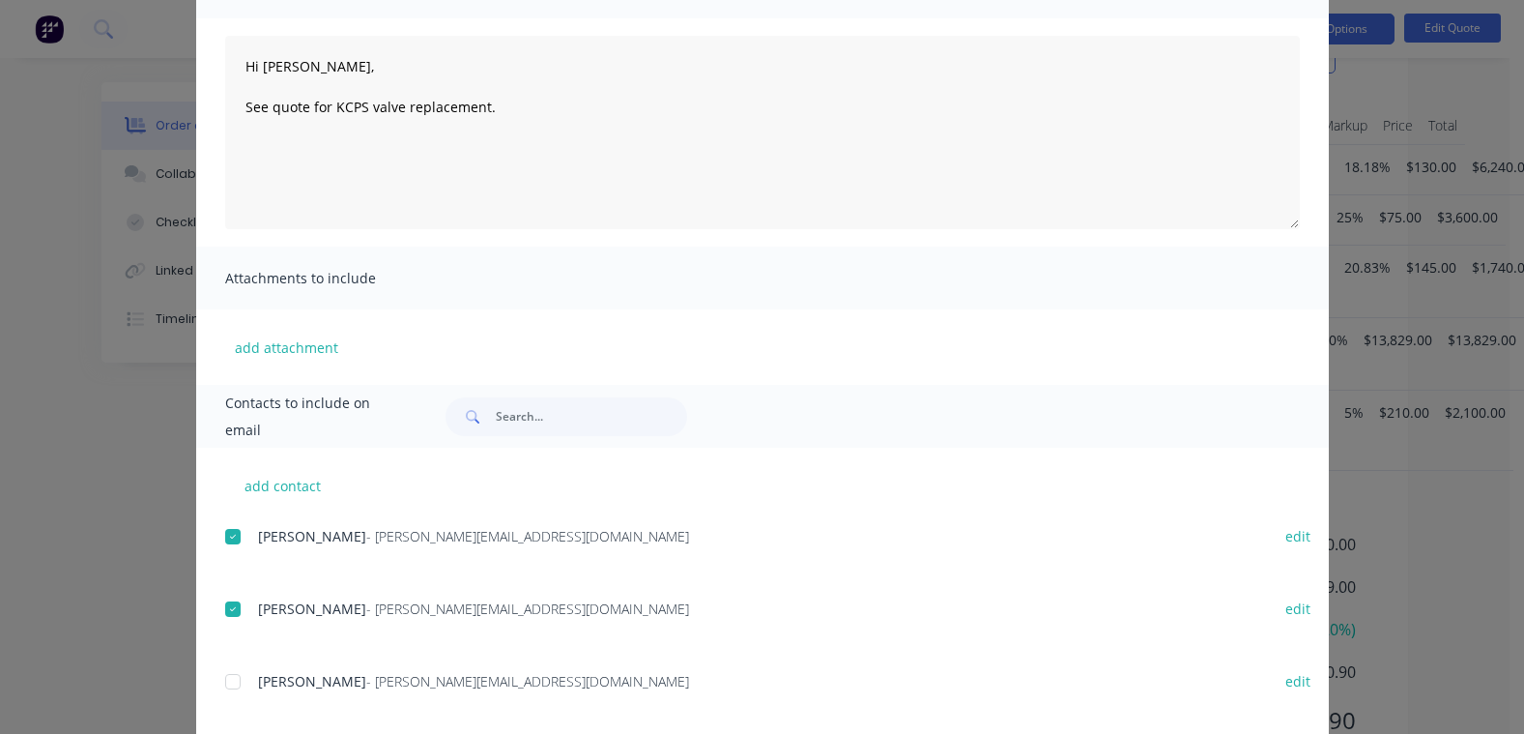
scroll to position [218, 0]
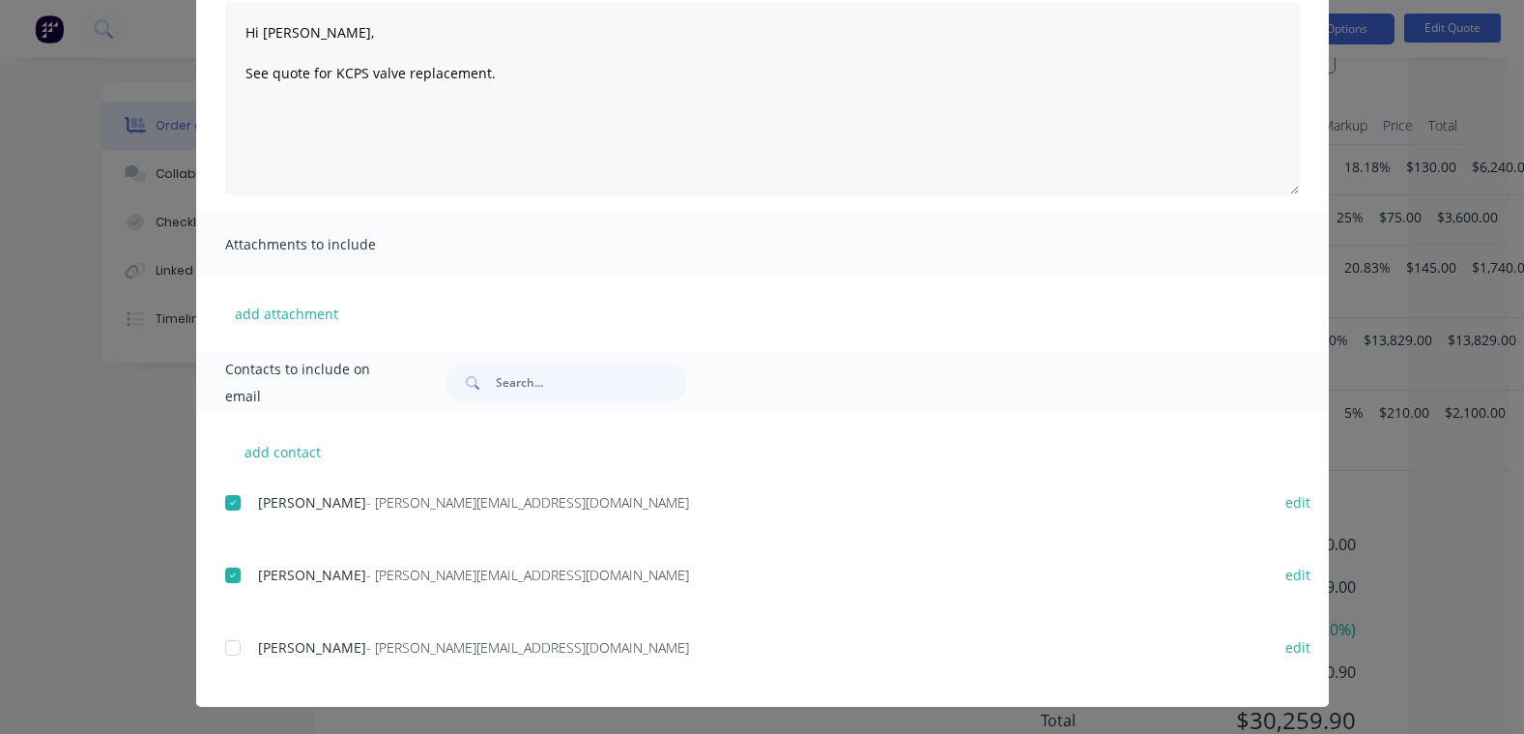
click at [229, 568] on div at bounding box center [233, 575] width 39 height 39
click at [220, 644] on div at bounding box center [233, 647] width 39 height 39
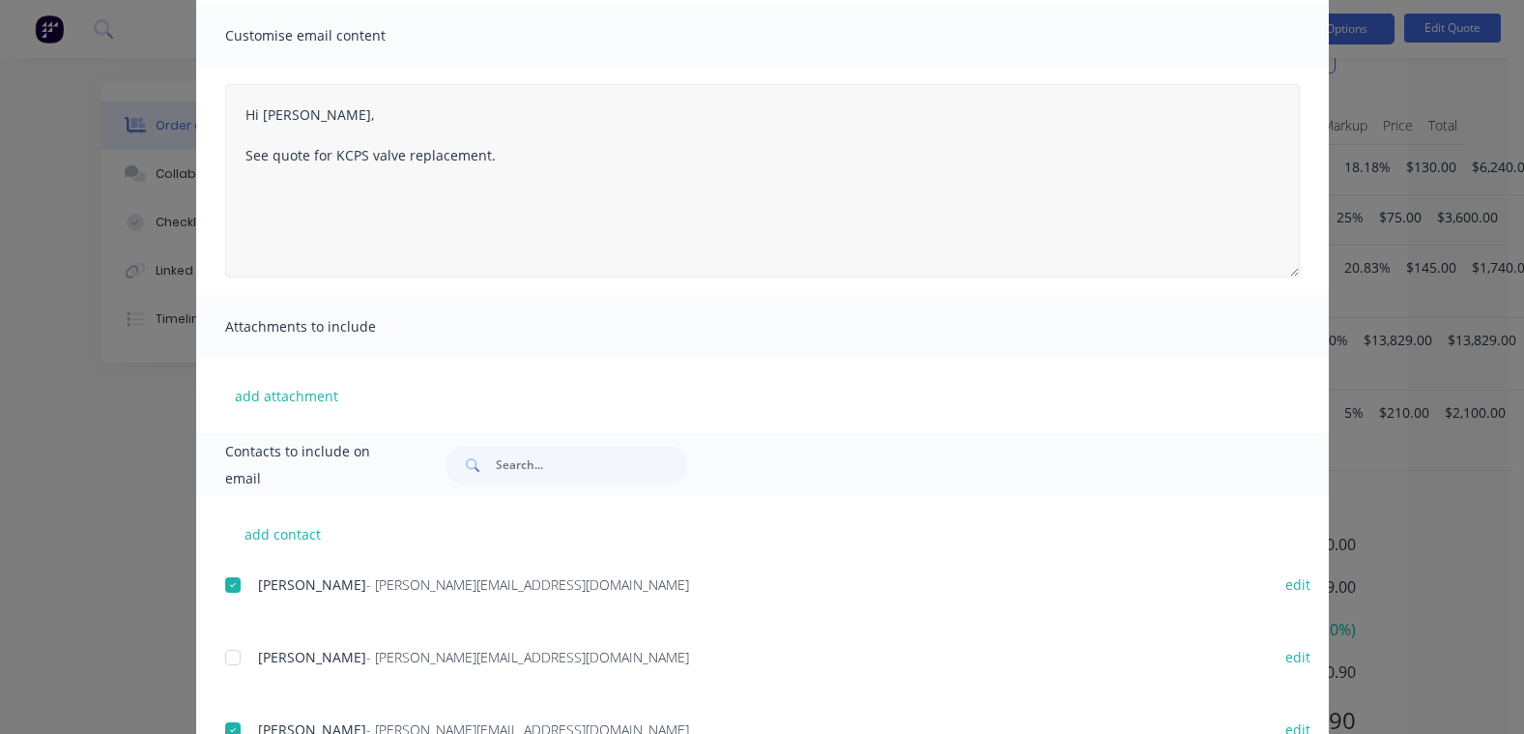
scroll to position [25, 0]
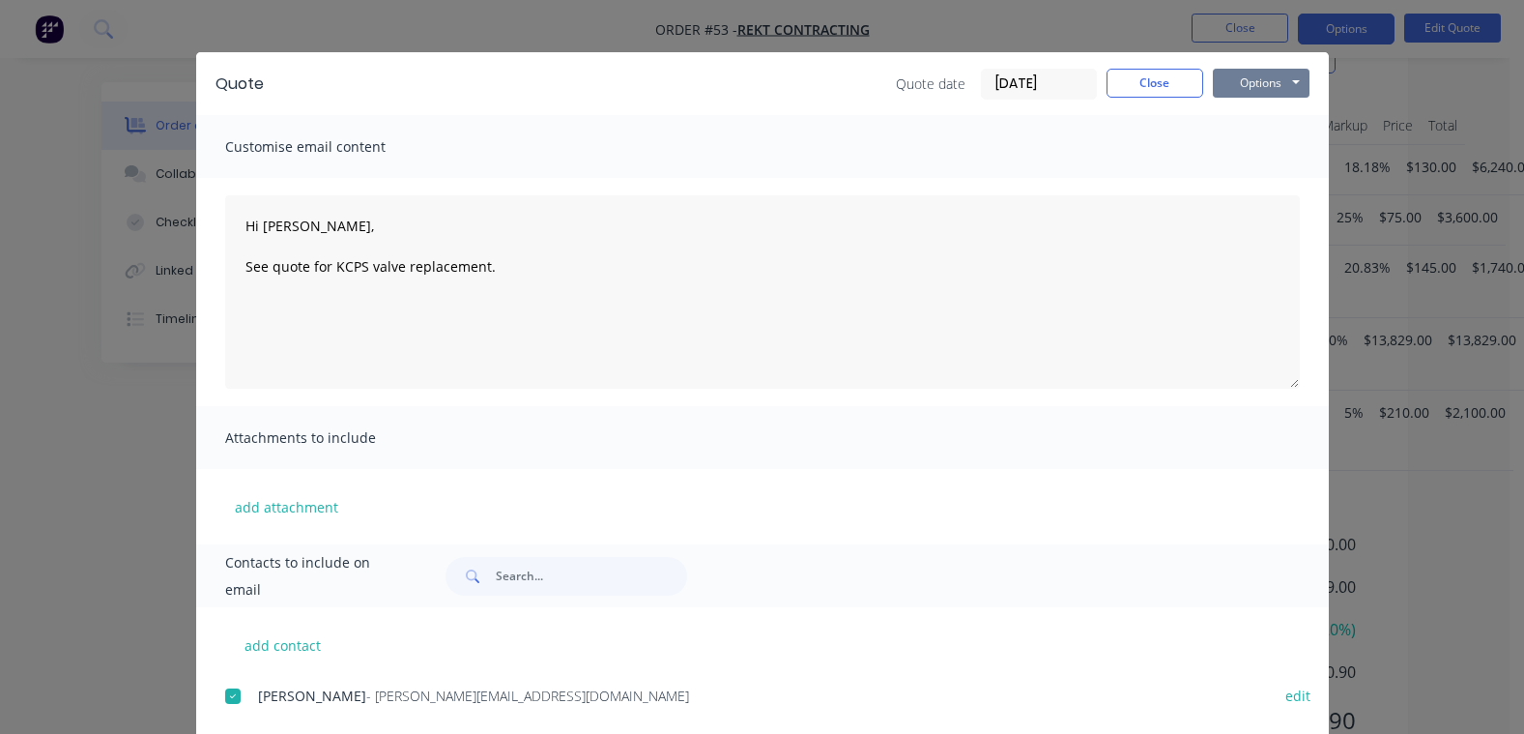
click at [1282, 86] on button "Options" at bounding box center [1261, 83] width 97 height 29
click at [1269, 179] on button "Email" at bounding box center [1275, 181] width 124 height 32
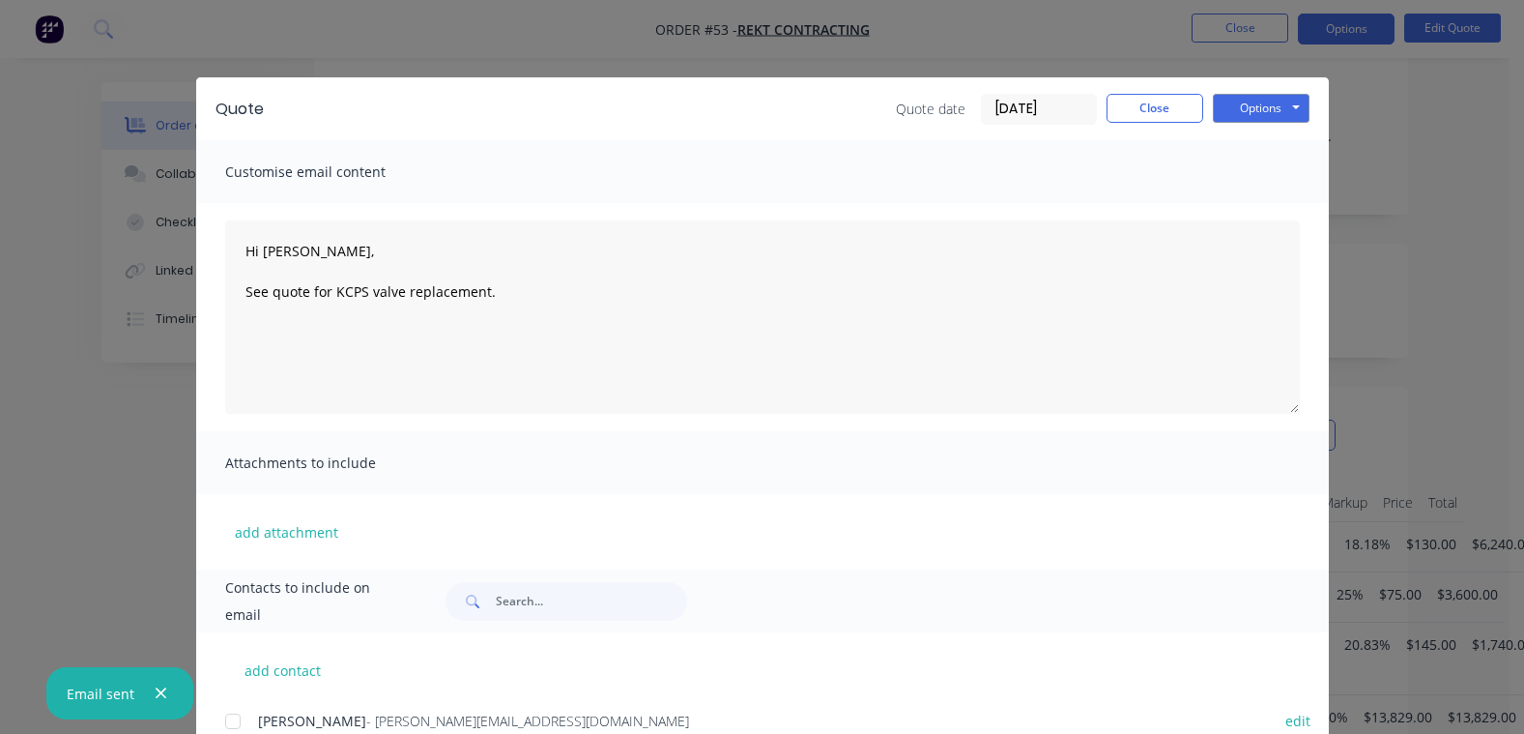
scroll to position [69, 0]
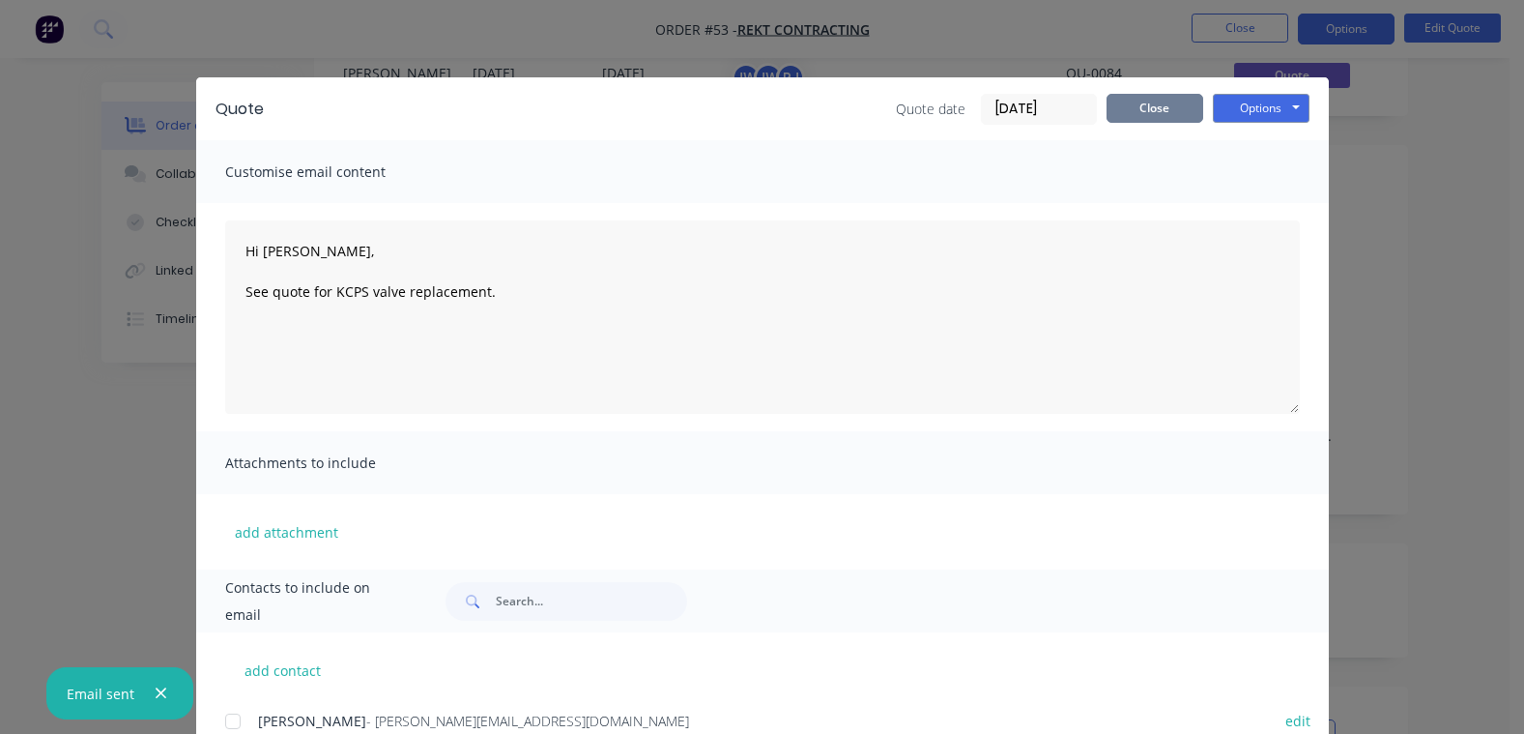
click at [1121, 102] on button "Close" at bounding box center [1155, 108] width 97 height 29
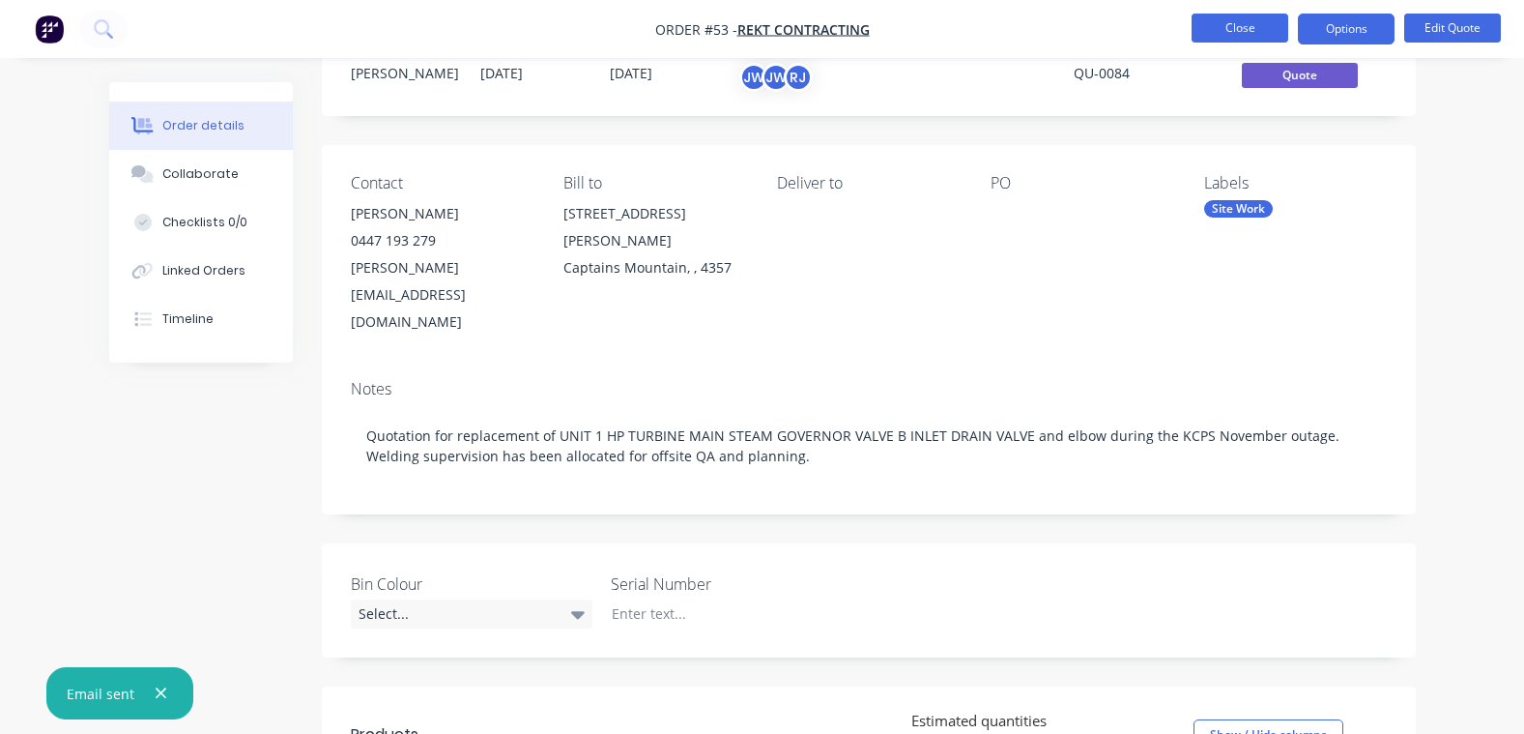
click at [1248, 23] on button "Close" at bounding box center [1240, 28] width 97 height 29
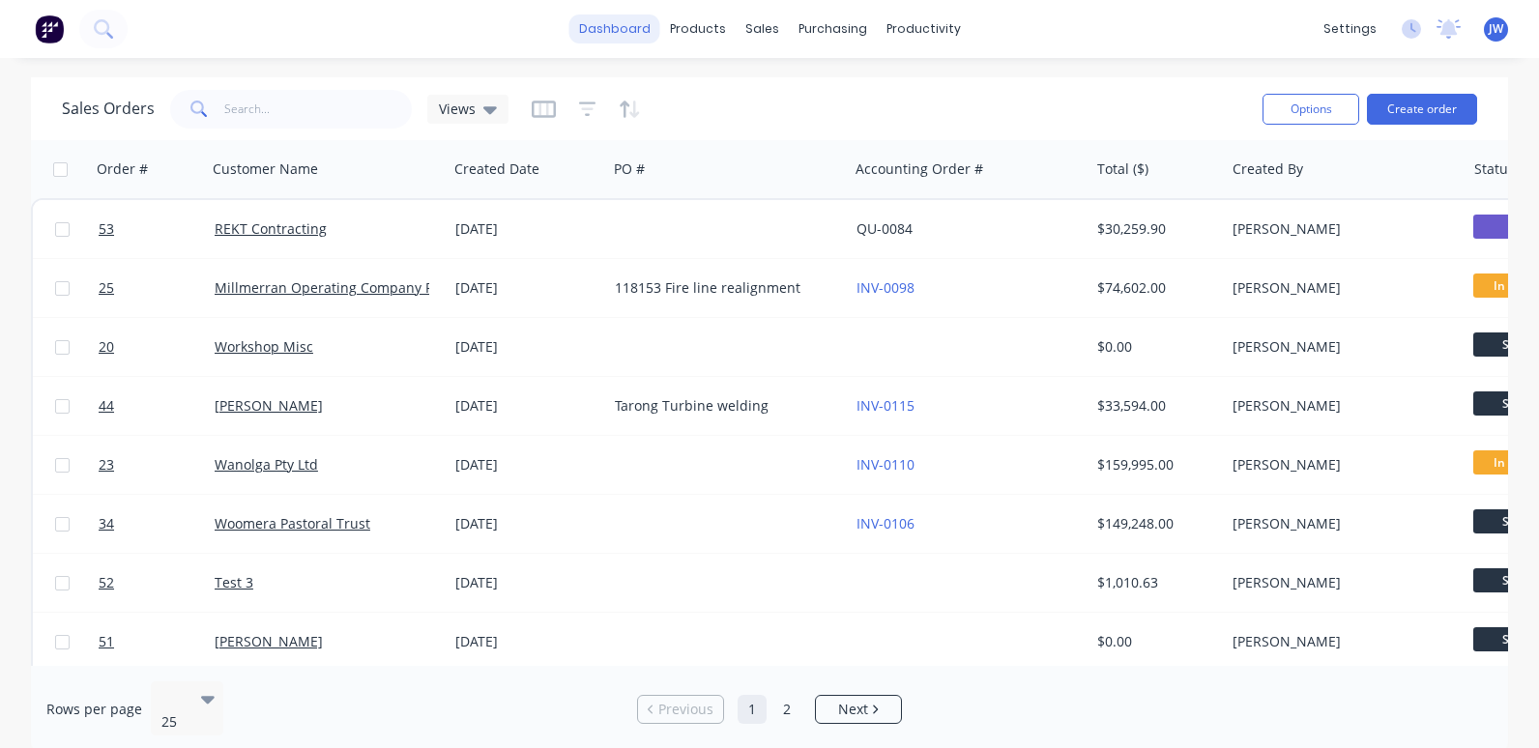
click at [612, 22] on link "dashboard" at bounding box center [614, 28] width 91 height 29
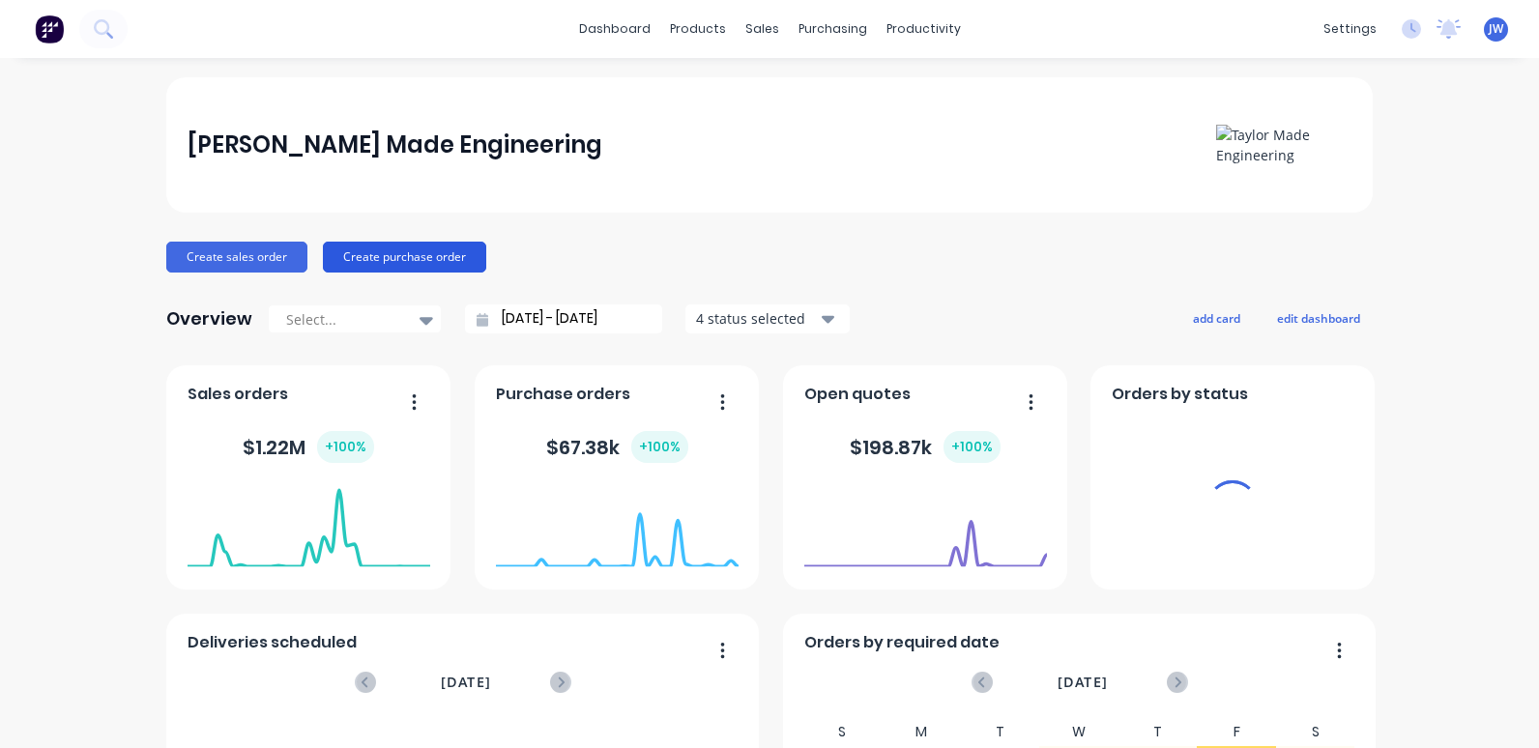
click at [366, 248] on button "Create purchase order" at bounding box center [404, 257] width 163 height 31
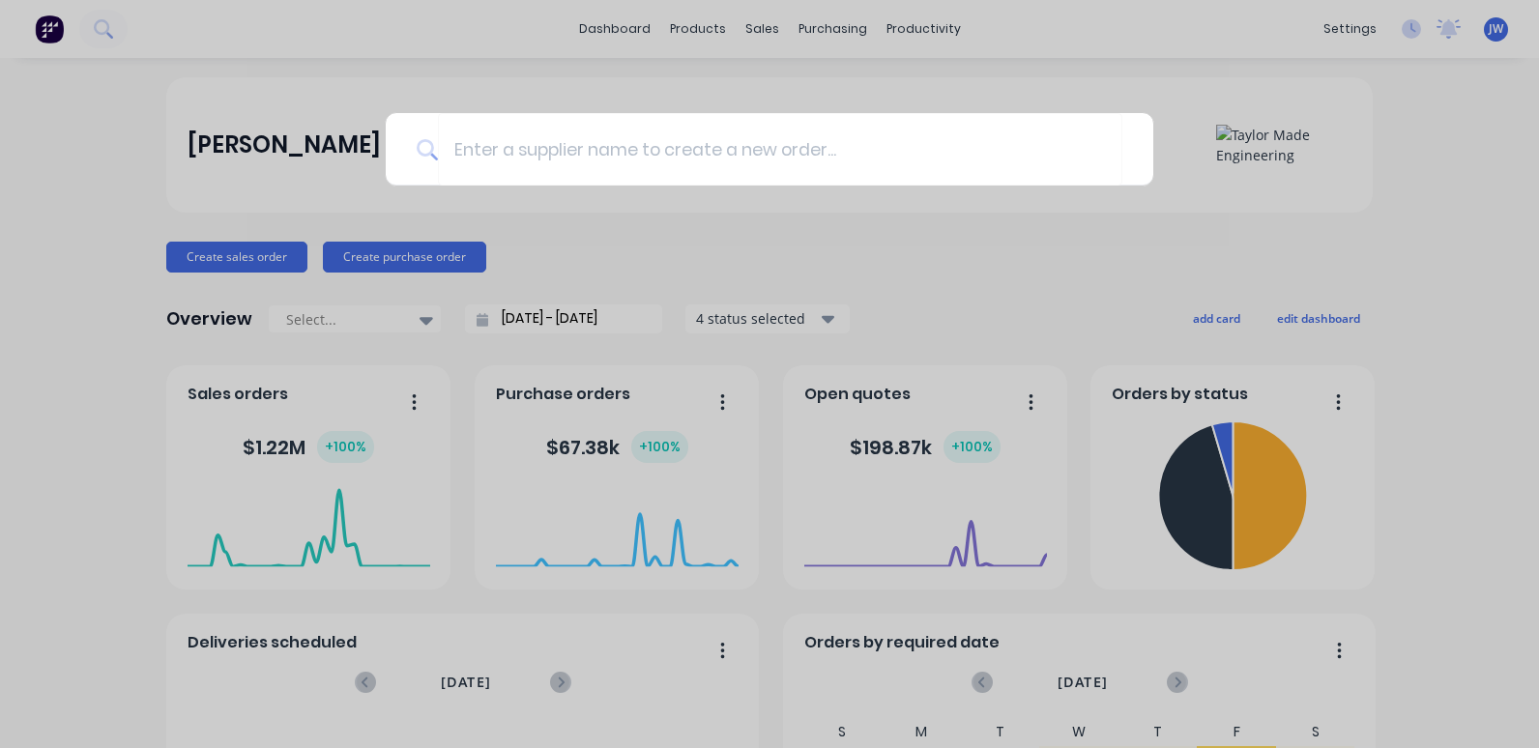
type input "T"
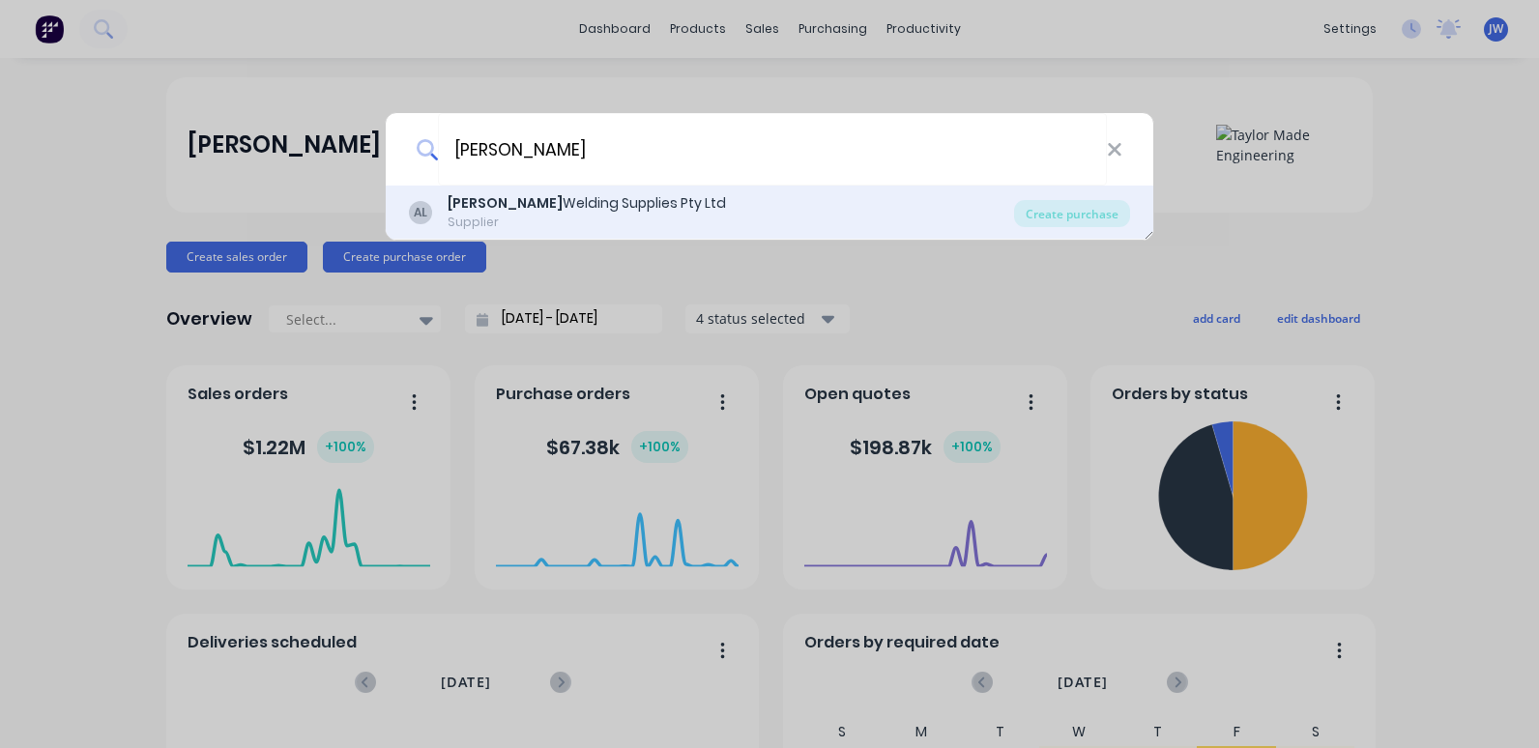
type input "[PERSON_NAME]"
click at [581, 207] on div "[PERSON_NAME] Welding Supplies Pty Ltd" at bounding box center [587, 203] width 278 height 20
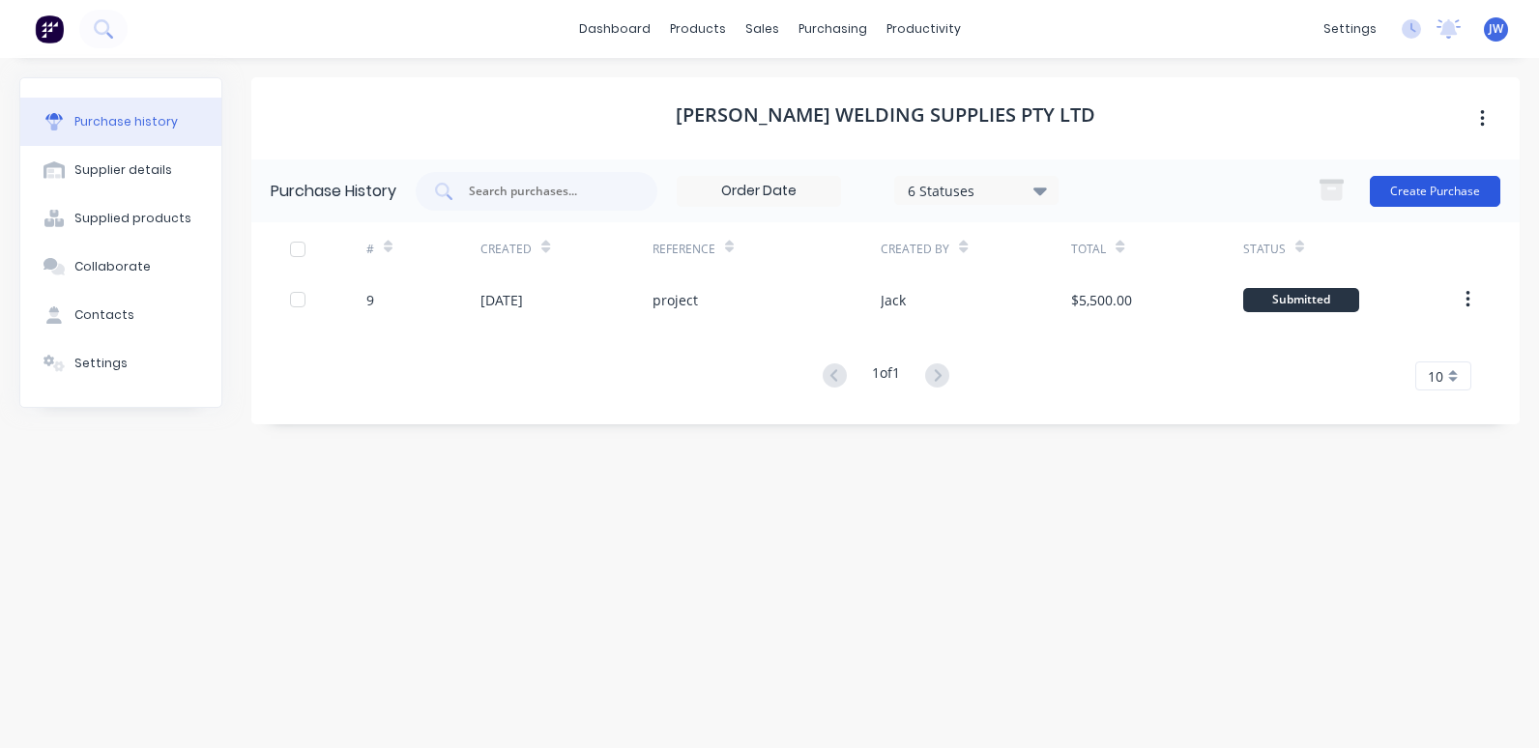
click at [1431, 185] on button "Create Purchase" at bounding box center [1435, 191] width 130 height 31
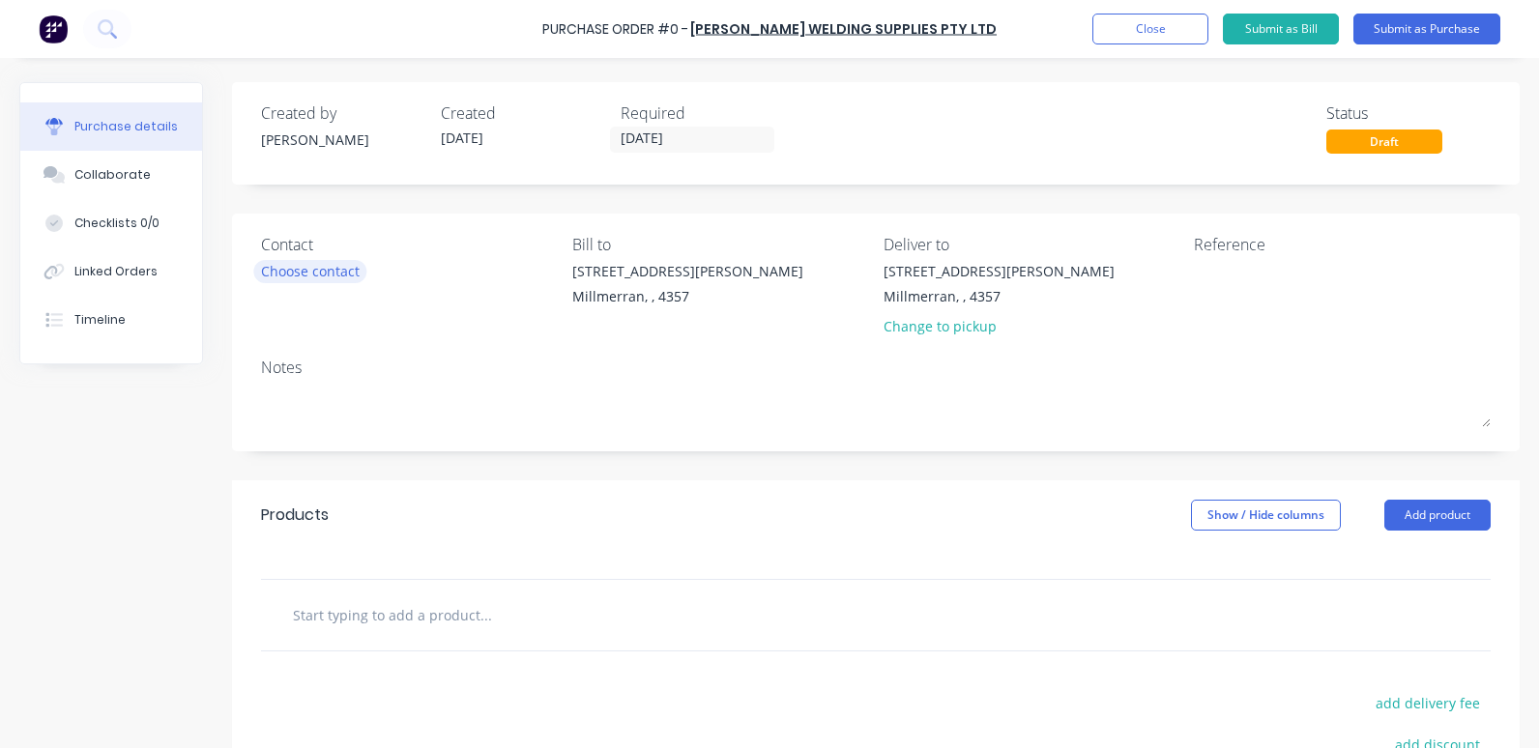
click at [335, 268] on div "Choose contact" at bounding box center [310, 271] width 99 height 20
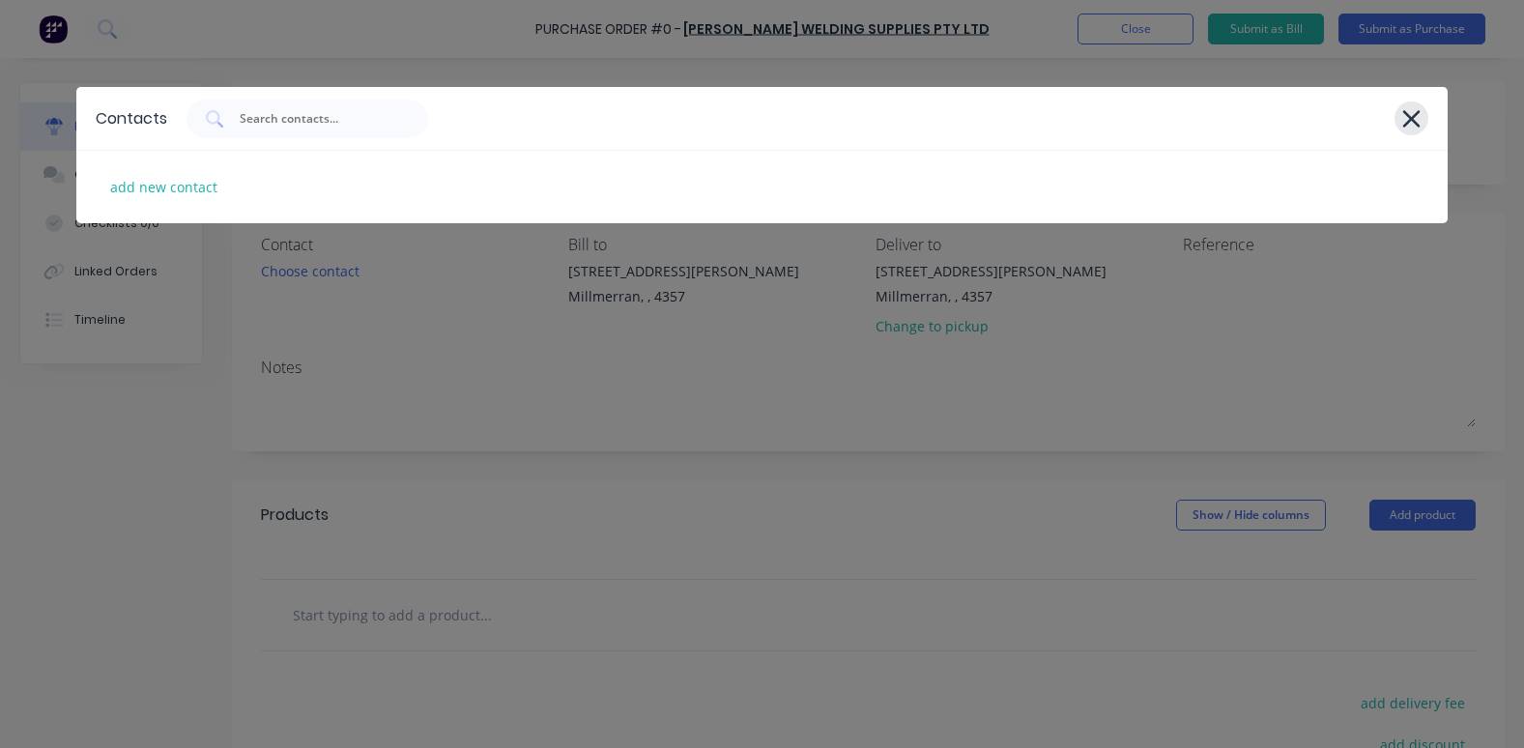
click at [1415, 123] on icon at bounding box center [1411, 118] width 17 height 17
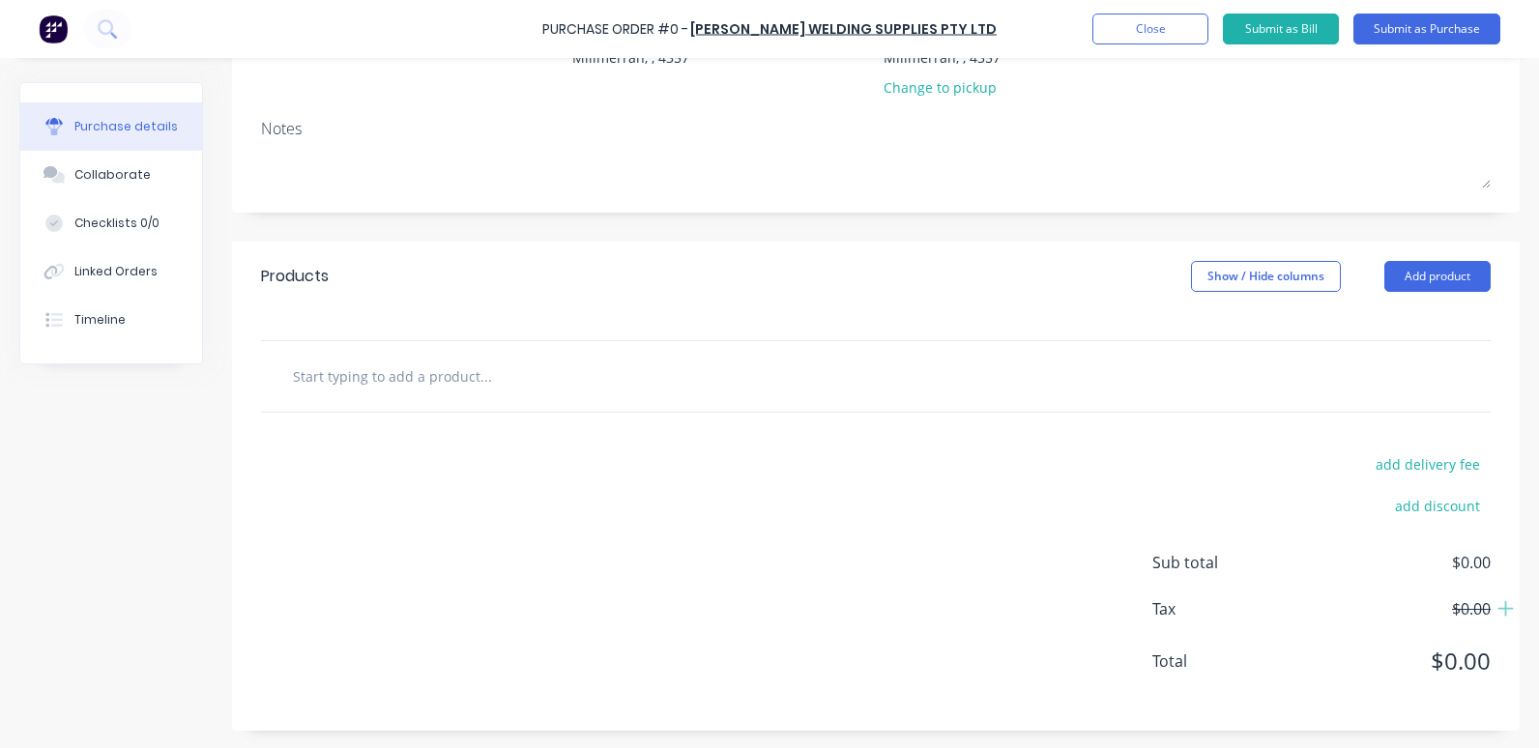
scroll to position [241, 0]
drag, startPoint x: 391, startPoint y: 374, endPoint x: 441, endPoint y: 362, distance: 50.6
click at [397, 373] on input "text" at bounding box center [485, 374] width 387 height 39
paste input "HST506-24 HYUNDAI TIG ROD ER70S-6 2.4MM 5KG"
type input "HST506-24 HYUNDAI TIG ROD ER70S-6 2.4MM 5KG"
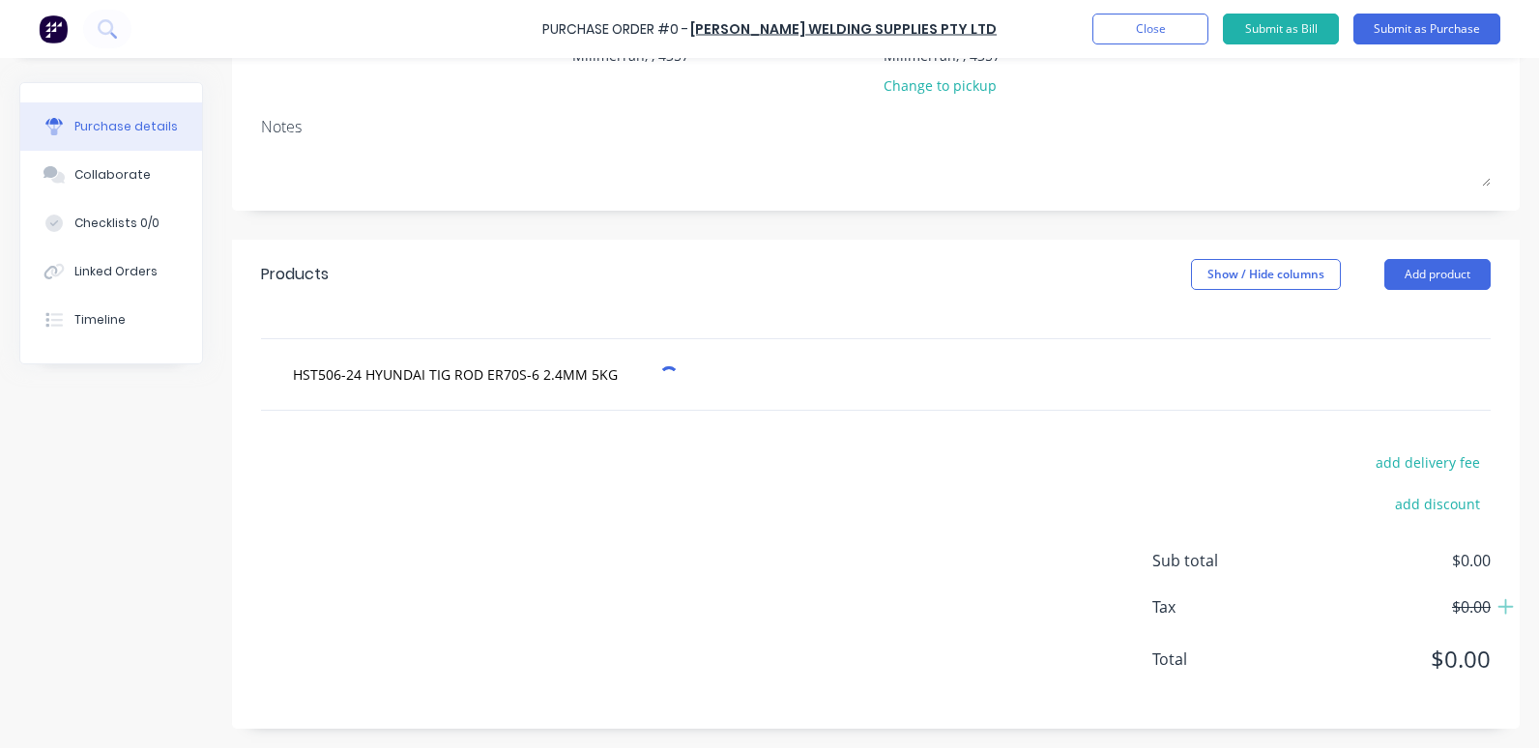
click at [727, 542] on div "add delivery fee add discount Sub total $0.00 Tax $0.00 Total $0.00" at bounding box center [875, 570] width 1287 height 318
click at [672, 525] on div "add delivery fee add discount Sub total $0.00 Tax $0.00 Total $0.00" at bounding box center [875, 570] width 1287 height 318
click at [1465, 660] on span "$0.00" at bounding box center [1393, 659] width 193 height 35
click at [1409, 276] on button "Add product" at bounding box center [1437, 274] width 106 height 31
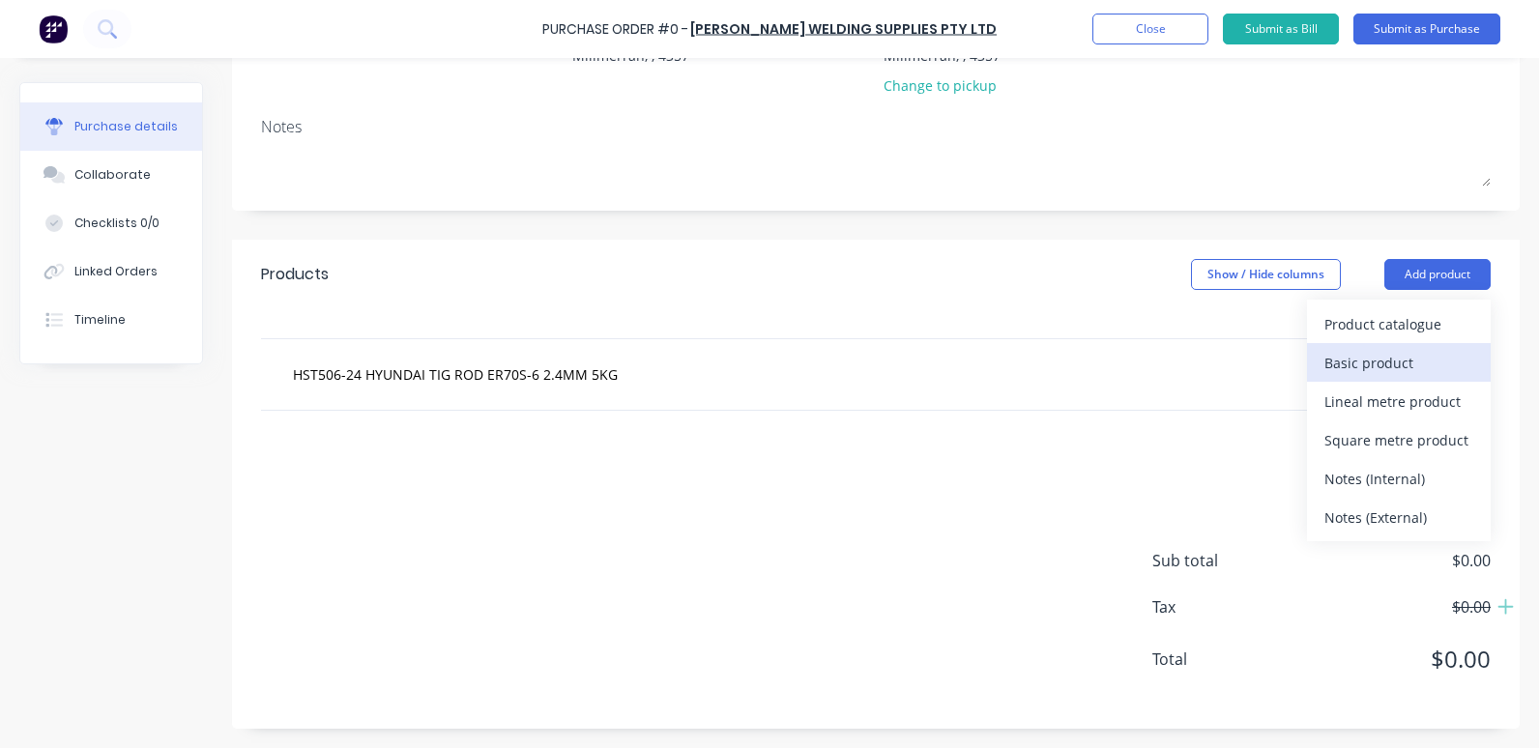
click at [1372, 362] on div "Basic product" at bounding box center [1398, 363] width 149 height 28
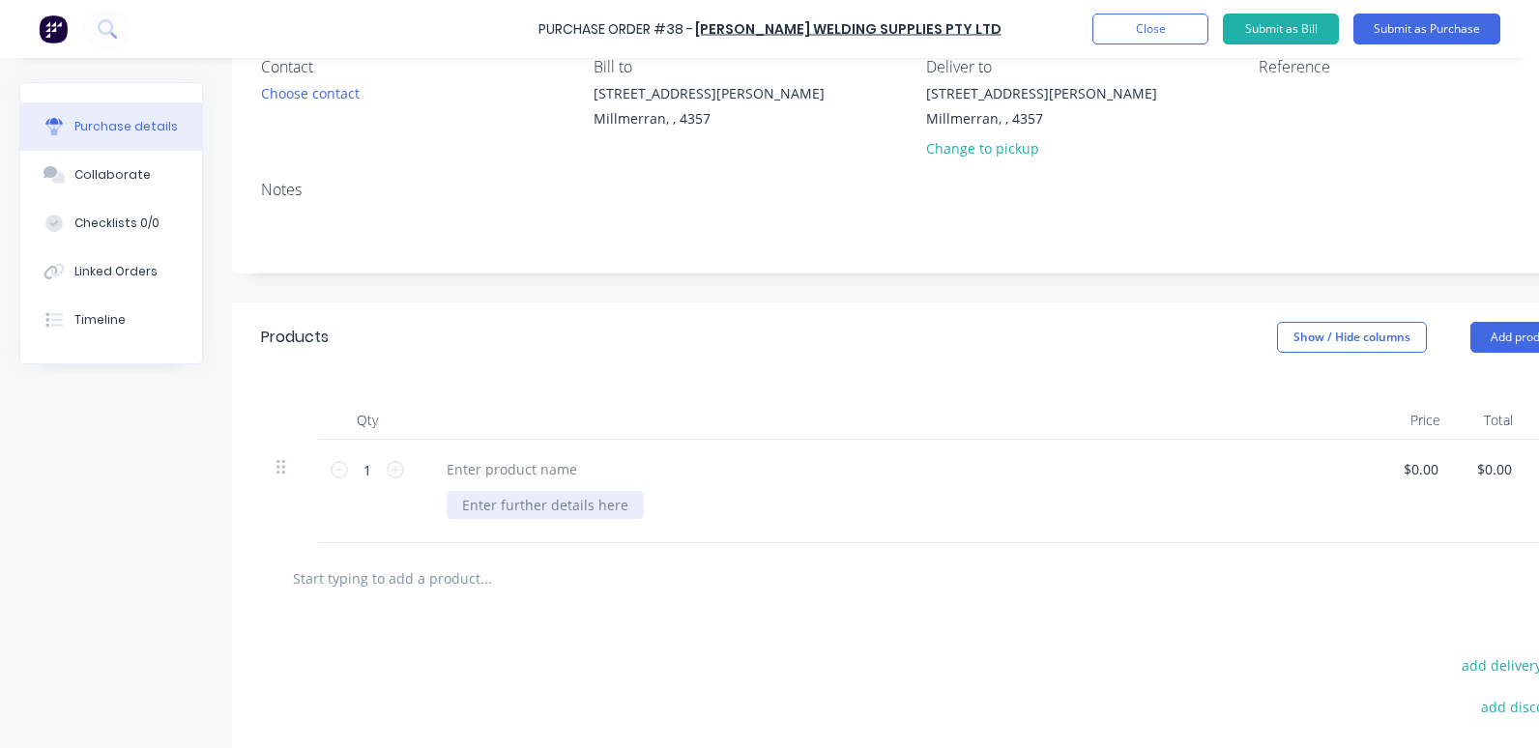
scroll to position [193, 0]
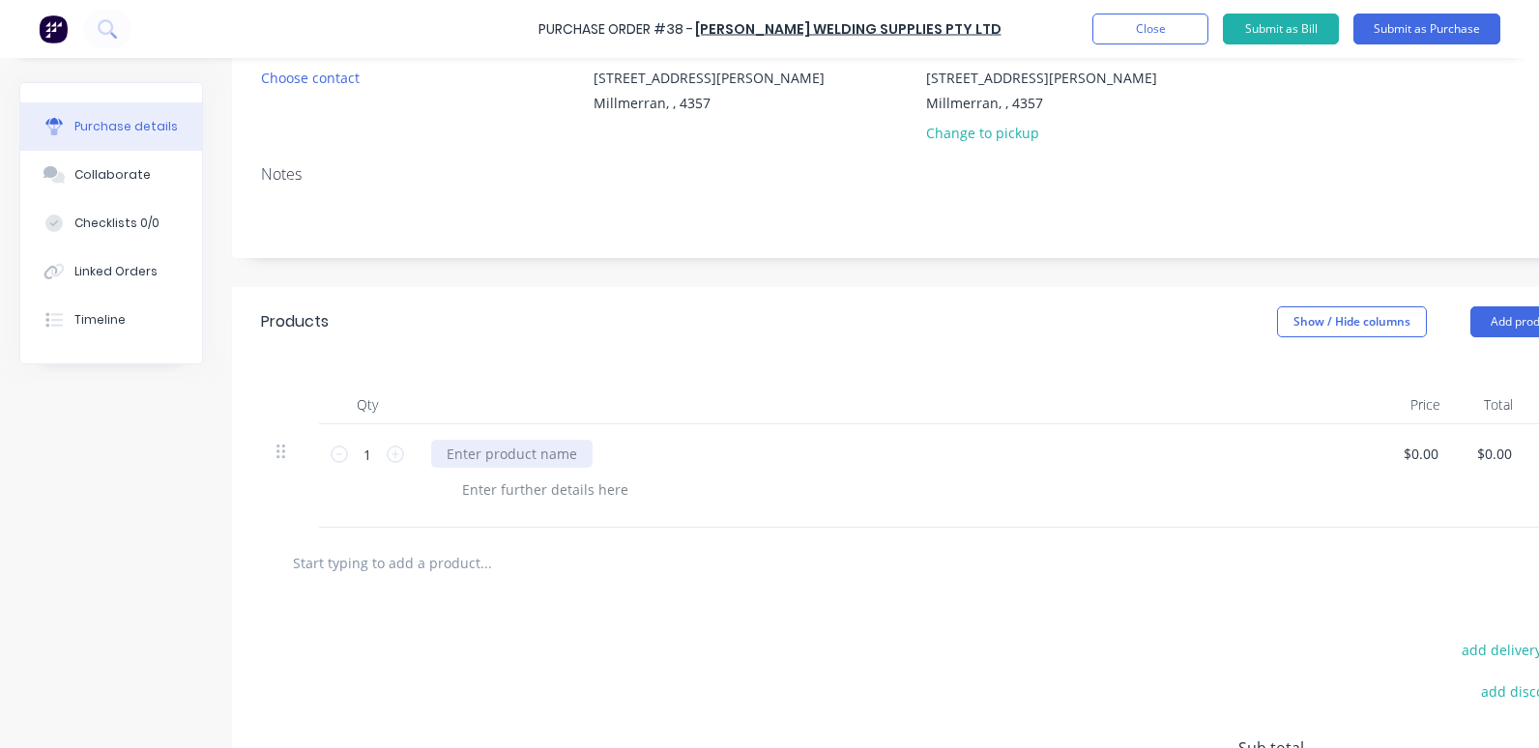
click at [503, 455] on div at bounding box center [511, 454] width 161 height 28
paste div
click at [398, 458] on icon at bounding box center [395, 454] width 17 height 17
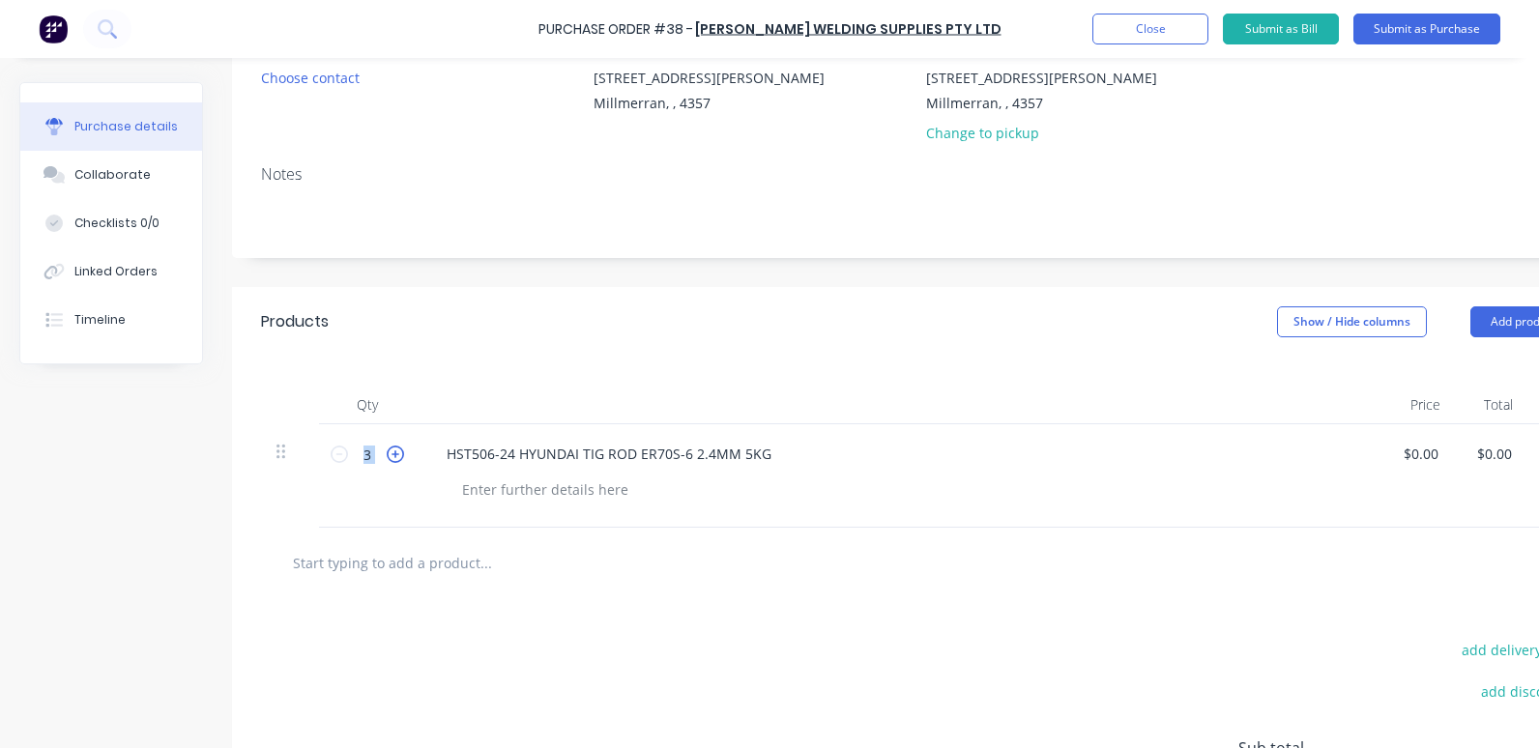
type input "4"
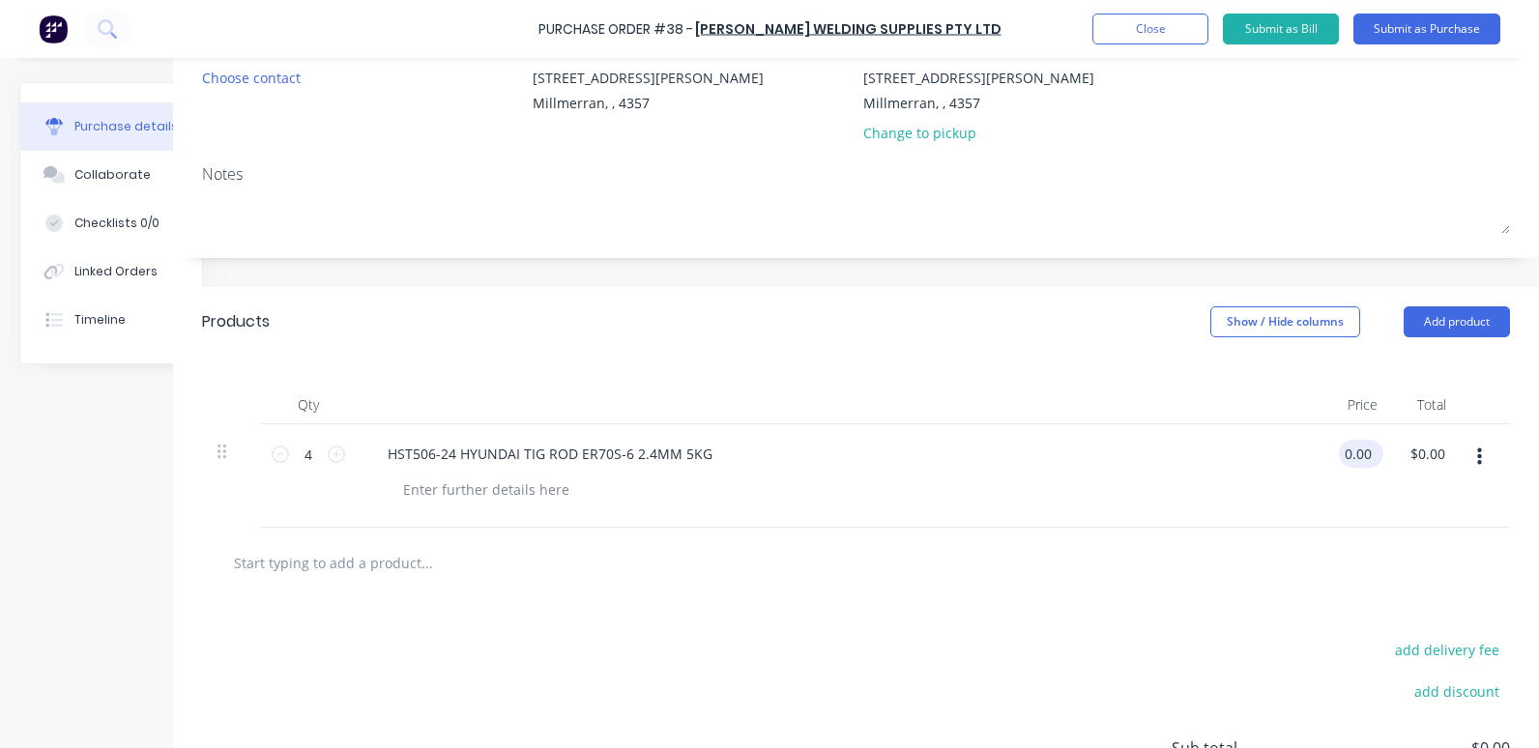
click at [1346, 453] on input "0.00" at bounding box center [1357, 454] width 37 height 28
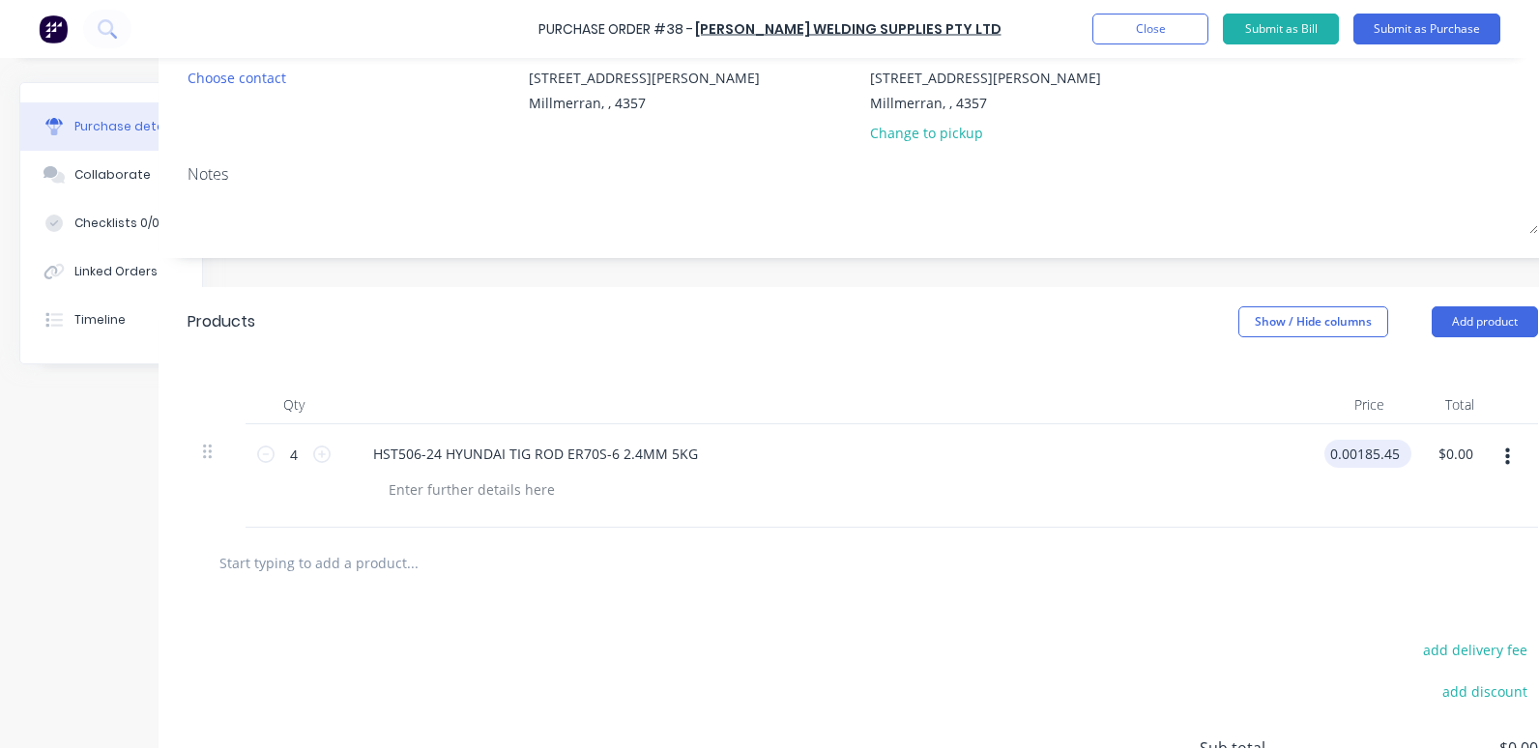
click at [1355, 450] on input "0.00185.45" at bounding box center [1363, 454] width 79 height 28
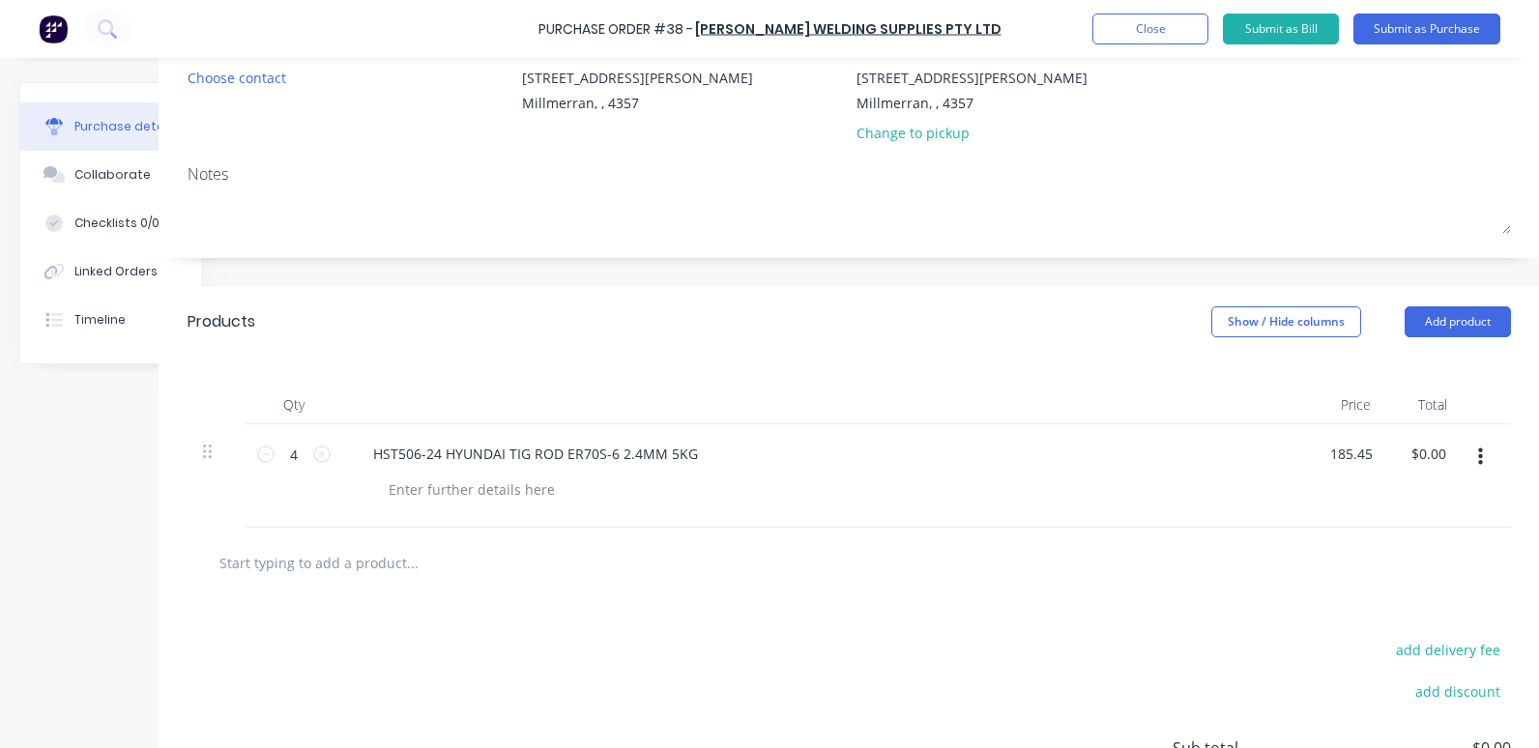
type input "$185.45"
type input "$741.80"
click at [1284, 558] on div at bounding box center [849, 562] width 1292 height 39
drag, startPoint x: 1049, startPoint y: 733, endPoint x: 1161, endPoint y: 722, distance: 112.6
click at [1161, 712] on div "add delivery fee add discount Sub total $741.80 Tax $74.18 Total $815.98" at bounding box center [861, 757] width 1404 height 318
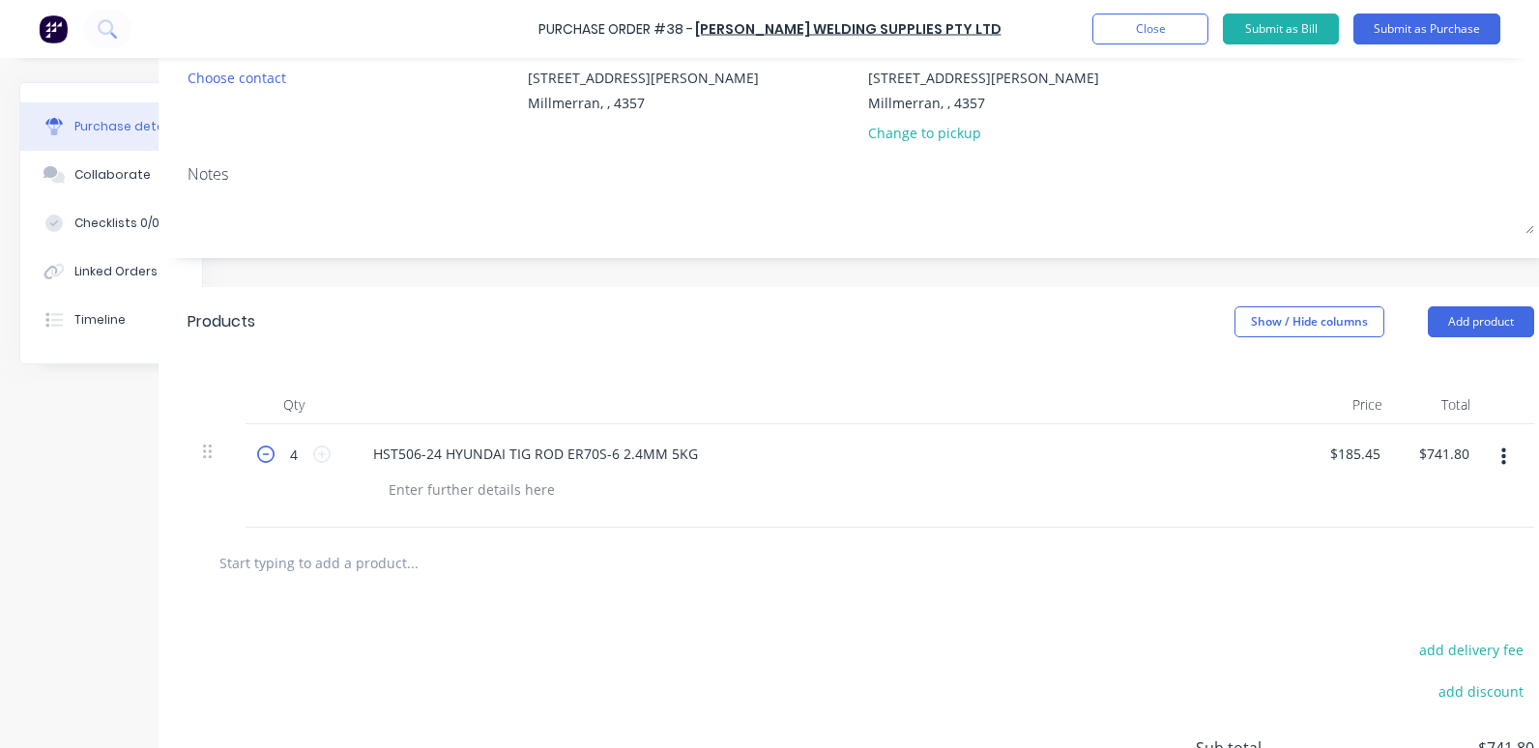
click at [272, 460] on icon at bounding box center [265, 454] width 17 height 17
type input "3"
type input "$556.35"
click at [272, 460] on icon at bounding box center [265, 454] width 17 height 17
type input "2"
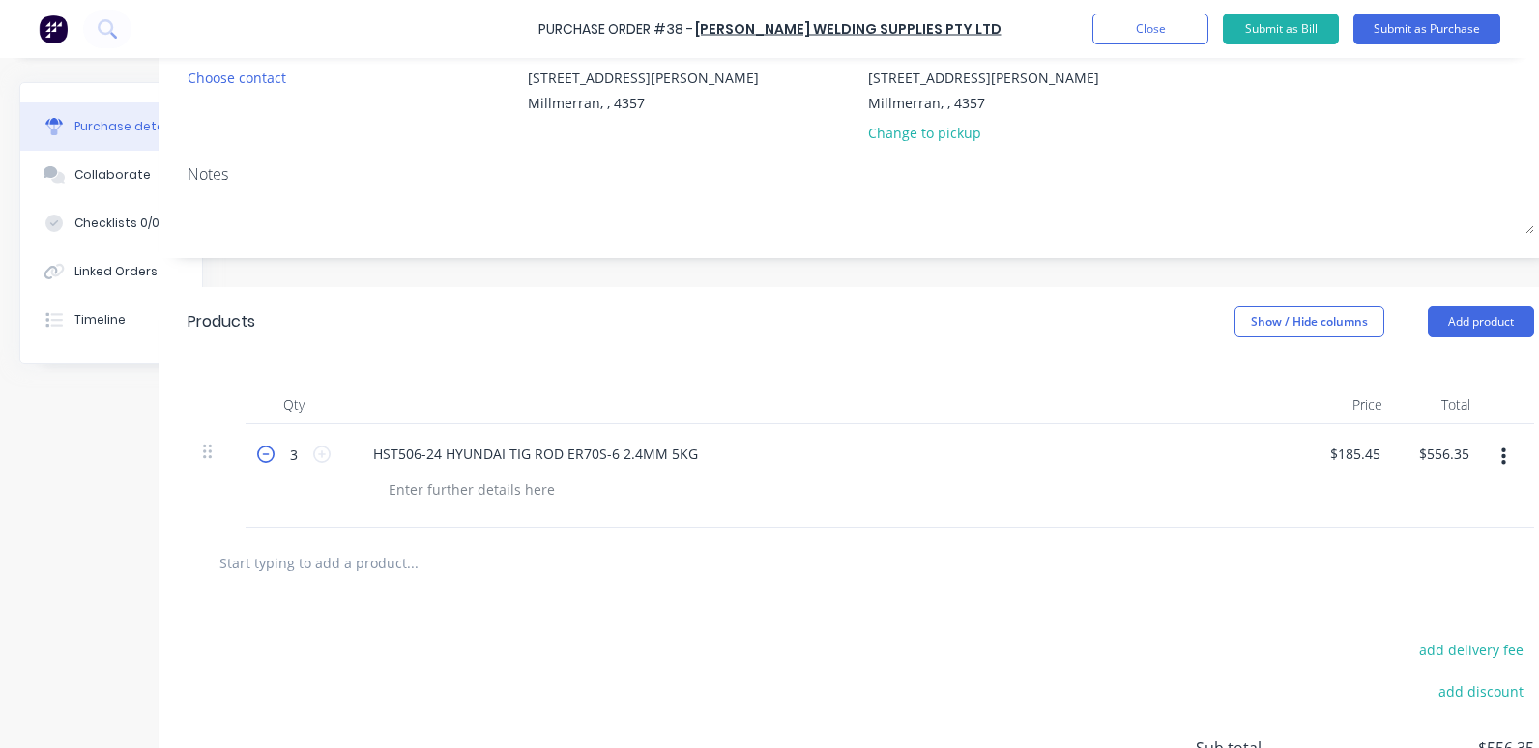
type input "$370.90"
click at [272, 459] on icon at bounding box center [265, 454] width 17 height 17
type input "1"
type input "$185.45"
click at [878, 463] on div "HST506-24 HYUNDAI TIG ROD ER70S-6 2.4MM 5KG" at bounding box center [826, 454] width 936 height 28
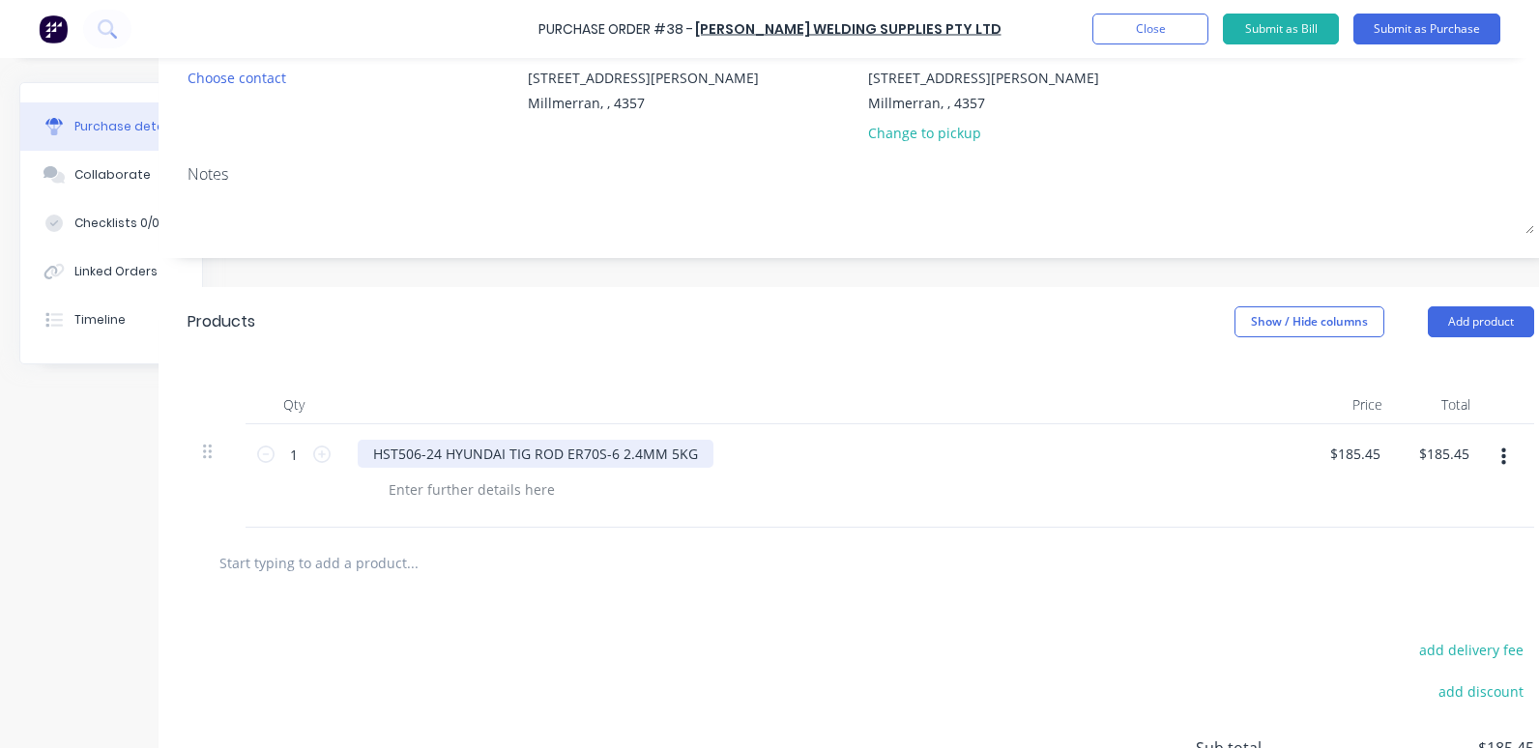
drag, startPoint x: 698, startPoint y: 459, endPoint x: 789, endPoint y: 452, distance: 91.1
click at [698, 458] on div "HST506-24 HYUNDAI TIG ROD ER70S-6 2.4MM 5KG" at bounding box center [536, 454] width 356 height 28
click at [1363, 449] on input "185.45" at bounding box center [1350, 454] width 52 height 28
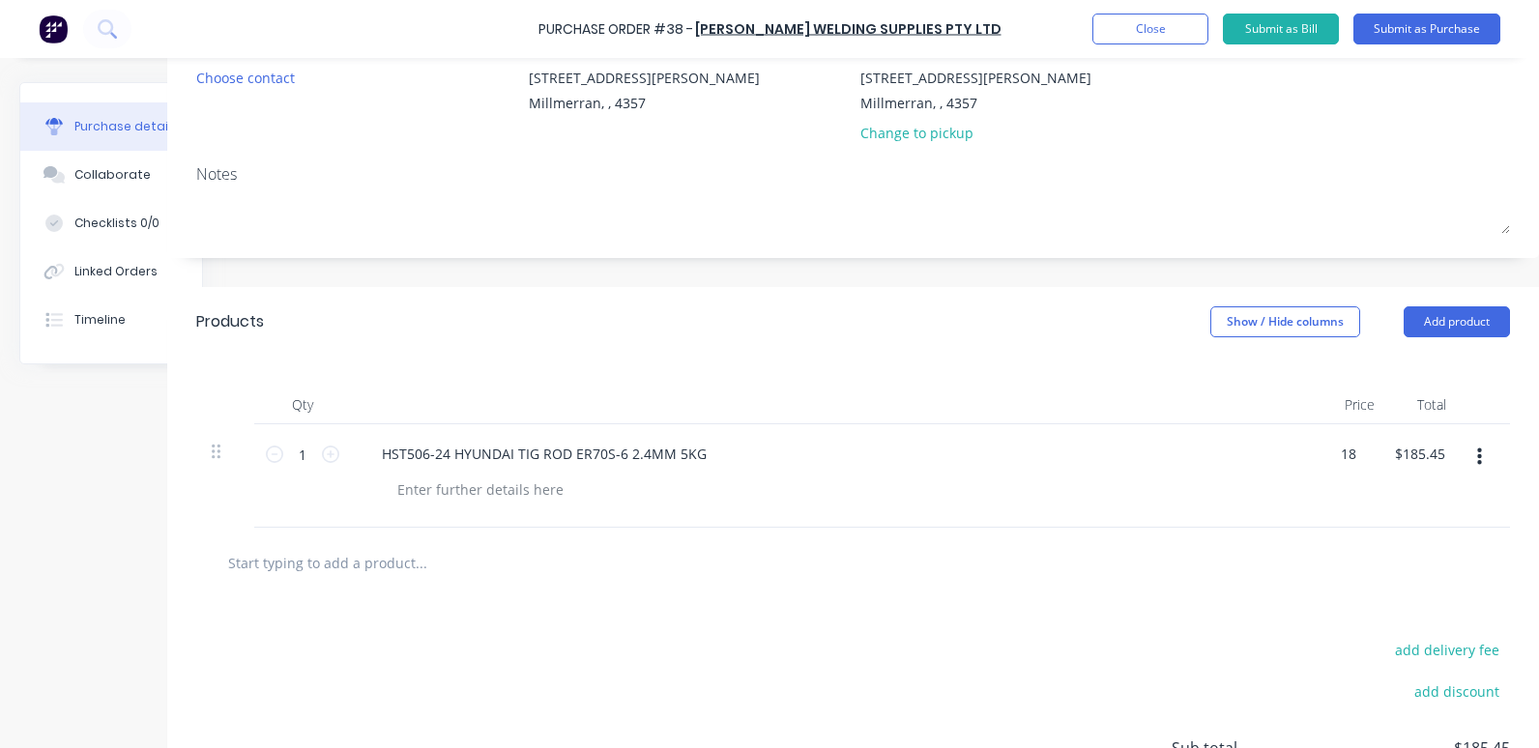
type input "1"
type input "\"
type input "$46.36"
click at [1276, 569] on div at bounding box center [853, 562] width 1300 height 39
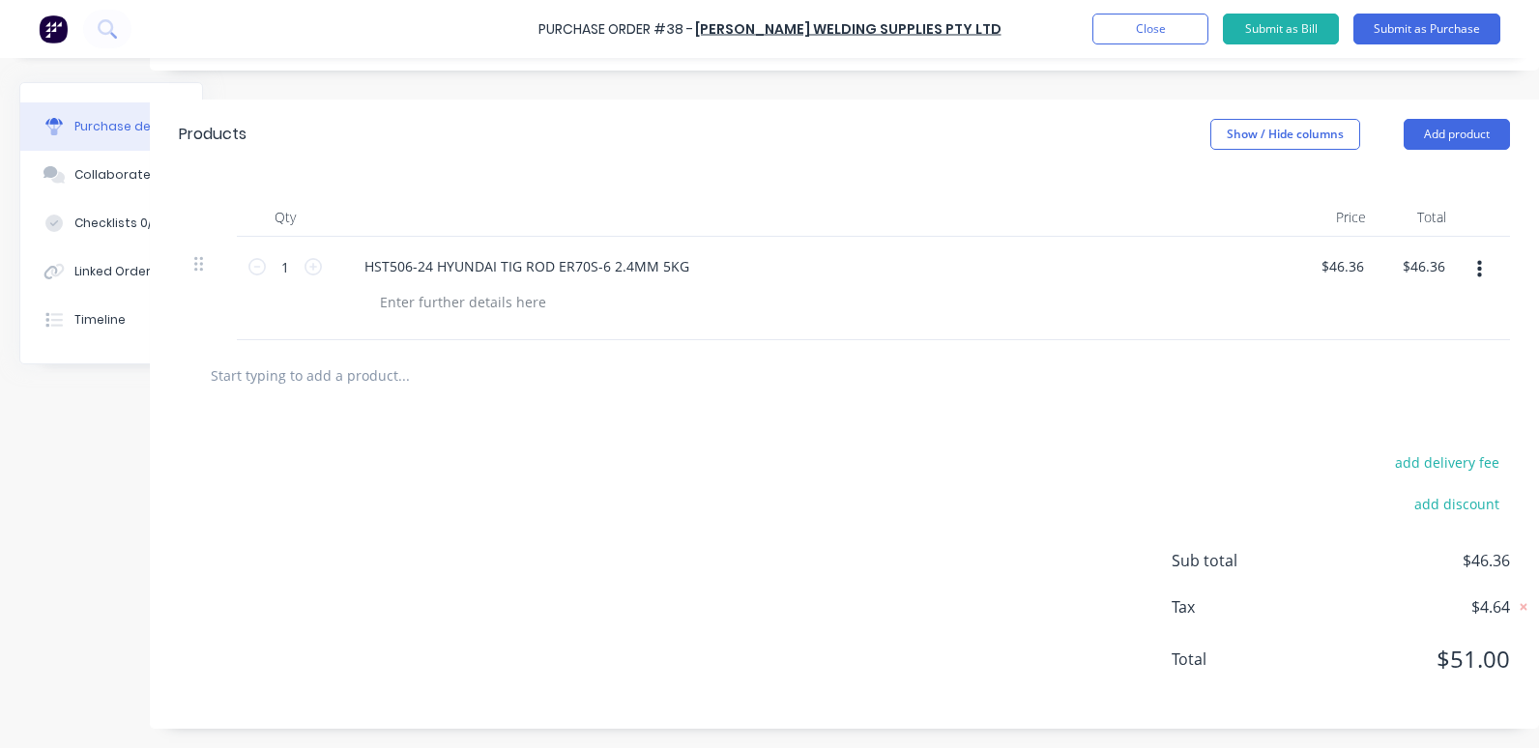
scroll to position [395, 97]
click at [304, 258] on icon at bounding box center [312, 266] width 17 height 17
type input "2"
type input "$92.72"
click at [304, 258] on icon at bounding box center [312, 266] width 17 height 17
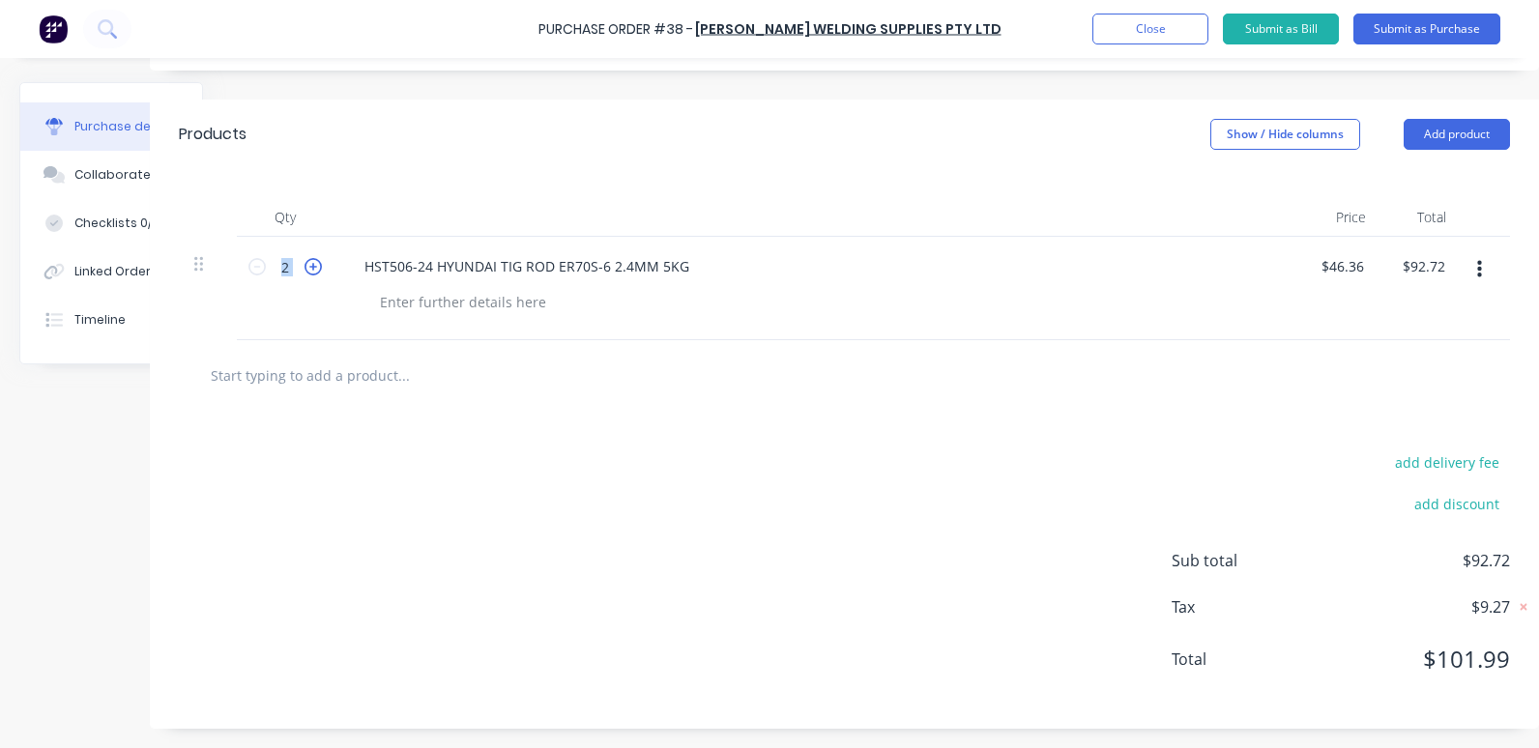
type input "3"
type input "$139.08"
click at [297, 258] on icon at bounding box center [305, 266] width 17 height 17
type input "4"
type input "$185.44"
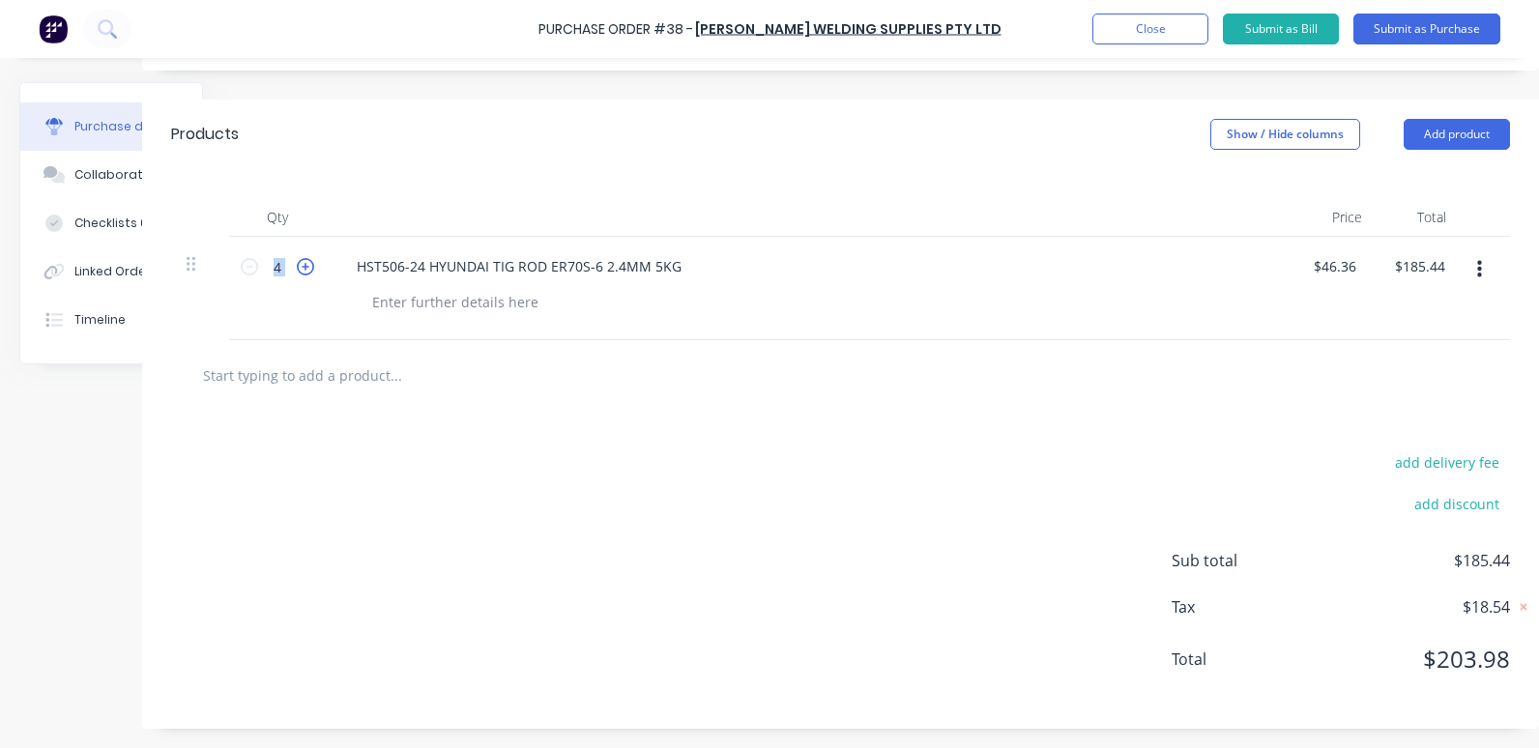
click at [297, 258] on icon at bounding box center [305, 266] width 17 height 17
type input "5"
type input "$231.80"
click at [246, 258] on icon at bounding box center [249, 266] width 17 height 17
type input "4"
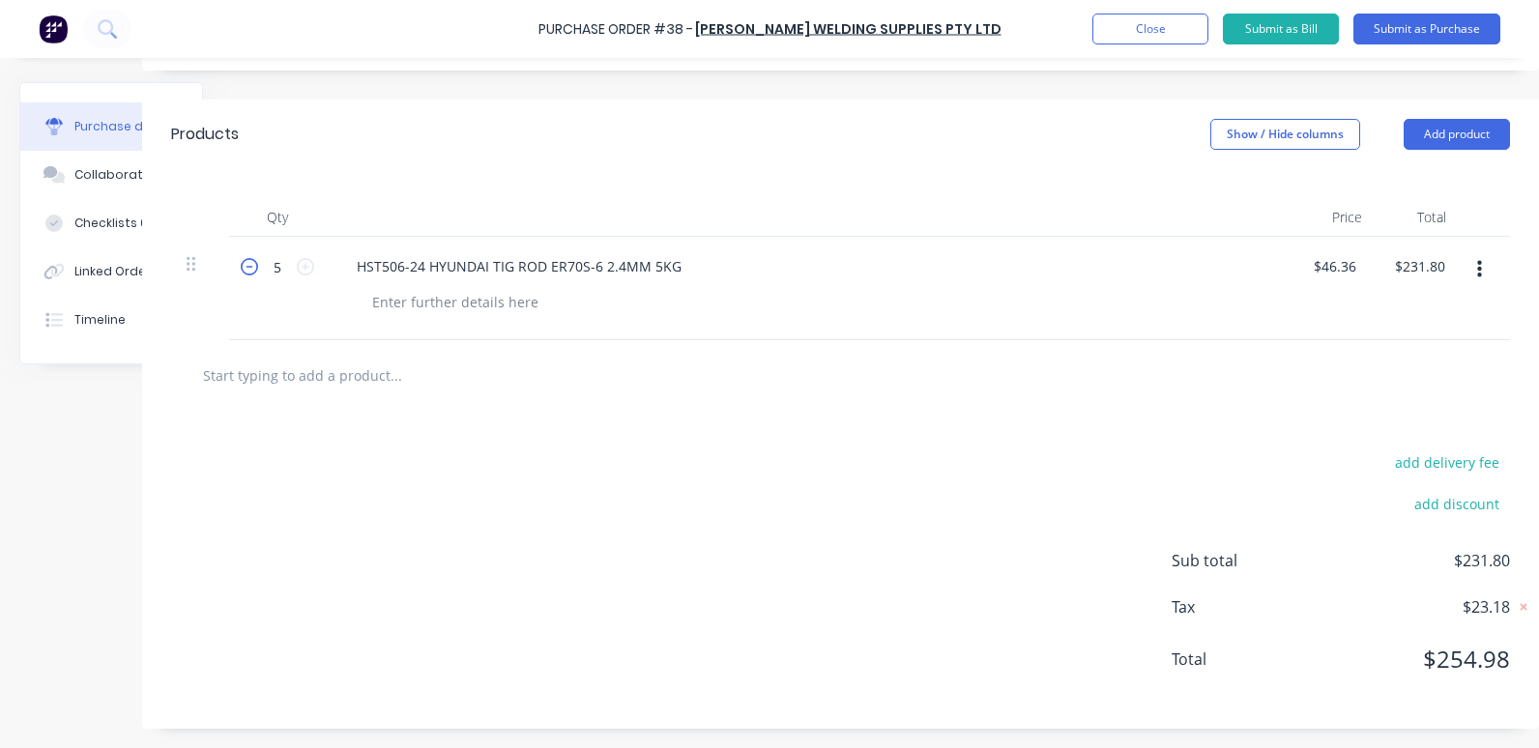
type input "$185.44"
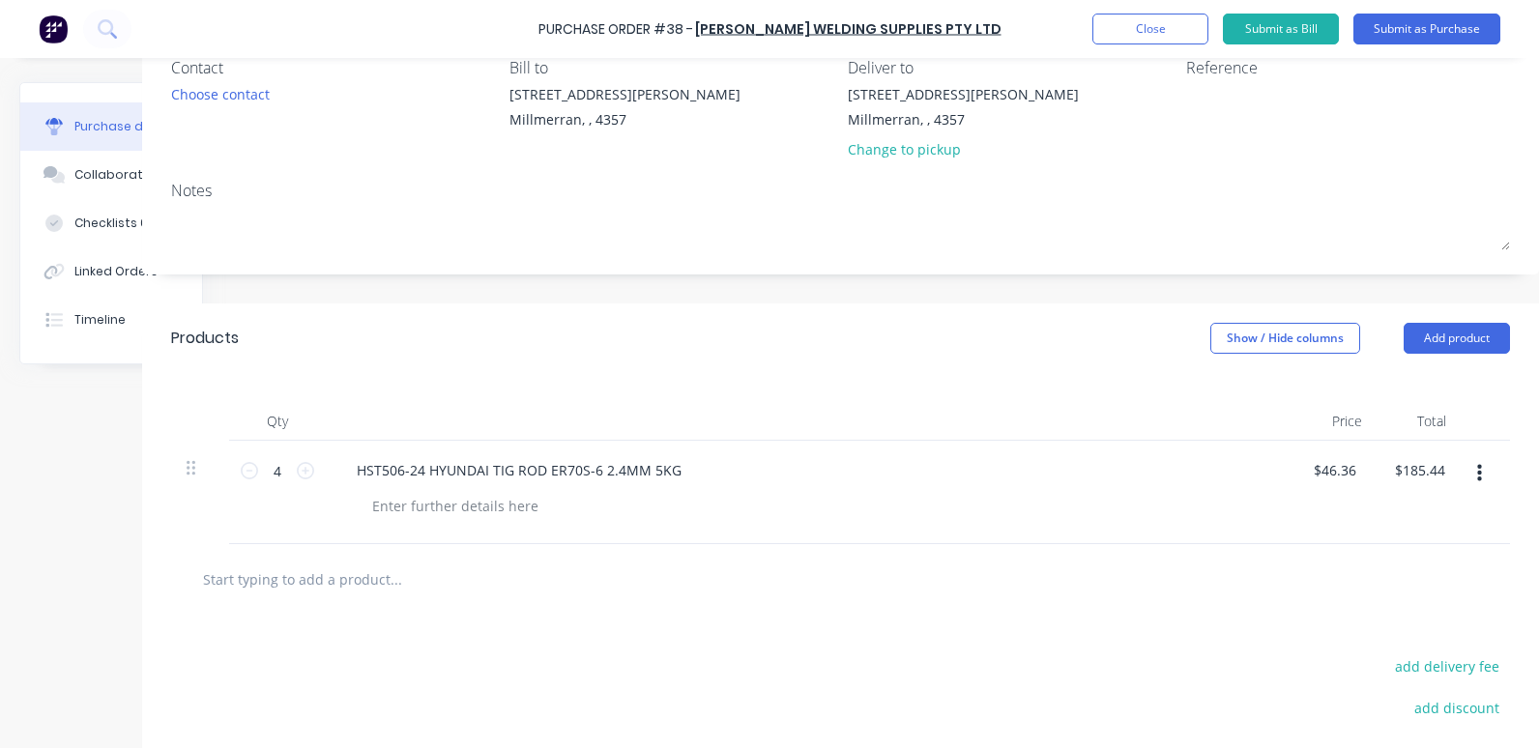
scroll to position [105, 97]
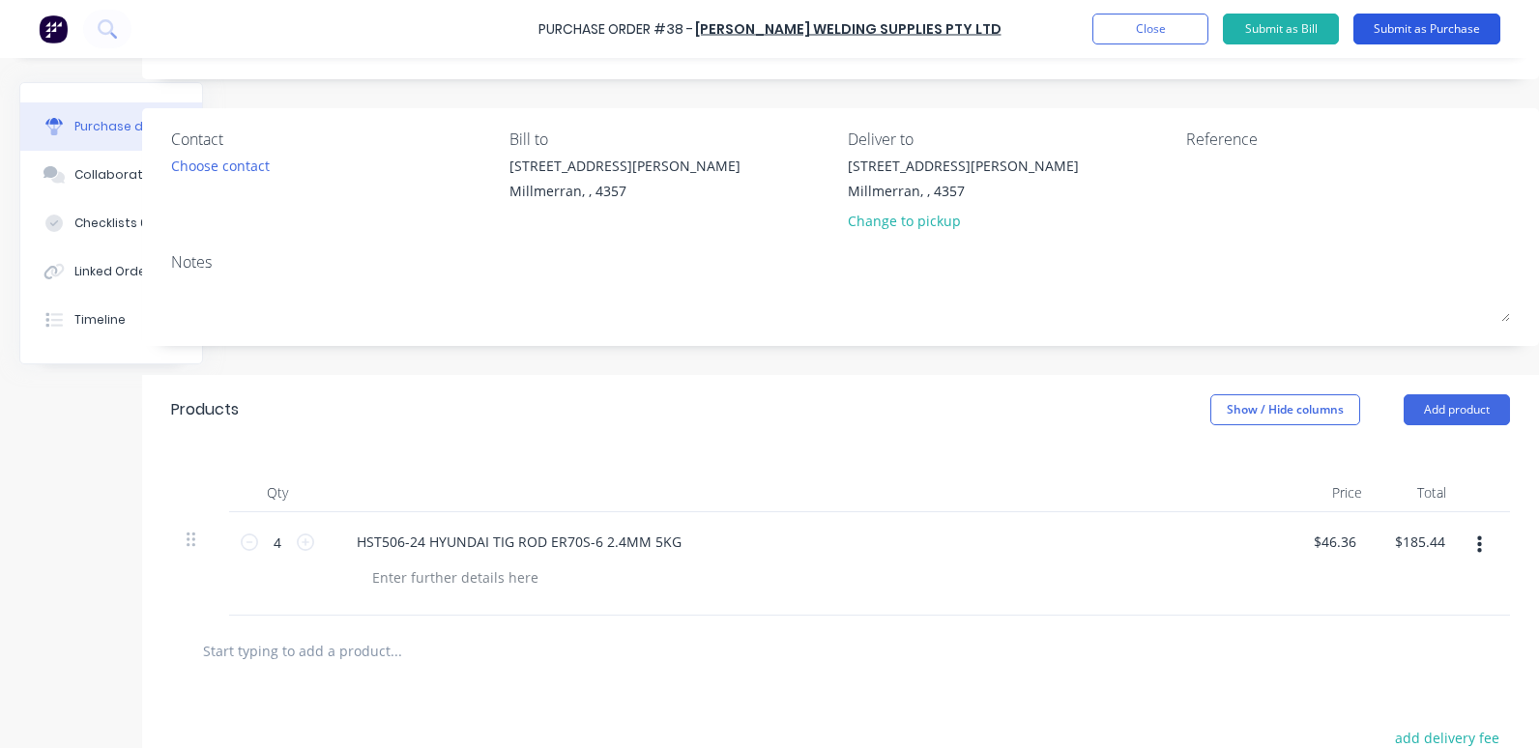
click at [1410, 22] on button "Submit as Purchase" at bounding box center [1426, 29] width 147 height 31
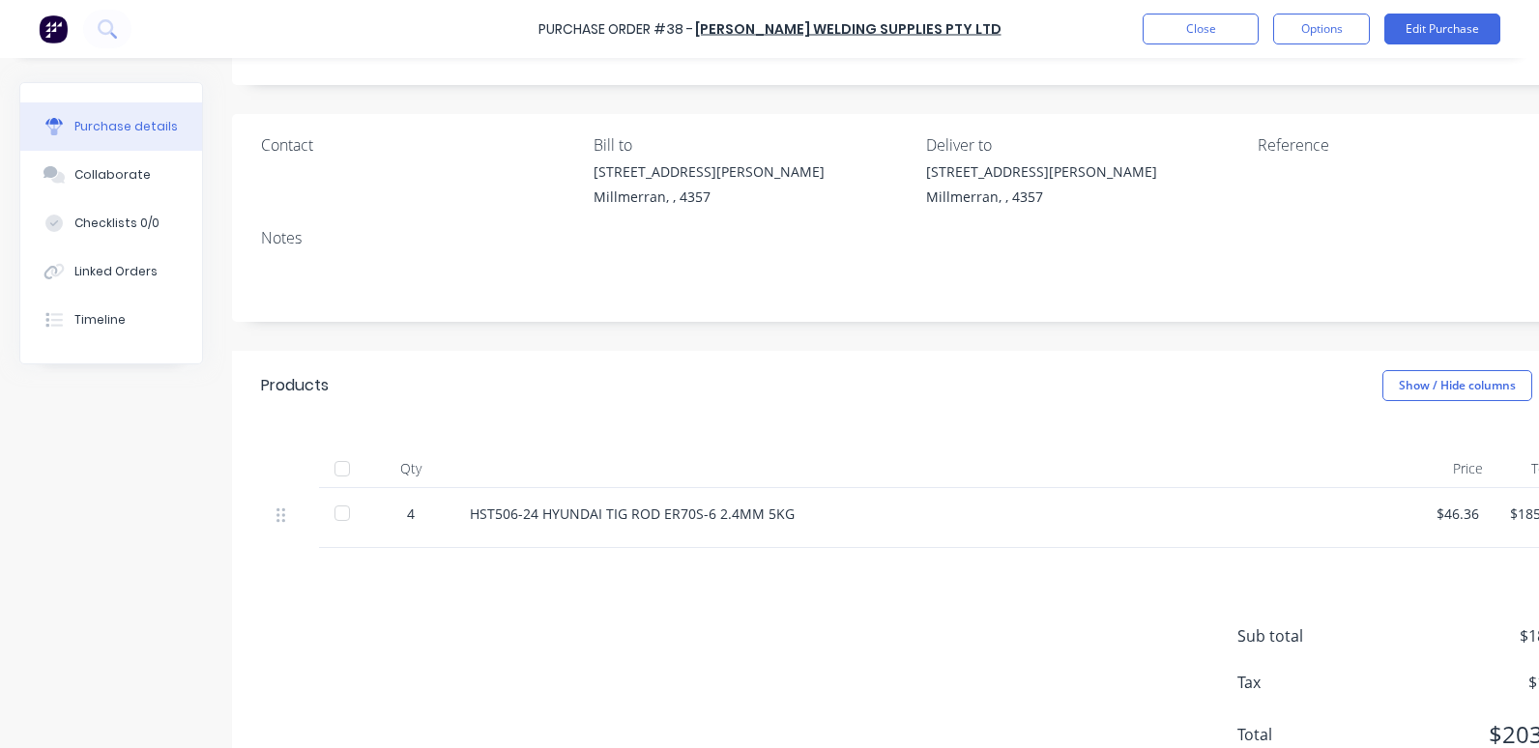
scroll to position [0, 0]
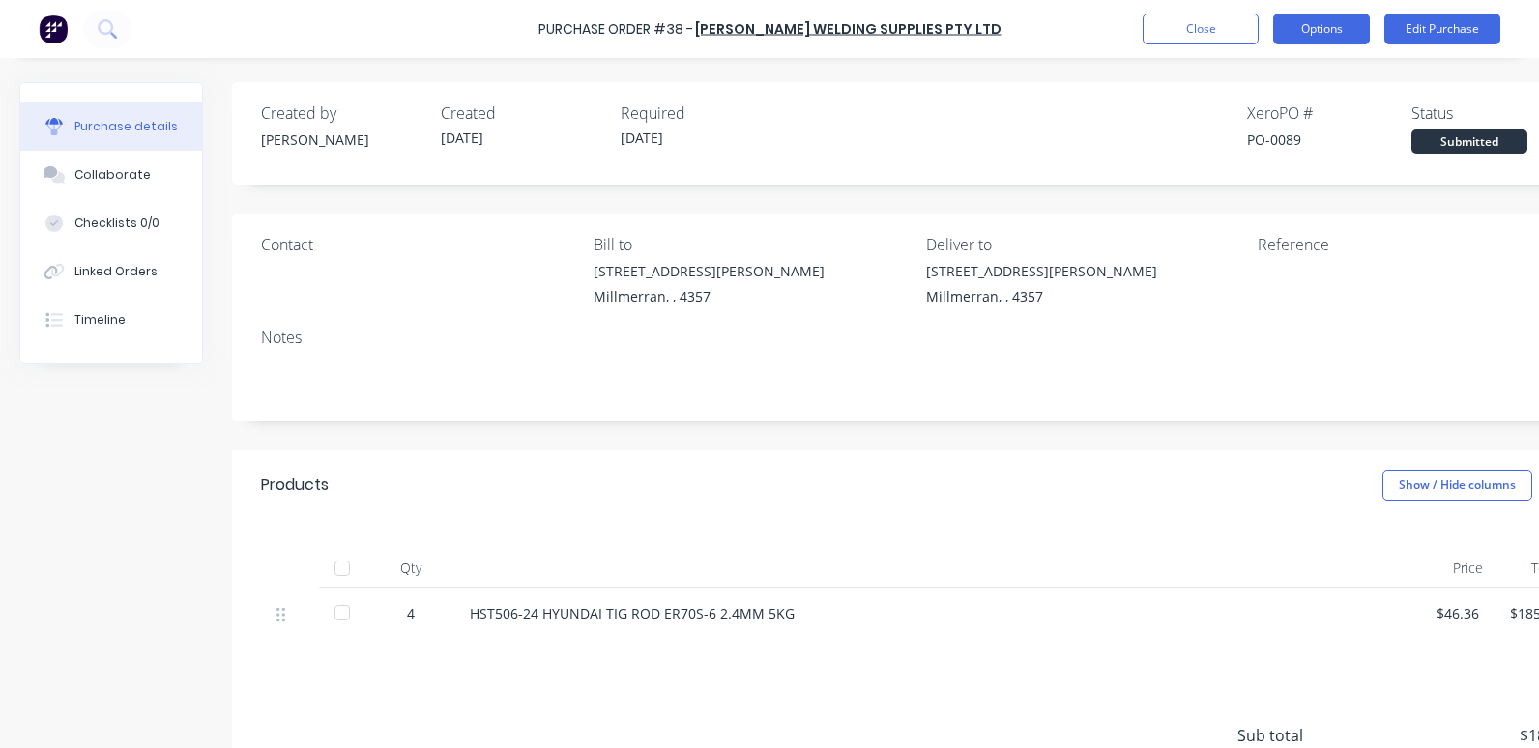
click at [1314, 27] on button "Options" at bounding box center [1321, 29] width 97 height 31
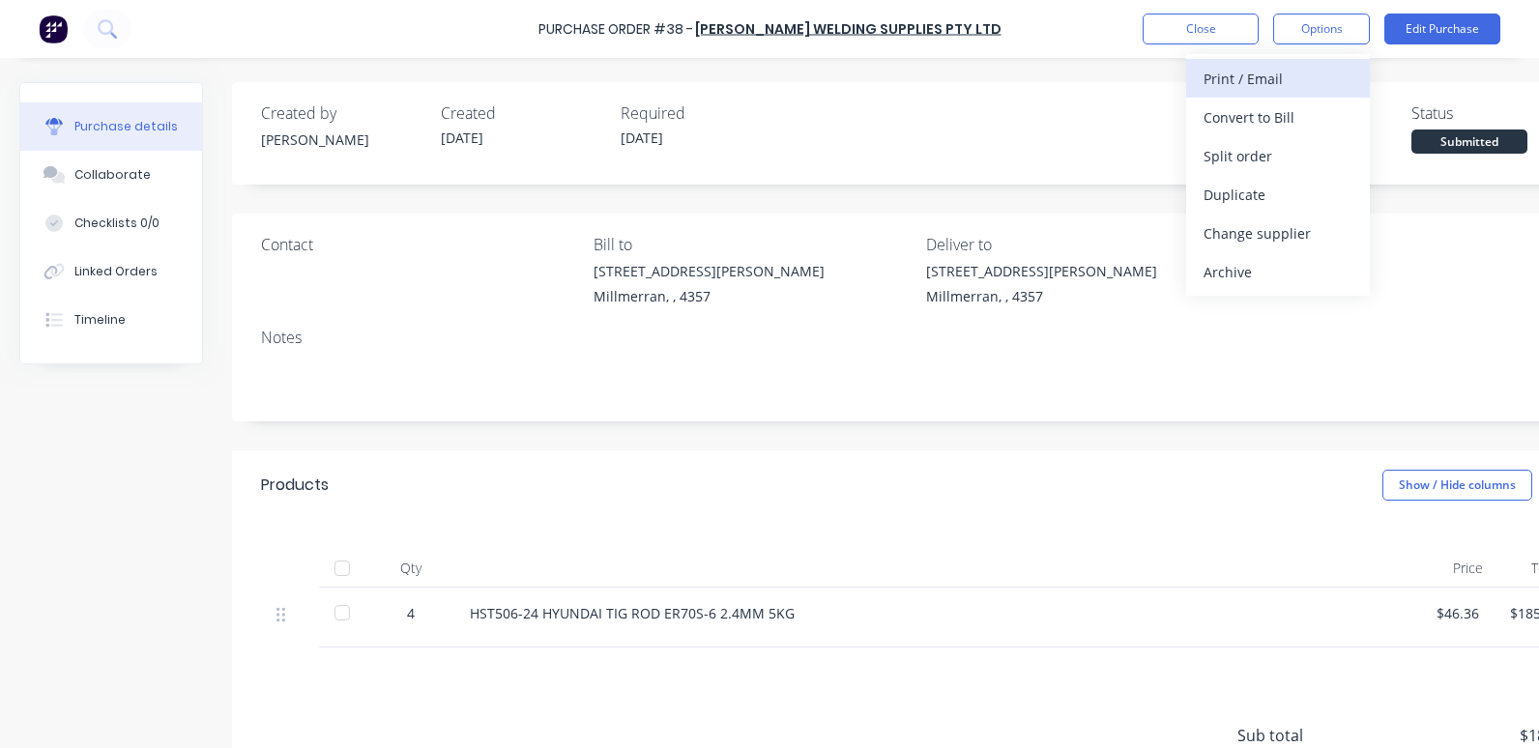
click at [1245, 81] on div "Print / Email" at bounding box center [1277, 79] width 149 height 28
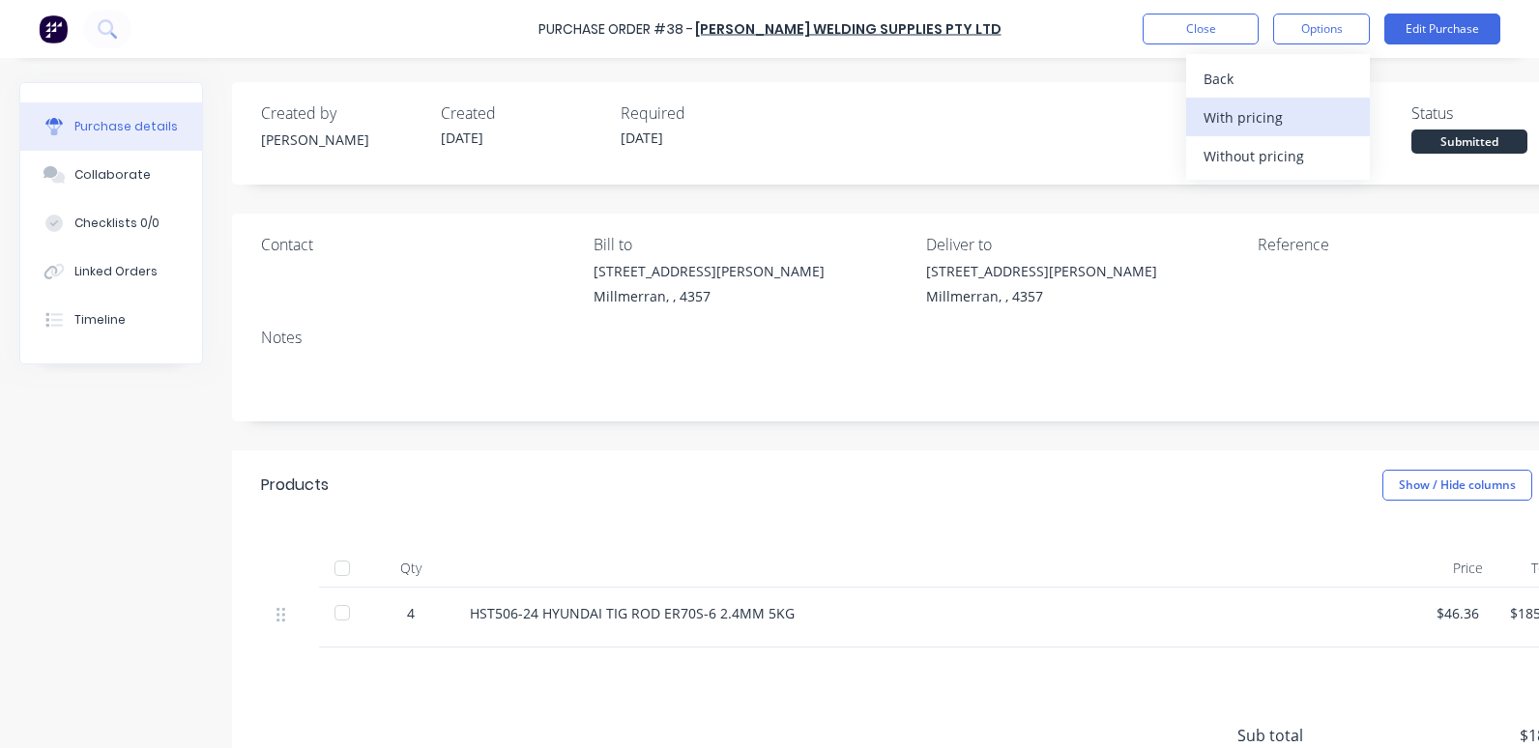
click at [1257, 114] on div "With pricing" at bounding box center [1277, 117] width 149 height 28
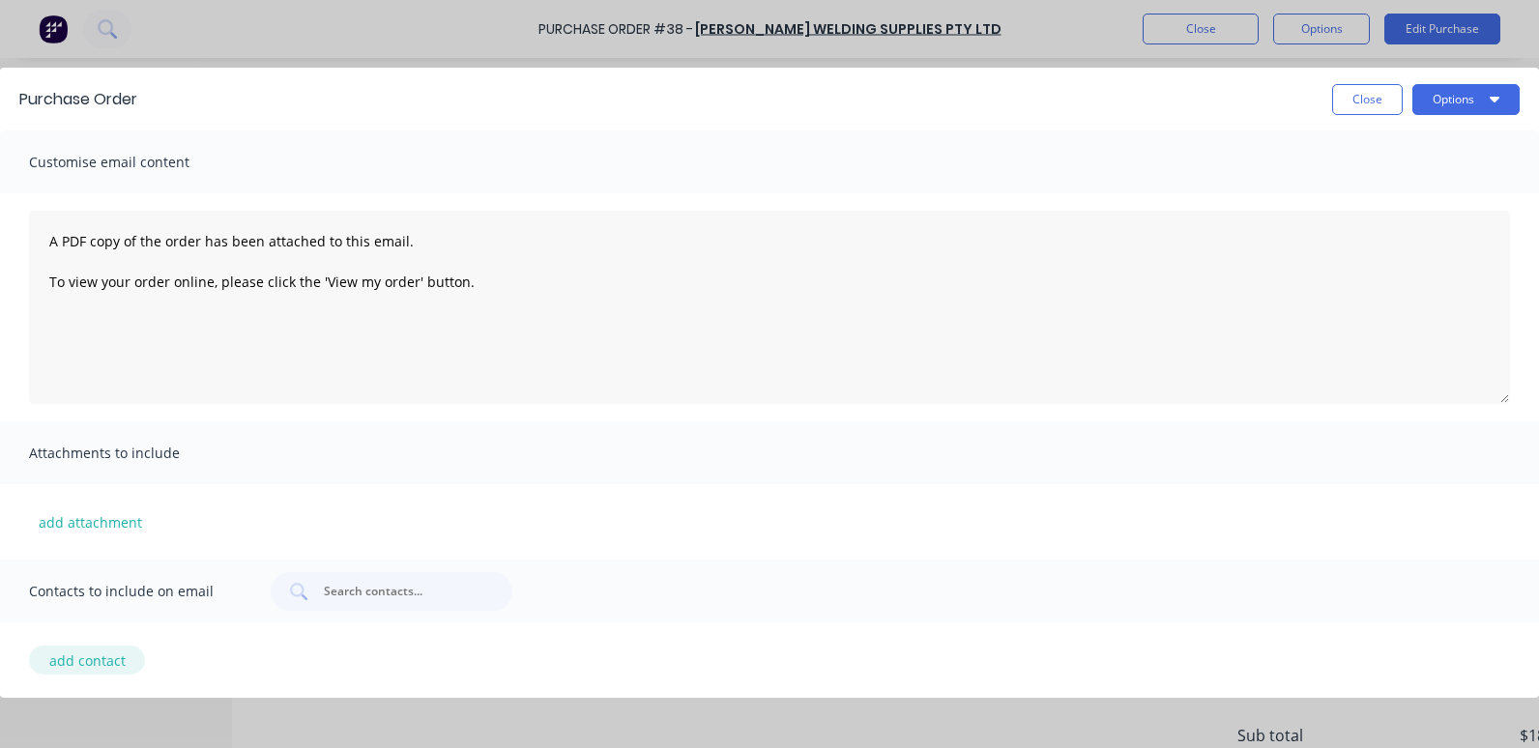
click at [89, 657] on button "add contact" at bounding box center [87, 660] width 116 height 29
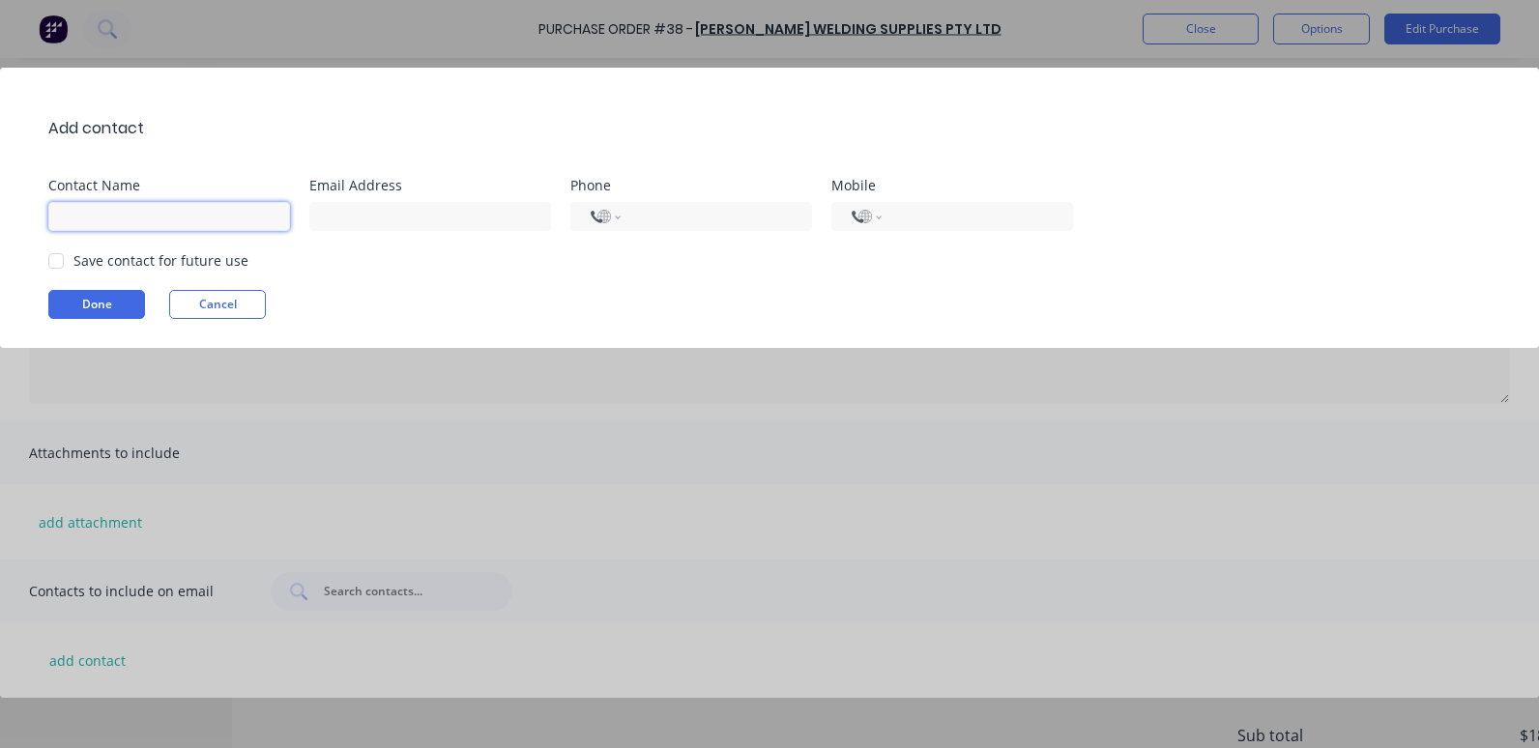
click at [122, 219] on input at bounding box center [169, 216] width 242 height 29
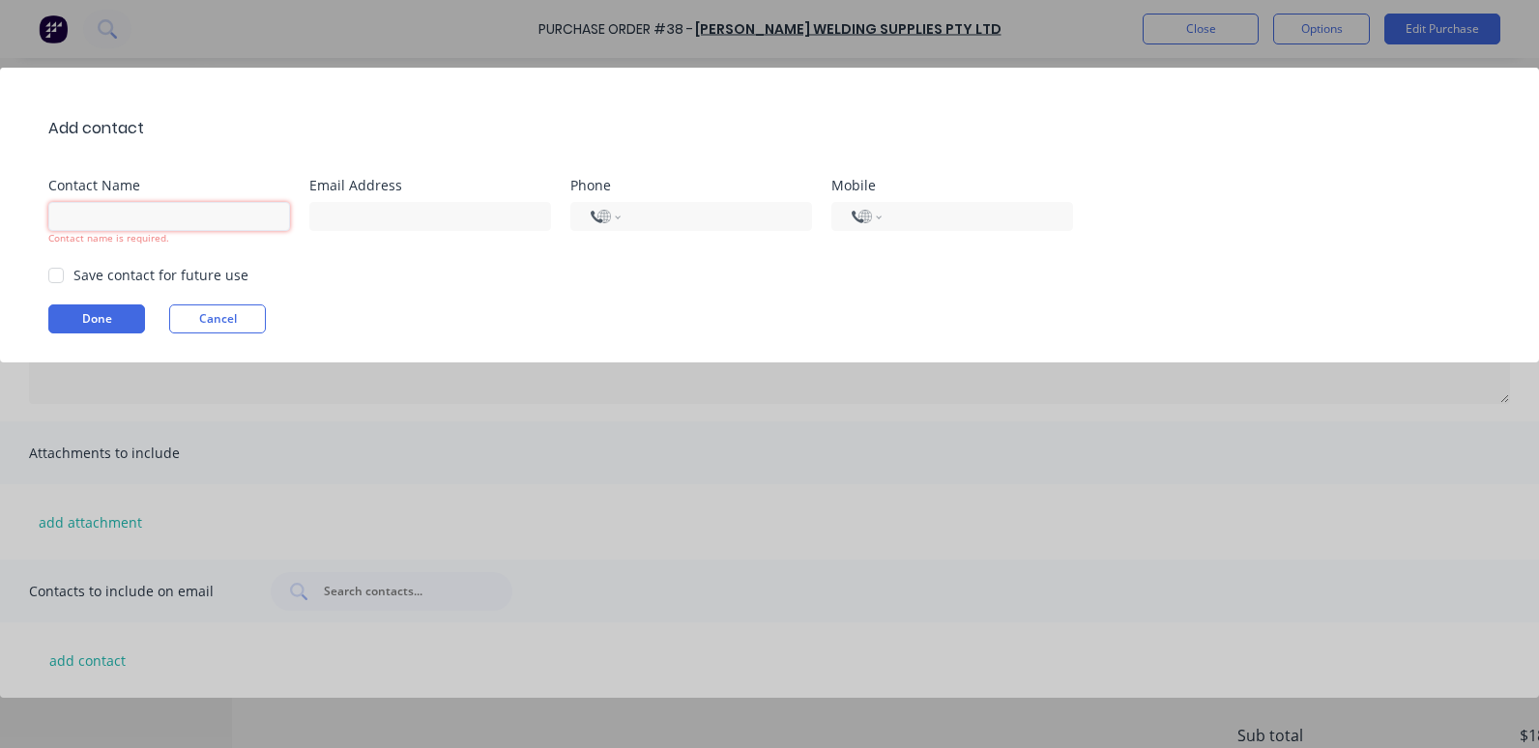
click at [89, 221] on input at bounding box center [169, 216] width 242 height 29
type input "[PERSON_NAME]"
click at [356, 204] on input at bounding box center [430, 216] width 242 height 29
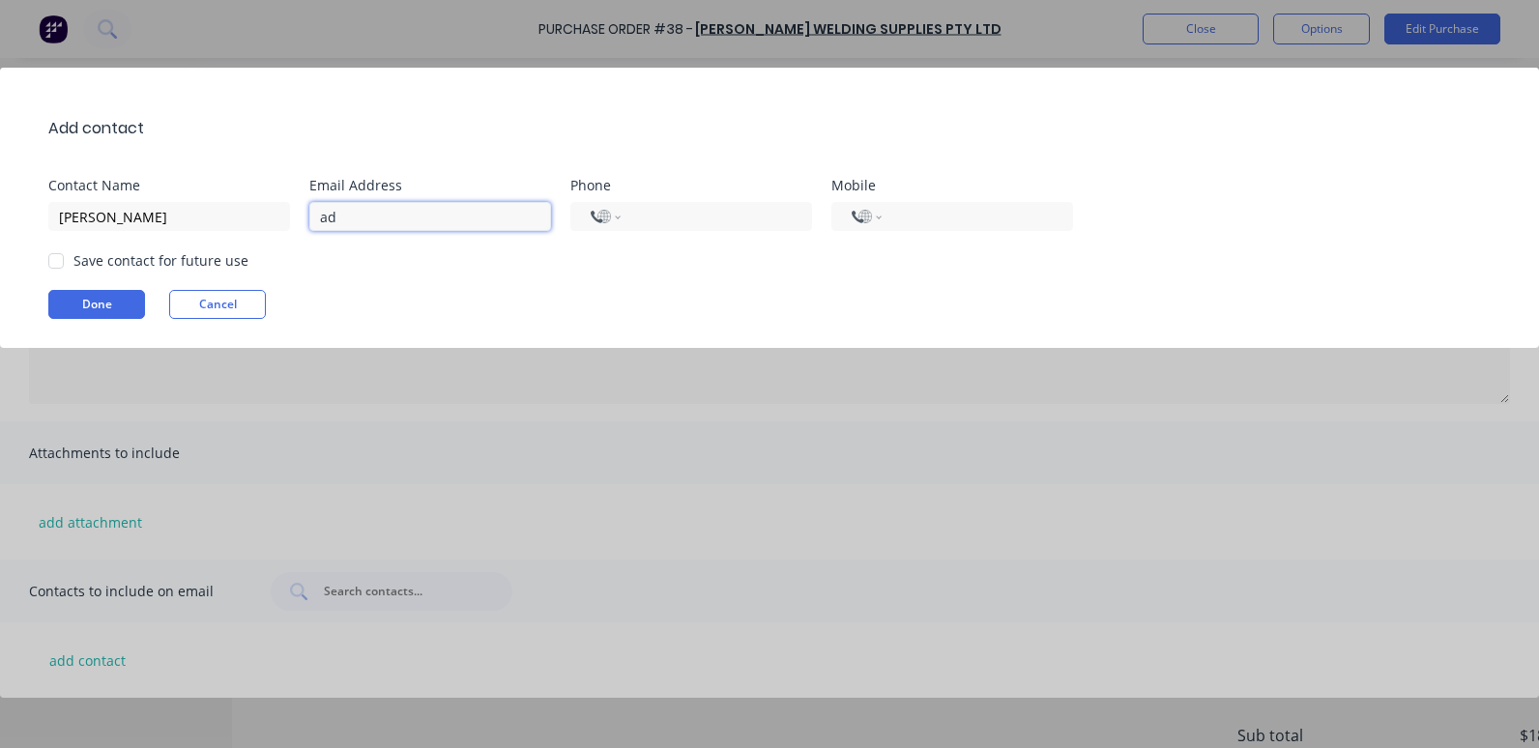
type input "a"
click at [358, 216] on input at bounding box center [430, 216] width 242 height 29
type input "[PERSON_NAME][EMAIL_ADDRESS][DOMAIN_NAME]"
click at [667, 222] on input "tel" at bounding box center [713, 217] width 158 height 22
type input "+0"
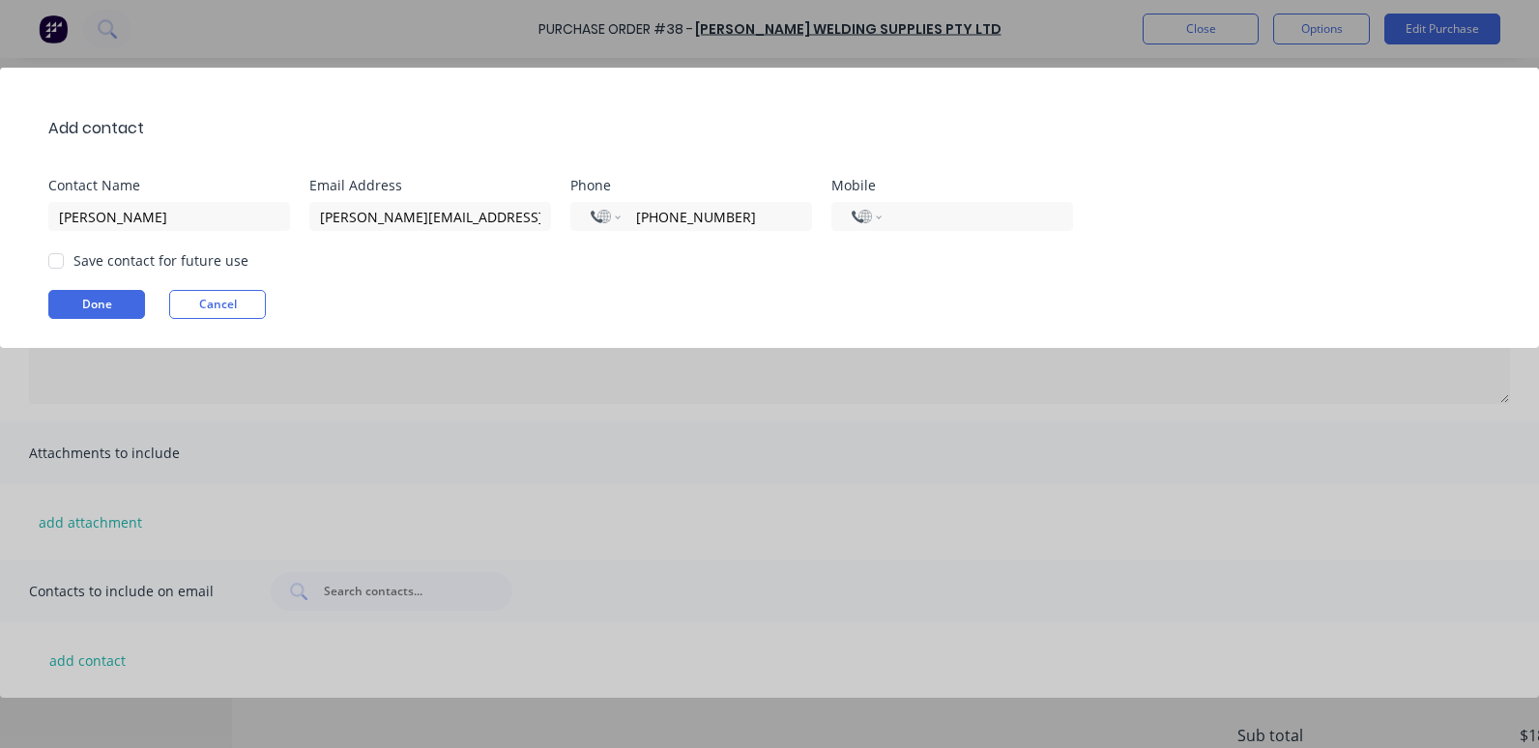
drag, startPoint x: 758, startPoint y: 265, endPoint x: 676, endPoint y: 263, distance: 82.2
click at [756, 265] on div "Save contact for future use" at bounding box center [778, 260] width 1461 height 20
click at [654, 211] on input "[PHONE_NUMBER]" at bounding box center [713, 217] width 158 height 22
type input "[PHONE_NUMBER]"
click at [910, 221] on input "tel" at bounding box center [974, 217] width 158 height 22
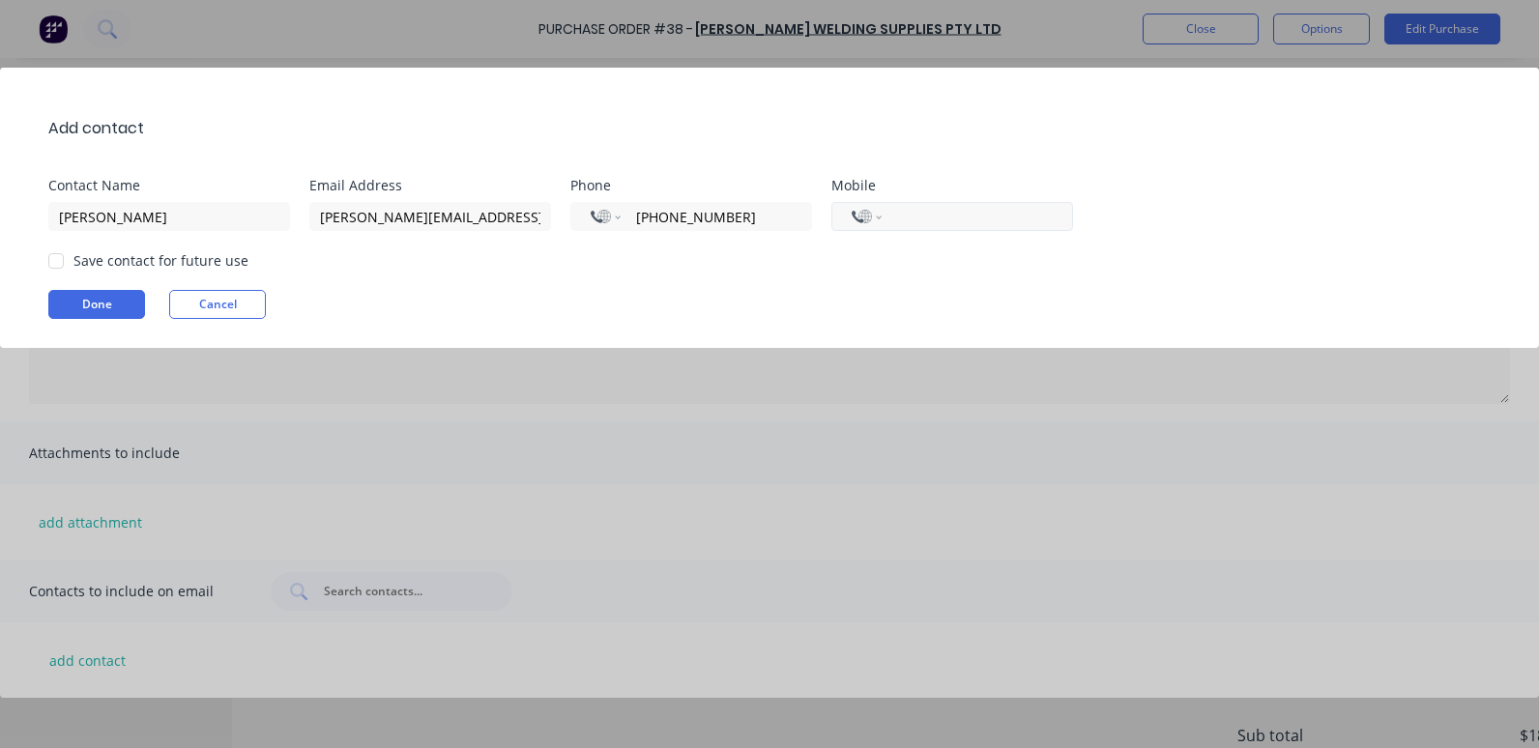
type input "+4"
click at [62, 257] on div at bounding box center [56, 261] width 39 height 39
type input "4754709"
click at [103, 304] on button "Done" at bounding box center [96, 304] width 97 height 29
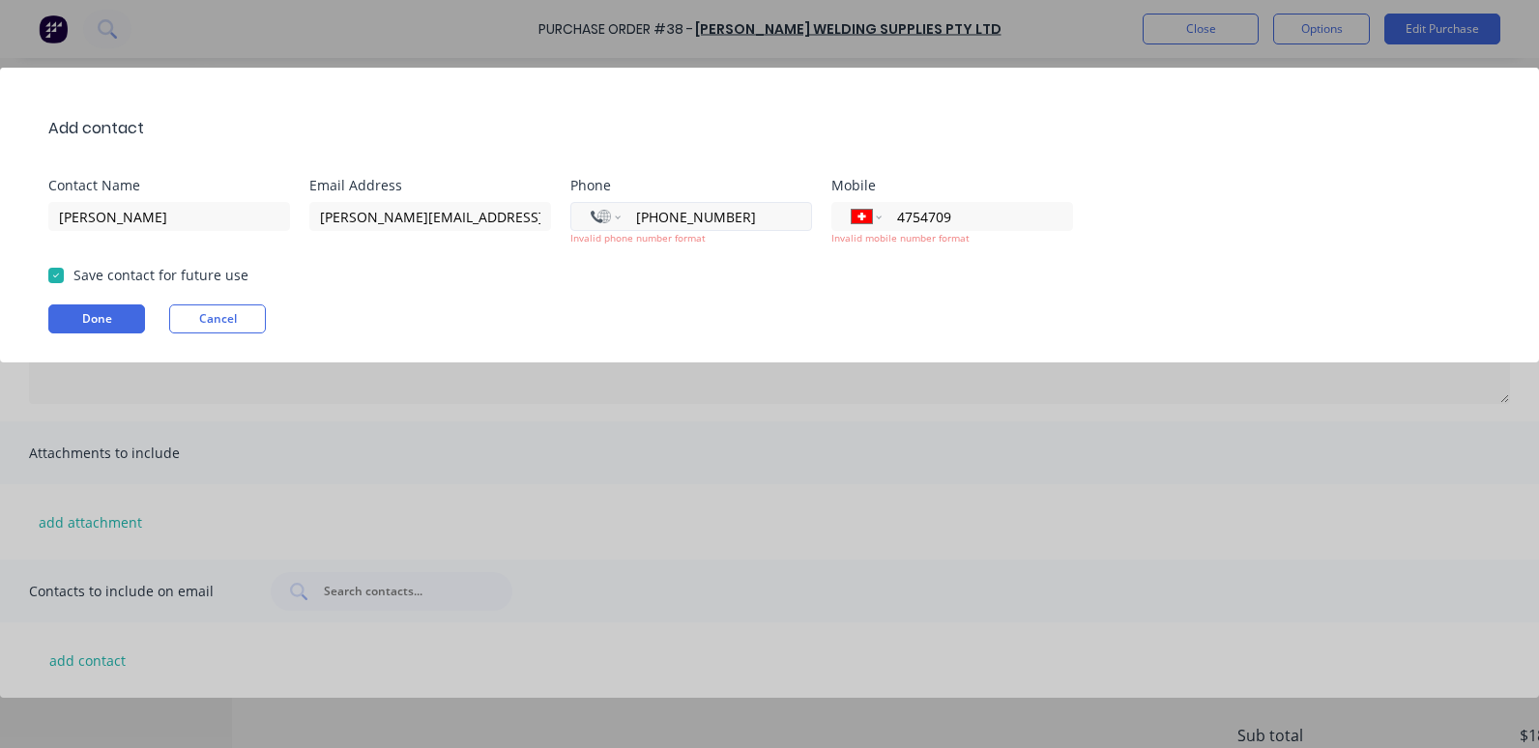
click at [653, 220] on input "[PHONE_NUMBER]" at bounding box center [713, 217] width 158 height 22
click at [645, 217] on input "[PHONE_NUMBER]" at bounding box center [713, 217] width 158 height 22
type input "[PHONE_NUMBER]"
click at [897, 217] on input "4754709" at bounding box center [974, 217] width 158 height 22
type input "047 547 09"
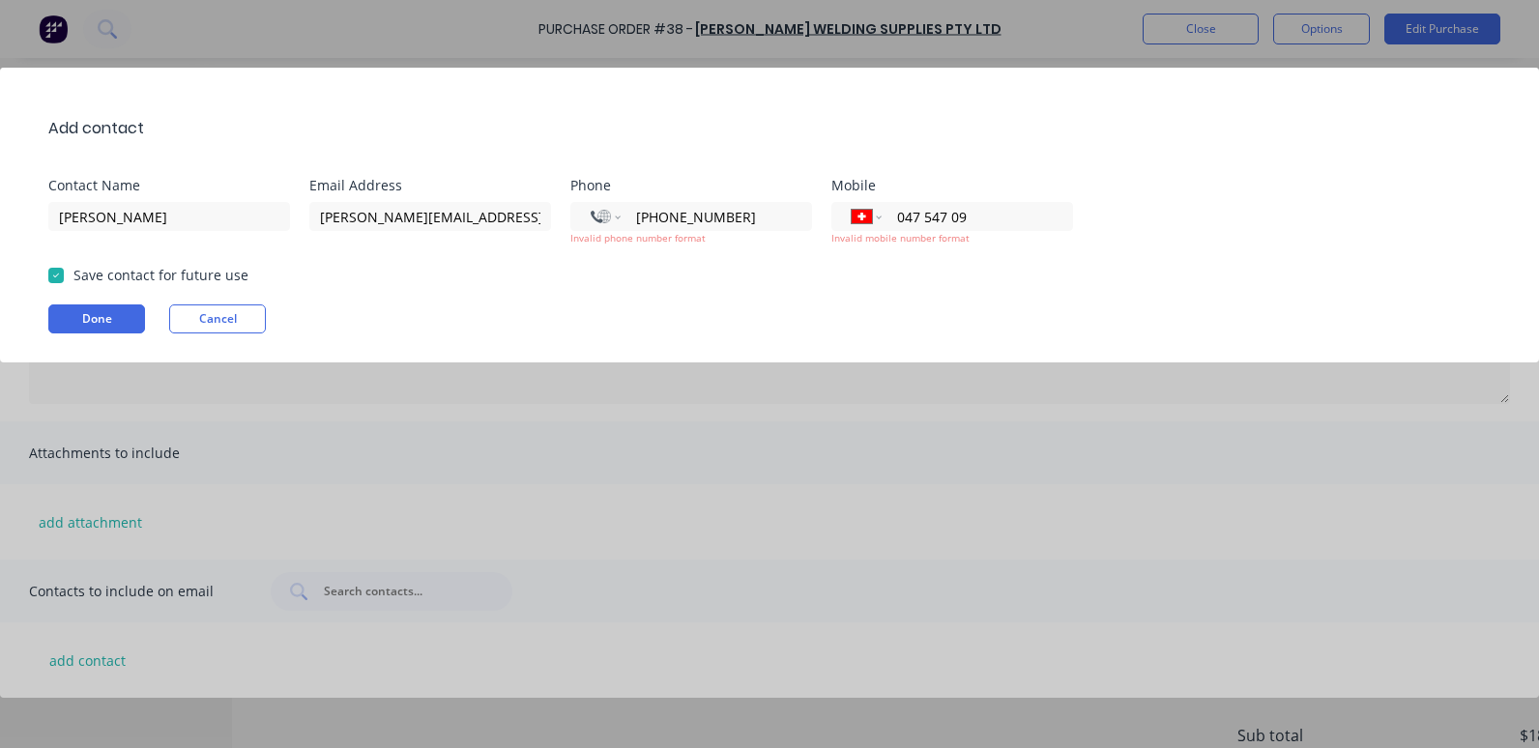
click at [942, 359] on div "Add contact Contact Name [PERSON_NAME] Email Address [PERSON_NAME][EMAIL_ADDRES…" at bounding box center [769, 215] width 1539 height 295
drag, startPoint x: 1006, startPoint y: 392, endPoint x: 903, endPoint y: 265, distance: 164.2
click at [991, 387] on div "Add contact Contact Name [PERSON_NAME] Email Address [PERSON_NAME][EMAIL_ADDRES…" at bounding box center [769, 374] width 1539 height 748
drag, startPoint x: 904, startPoint y: 219, endPoint x: 934, endPoint y: 217, distance: 30.0
click at [906, 219] on input "047 547 09" at bounding box center [974, 217] width 158 height 22
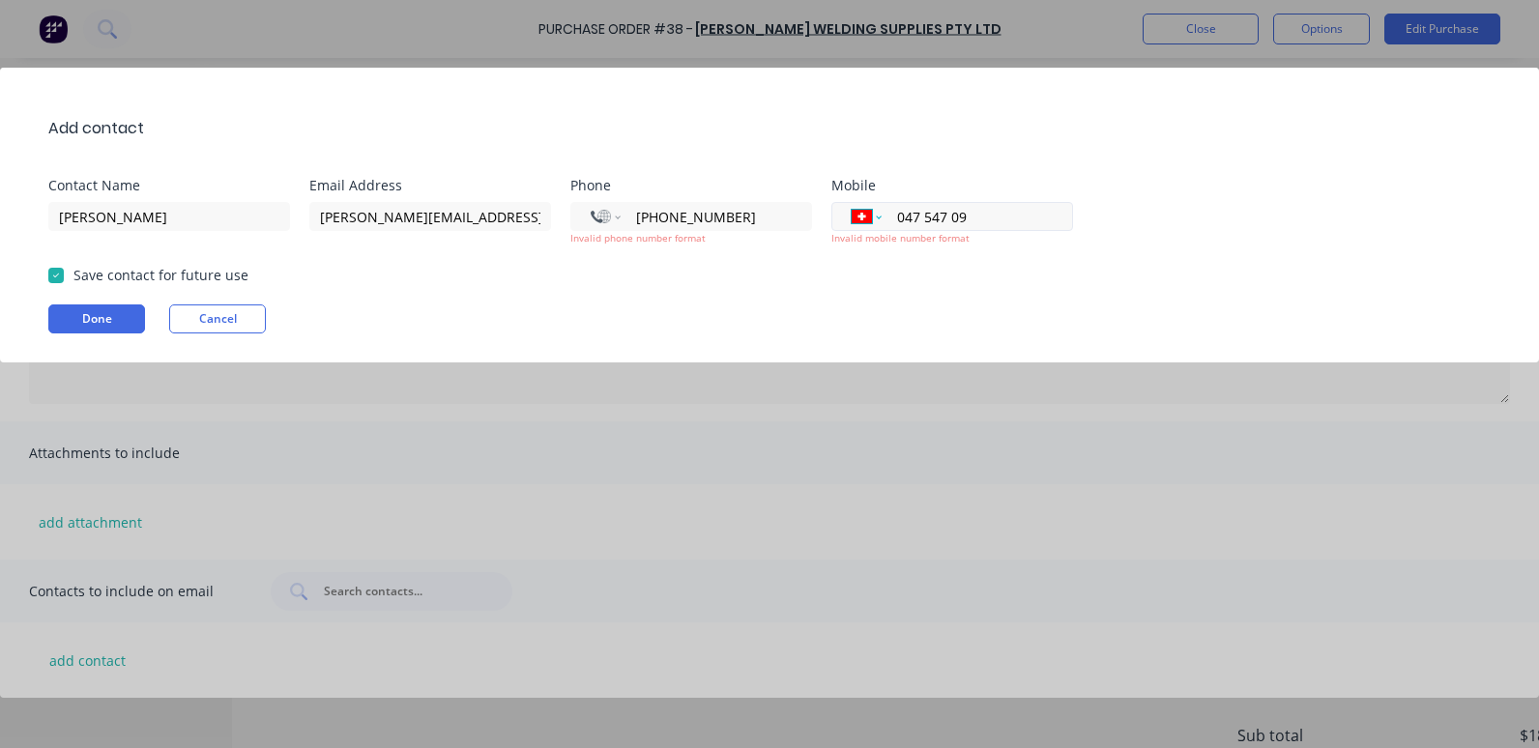
click at [864, 214] on select "International [GEOGRAPHIC_DATA] [GEOGRAPHIC_DATA] [GEOGRAPHIC_DATA] [GEOGRAPHIC…" at bounding box center [866, 216] width 29 height 27
select select "AU"
click at [852, 203] on select "International [GEOGRAPHIC_DATA] [GEOGRAPHIC_DATA] [GEOGRAPHIC_DATA] [GEOGRAPHIC…" at bounding box center [866, 216] width 29 height 27
type input "0475 470 9"
click at [1065, 290] on div "Add contact Contact Name [PERSON_NAME] Email Address [PERSON_NAME][EMAIL_ADDRES…" at bounding box center [769, 215] width 1539 height 295
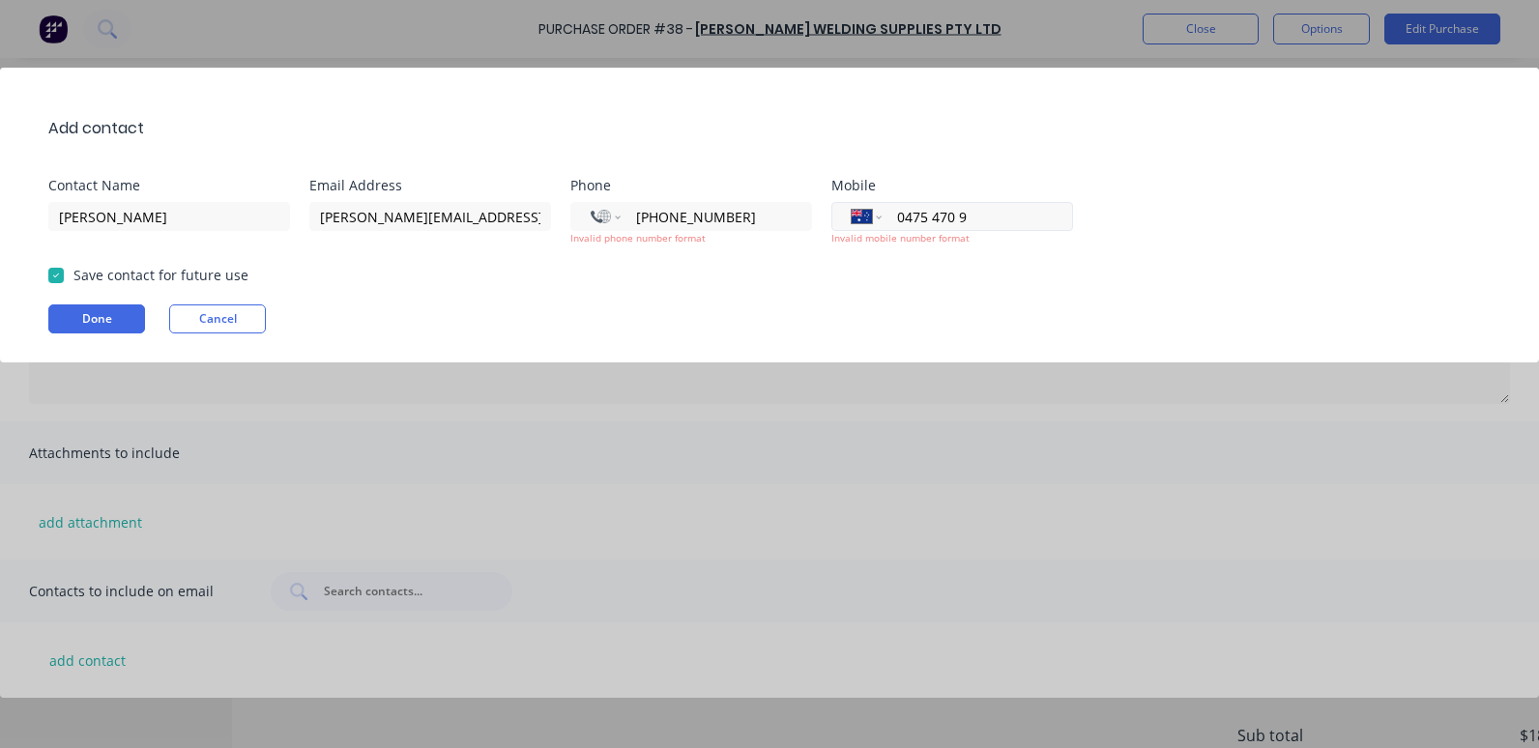
drag, startPoint x: 974, startPoint y: 217, endPoint x: 898, endPoint y: 214, distance: 76.4
click at [898, 214] on input "0475 470 9" at bounding box center [974, 217] width 158 height 22
type input "0414 754 709"
click at [1047, 314] on div "Done Cancel" at bounding box center [778, 318] width 1461 height 29
drag, startPoint x: 82, startPoint y: 307, endPoint x: 102, endPoint y: 307, distance: 20.3
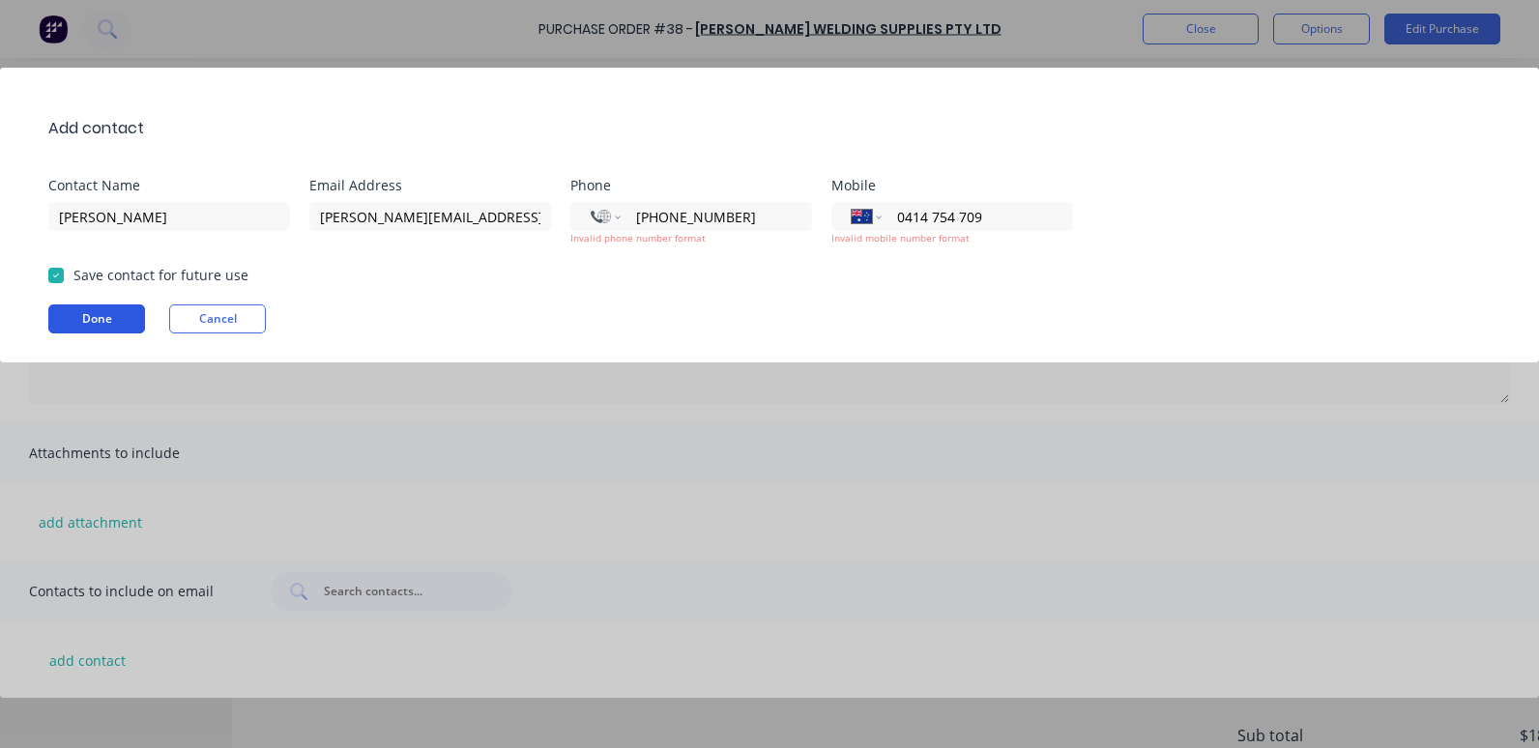
click at [82, 308] on button "Done" at bounding box center [96, 318] width 97 height 29
click at [738, 218] on input "[PHONE_NUMBER]" at bounding box center [713, 217] width 158 height 22
drag, startPoint x: 655, startPoint y: 214, endPoint x: 720, endPoint y: 223, distance: 65.5
click at [656, 214] on input "[PHONE_NUMBER]" at bounding box center [713, 217] width 158 height 22
type input "464979"
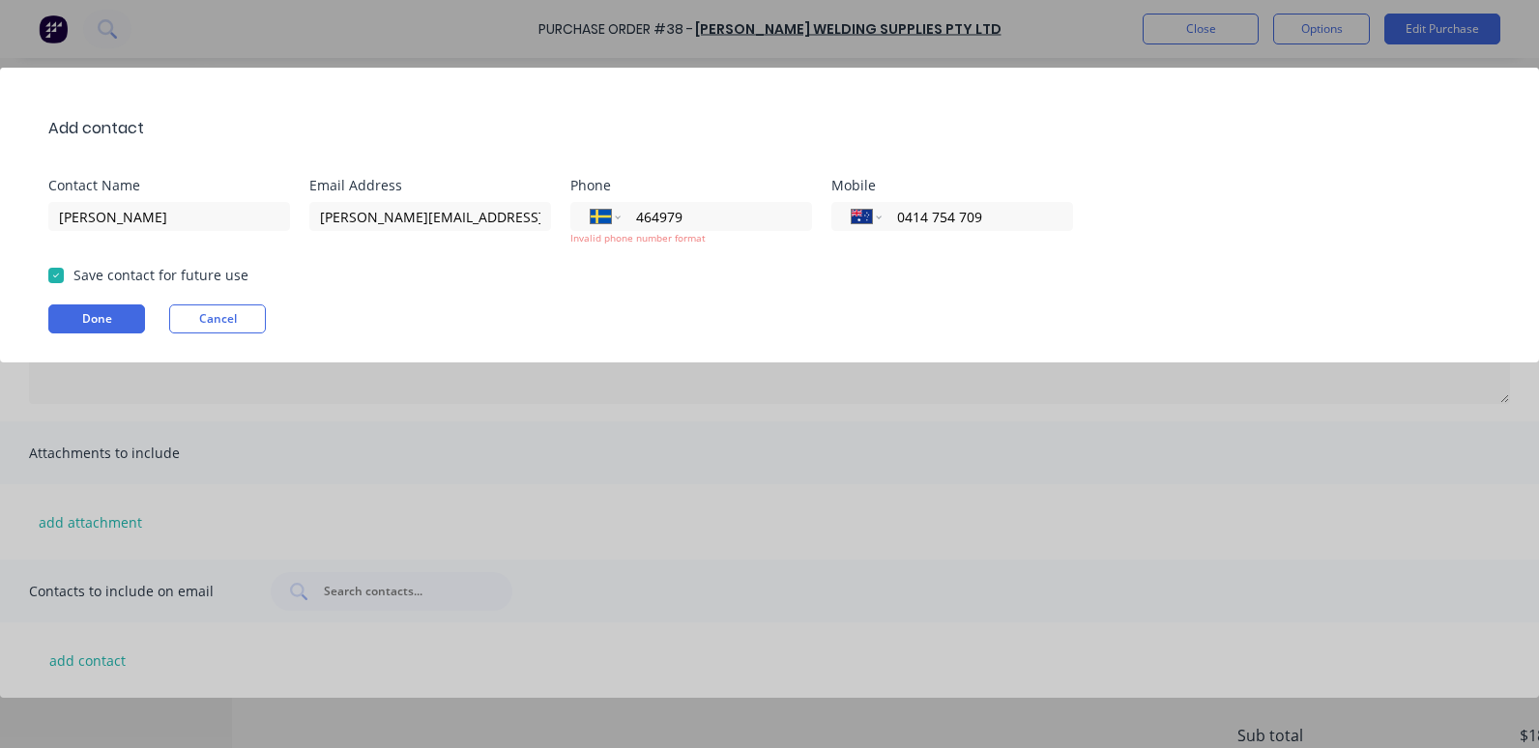
click at [673, 369] on div "Add contact Contact Name [PERSON_NAME] Email Address [PERSON_NAME][EMAIL_ADDRES…" at bounding box center [769, 374] width 1539 height 748
click at [611, 214] on select "International [GEOGRAPHIC_DATA] [GEOGRAPHIC_DATA] [GEOGRAPHIC_DATA] [GEOGRAPHIC…" at bounding box center [605, 216] width 29 height 27
select select "AU"
click at [591, 203] on select "International [GEOGRAPHIC_DATA] [GEOGRAPHIC_DATA] [GEOGRAPHIC_DATA] [GEOGRAPHIC…" at bounding box center [605, 216] width 29 height 27
type input "4"
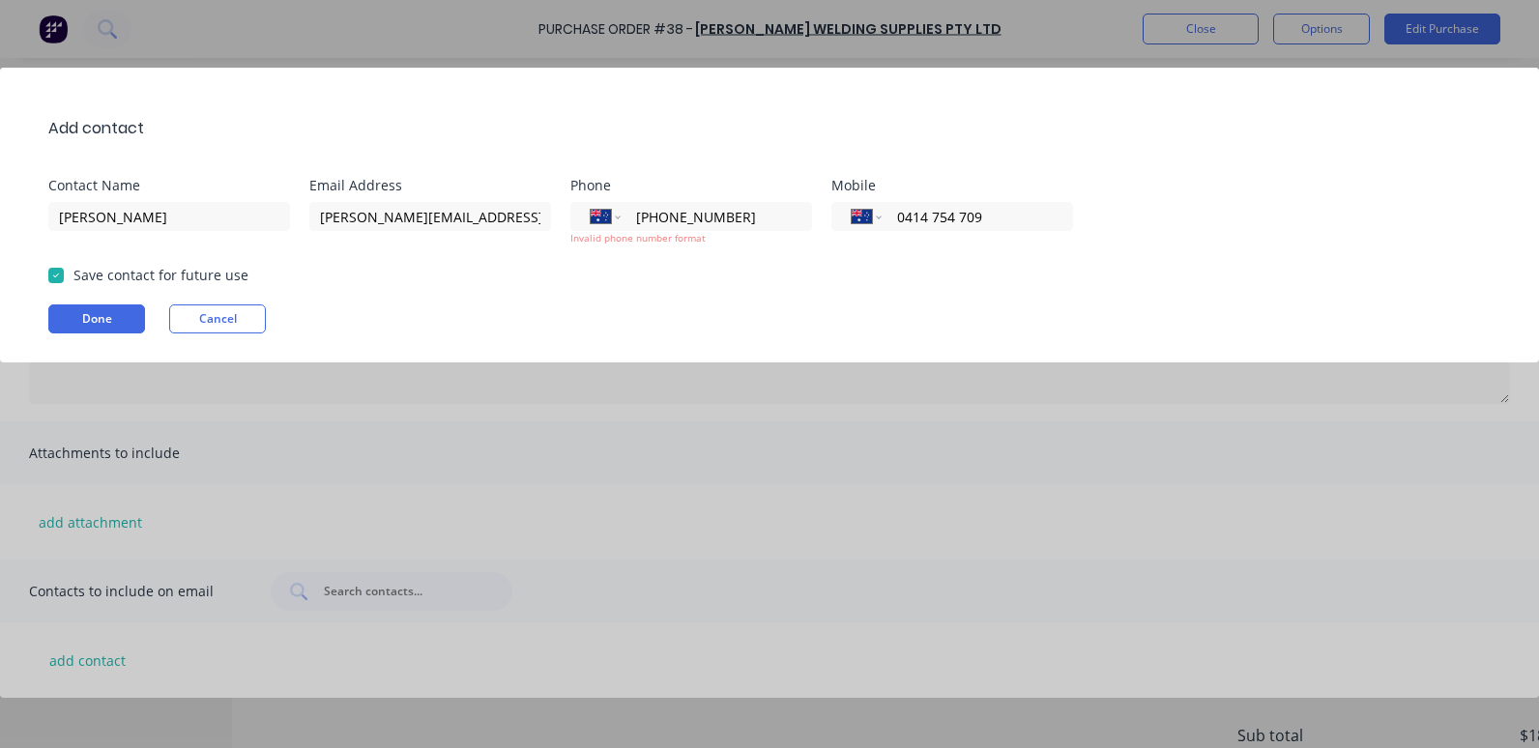
type input "[PHONE_NUMBER]"
click at [679, 441] on div "Add contact Contact Name [PERSON_NAME] Email Address [PERSON_NAME][EMAIL_ADDRES…" at bounding box center [769, 374] width 1539 height 748
click at [102, 318] on button "Done" at bounding box center [96, 318] width 97 height 29
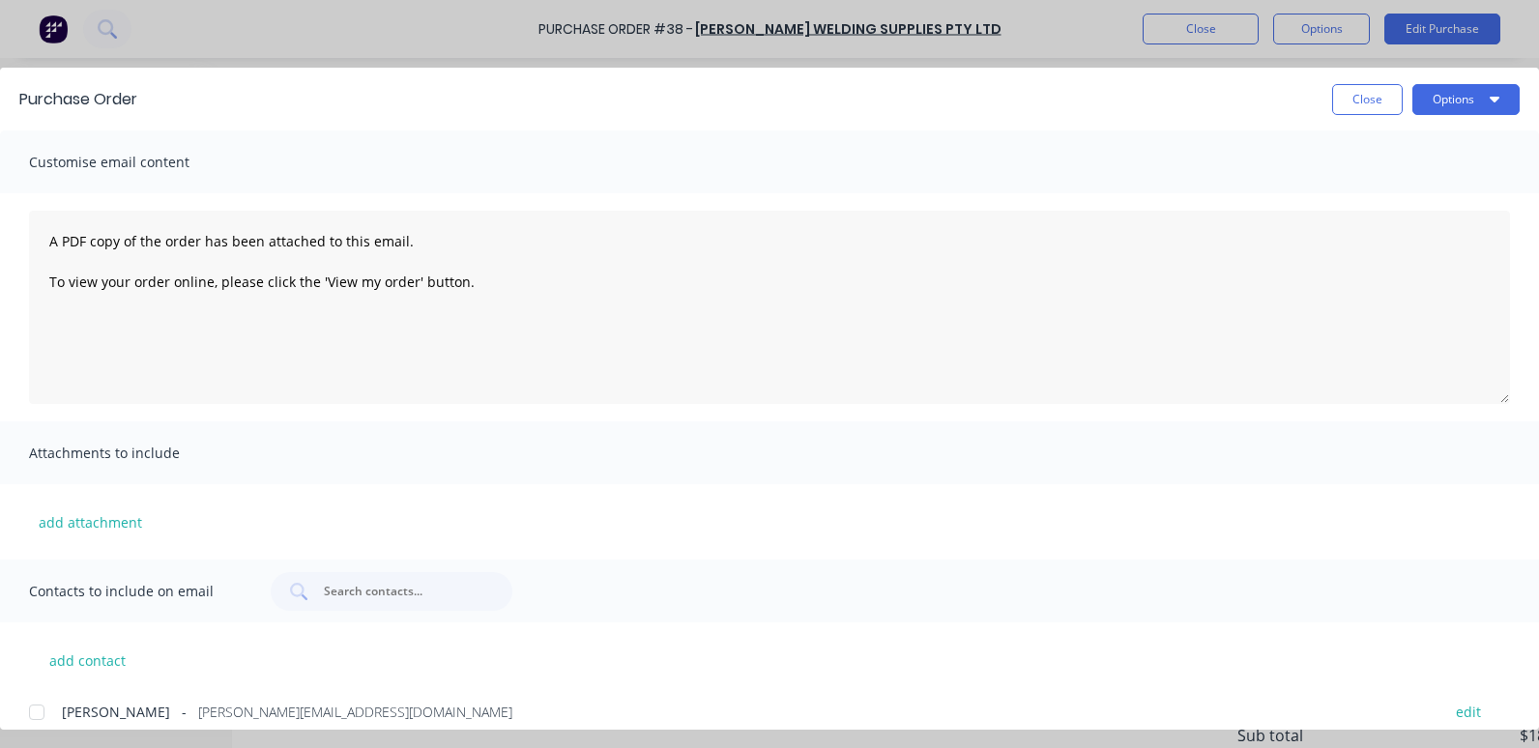
scroll to position [18, 0]
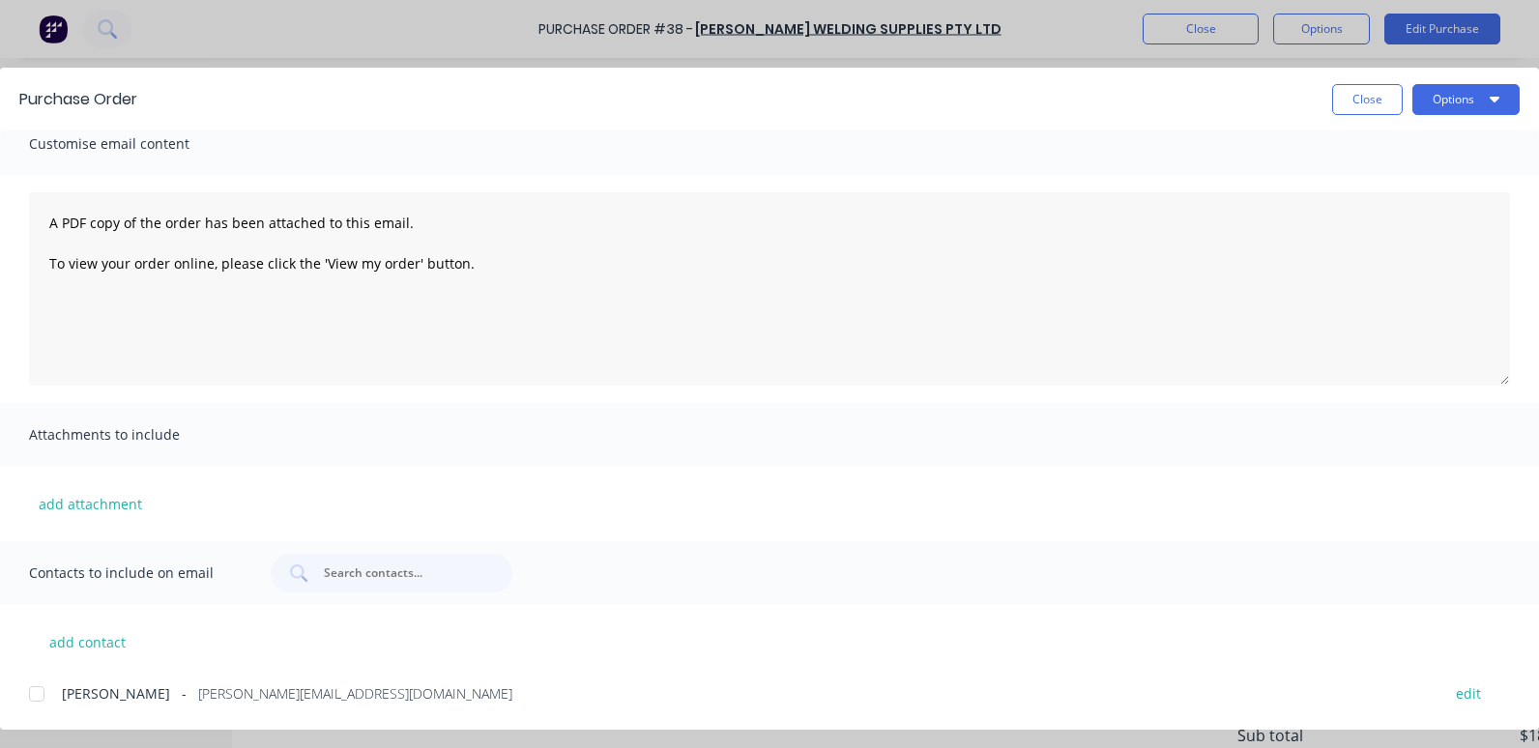
click at [36, 694] on div at bounding box center [36, 694] width 39 height 39
click at [1458, 93] on button "Options" at bounding box center [1465, 99] width 107 height 31
click at [1391, 217] on div "Email" at bounding box center [1427, 226] width 149 height 28
click at [1376, 101] on button "Close" at bounding box center [1367, 99] width 71 height 31
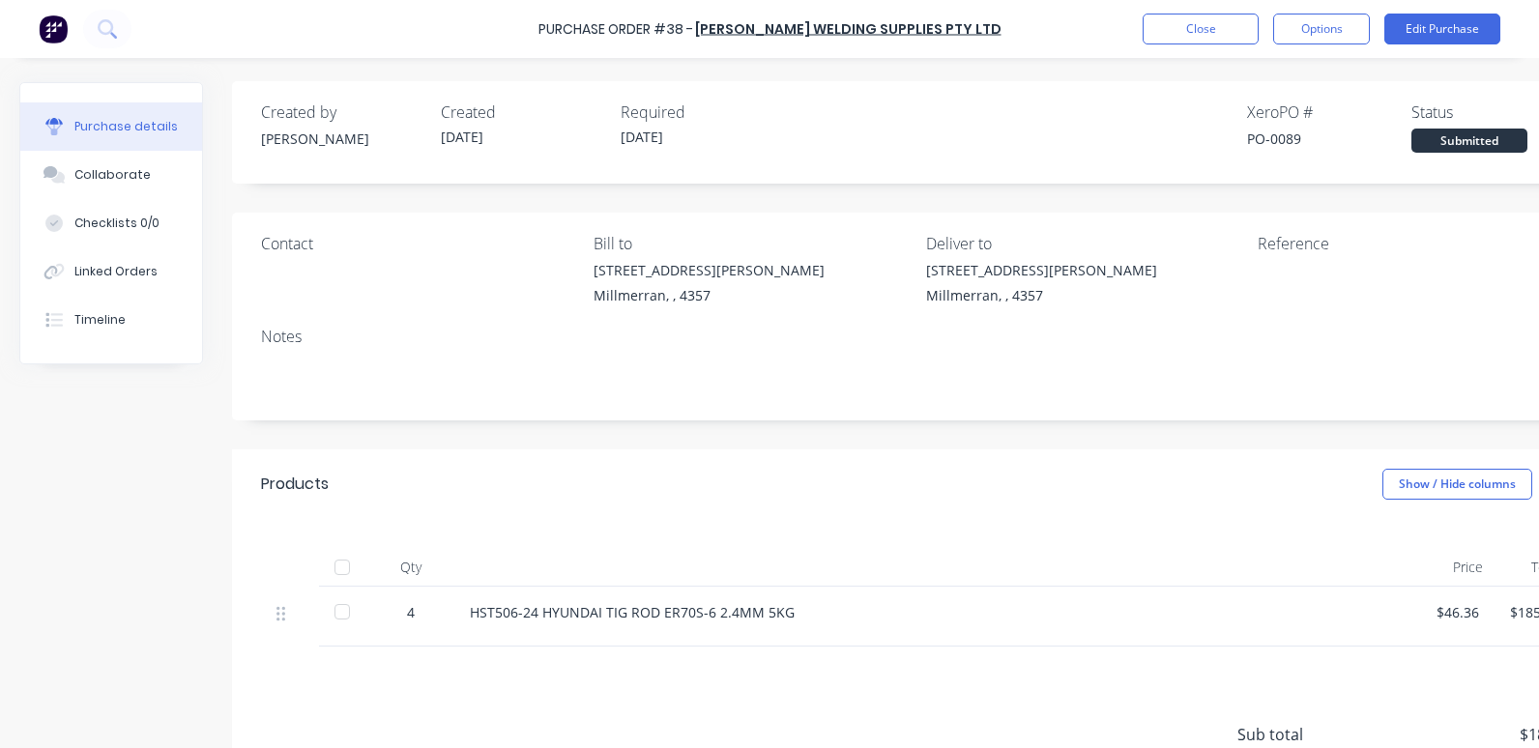
scroll to position [0, 0]
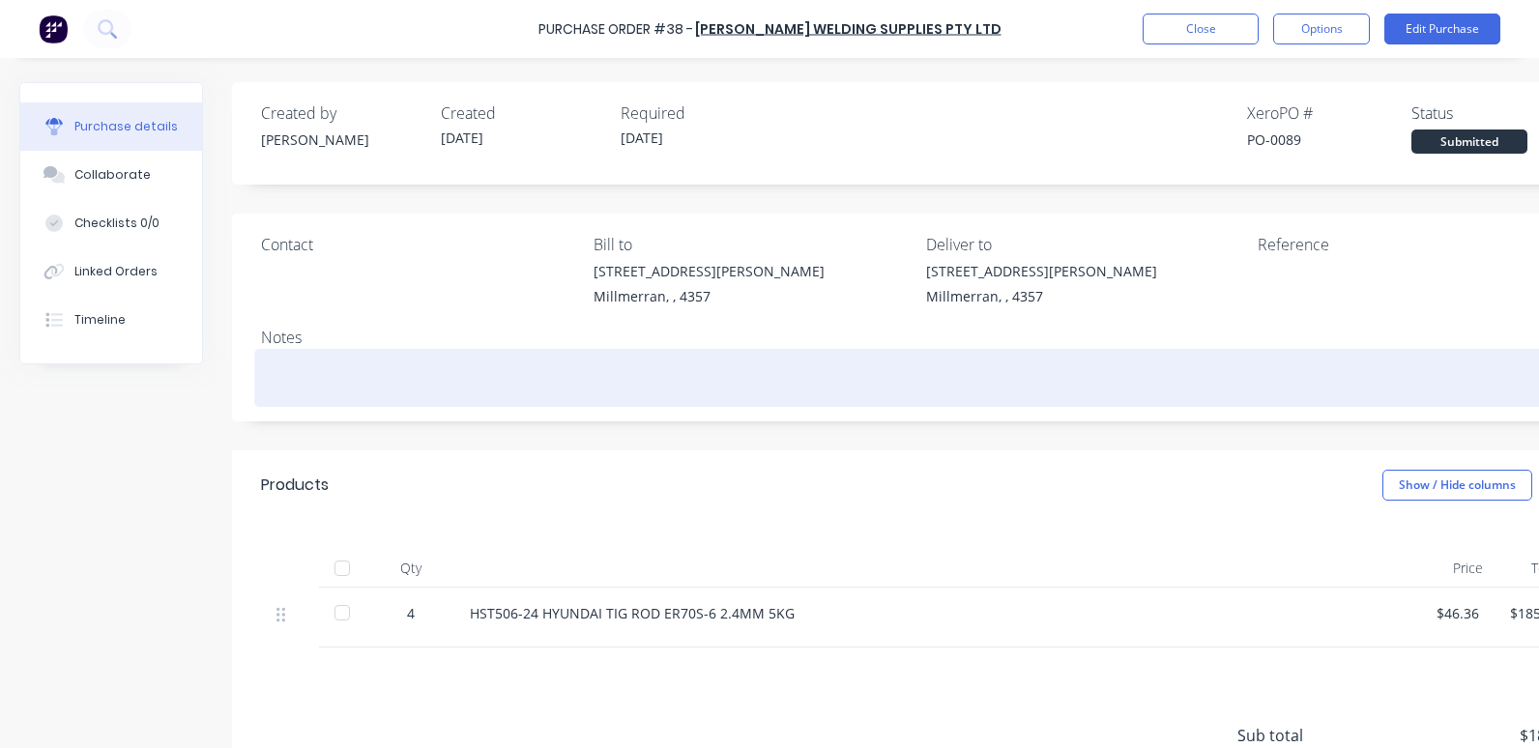
click at [340, 357] on textarea at bounding box center [918, 375] width 1315 height 43
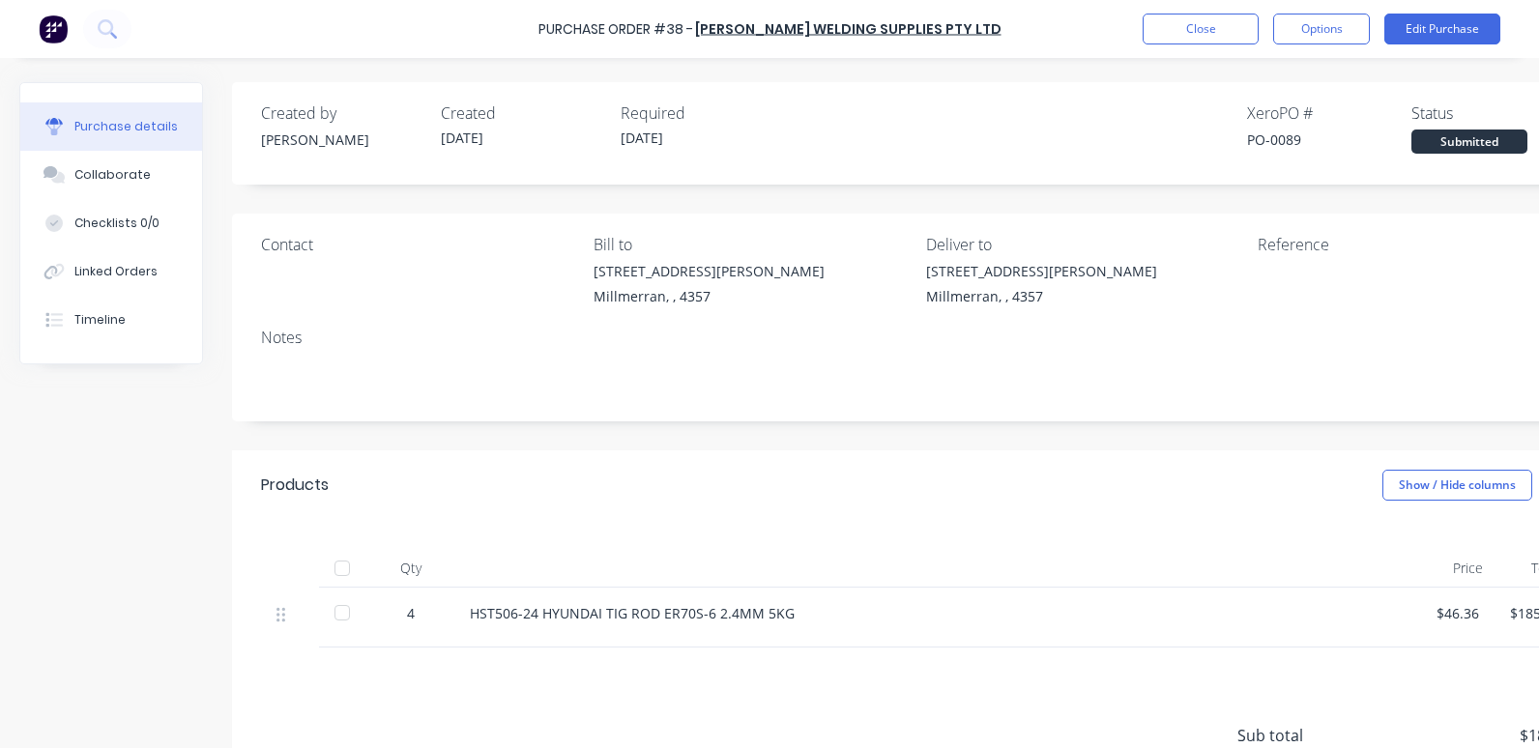
click at [1362, 261] on div at bounding box center [1379, 285] width 242 height 48
drag, startPoint x: 1341, startPoint y: 247, endPoint x: 1316, endPoint y: 240, distance: 25.4
click at [1340, 247] on div "Reference" at bounding box center [1417, 244] width 318 height 23
click at [1240, 238] on div "Deliver to" at bounding box center [1085, 244] width 318 height 23
click at [1305, 255] on div "Reference" at bounding box center [1417, 244] width 318 height 23
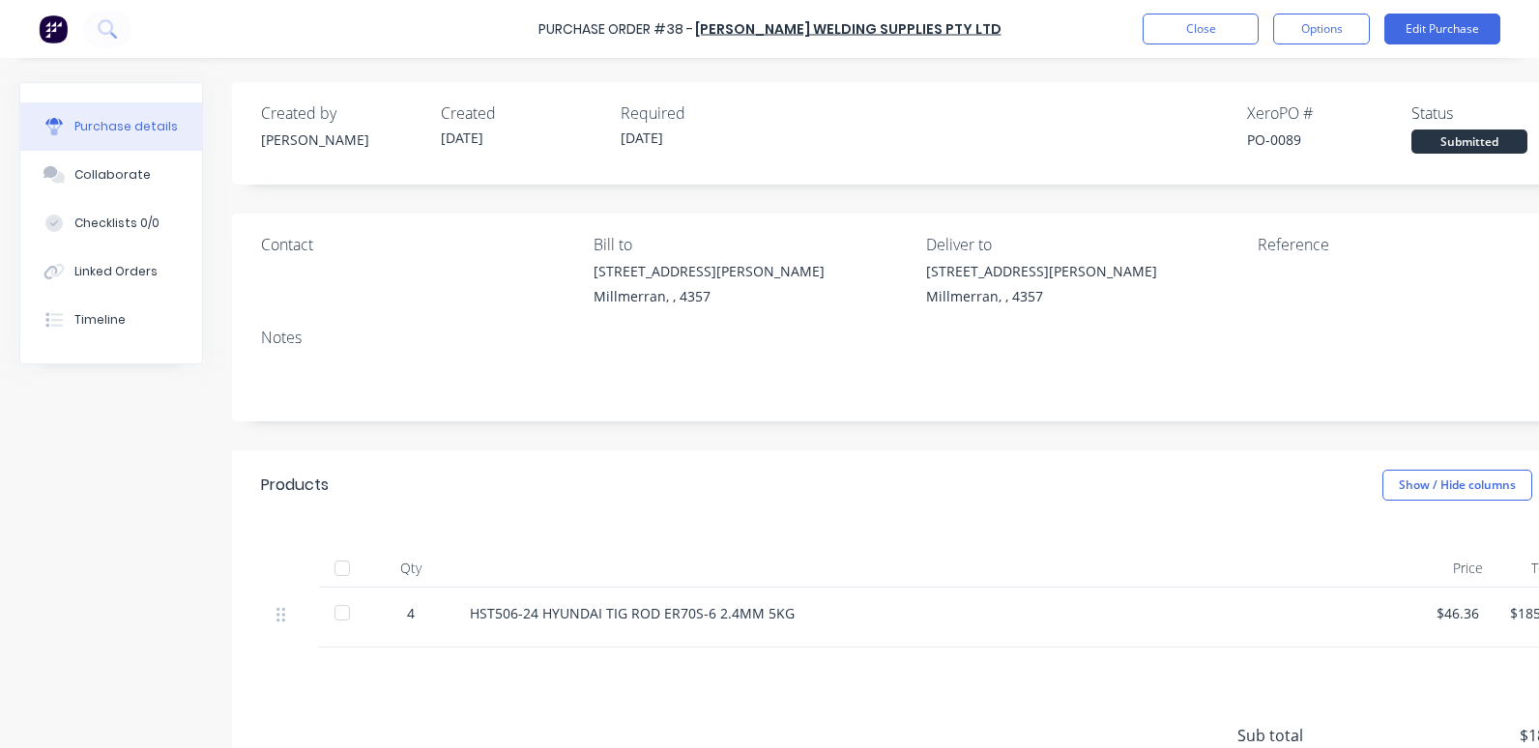
click at [1356, 254] on div "Reference" at bounding box center [1417, 244] width 318 height 23
click at [1320, 324] on div "Contact [PERSON_NAME] to [STREET_ADDRESS][PERSON_NAME] Deliver to [STREET_ADDRE…" at bounding box center [918, 318] width 1373 height 208
click at [1235, 410] on div "Contact [PERSON_NAME] to [STREET_ADDRESS][PERSON_NAME] Deliver to [STREET_ADDRE…" at bounding box center [918, 318] width 1373 height 208
click at [1318, 240] on div "Reference" at bounding box center [1417, 244] width 318 height 23
click at [1305, 255] on div "Reference" at bounding box center [1417, 244] width 318 height 23
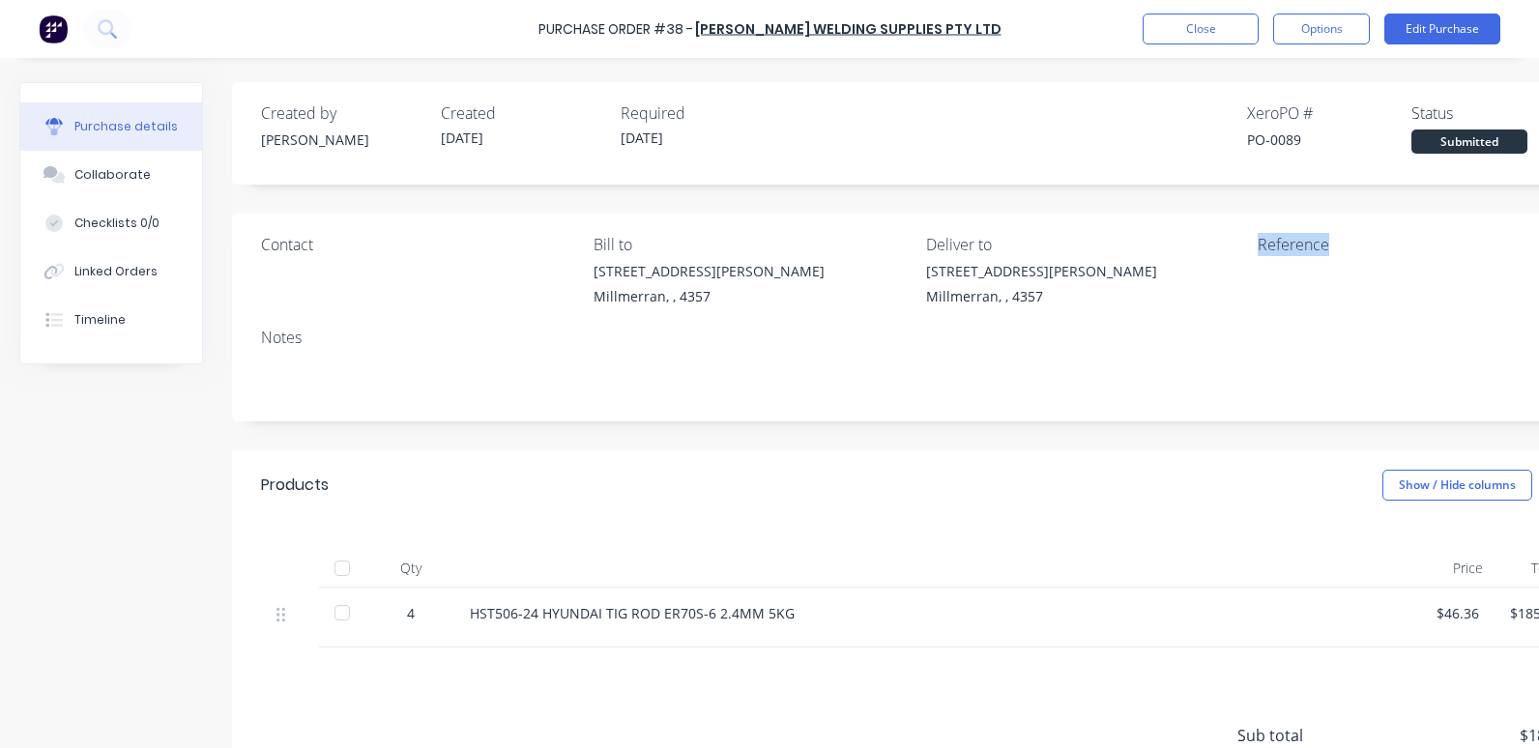
click at [1305, 253] on div "Reference" at bounding box center [1417, 244] width 318 height 23
click at [1366, 245] on div "Reference" at bounding box center [1417, 244] width 318 height 23
click at [1309, 309] on div at bounding box center [1379, 285] width 242 height 48
click at [1266, 309] on div at bounding box center [1379, 285] width 242 height 48
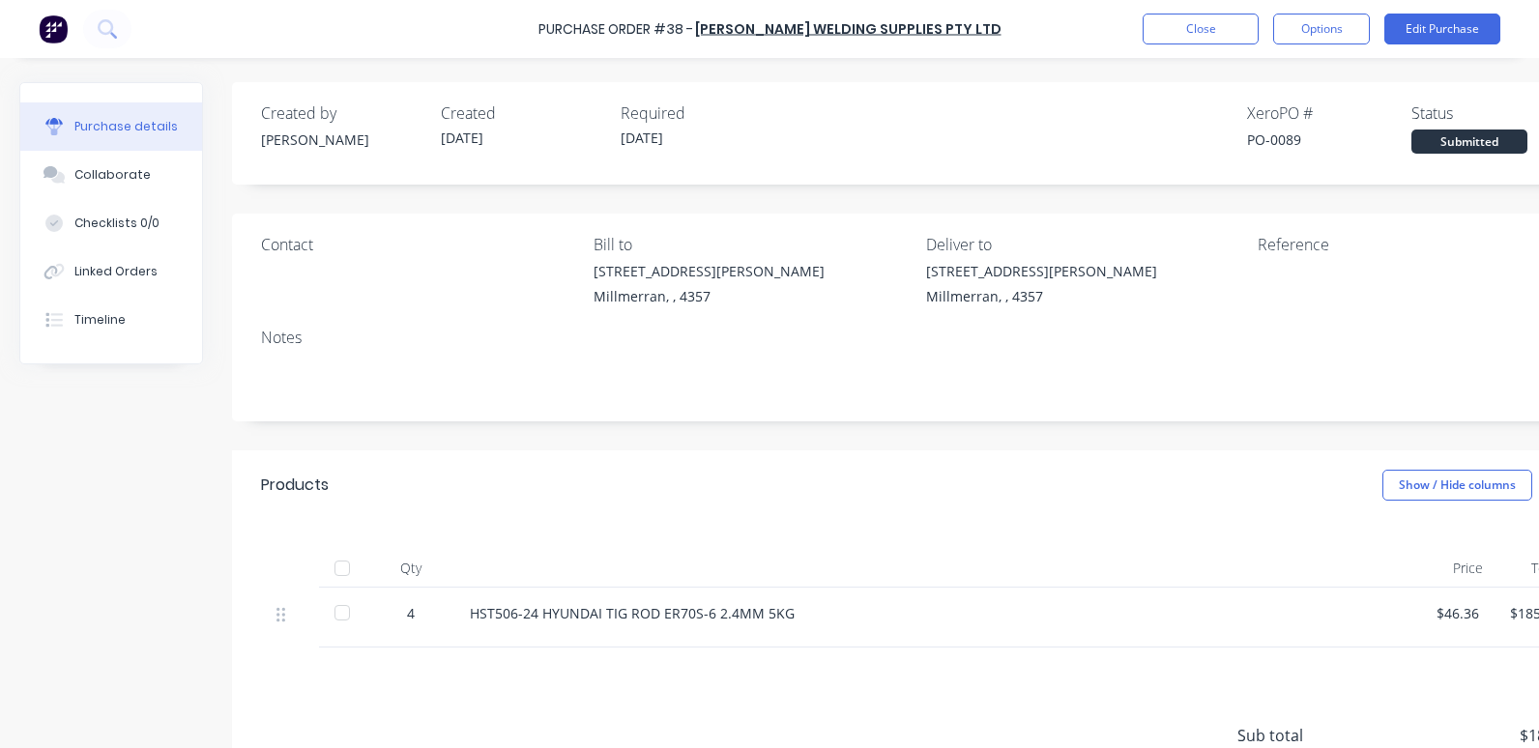
drag, startPoint x: 1266, startPoint y: 310, endPoint x: 1257, endPoint y: 309, distance: 9.7
click at [1265, 309] on div at bounding box center [1379, 285] width 242 height 48
click at [1219, 37] on button "Close" at bounding box center [1201, 29] width 116 height 31
